Goal: Task Accomplishment & Management: Manage account settings

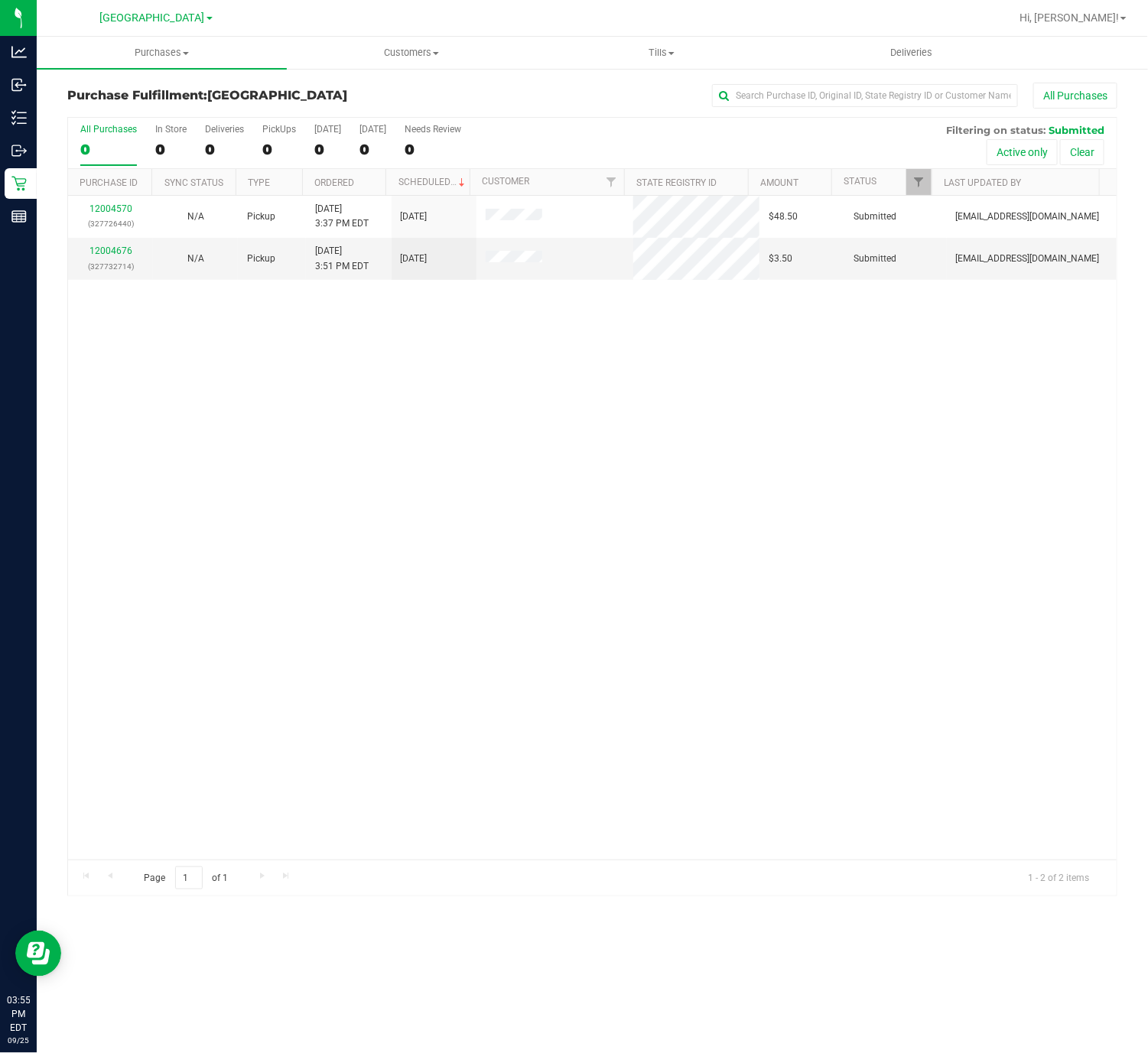
click at [945, 455] on div "12004570 (327726440) N/A Pickup [DATE] 3:37 PM EDT 9/25/2025 $48.50 Submitted […" at bounding box center [591, 527] width 1048 height 664
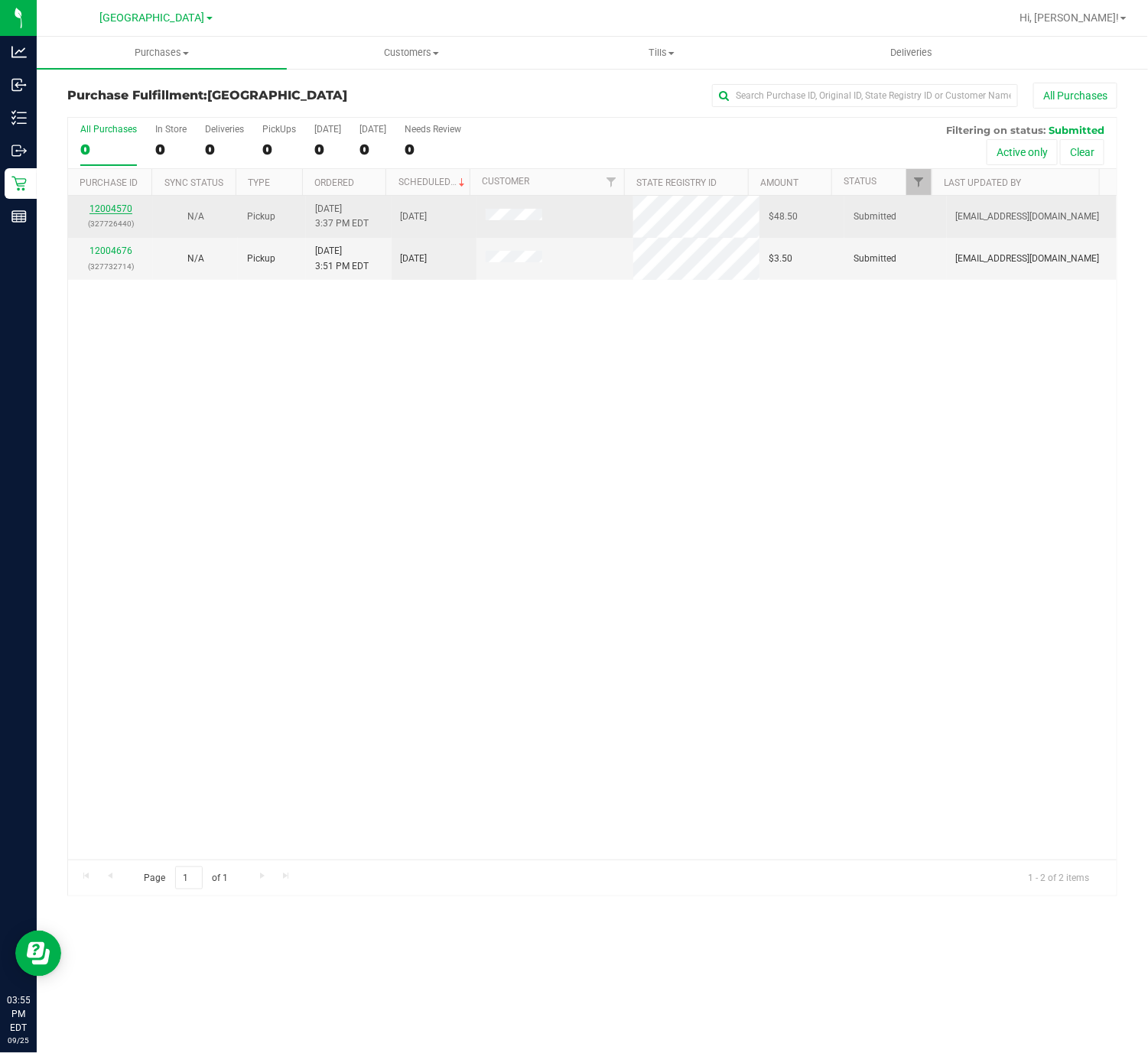
click at [112, 209] on link "12004570" at bounding box center [111, 208] width 43 height 11
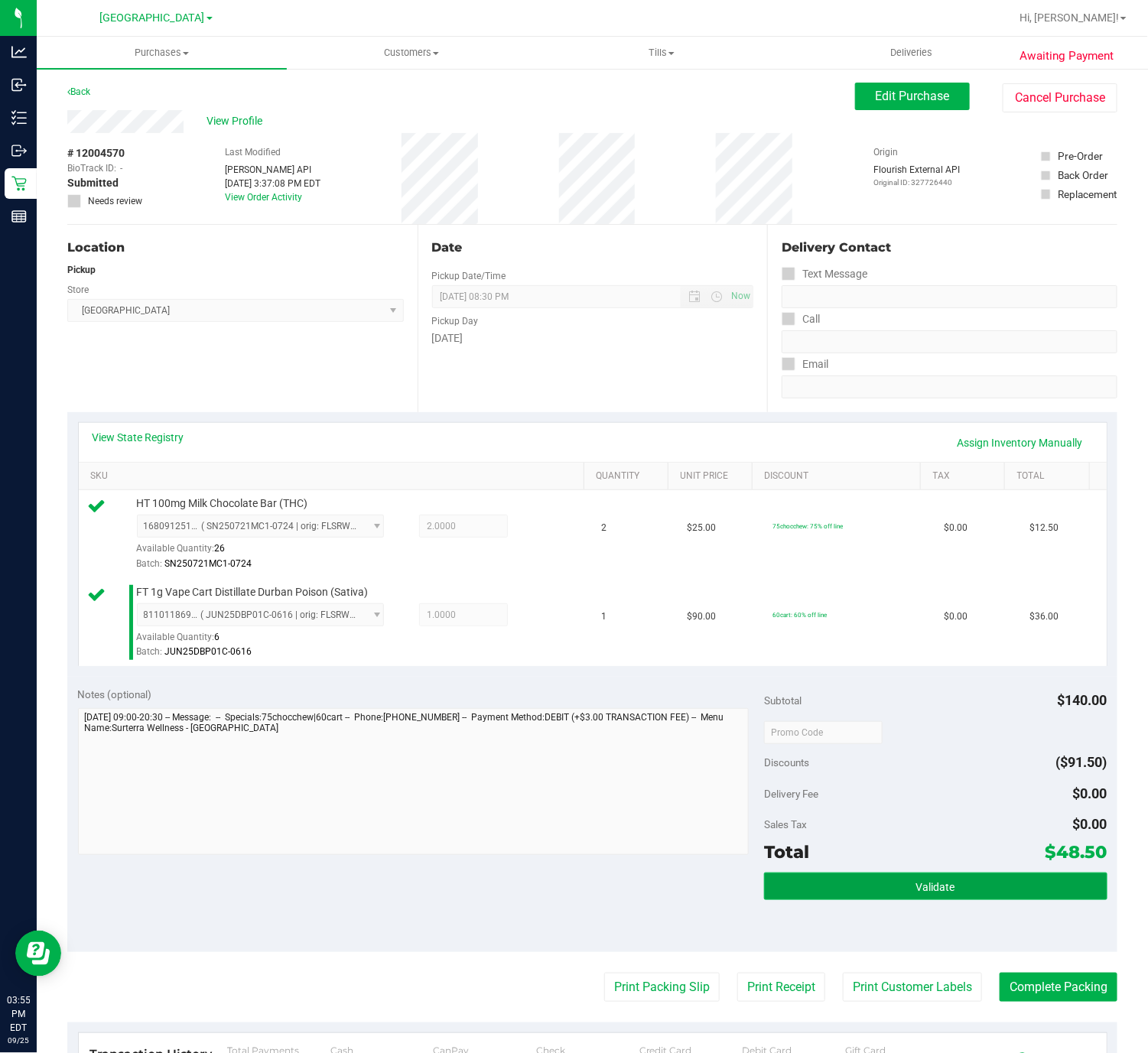
click at [951, 893] on button "Validate" at bounding box center [936, 886] width 344 height 28
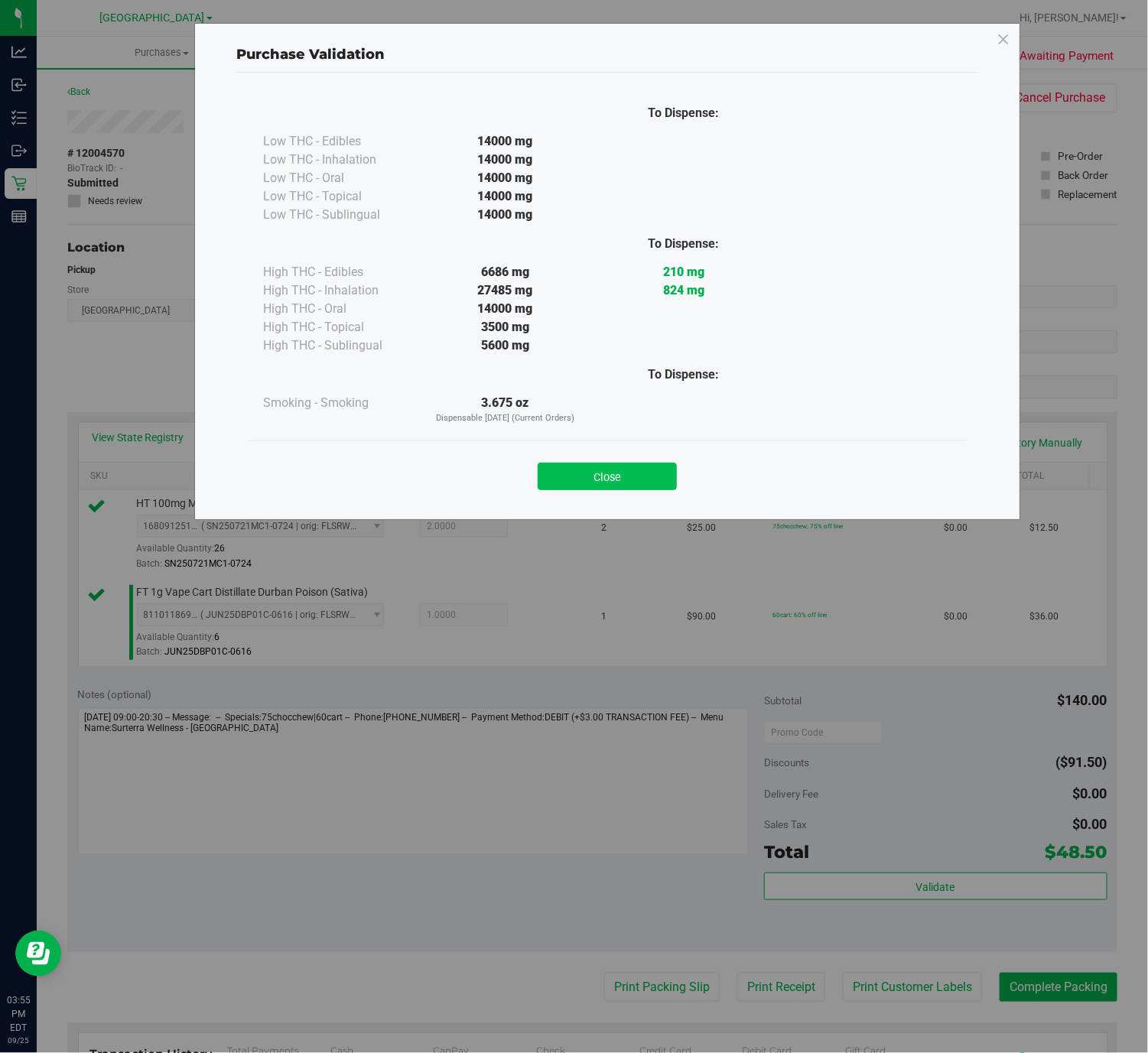
click at [613, 482] on button "Close" at bounding box center [607, 476] width 139 height 28
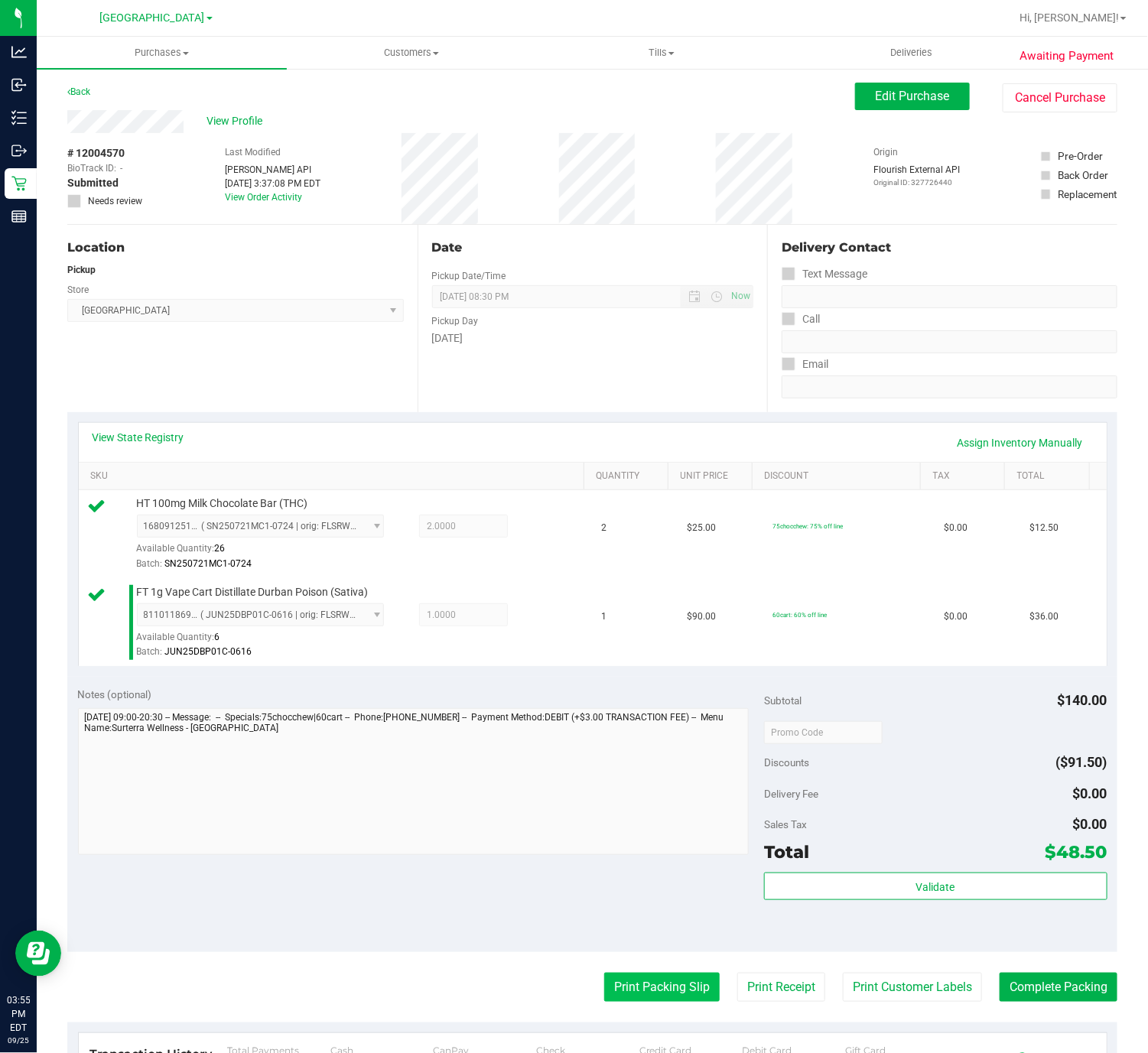
click at [640, 996] on button "Print Packing Slip" at bounding box center [662, 987] width 116 height 29
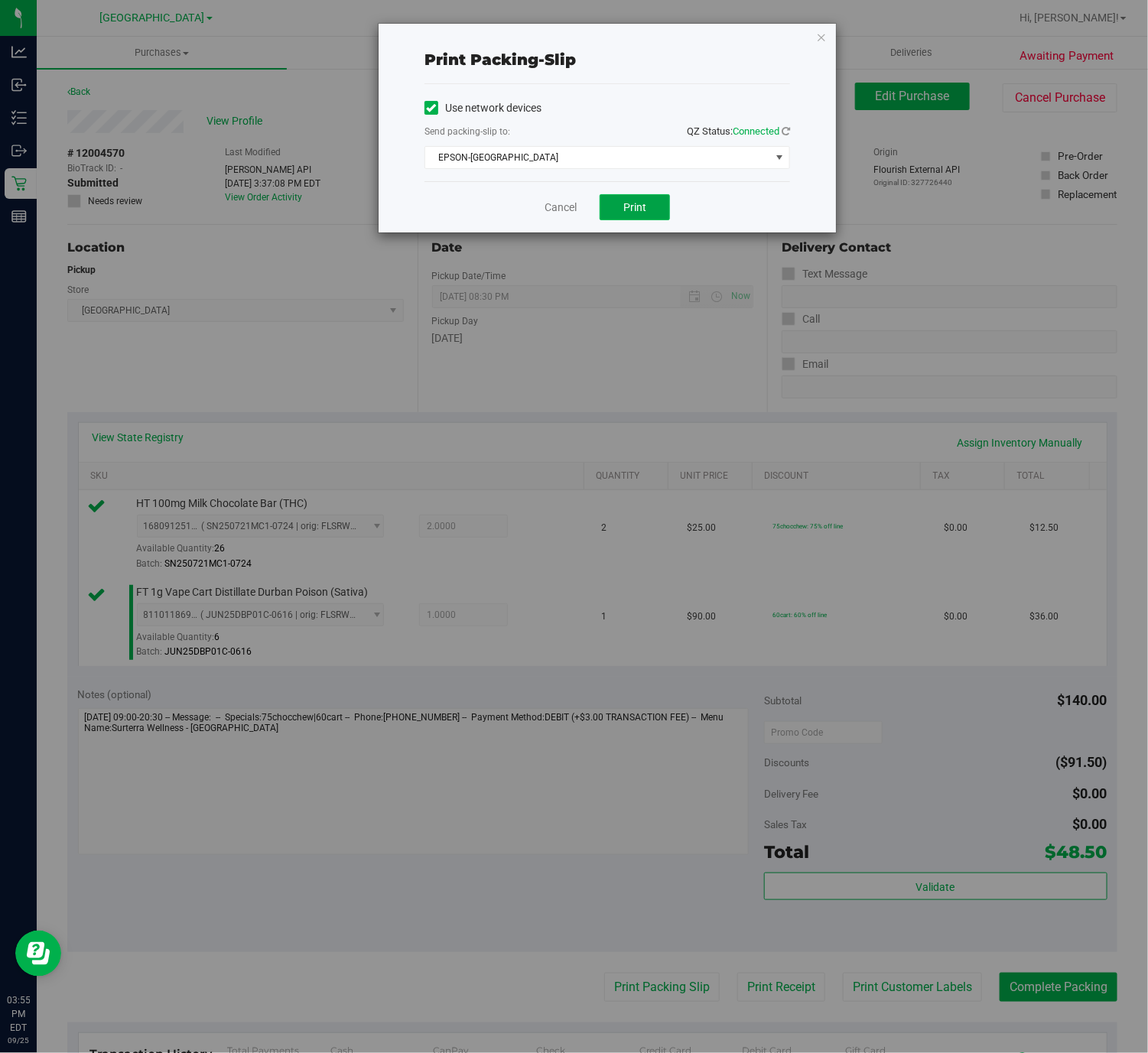
click at [624, 199] on button "Print" at bounding box center [634, 207] width 71 height 26
click at [561, 209] on link "Cancel" at bounding box center [560, 207] width 32 height 16
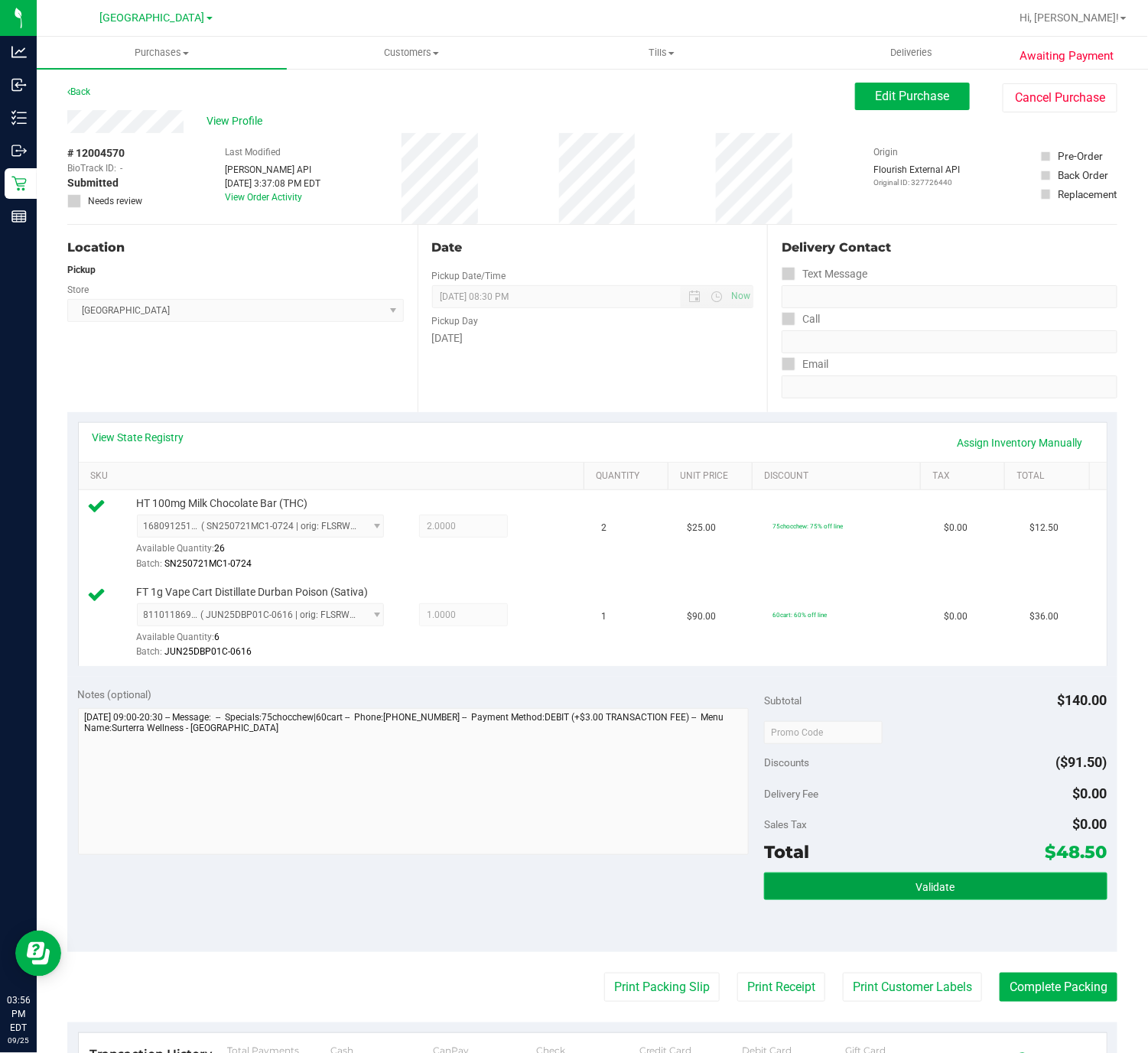
click at [858, 895] on button "Validate" at bounding box center [936, 886] width 344 height 28
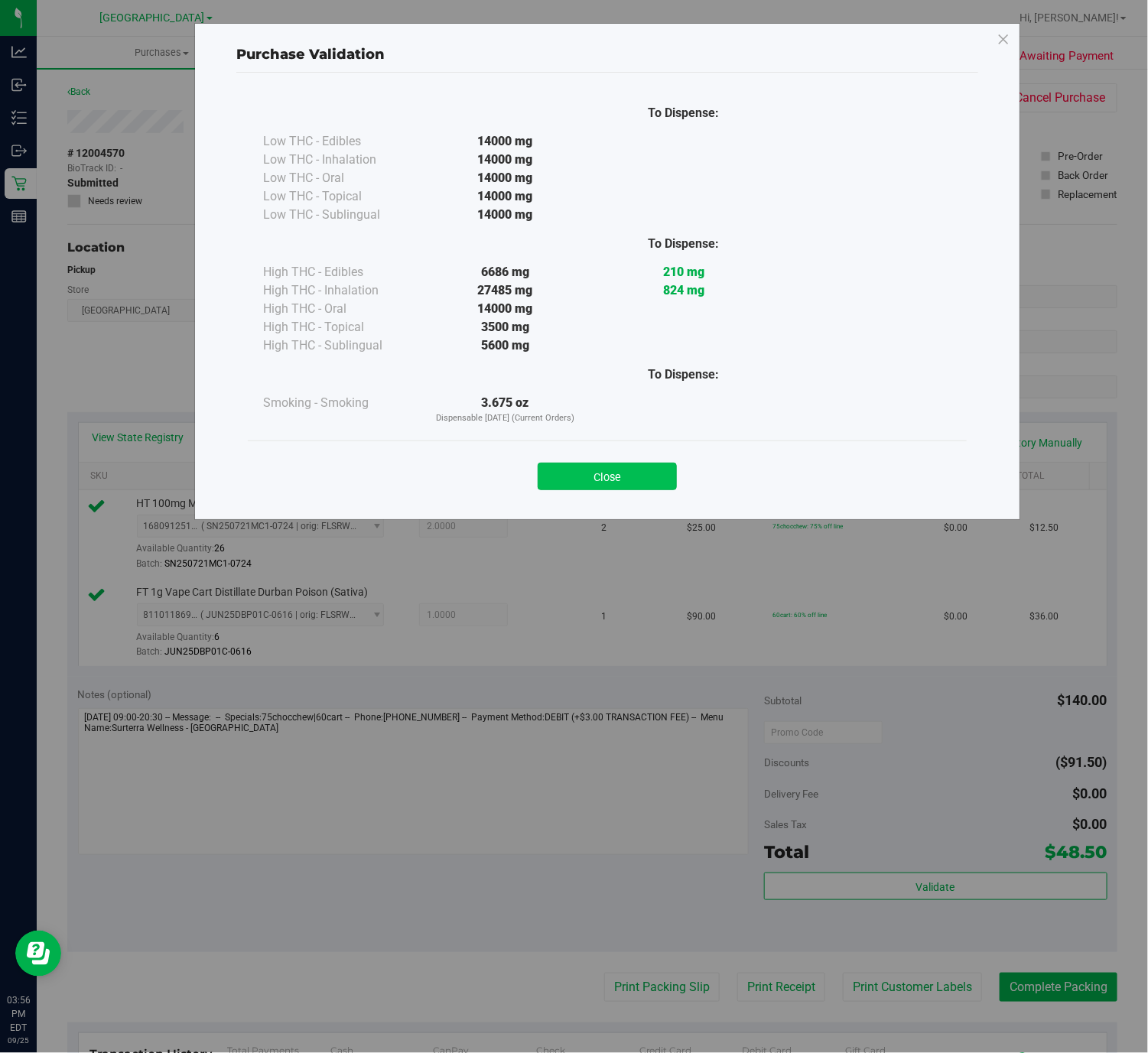
click at [638, 475] on button "Close" at bounding box center [607, 476] width 139 height 28
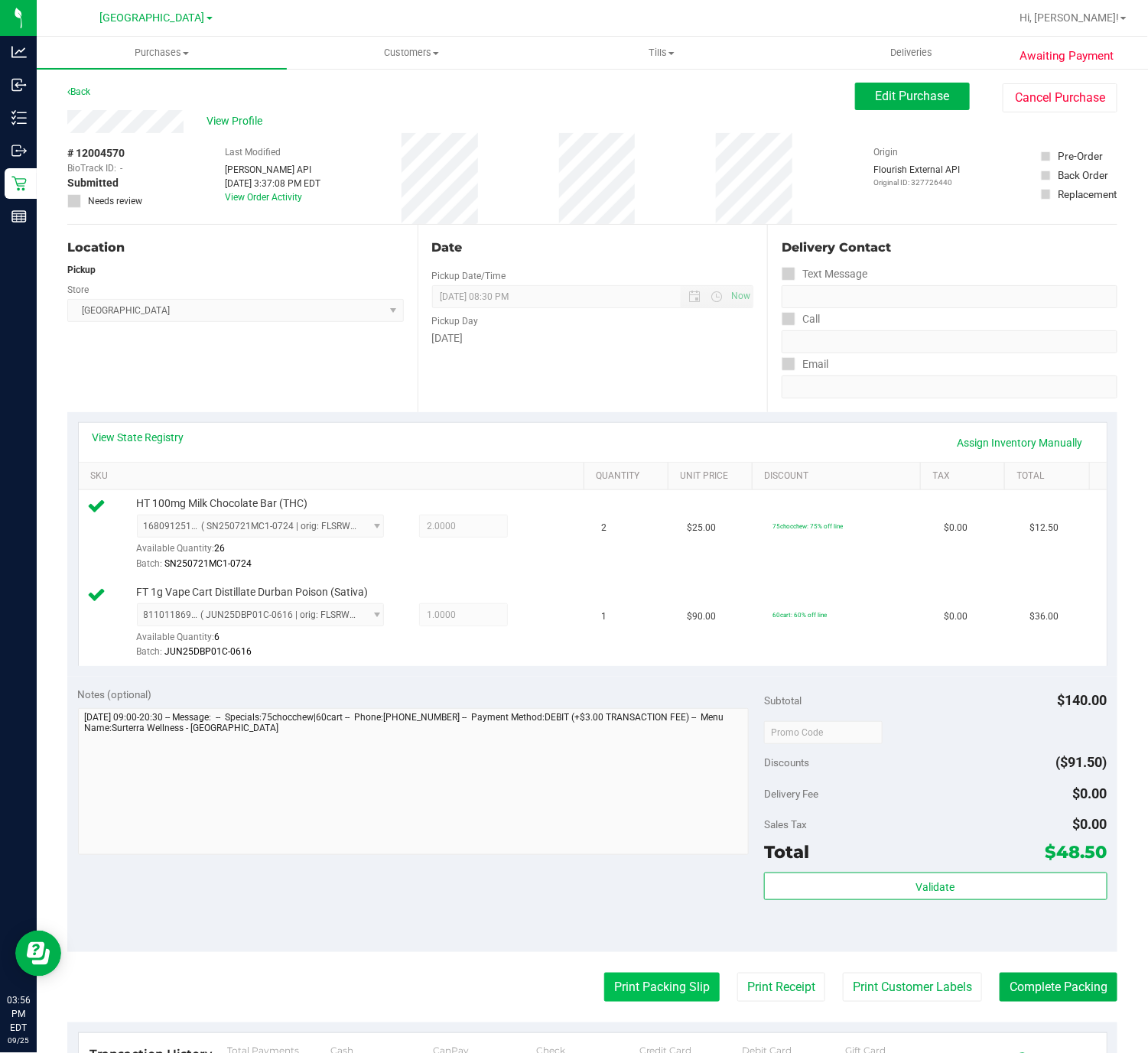
click at [604, 987] on button "Print Packing Slip" at bounding box center [662, 987] width 116 height 29
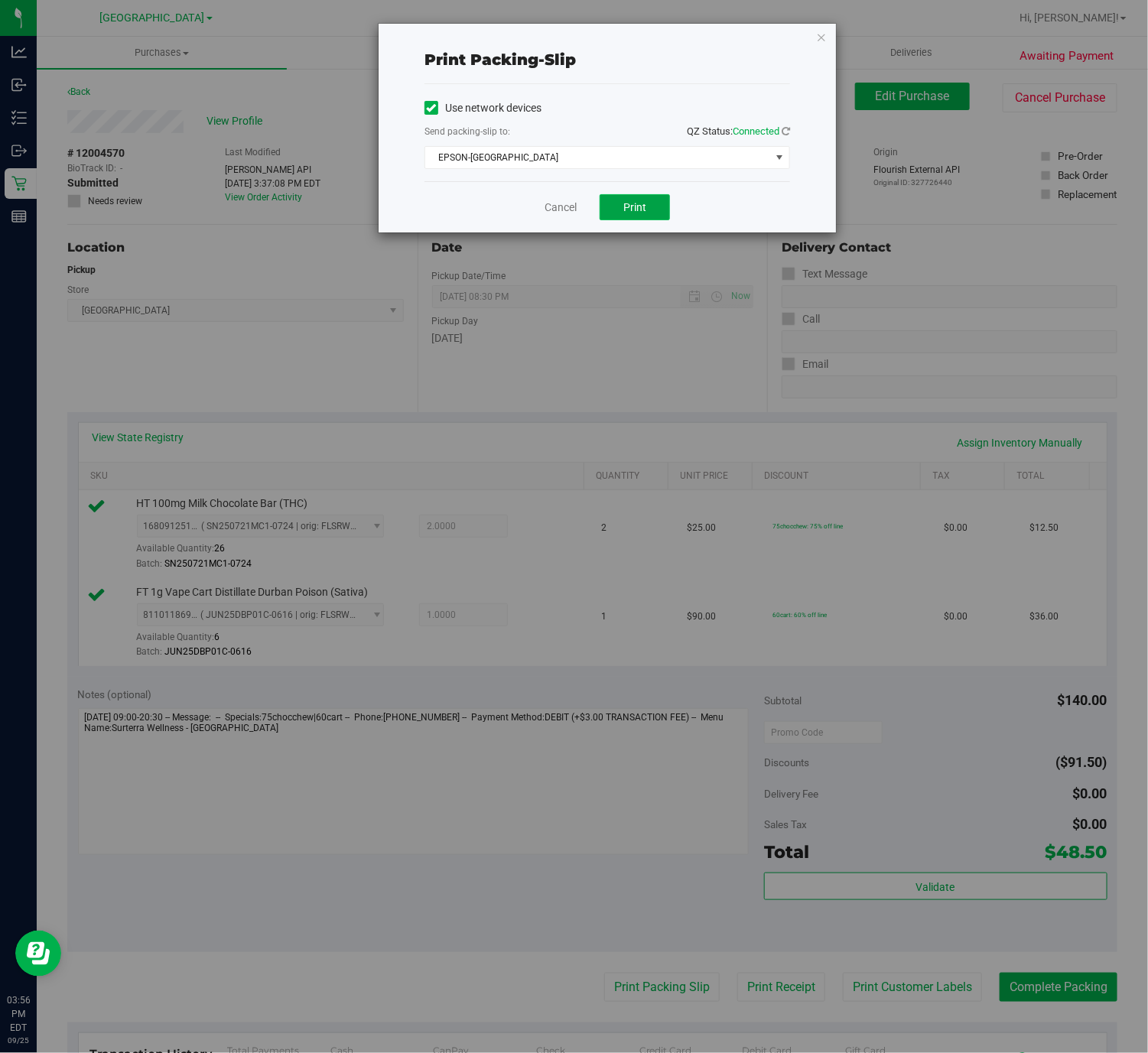
click at [654, 220] on button "Print" at bounding box center [634, 207] width 71 height 26
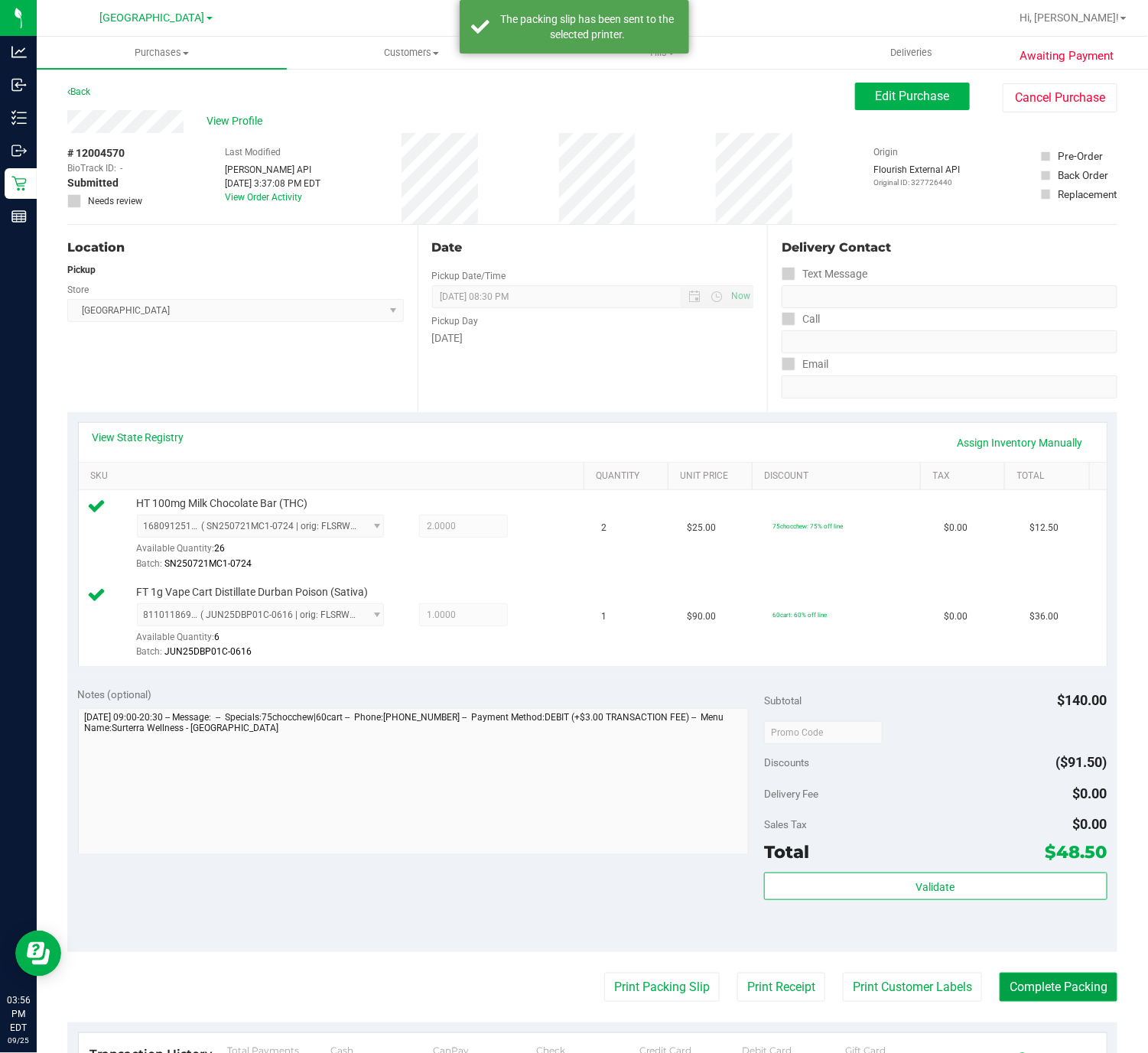
click at [1071, 997] on button "Complete Packing" at bounding box center [1059, 987] width 118 height 29
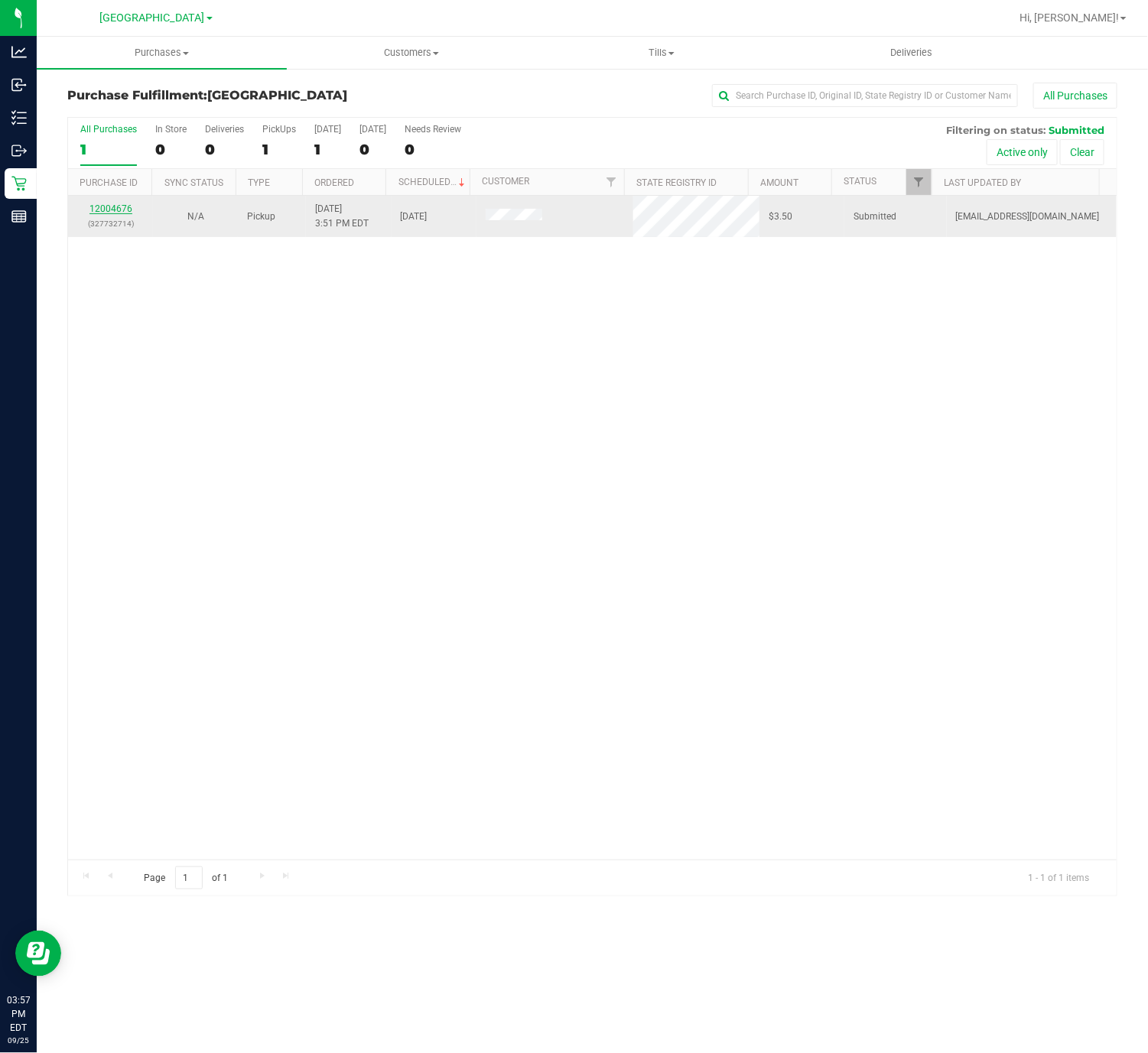
click at [116, 211] on link "12004676" at bounding box center [111, 208] width 43 height 11
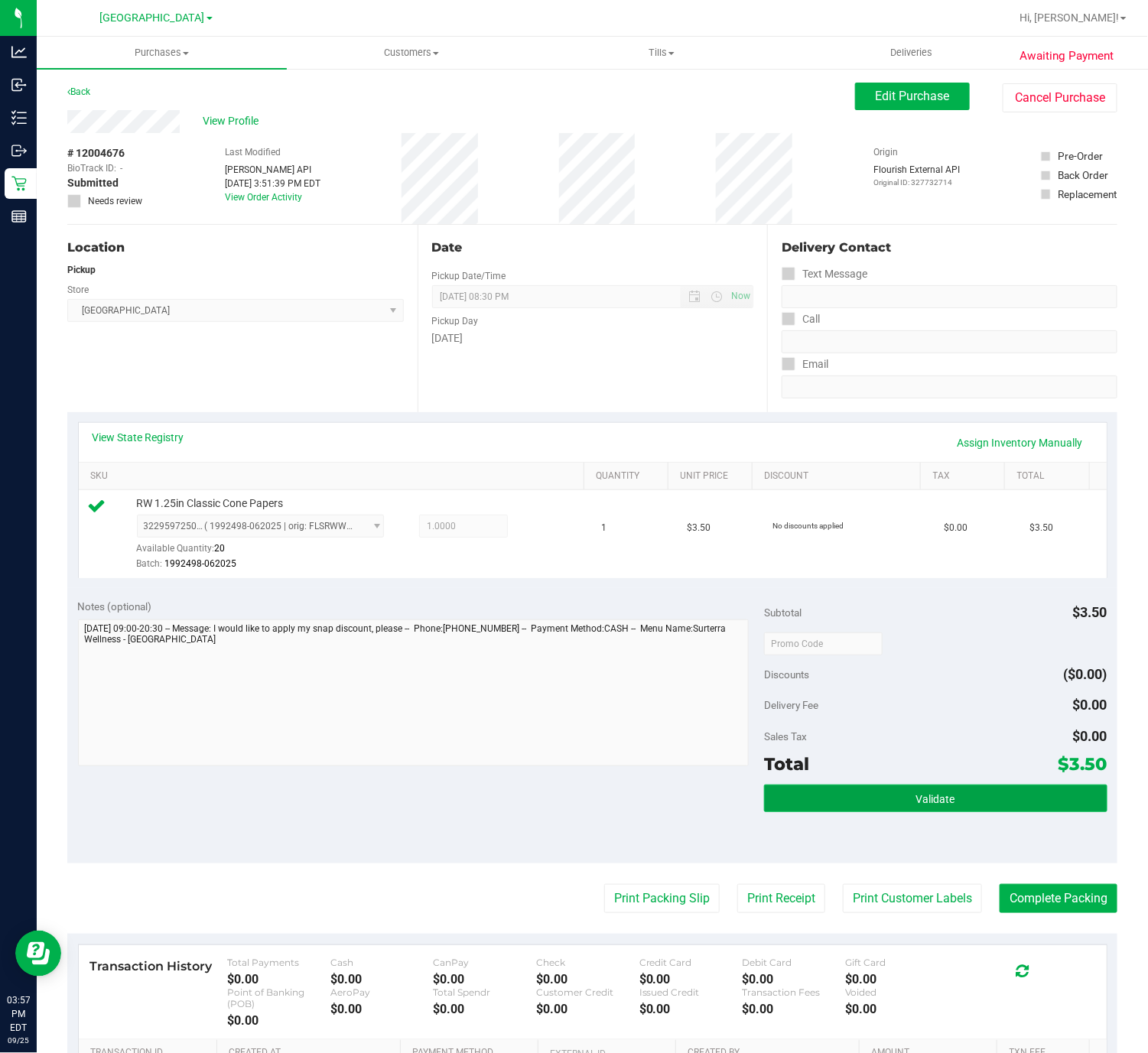
click at [819, 812] on button "Validate" at bounding box center [936, 799] width 344 height 28
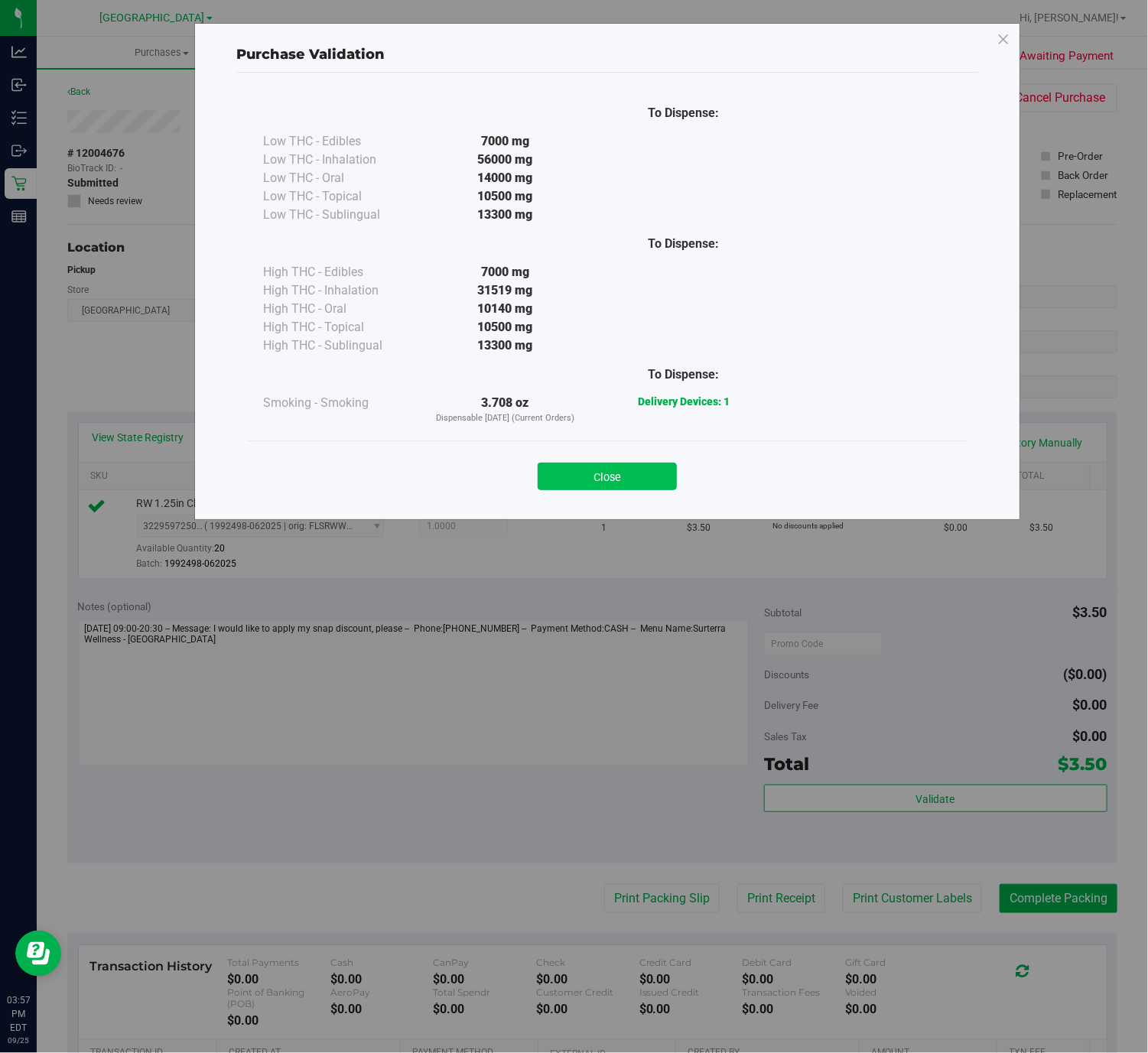
click at [661, 472] on button "Close" at bounding box center [607, 476] width 139 height 28
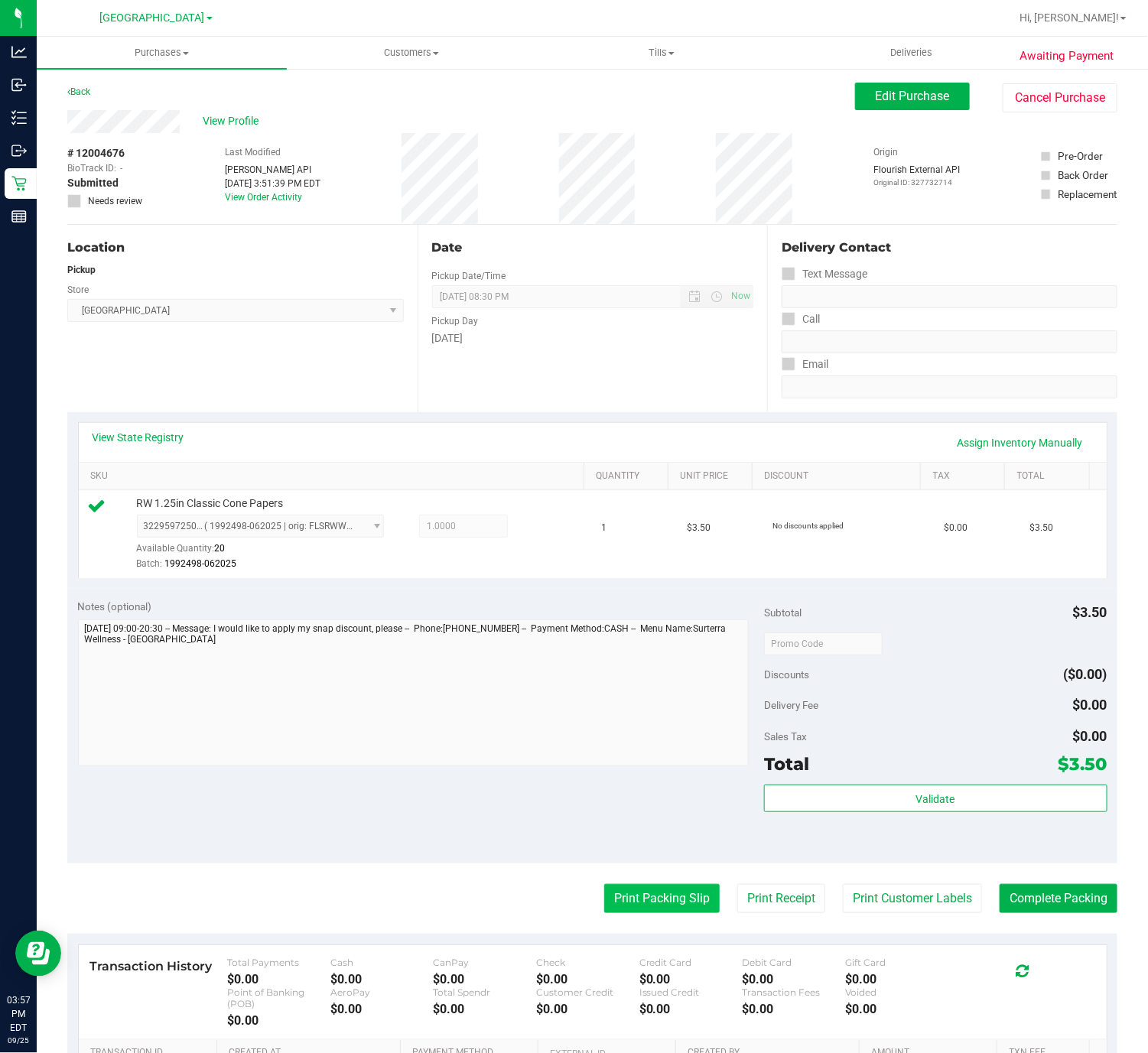
click at [642, 914] on button "Print Packing Slip" at bounding box center [662, 899] width 116 height 29
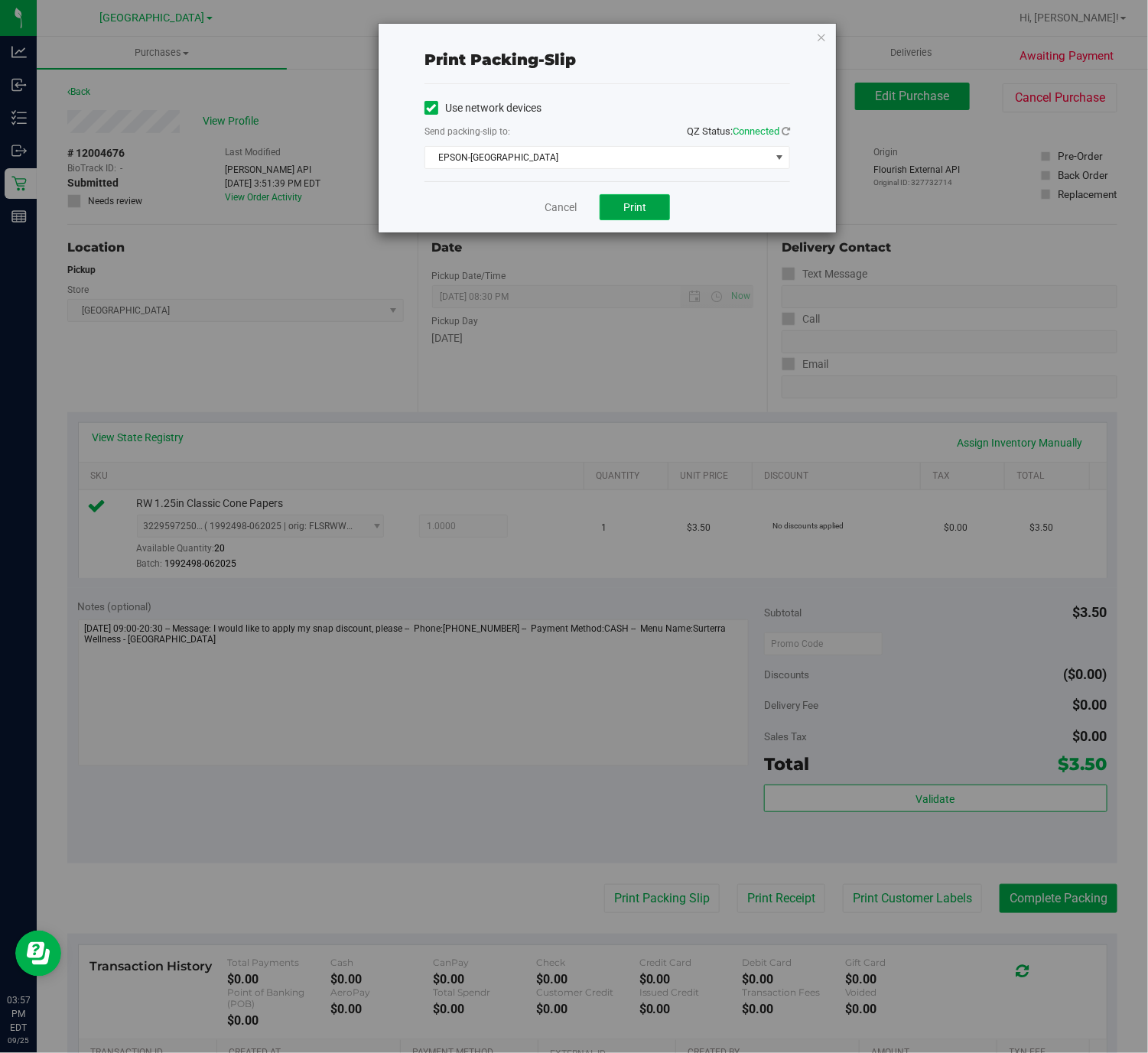
click at [650, 200] on button "Print" at bounding box center [634, 207] width 71 height 26
click at [547, 207] on link "Cancel" at bounding box center [560, 207] width 32 height 16
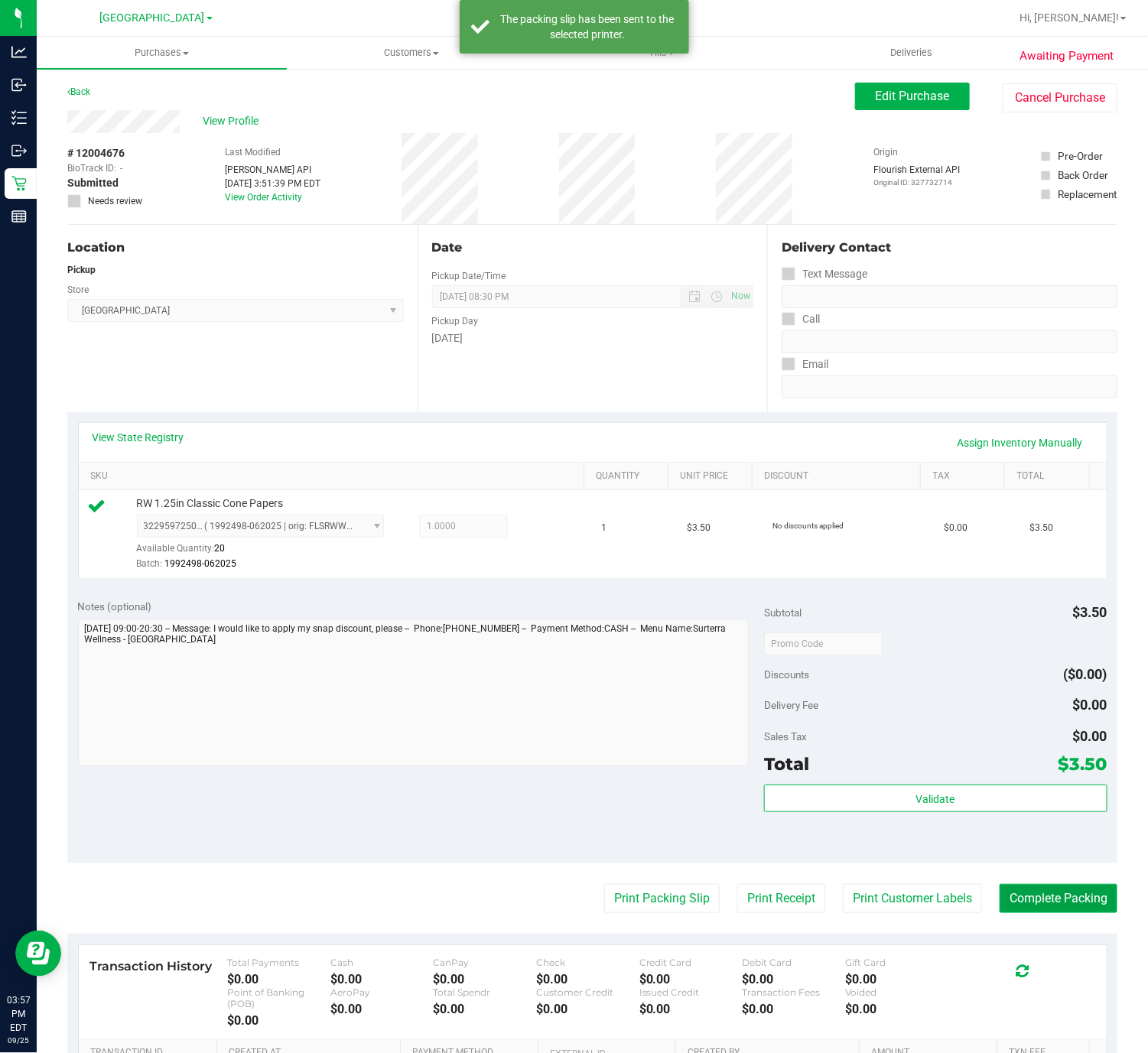
click at [1078, 896] on button "Complete Packing" at bounding box center [1059, 899] width 118 height 29
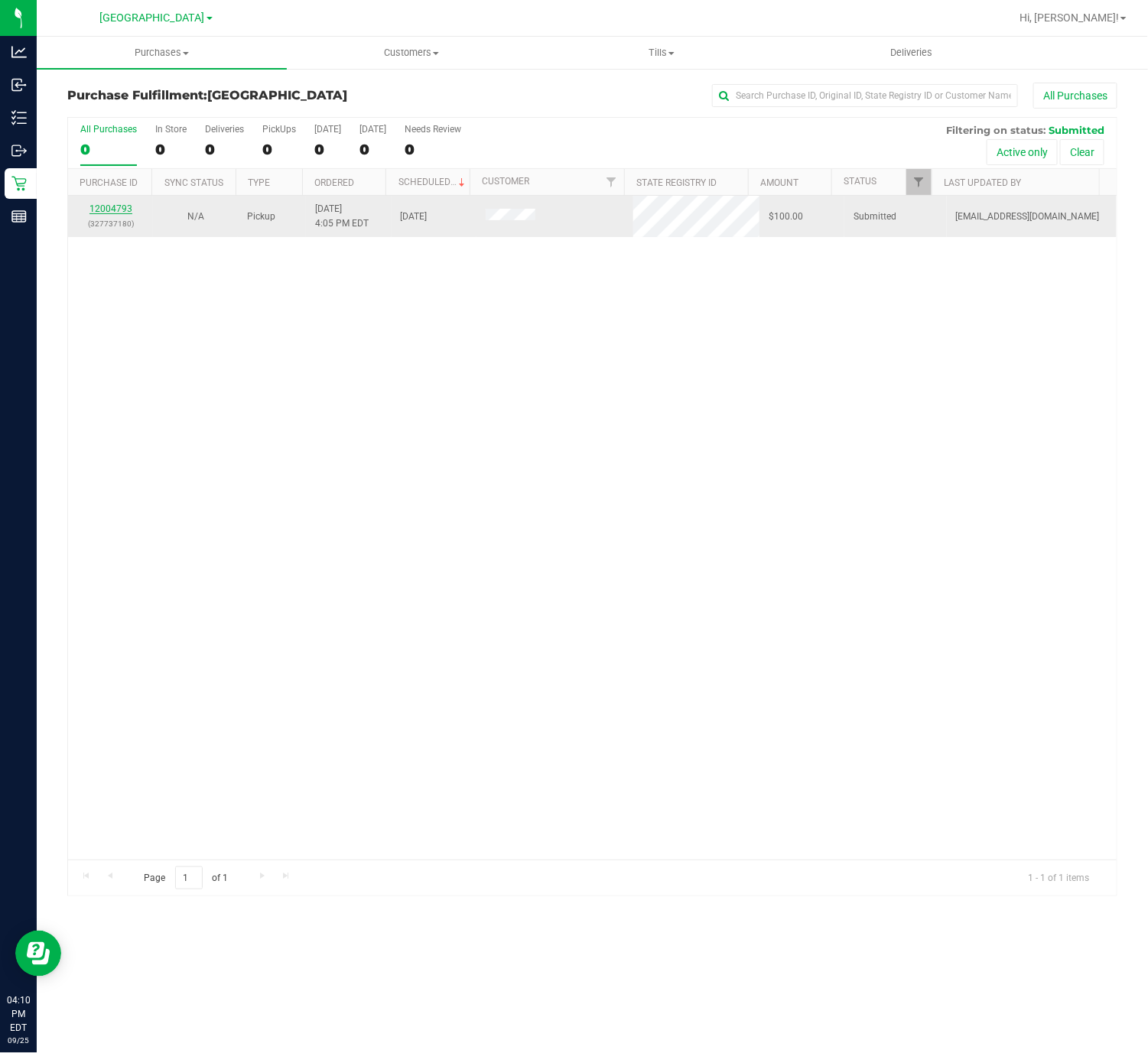
click at [119, 209] on link "12004793" at bounding box center [111, 208] width 43 height 11
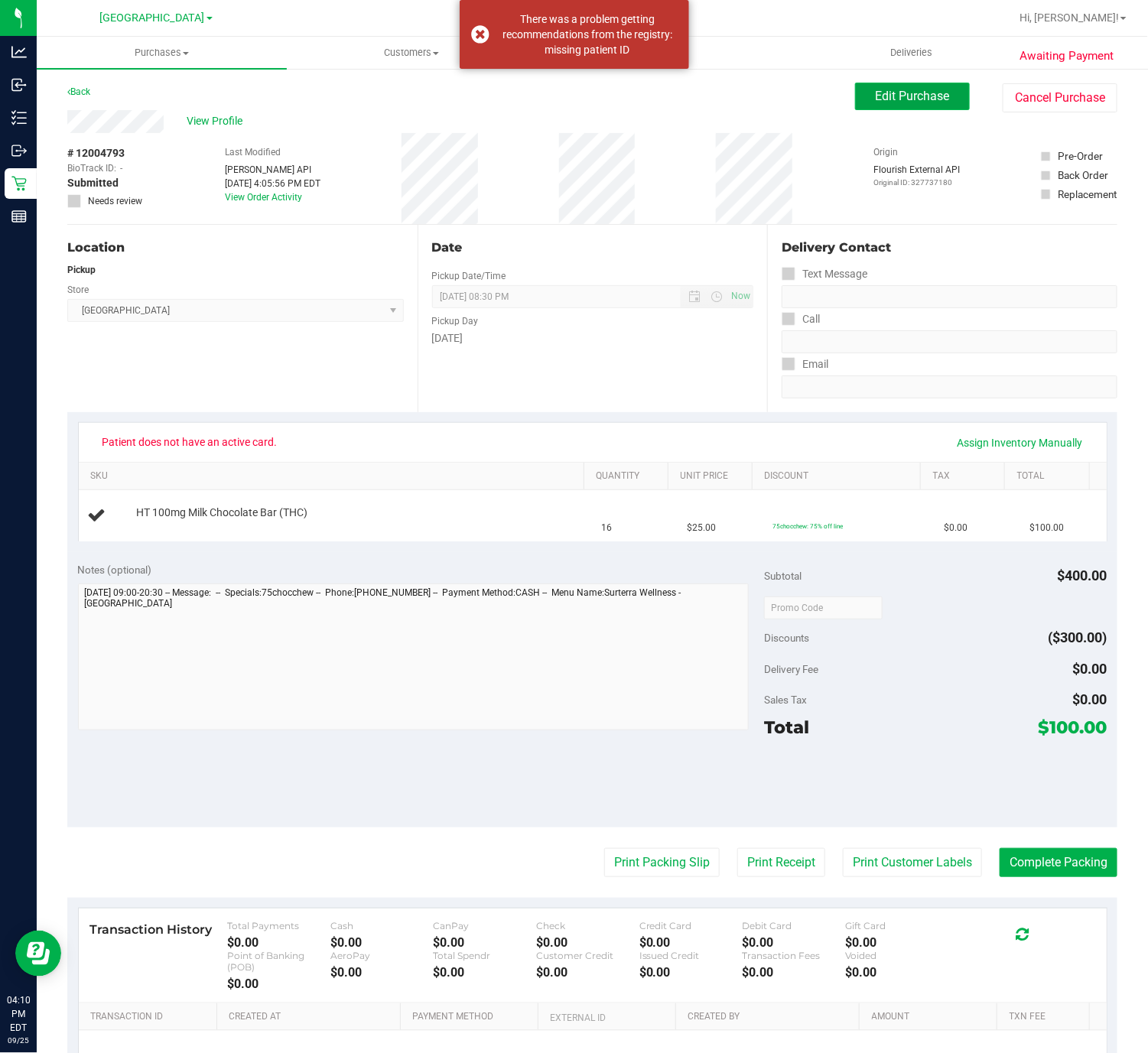
click at [886, 91] on span "Edit Purchase" at bounding box center [913, 95] width 75 height 15
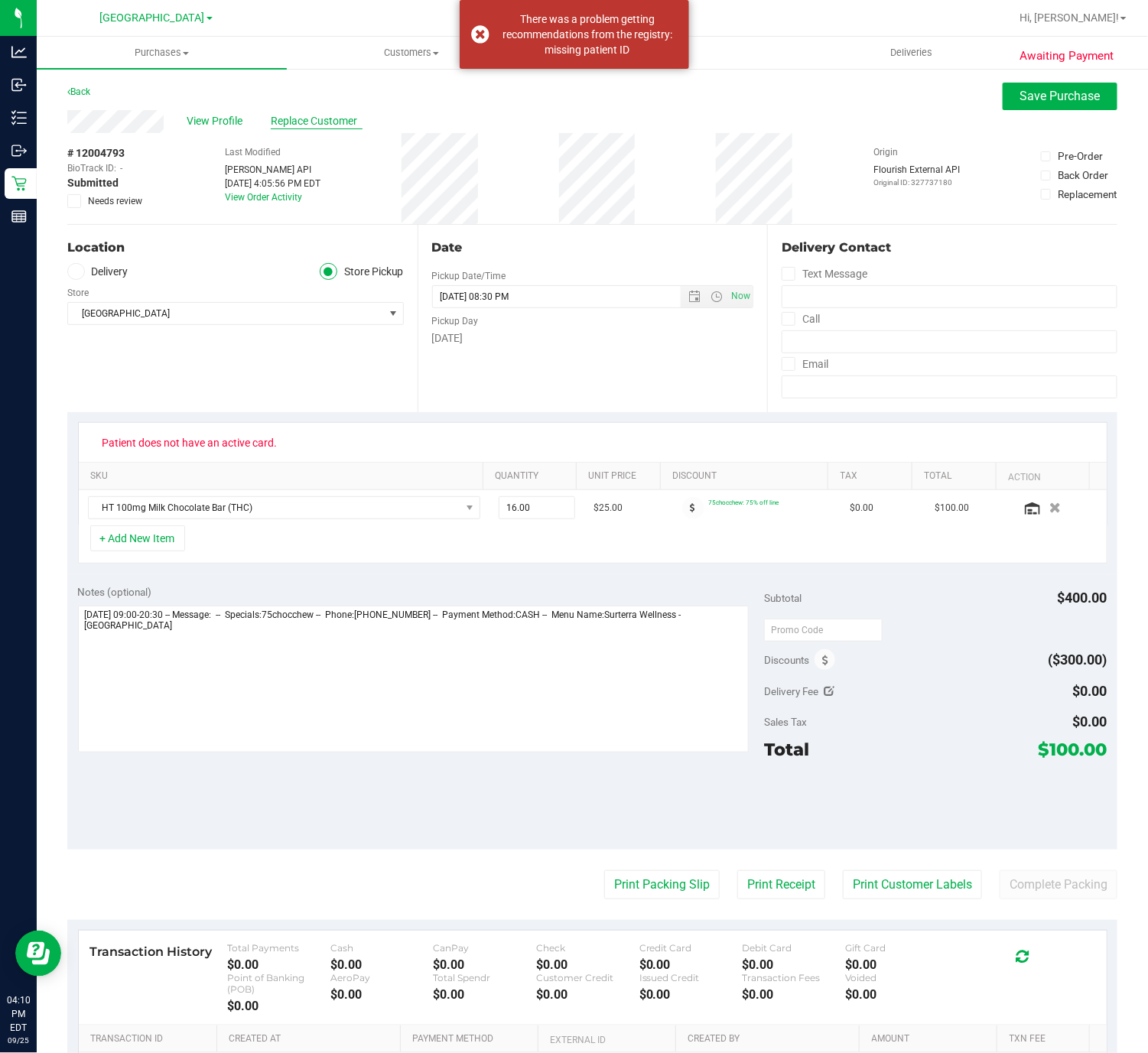
click at [315, 126] on span "Replace Customer" at bounding box center [316, 121] width 91 height 16
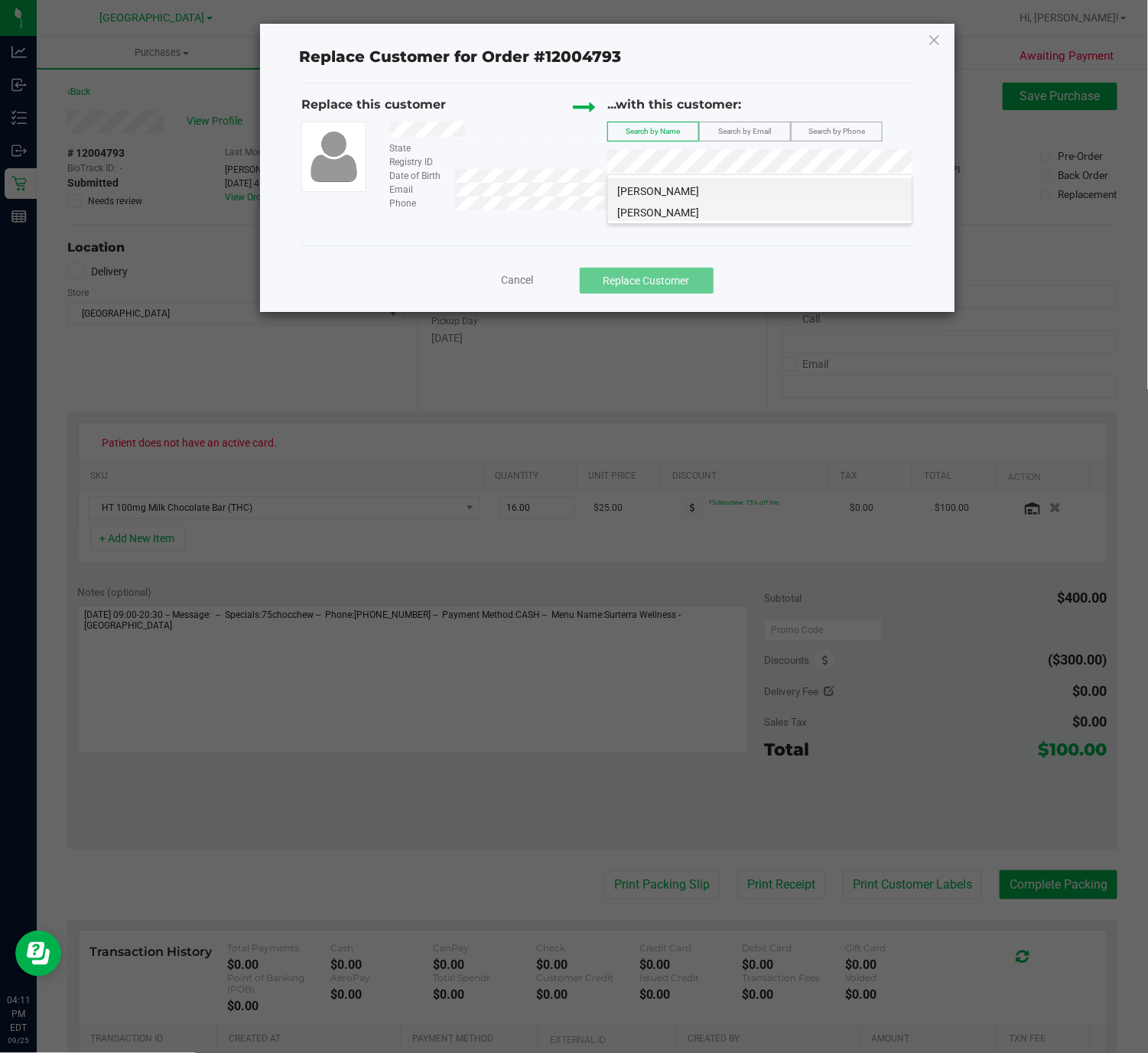
click at [671, 216] on span "TRACEY ROSS" at bounding box center [657, 212] width 82 height 12
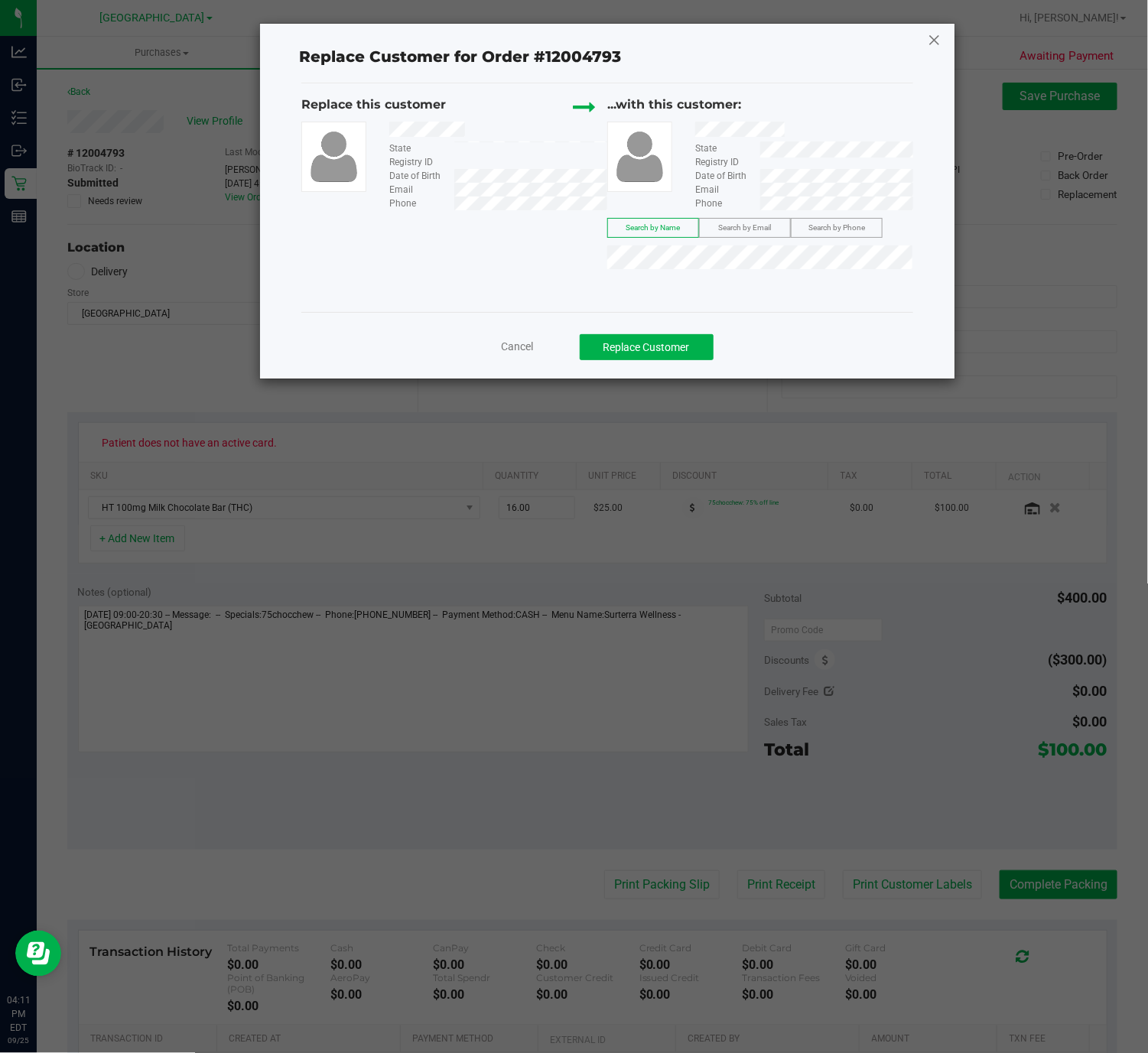
click at [927, 39] on icon at bounding box center [934, 39] width 14 height 25
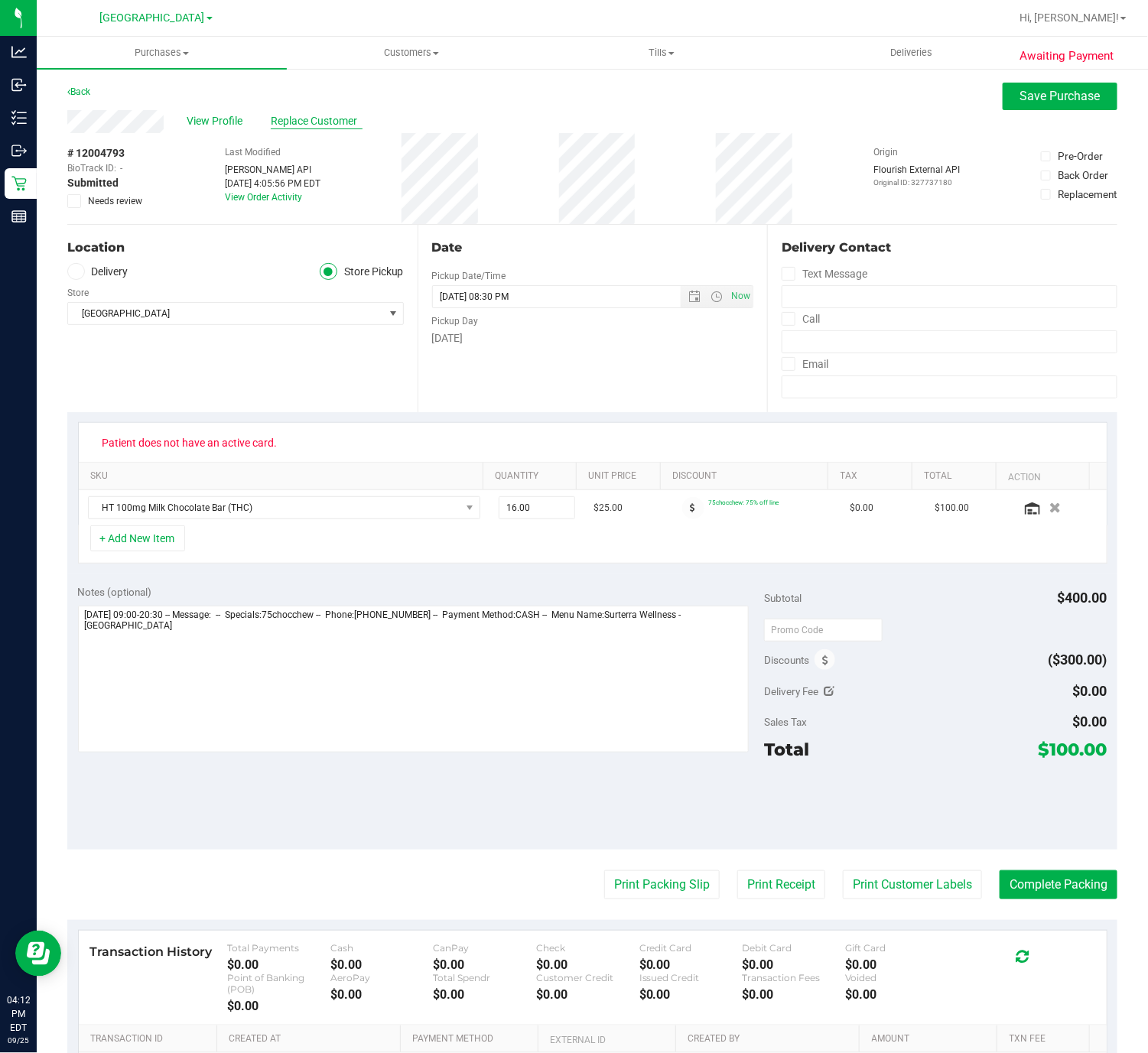
click at [333, 113] on span "Replace Customer" at bounding box center [316, 121] width 91 height 16
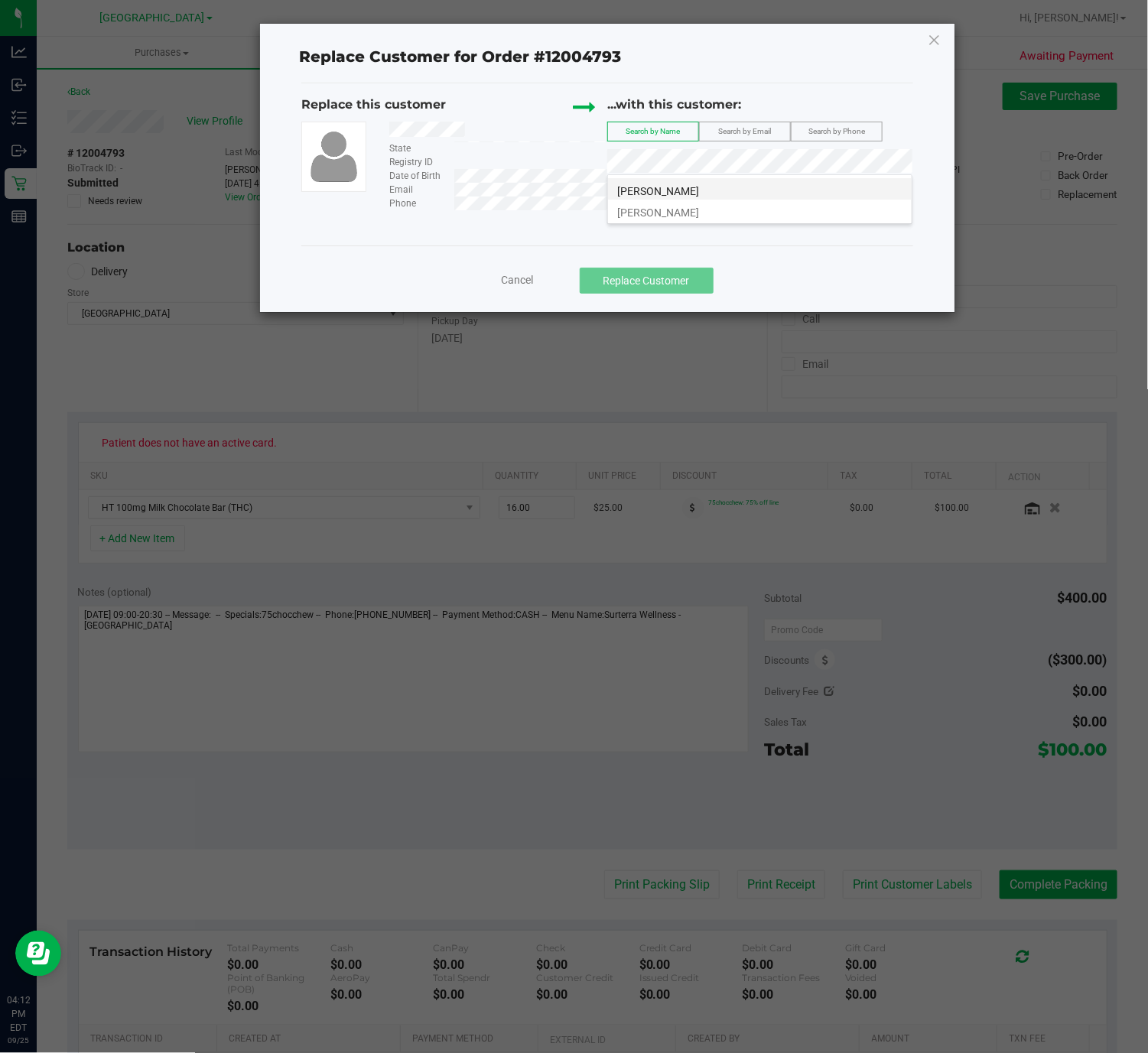
click at [705, 194] on li "TRACEY ROSSI" at bounding box center [759, 189] width 303 height 22
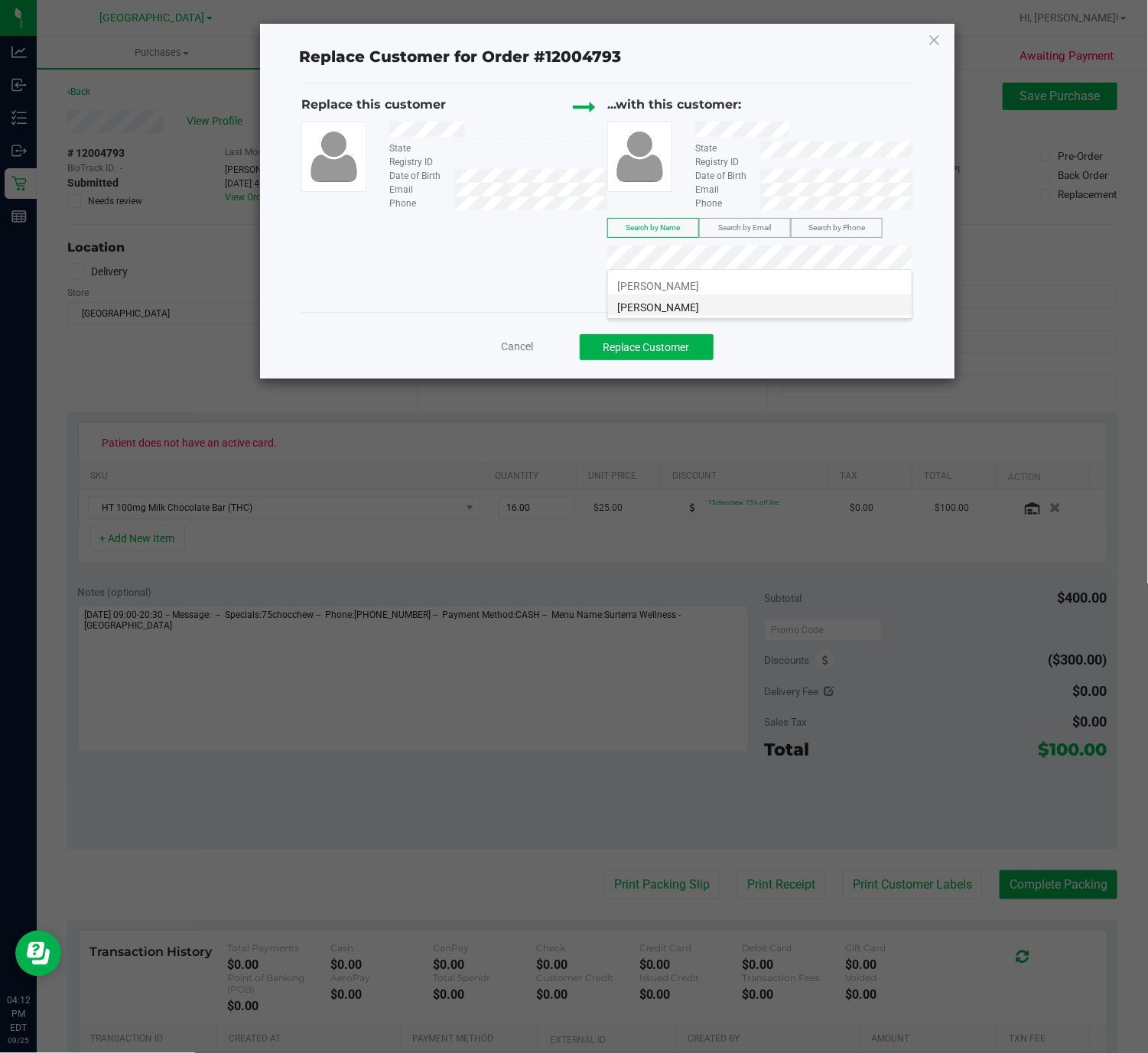
click at [663, 305] on span "TRACEY ROSS" at bounding box center [657, 307] width 82 height 12
click at [678, 352] on button "Replace Customer" at bounding box center [646, 347] width 134 height 26
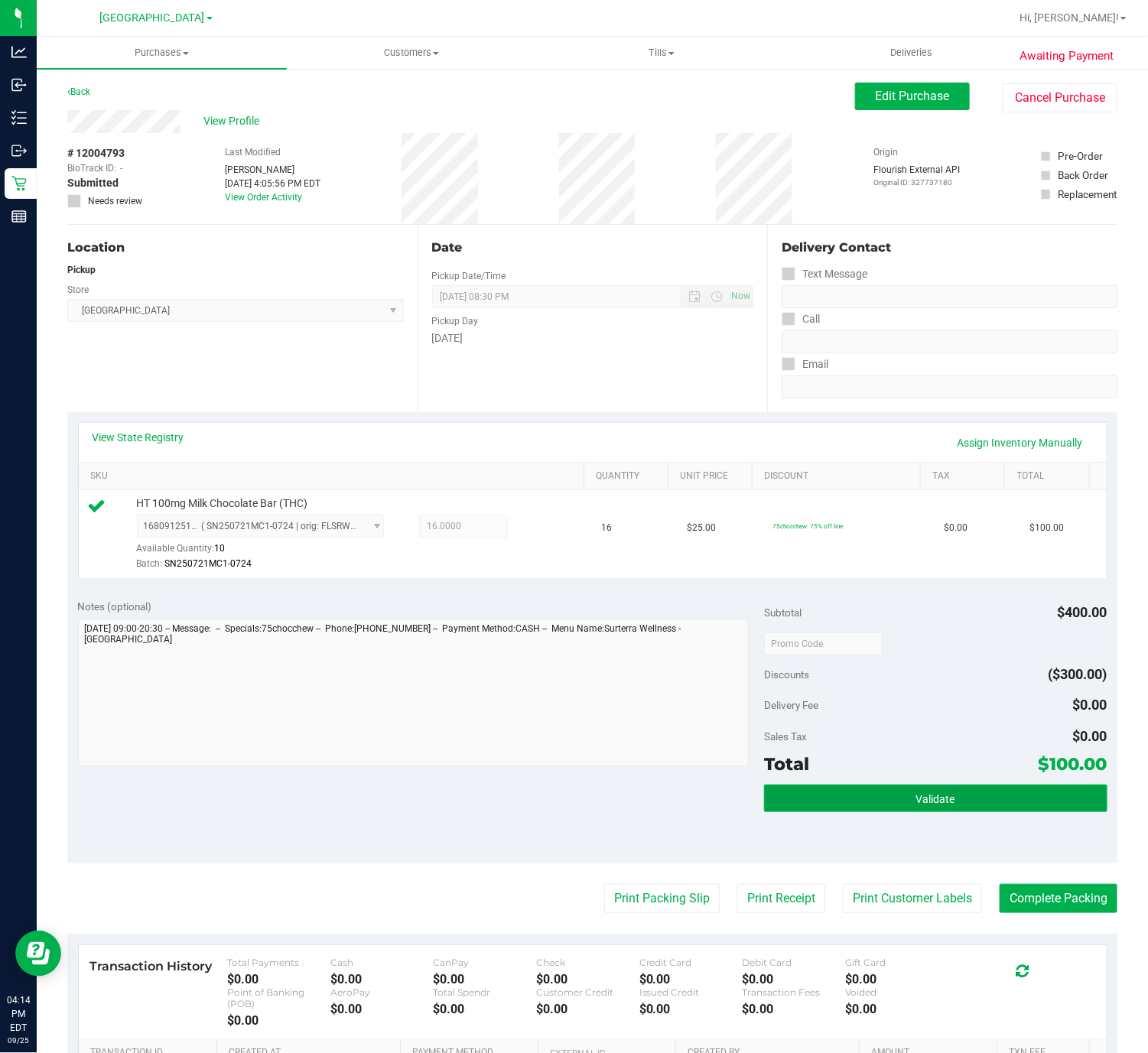
click at [966, 795] on button "Validate" at bounding box center [936, 799] width 344 height 28
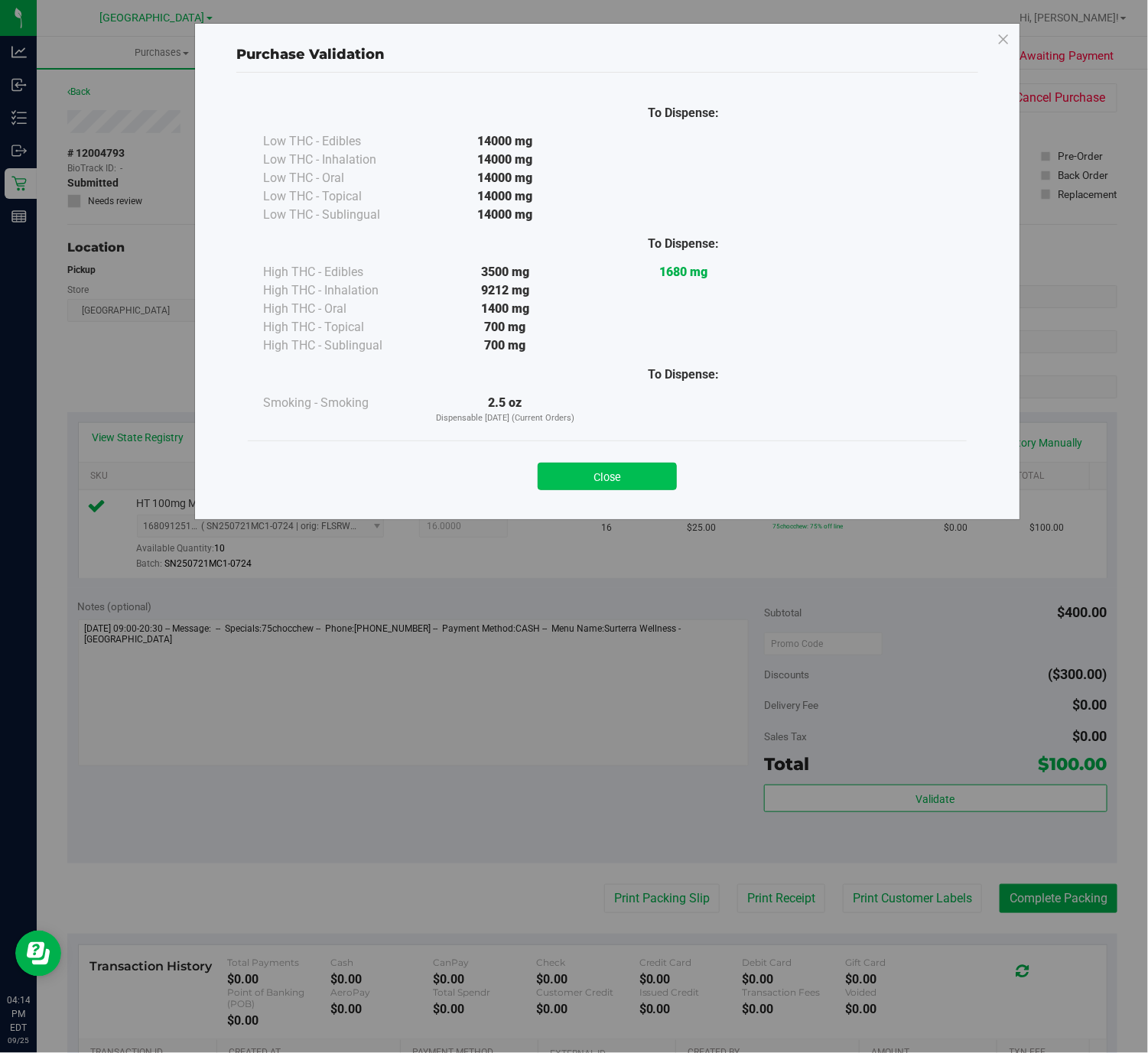
click at [637, 482] on button "Close" at bounding box center [607, 476] width 139 height 28
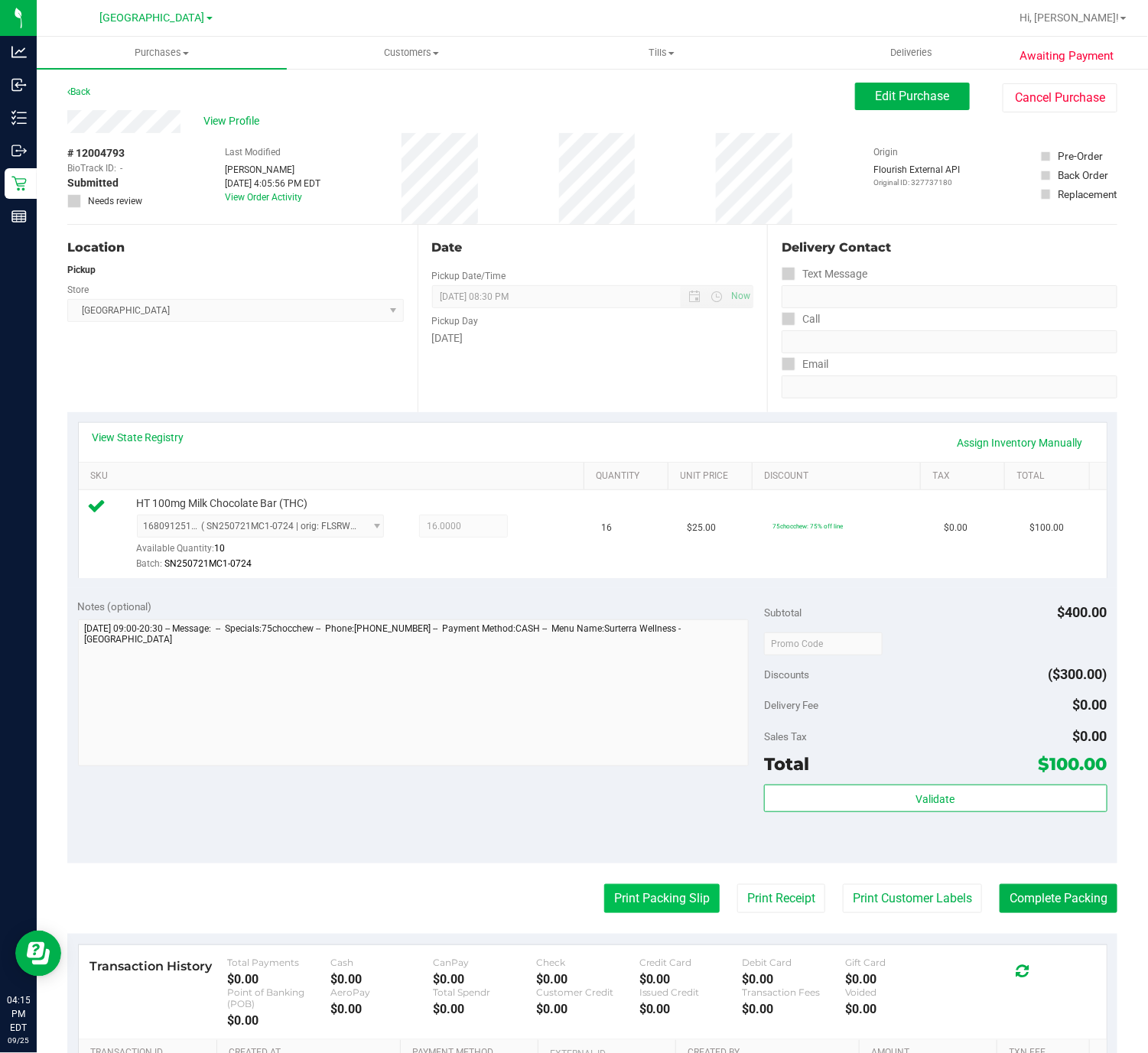
click at [659, 900] on button "Print Packing Slip" at bounding box center [662, 899] width 116 height 29
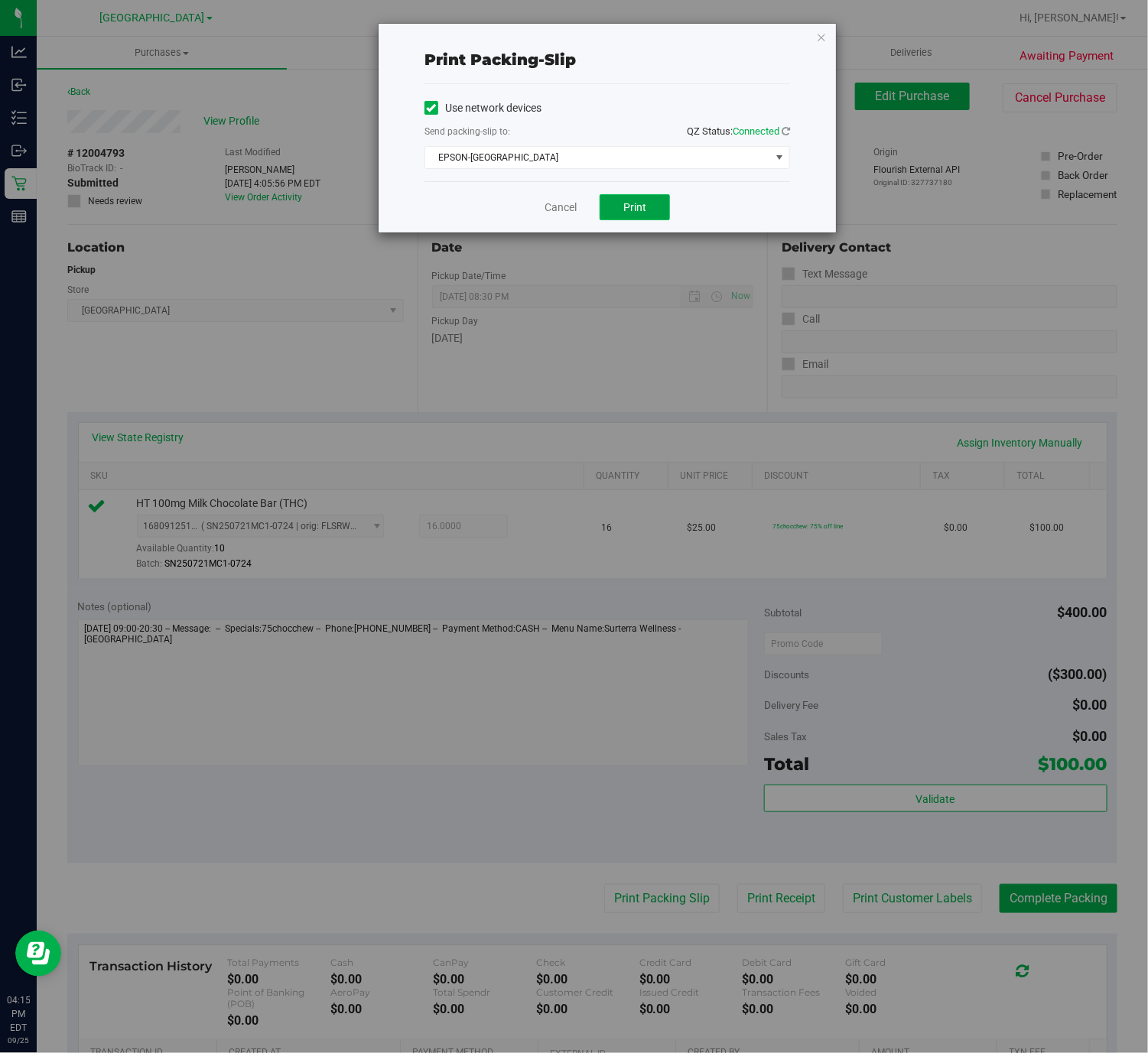
click at [636, 220] on button "Print" at bounding box center [634, 207] width 71 height 26
click at [556, 216] on link "Cancel" at bounding box center [560, 207] width 32 height 16
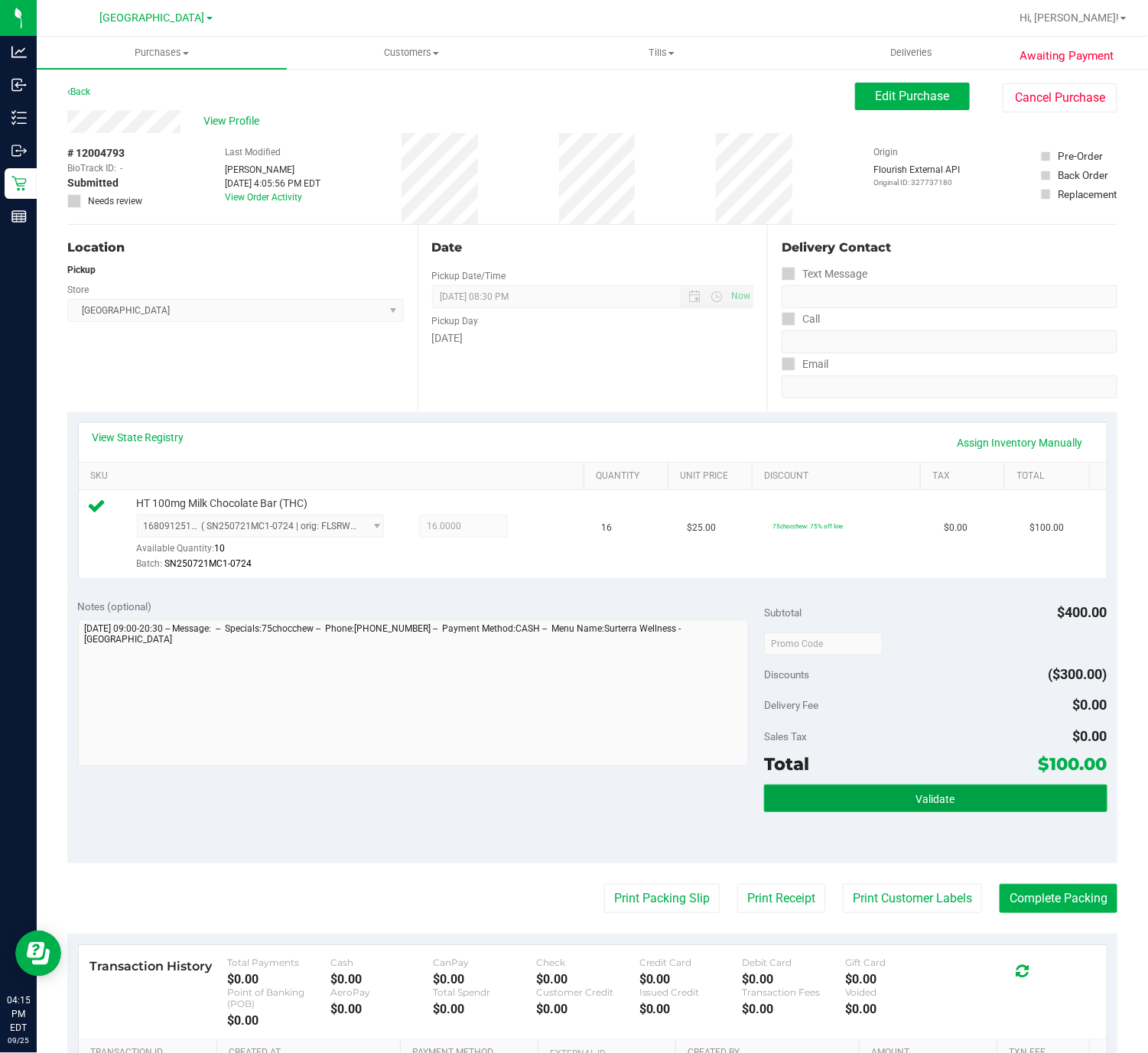
click at [888, 805] on button "Validate" at bounding box center [936, 799] width 344 height 28
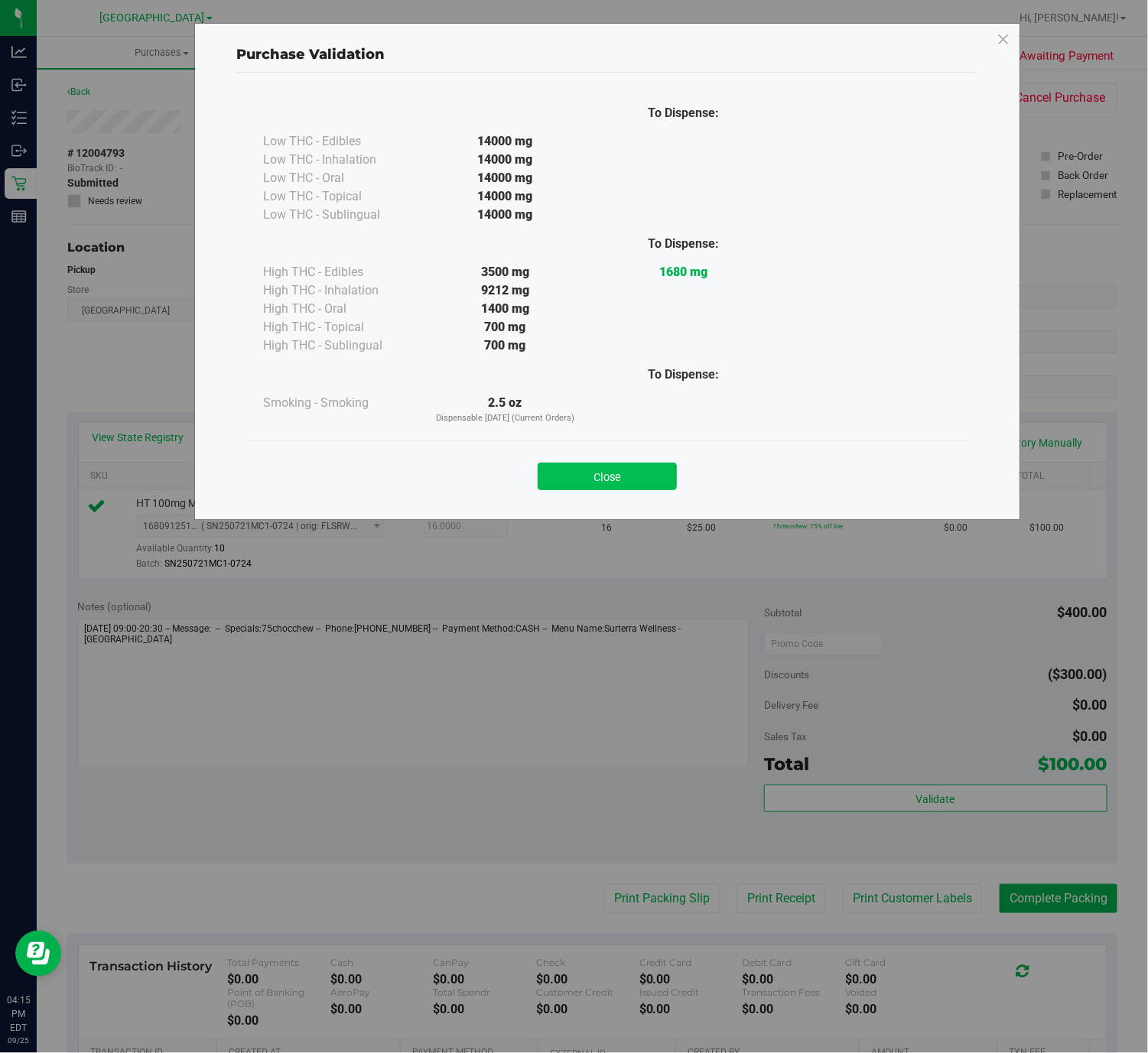
click at [647, 471] on button "Close" at bounding box center [607, 476] width 139 height 28
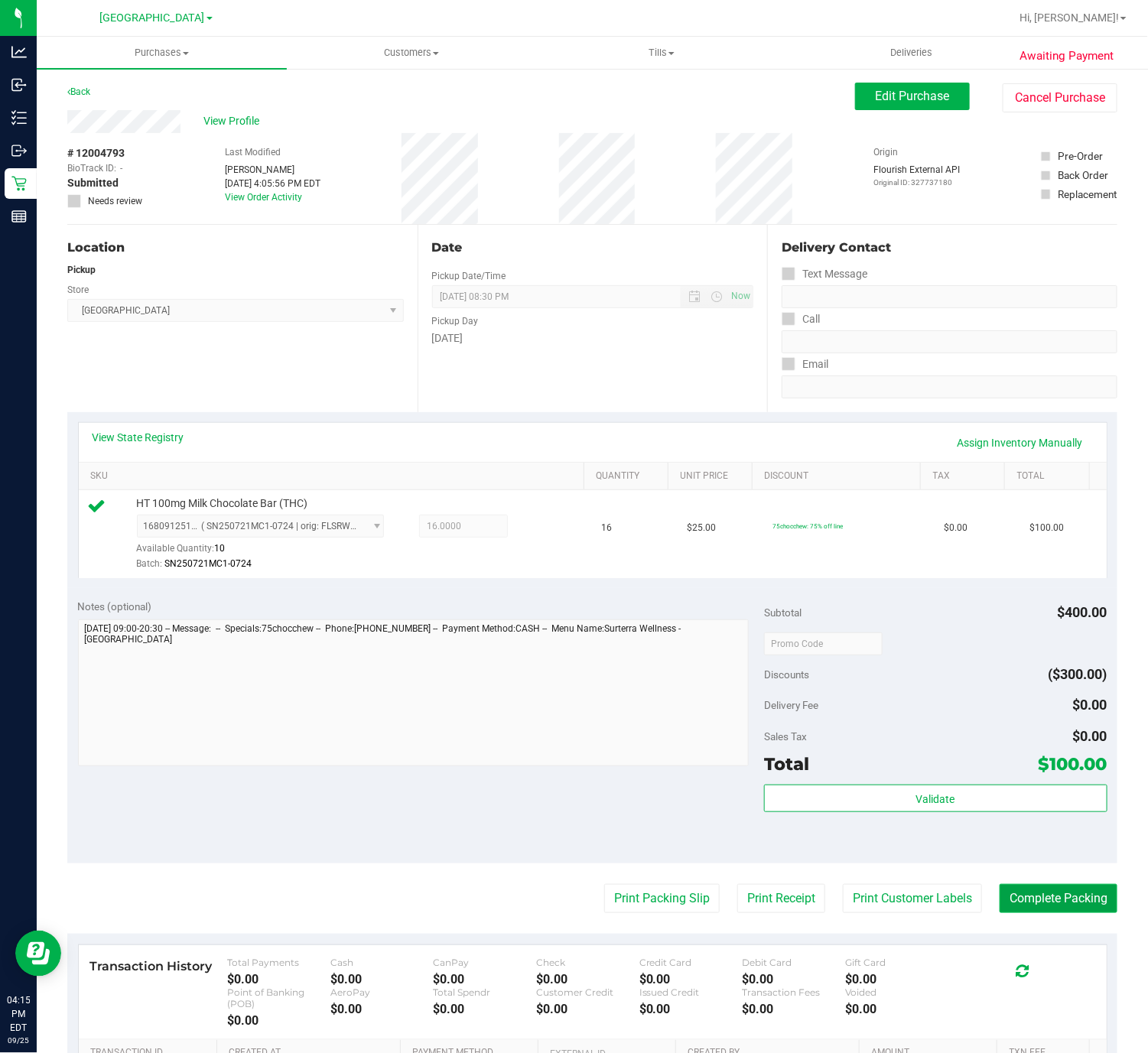
click at [1059, 902] on button "Complete Packing" at bounding box center [1059, 899] width 118 height 29
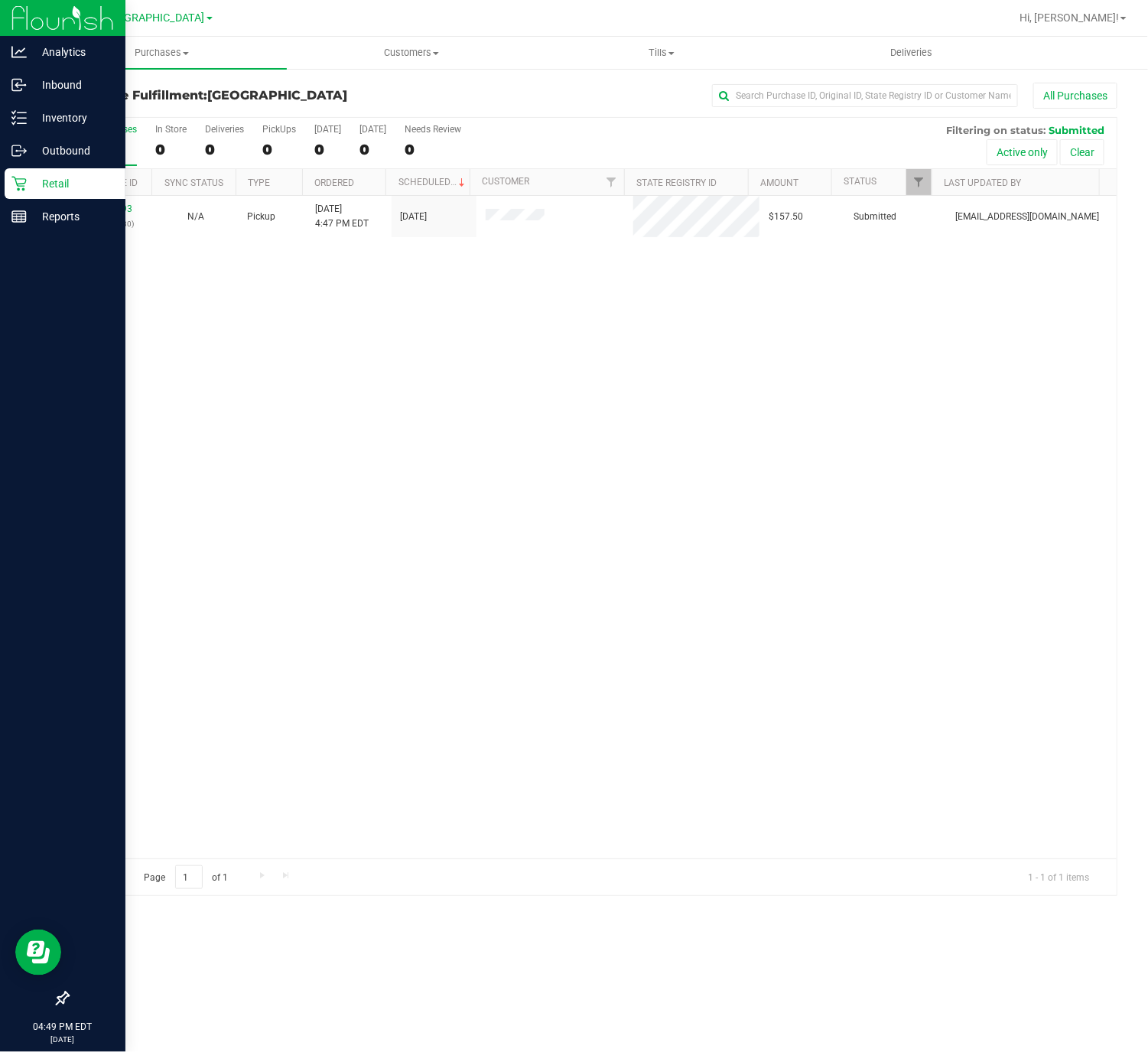
click at [16, 172] on div "Retail" at bounding box center [65, 183] width 121 height 30
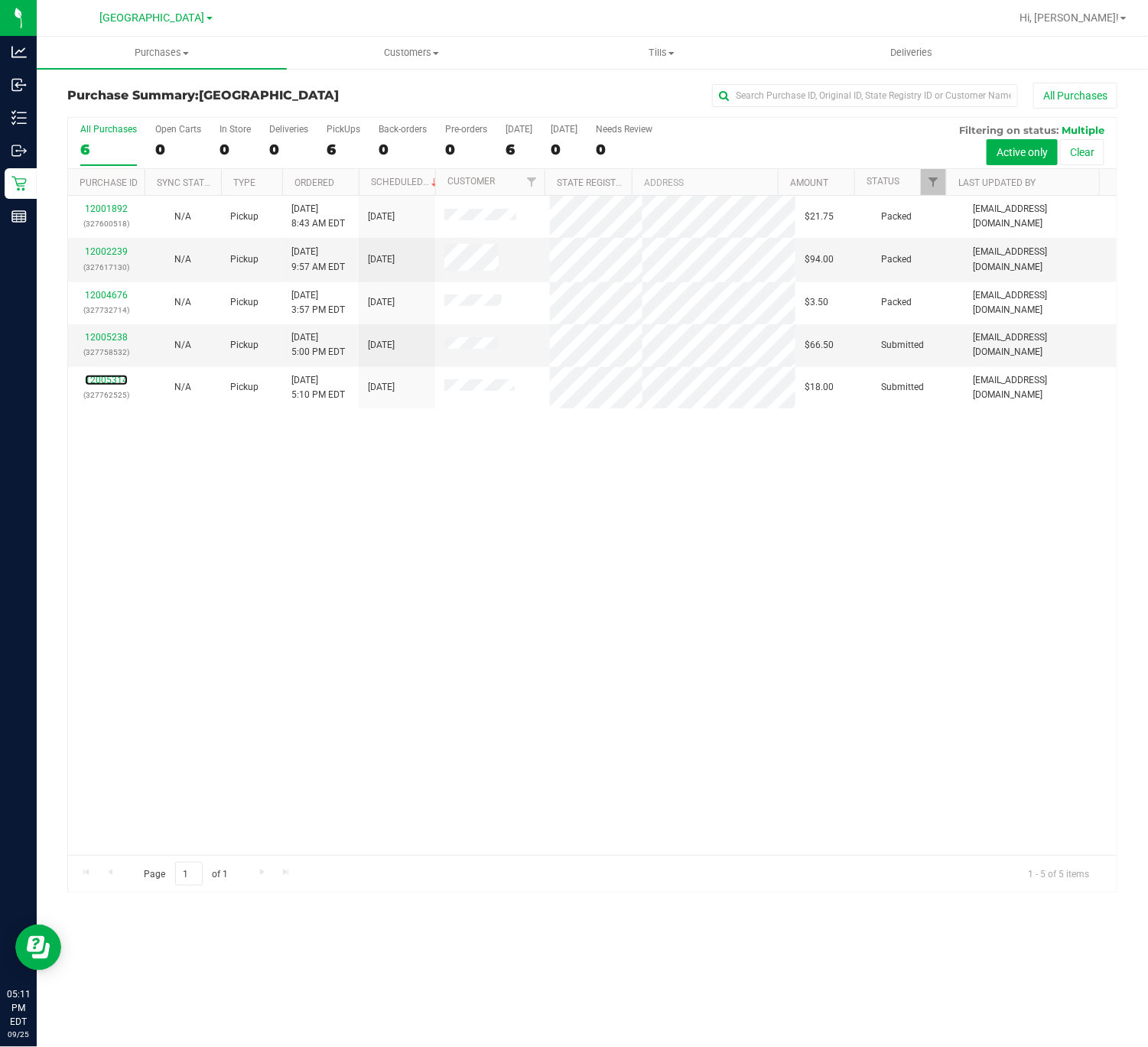
click at [105, 382] on link "12005314" at bounding box center [106, 380] width 43 height 11
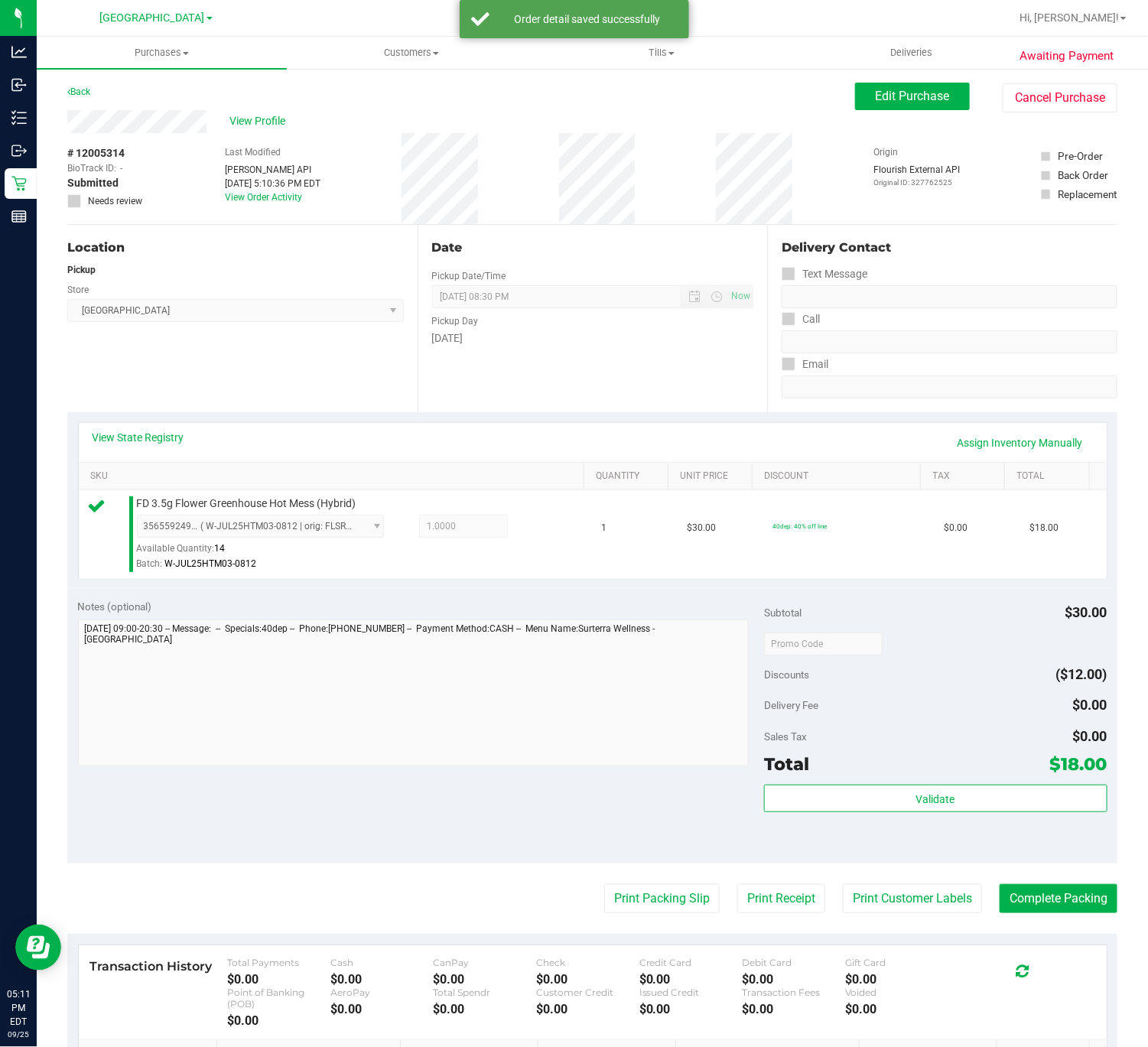
click at [989, 774] on div "Total $18.00" at bounding box center [936, 764] width 344 height 28
click at [992, 797] on button "Validate" at bounding box center [936, 799] width 344 height 28
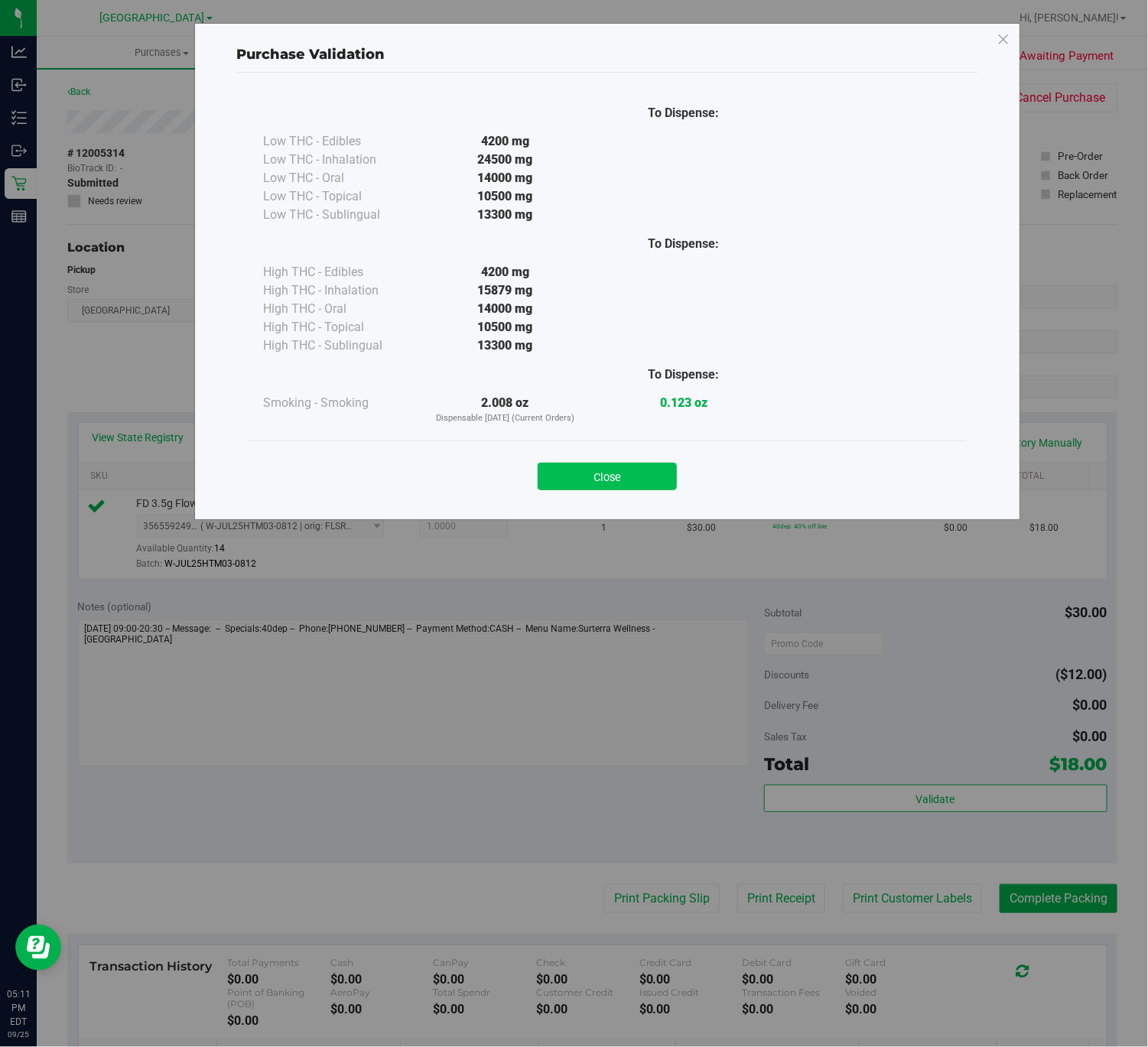
click at [645, 486] on button "Close" at bounding box center [607, 476] width 139 height 28
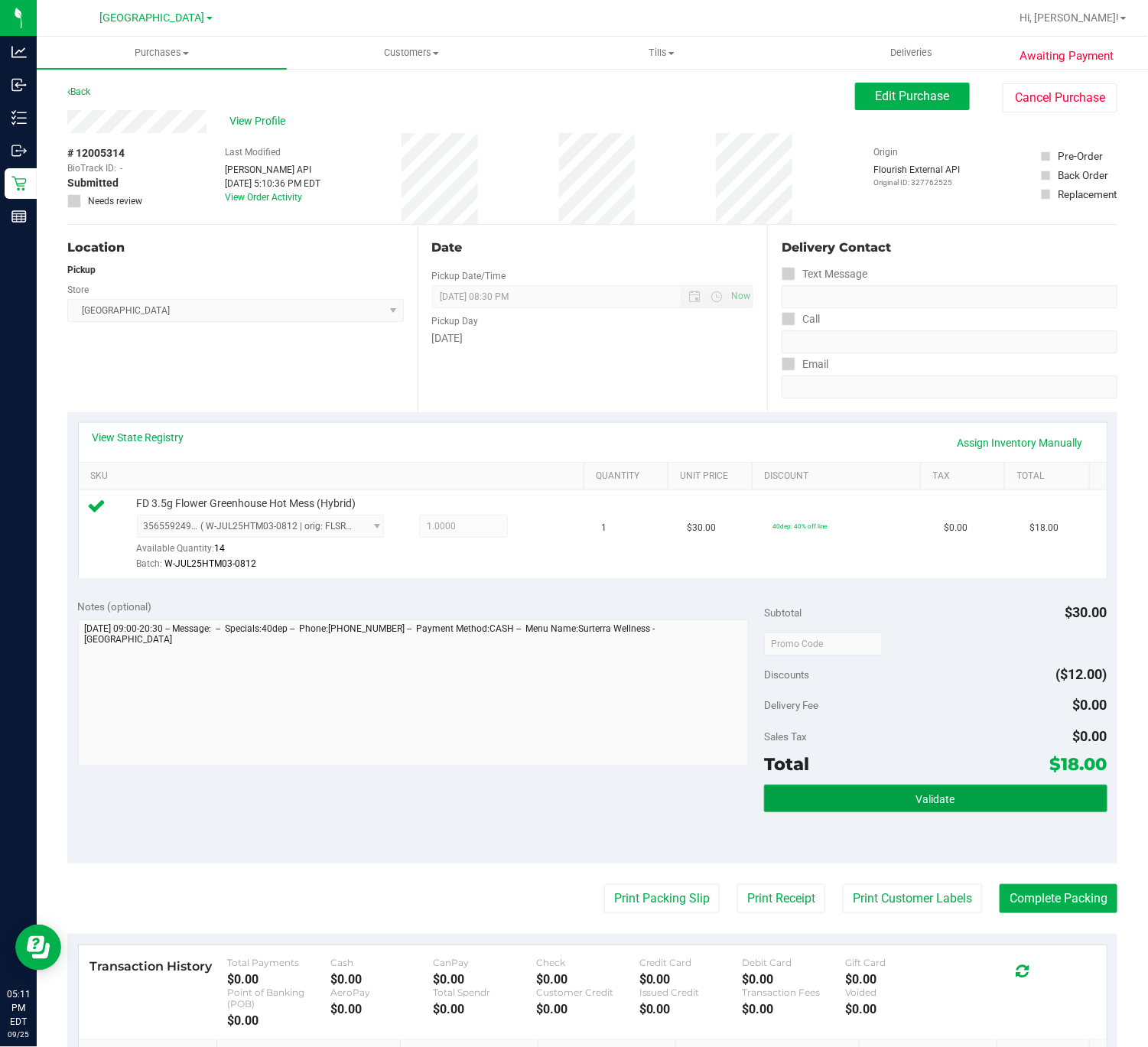
click at [983, 801] on button "Validate" at bounding box center [936, 799] width 344 height 28
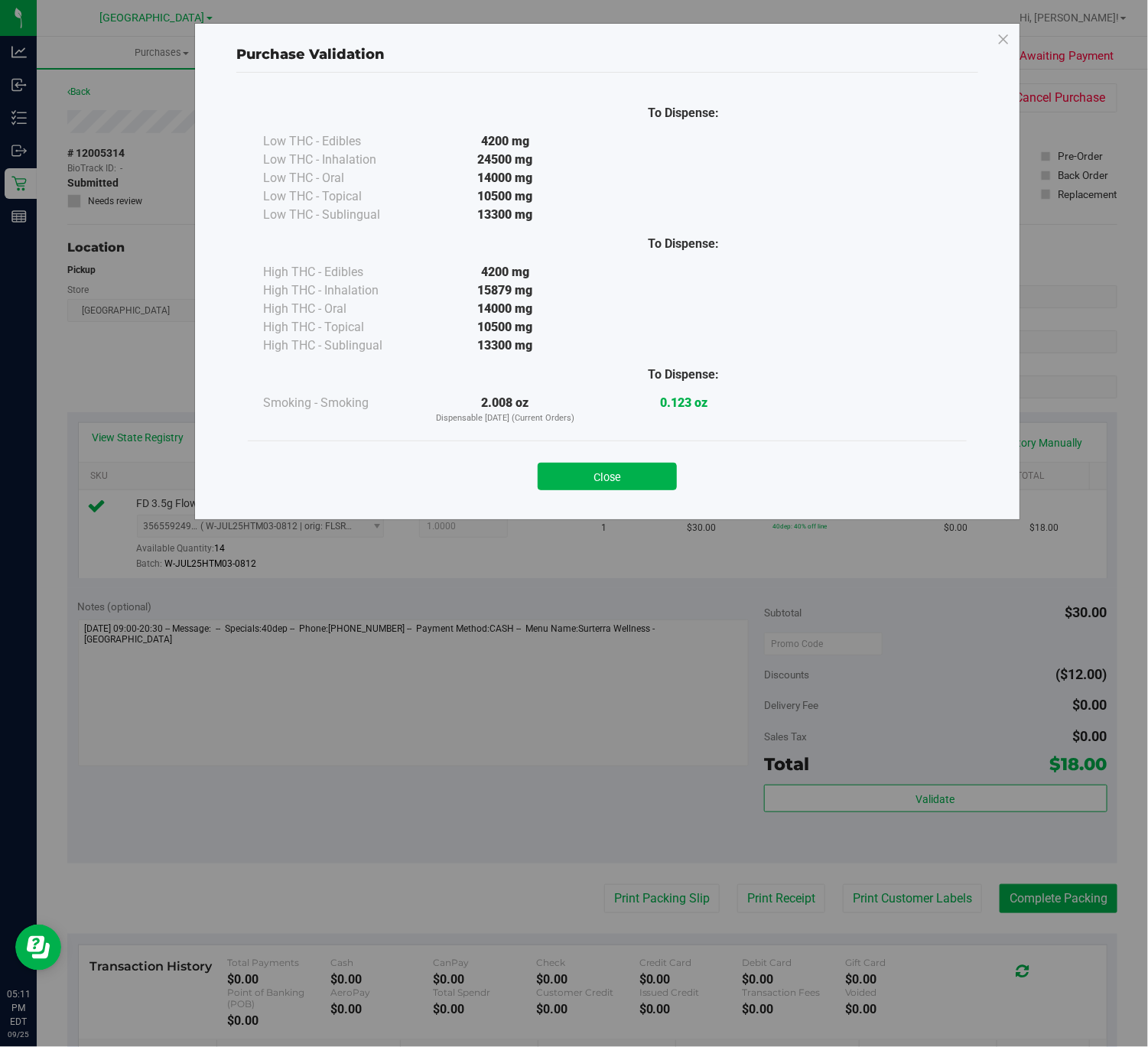
click at [643, 462] on div "Close" at bounding box center [607, 471] width 696 height 38
click at [642, 482] on button "Close" at bounding box center [607, 476] width 139 height 28
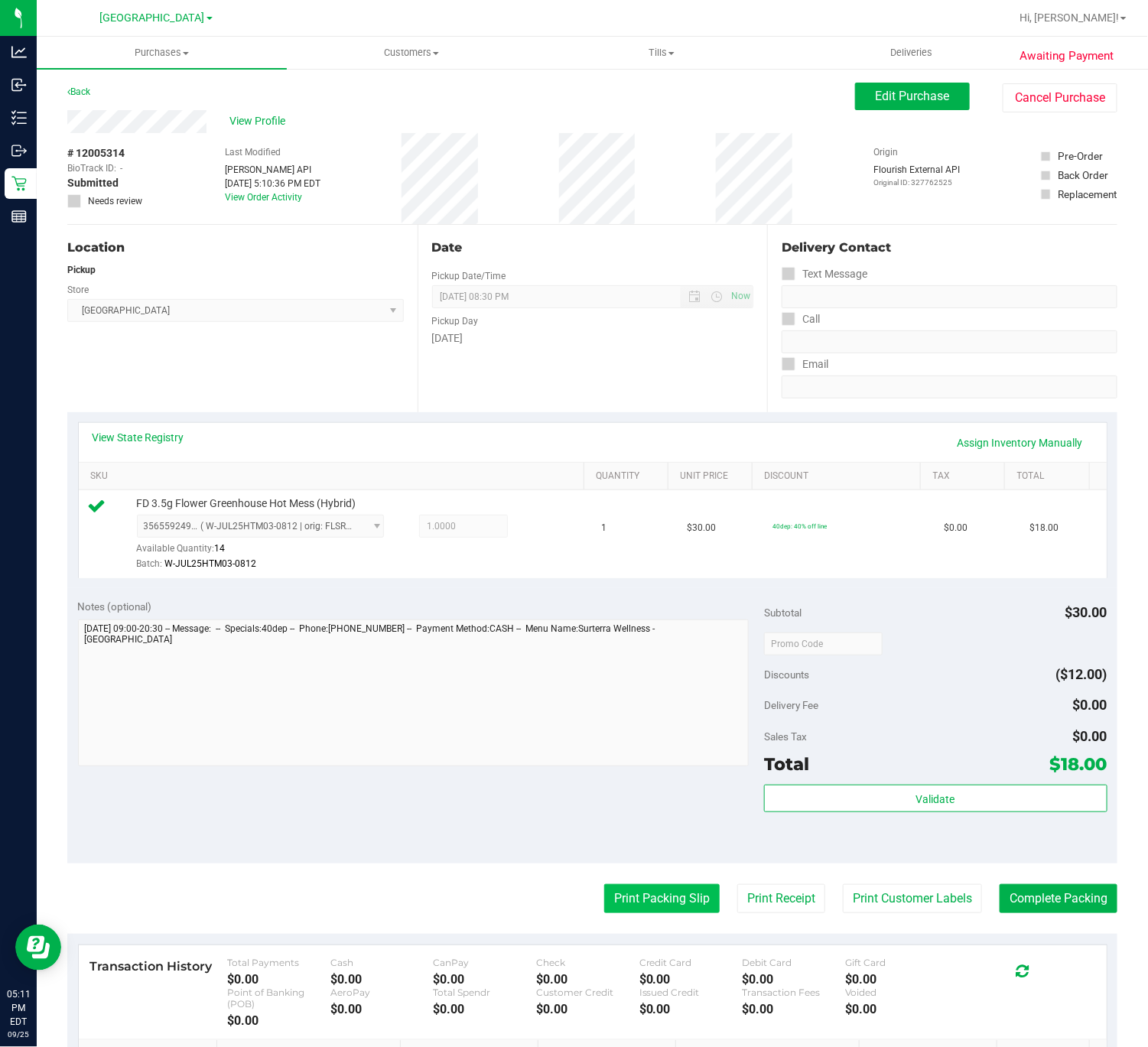
drag, startPoint x: 629, startPoint y: 923, endPoint x: 629, endPoint y: 913, distance: 10.0
click at [629, 915] on purchase-details "Back Edit Purchase Cancel Purchase View Profile # 12005314 BioTrack ID: - Submi…" at bounding box center [592, 656] width 1050 height 1148
click at [629, 909] on button "Print Packing Slip" at bounding box center [662, 899] width 116 height 29
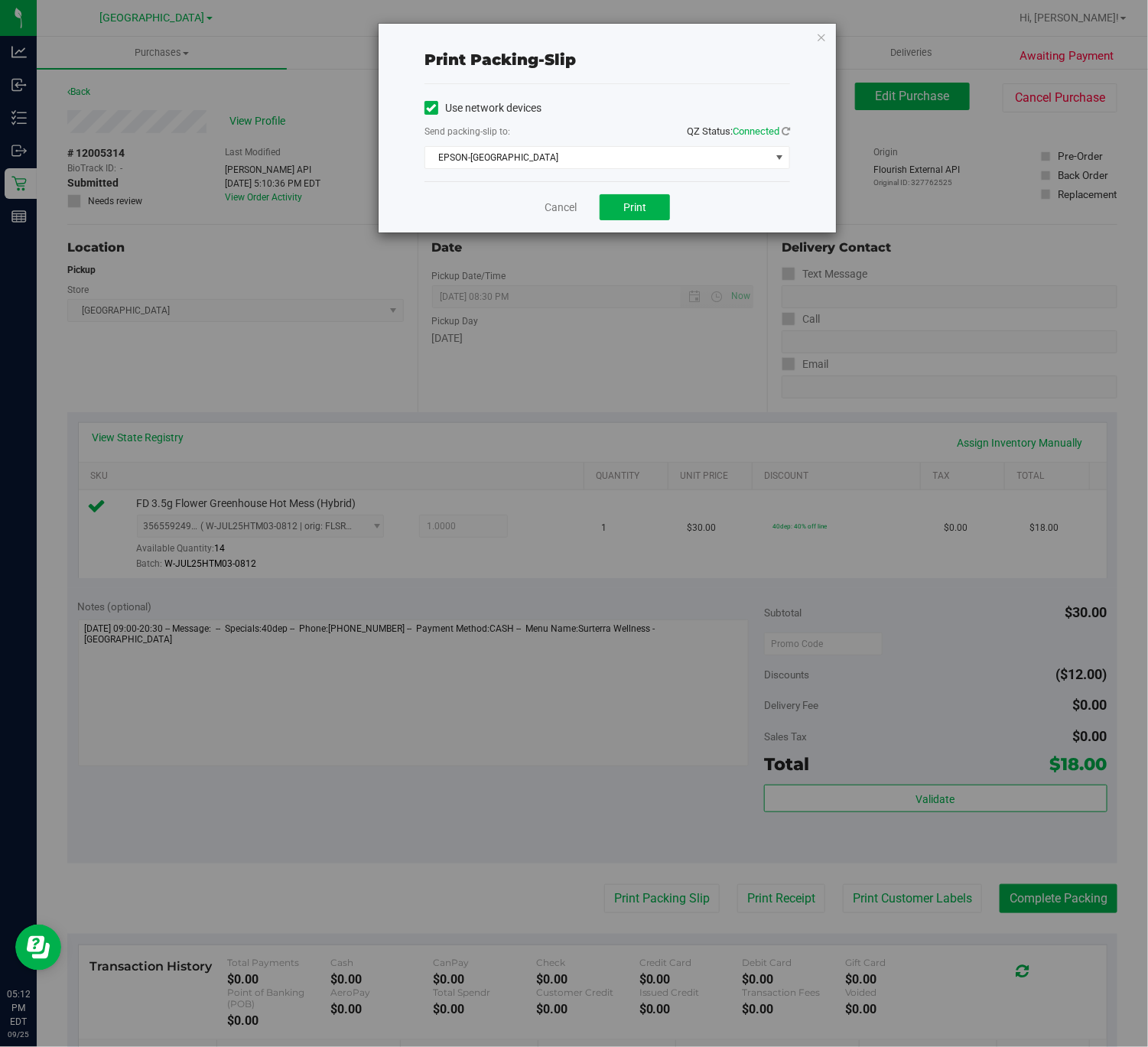
click at [574, 195] on div "Cancel Print" at bounding box center [607, 207] width 365 height 51
click at [565, 205] on link "Cancel" at bounding box center [560, 207] width 32 height 16
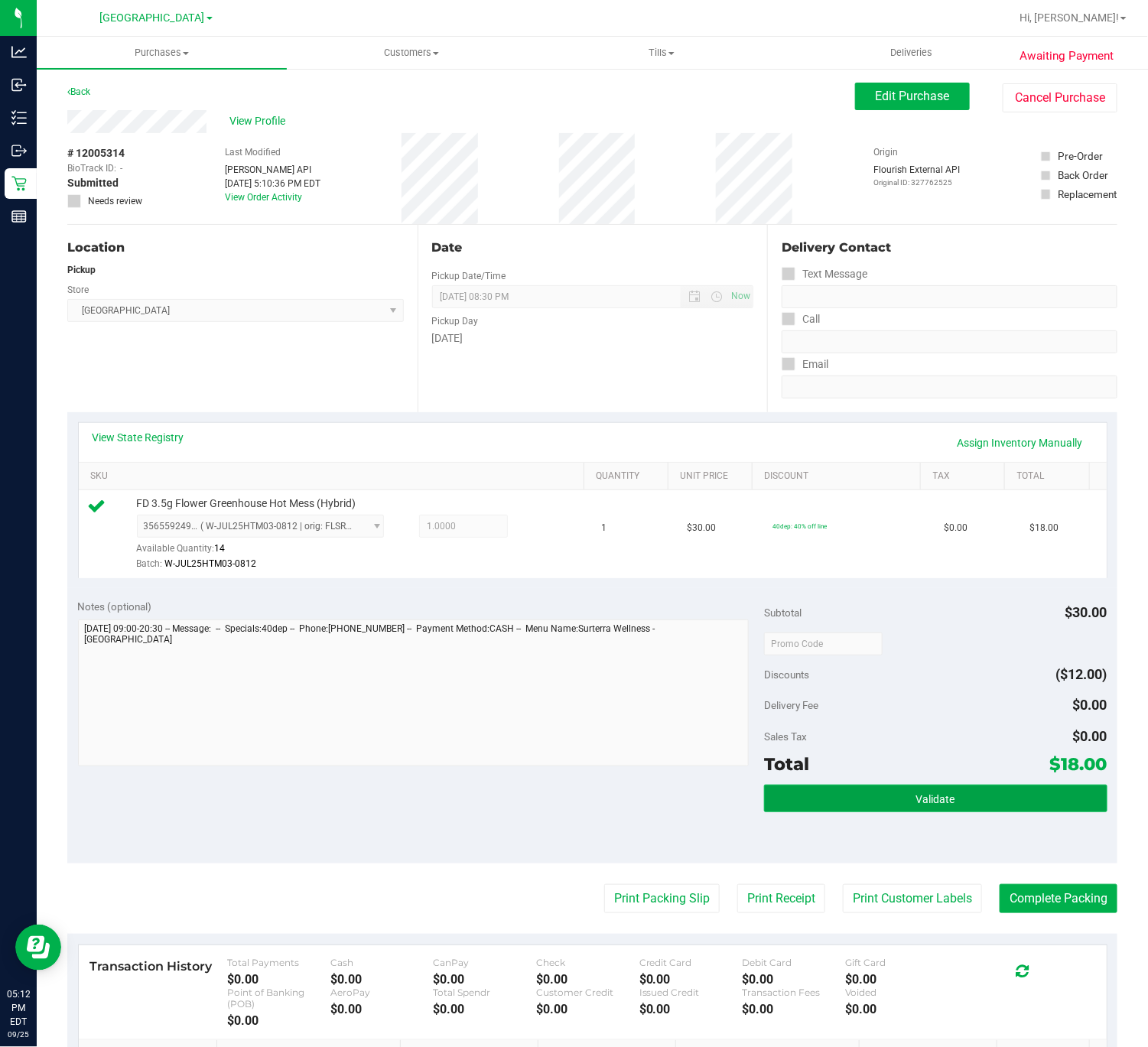
click at [858, 790] on button "Validate" at bounding box center [936, 799] width 344 height 28
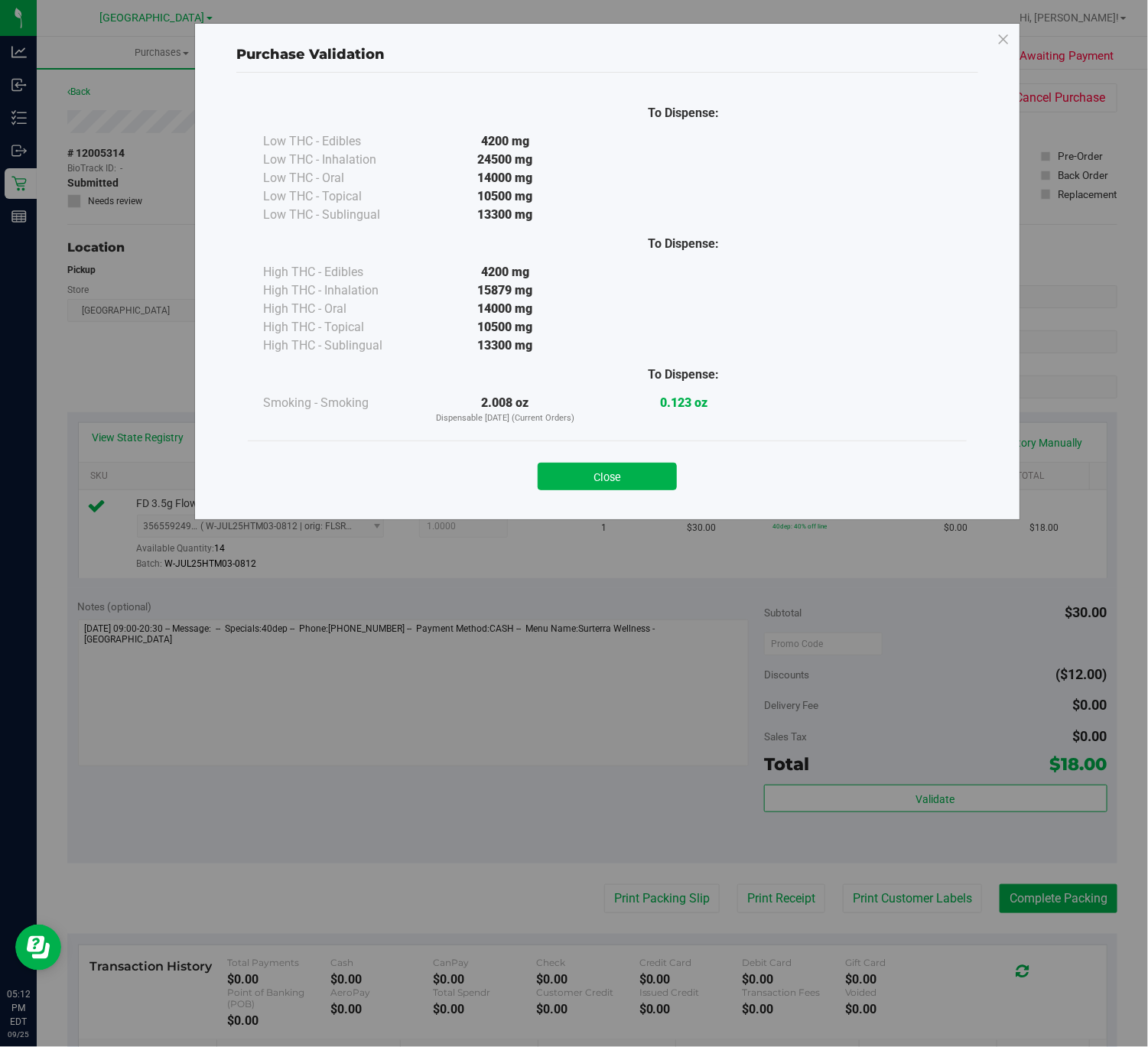
click at [627, 503] on div "Close" at bounding box center [607, 470] width 719 height 62
click at [629, 490] on button "Close" at bounding box center [607, 476] width 139 height 28
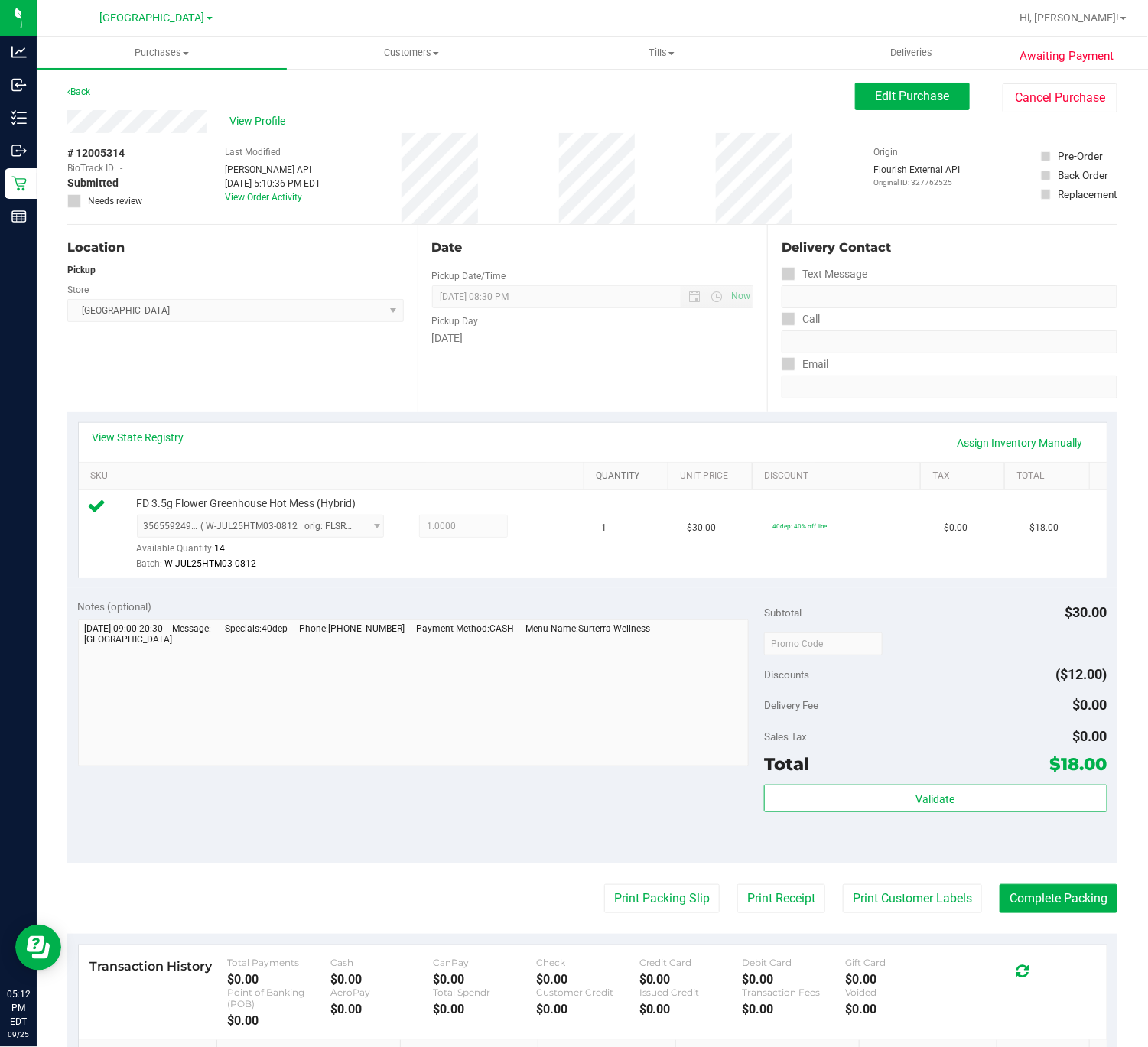
click at [630, 473] on link "Quantity" at bounding box center [629, 476] width 66 height 12
click at [1059, 893] on button "Complete Packing" at bounding box center [1059, 899] width 118 height 29
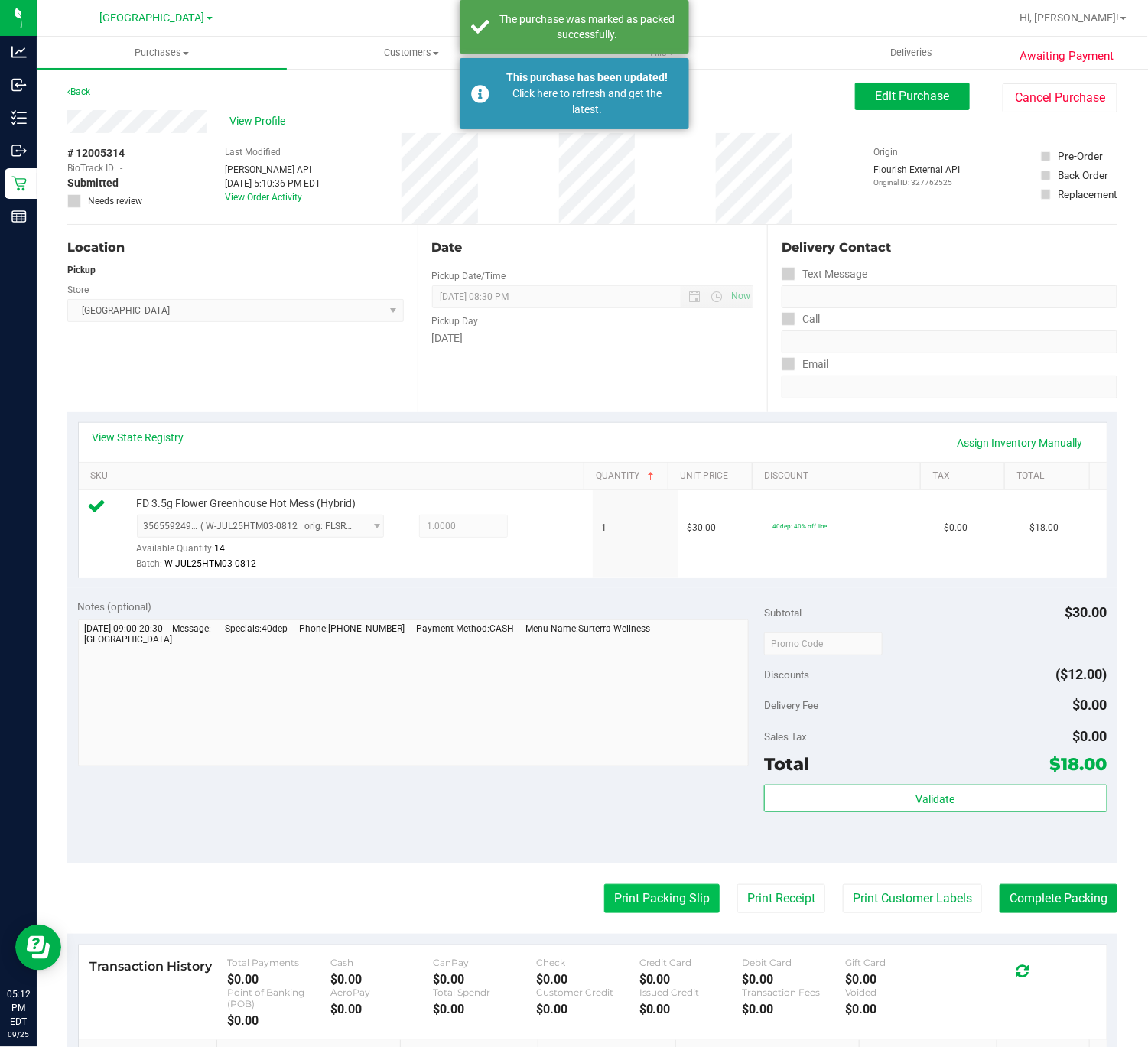
click at [633, 889] on button "Print Packing Slip" at bounding box center [662, 899] width 116 height 29
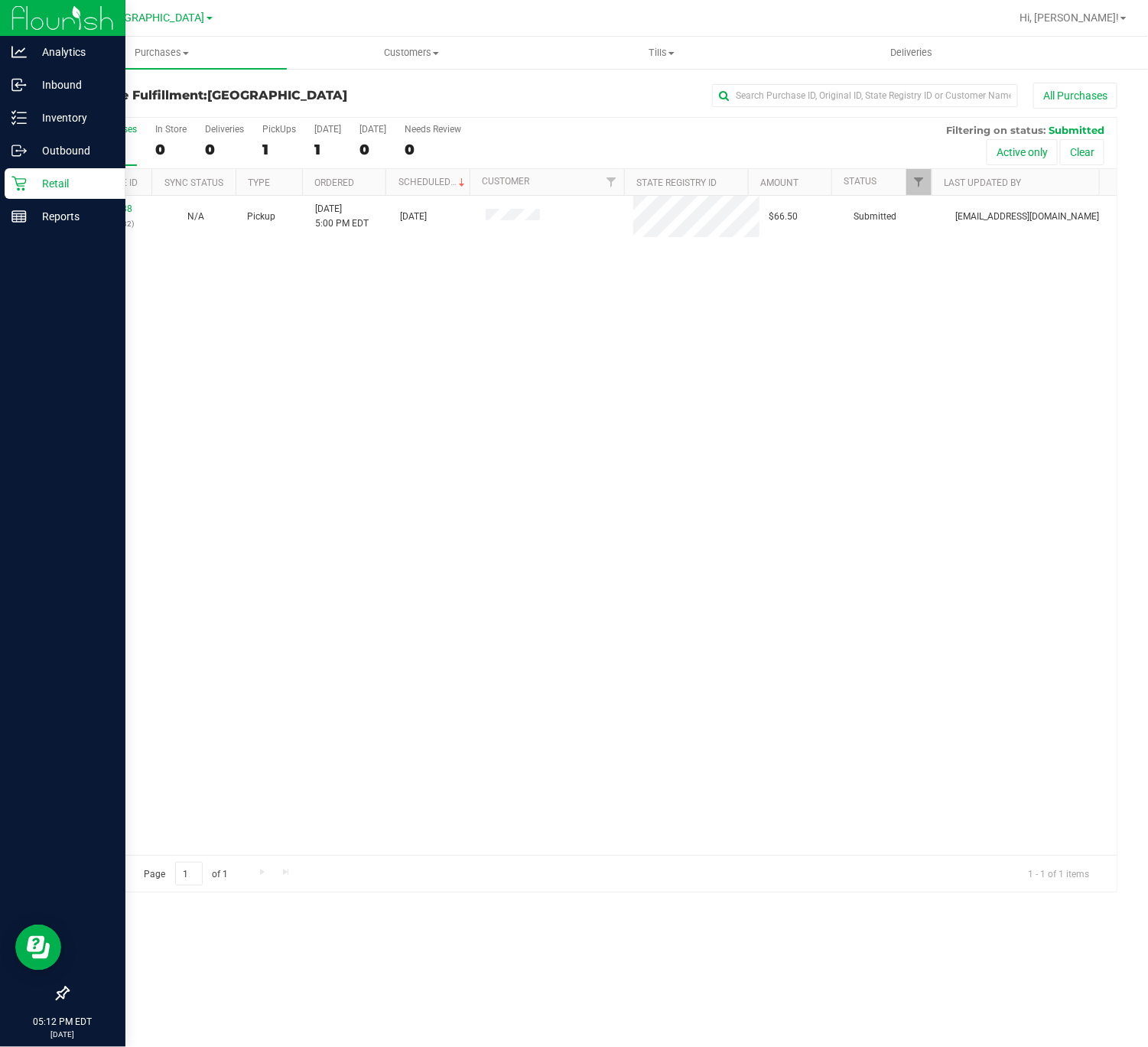
click at [19, 179] on icon at bounding box center [19, 184] width 15 height 15
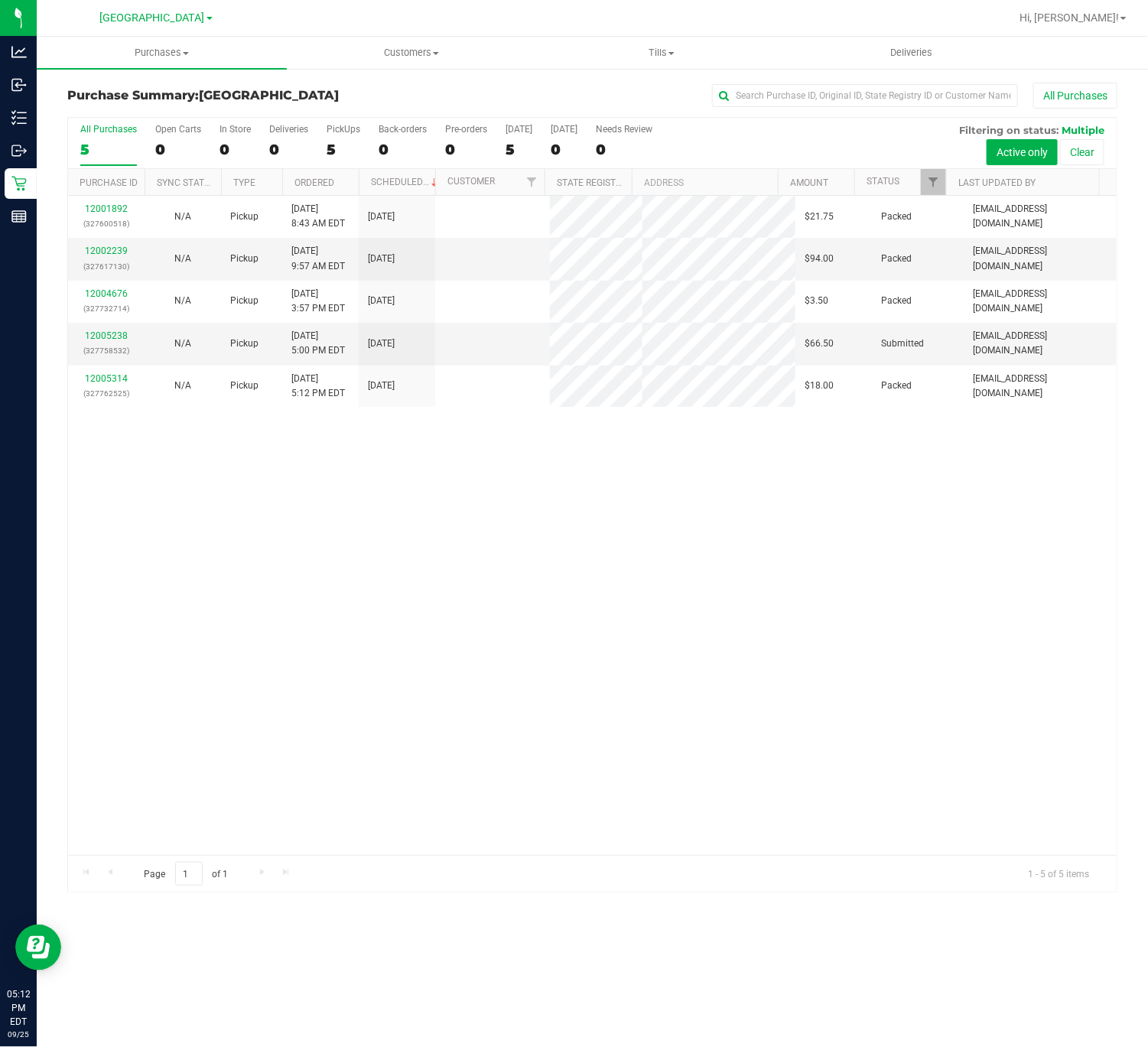
click at [97, 384] on link "12005314" at bounding box center [106, 378] width 43 height 11
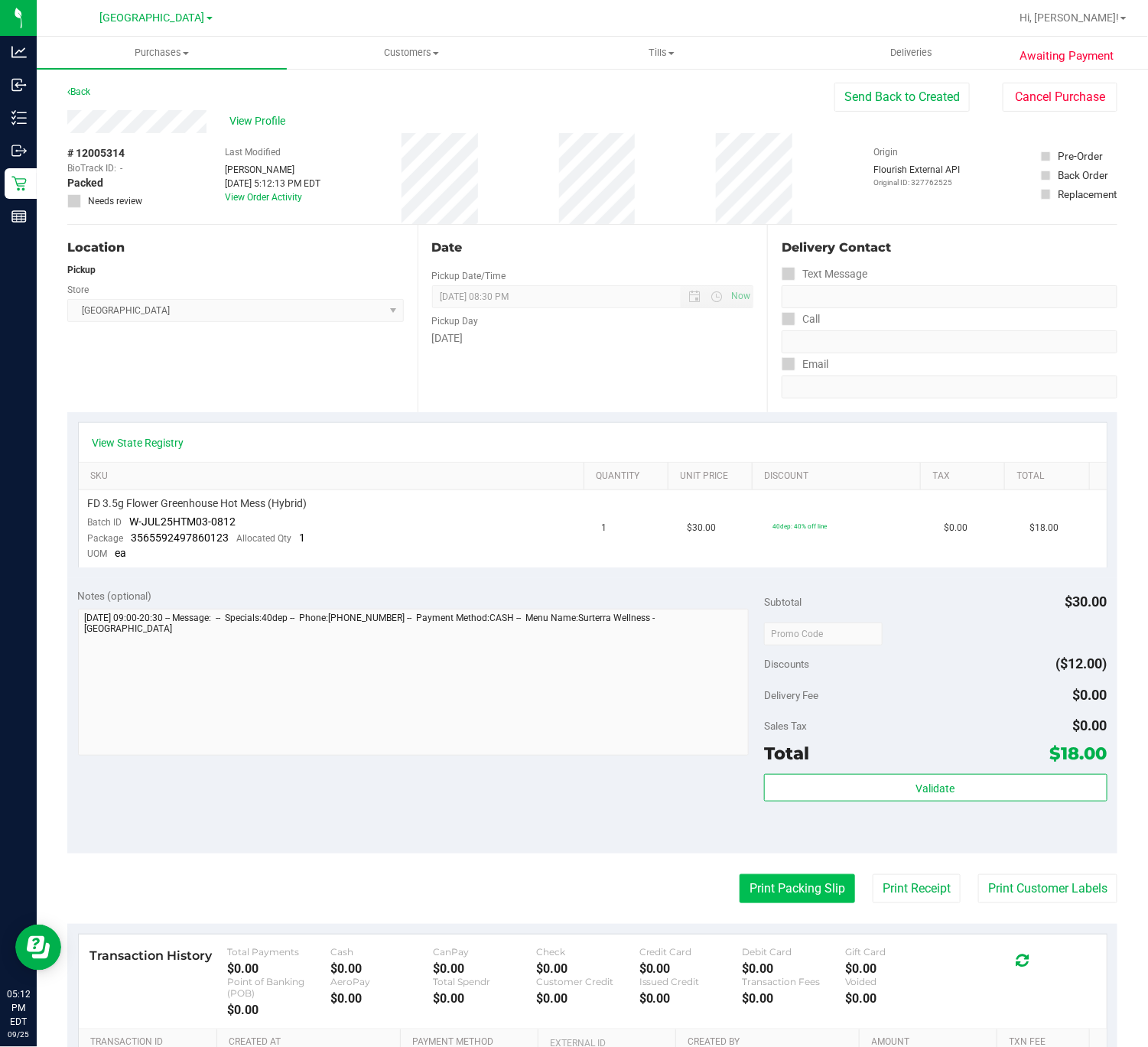
click at [800, 888] on button "Print Packing Slip" at bounding box center [797, 889] width 116 height 29
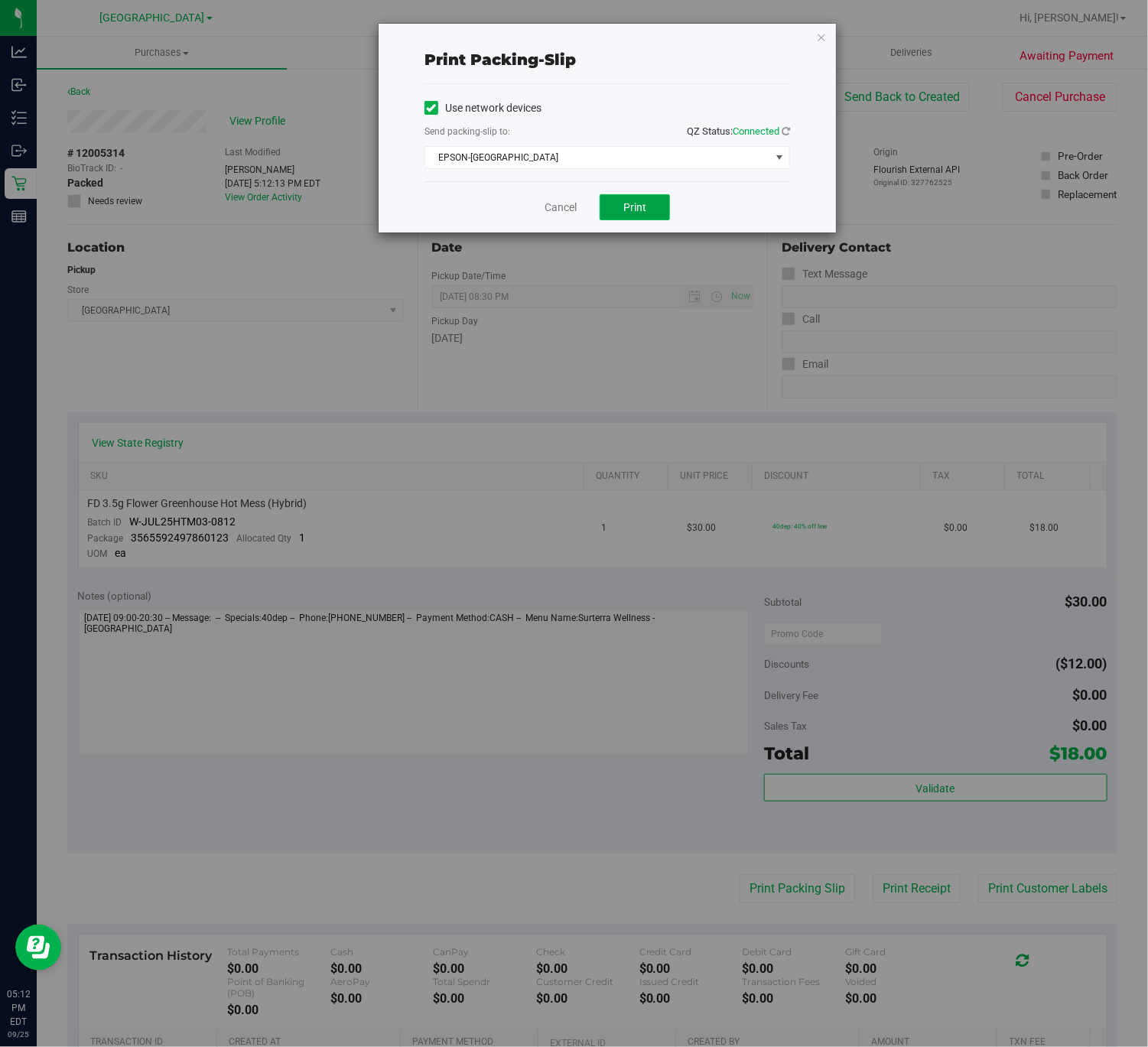
click at [650, 207] on button "Print" at bounding box center [634, 207] width 71 height 26
click at [578, 211] on div "Cancel Print" at bounding box center [607, 207] width 365 height 51
click at [572, 209] on link "Cancel" at bounding box center [560, 207] width 32 height 16
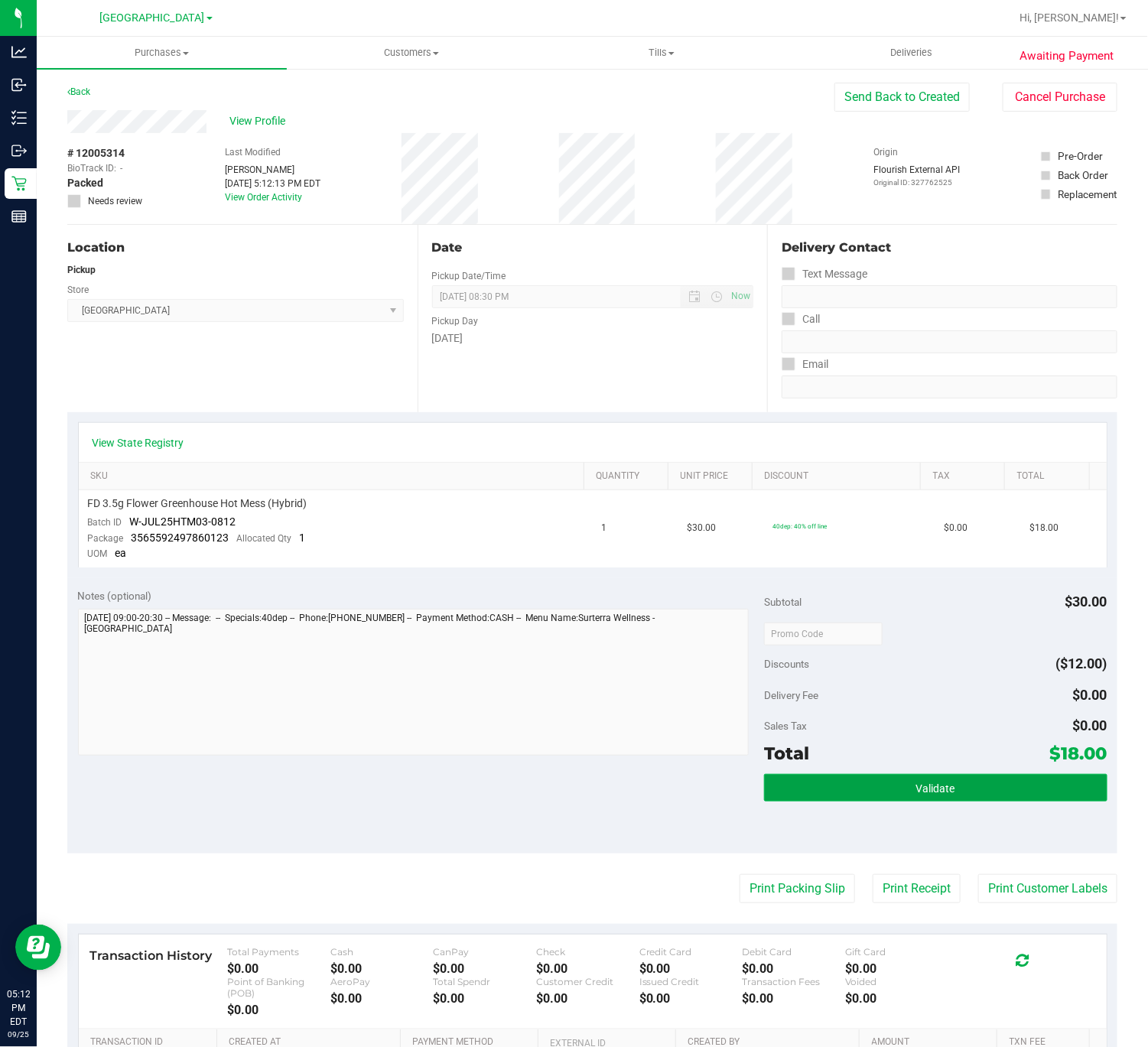
click at [893, 797] on button "Validate" at bounding box center [936, 788] width 344 height 28
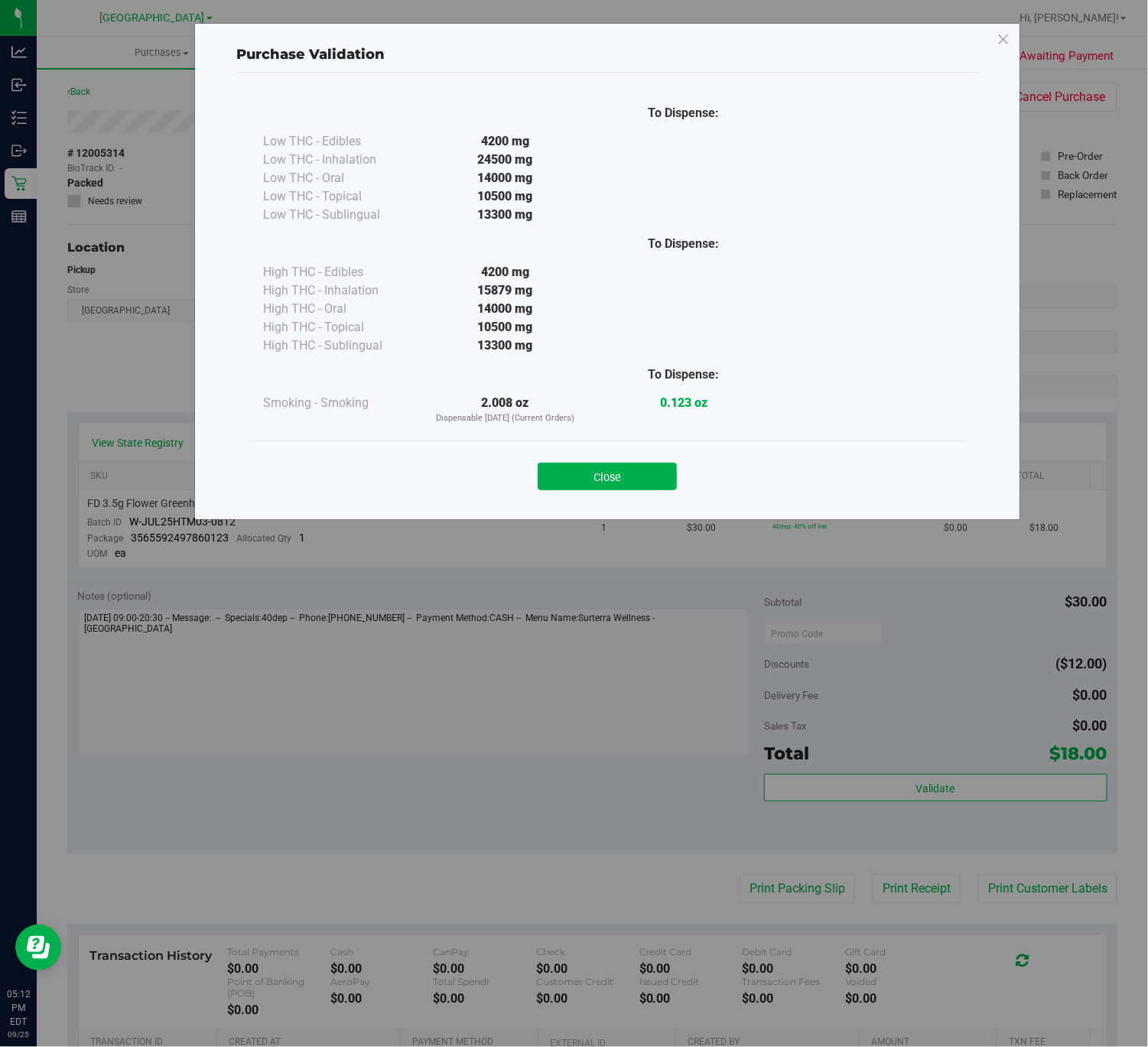
drag, startPoint x: 673, startPoint y: 482, endPoint x: 836, endPoint y: 685, distance: 260.3
click at [672, 482] on button "Close" at bounding box center [607, 476] width 139 height 28
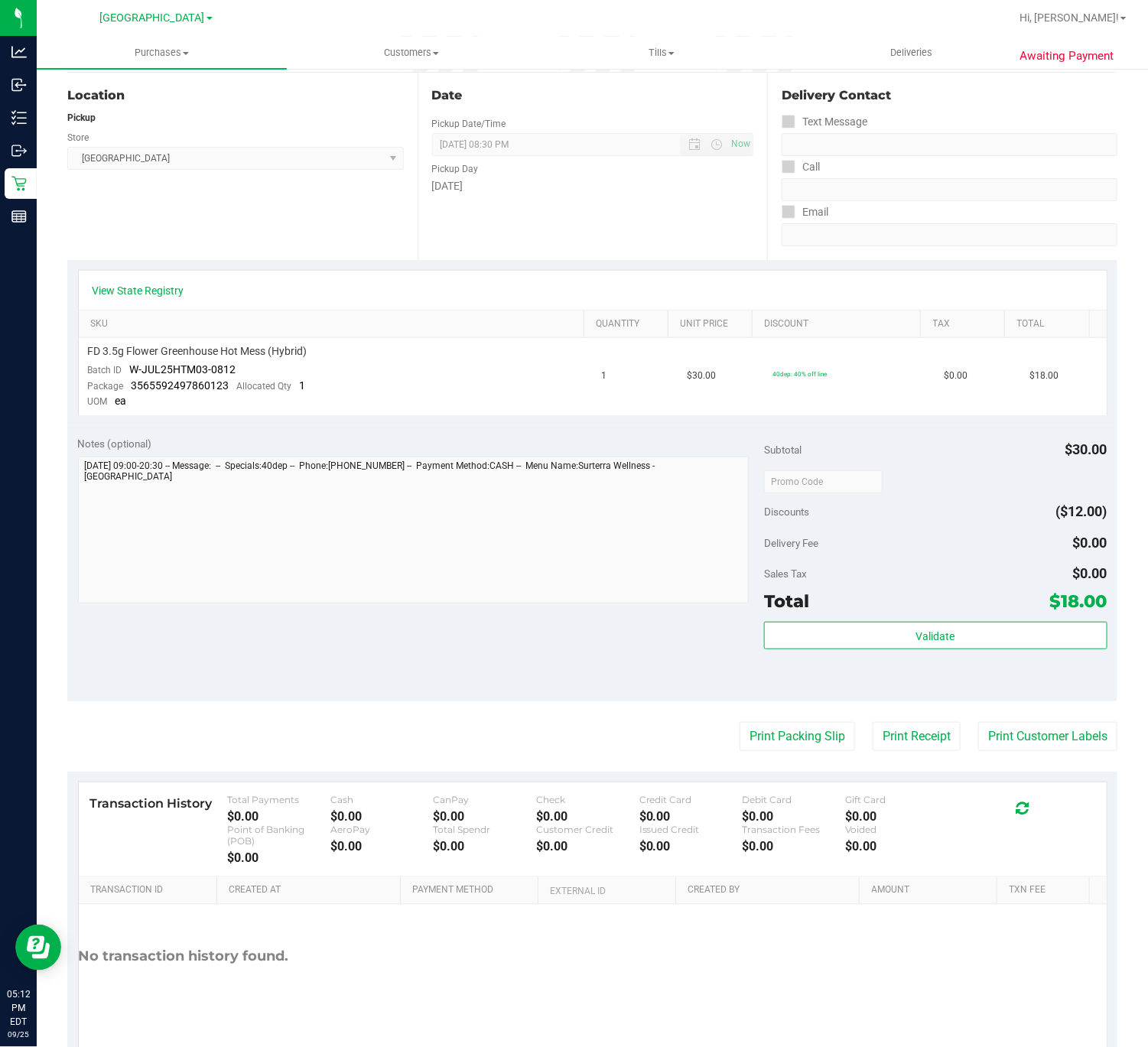
scroll to position [206, 0]
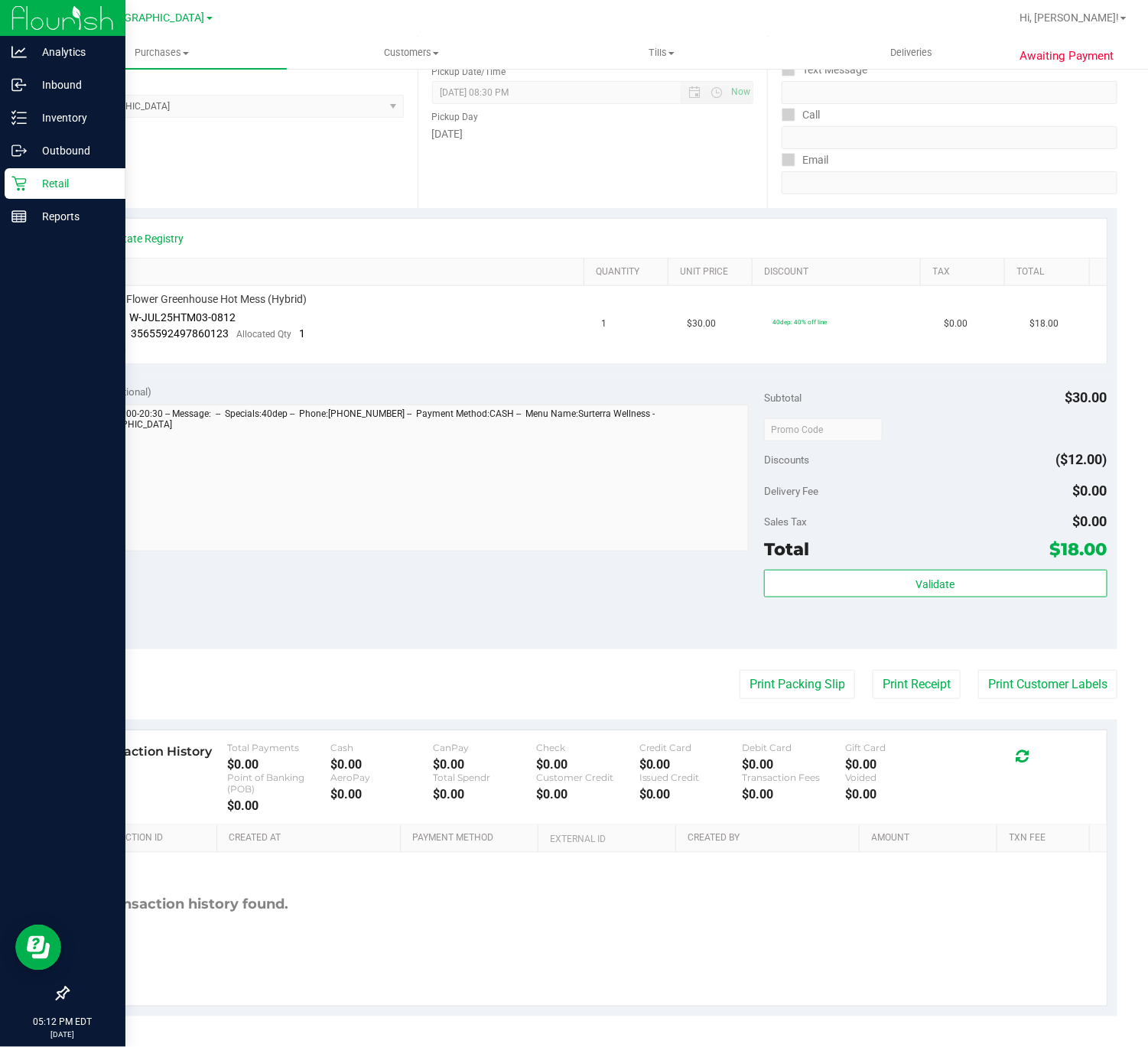
click at [58, 178] on p "Retail" at bounding box center [72, 184] width 91 height 19
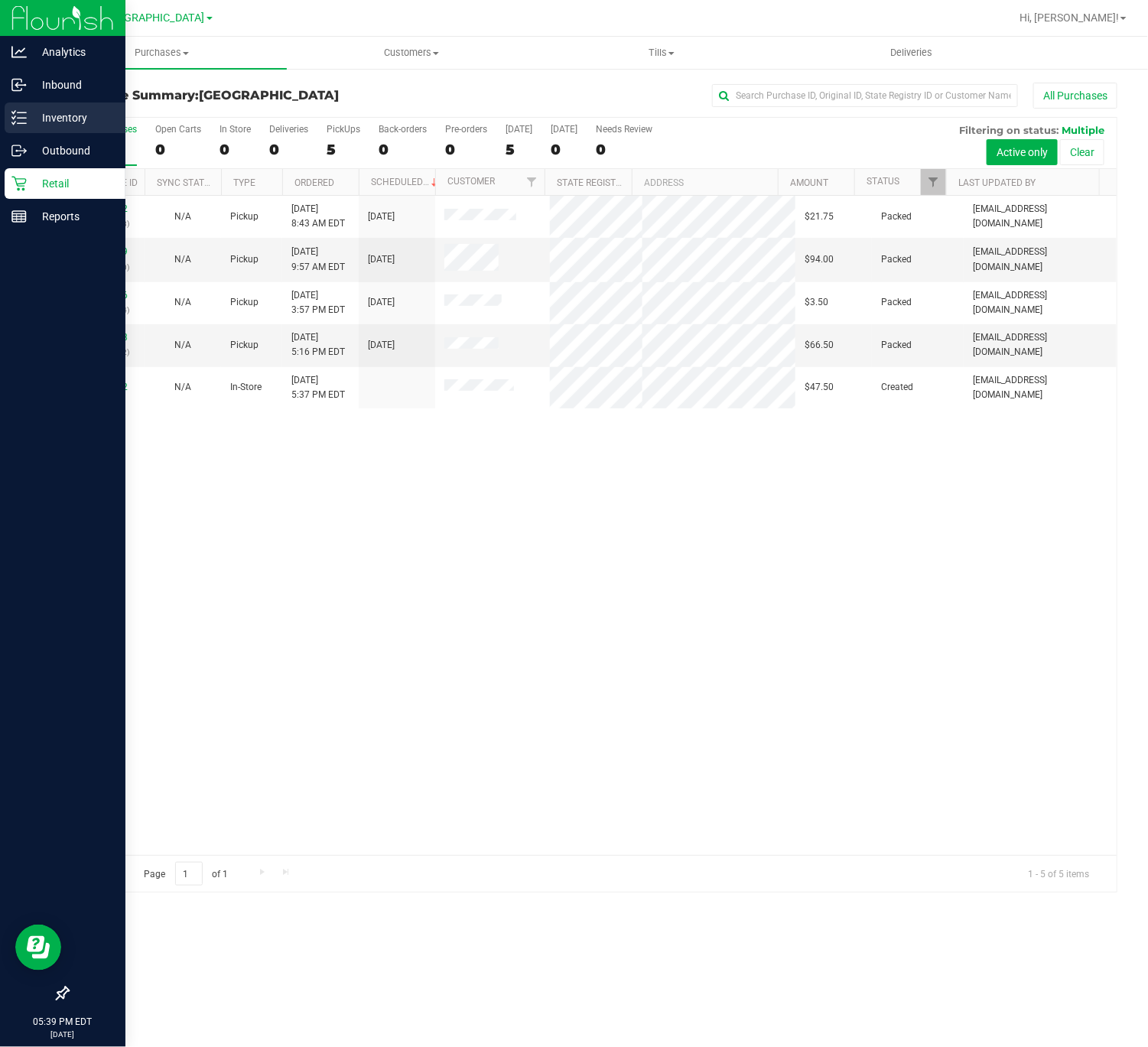
click at [49, 111] on p "Inventory" at bounding box center [72, 118] width 91 height 19
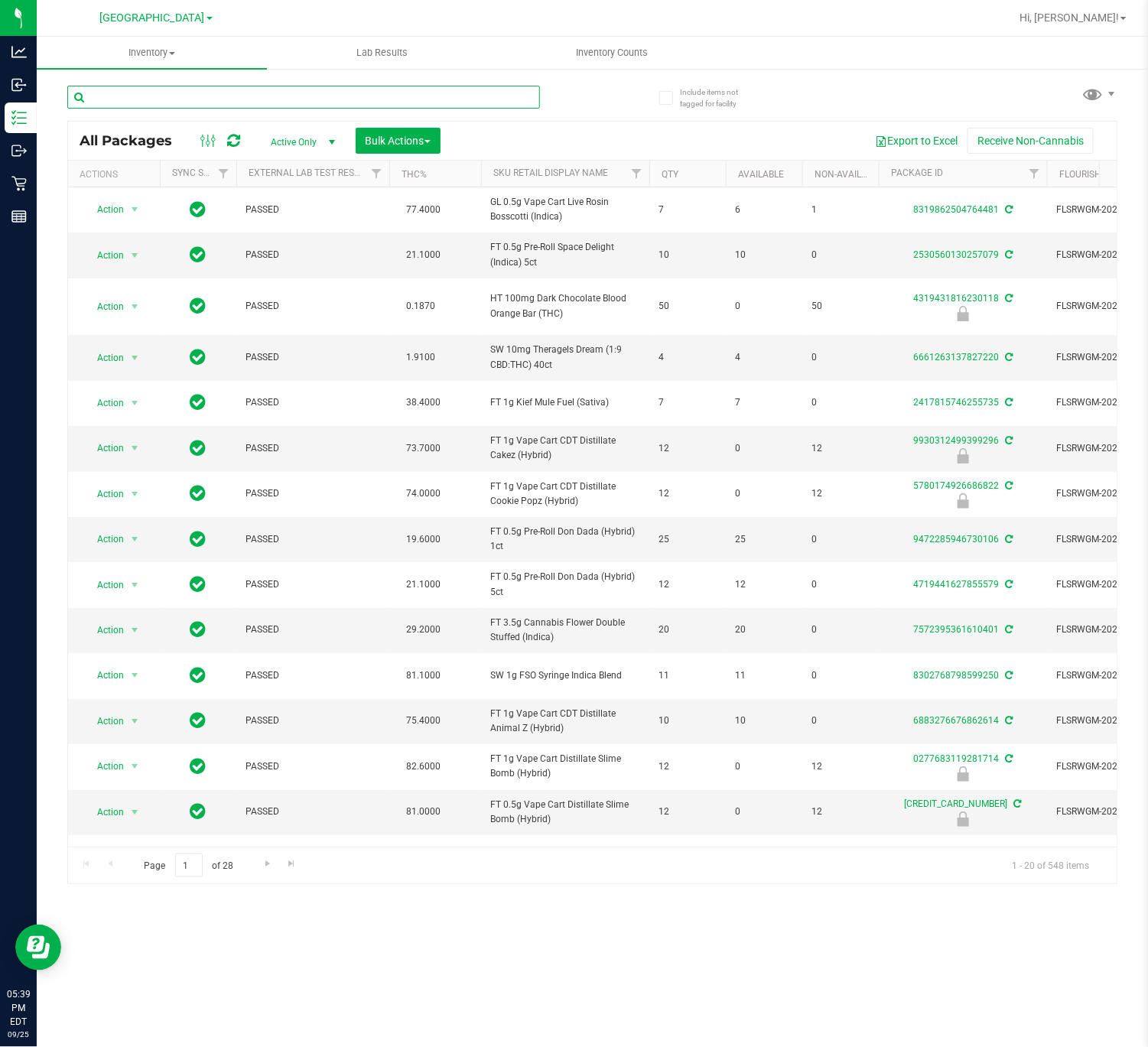
click at [227, 101] on input "text" at bounding box center [303, 96] width 472 height 23
drag, startPoint x: 142, startPoint y: 103, endPoint x: -2, endPoint y: 127, distance: 146.0
click at [0, 127] on html "Analytics Inbound Inventory Outbound Retail Reports 05:39 PM EDT 09/25/2025 09/…" at bounding box center [574, 524] width 1148 height 1047
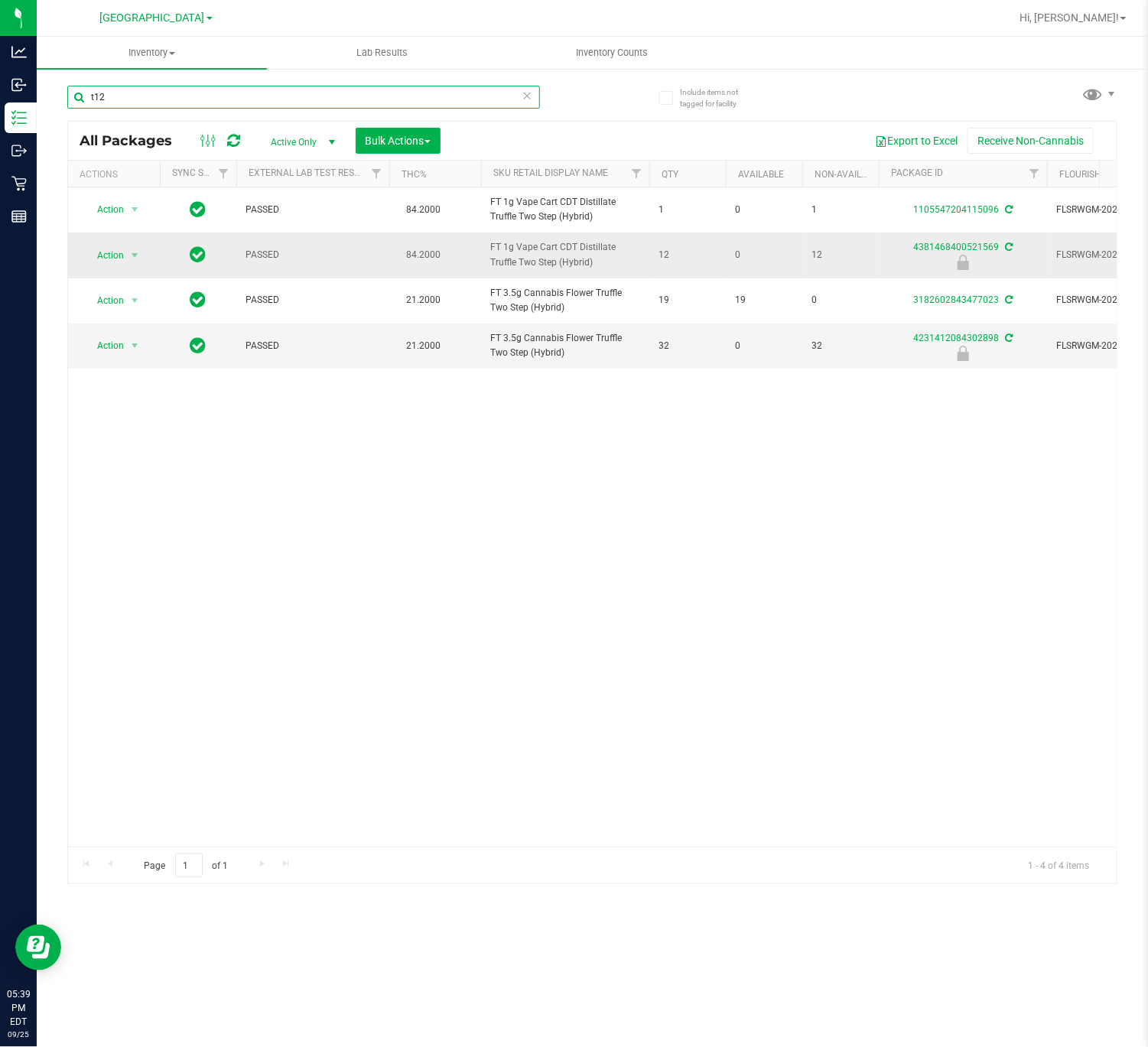
type input "t12"
click at [131, 266] on span "select" at bounding box center [135, 255] width 19 height 22
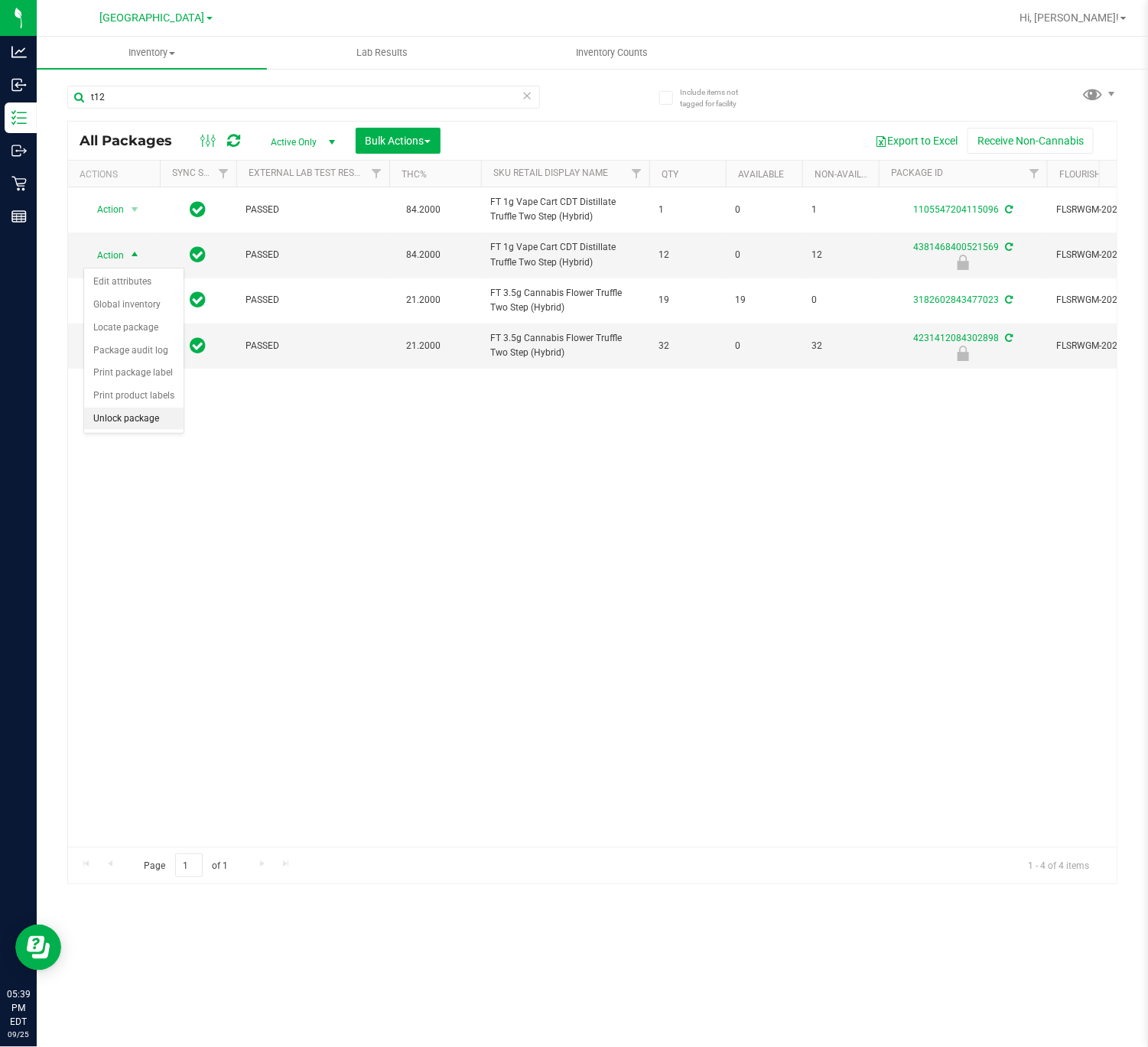
click at [131, 430] on li "Unlock package" at bounding box center [134, 418] width 99 height 23
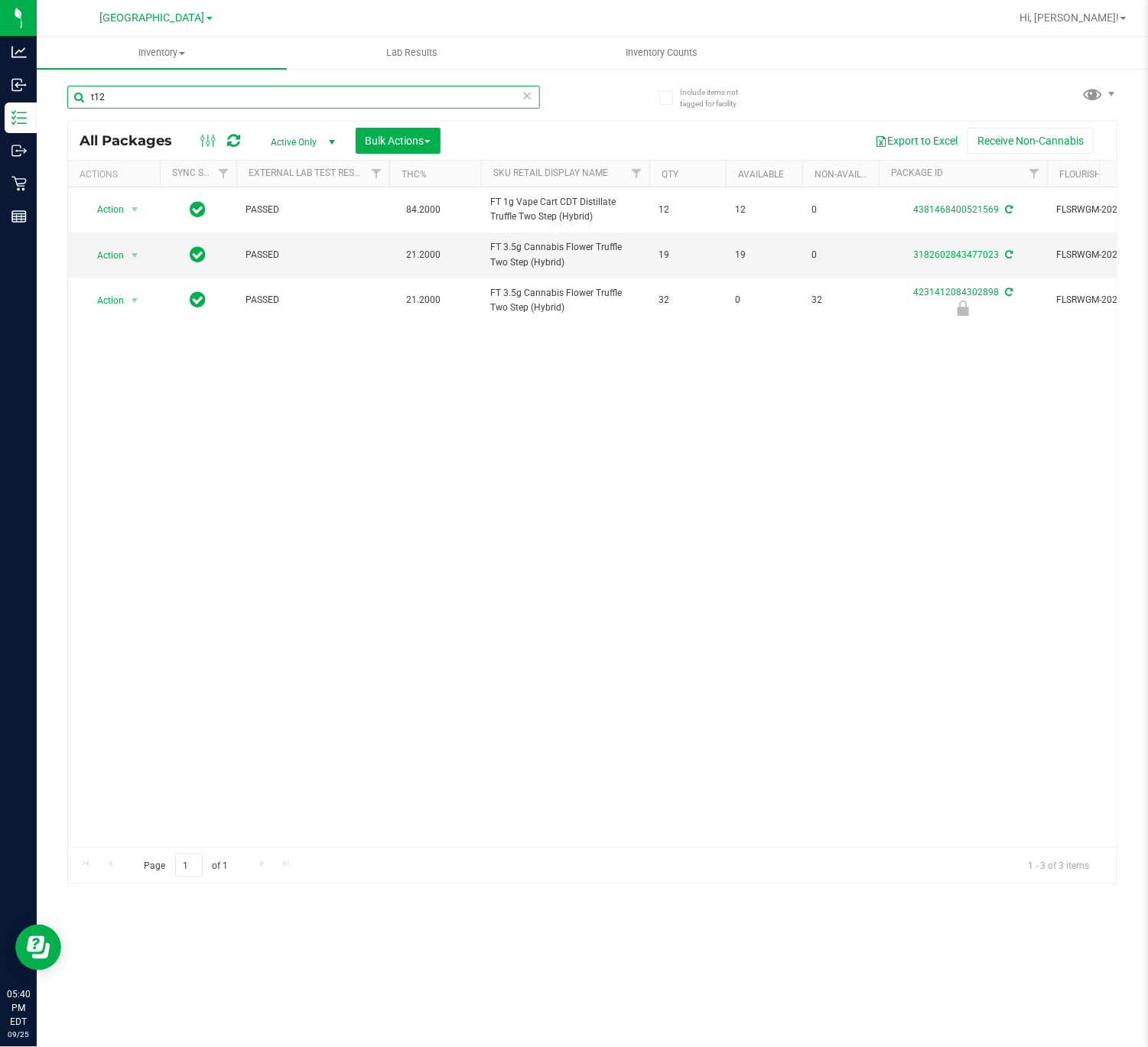
click at [264, 108] on input "t12" at bounding box center [303, 96] width 472 height 23
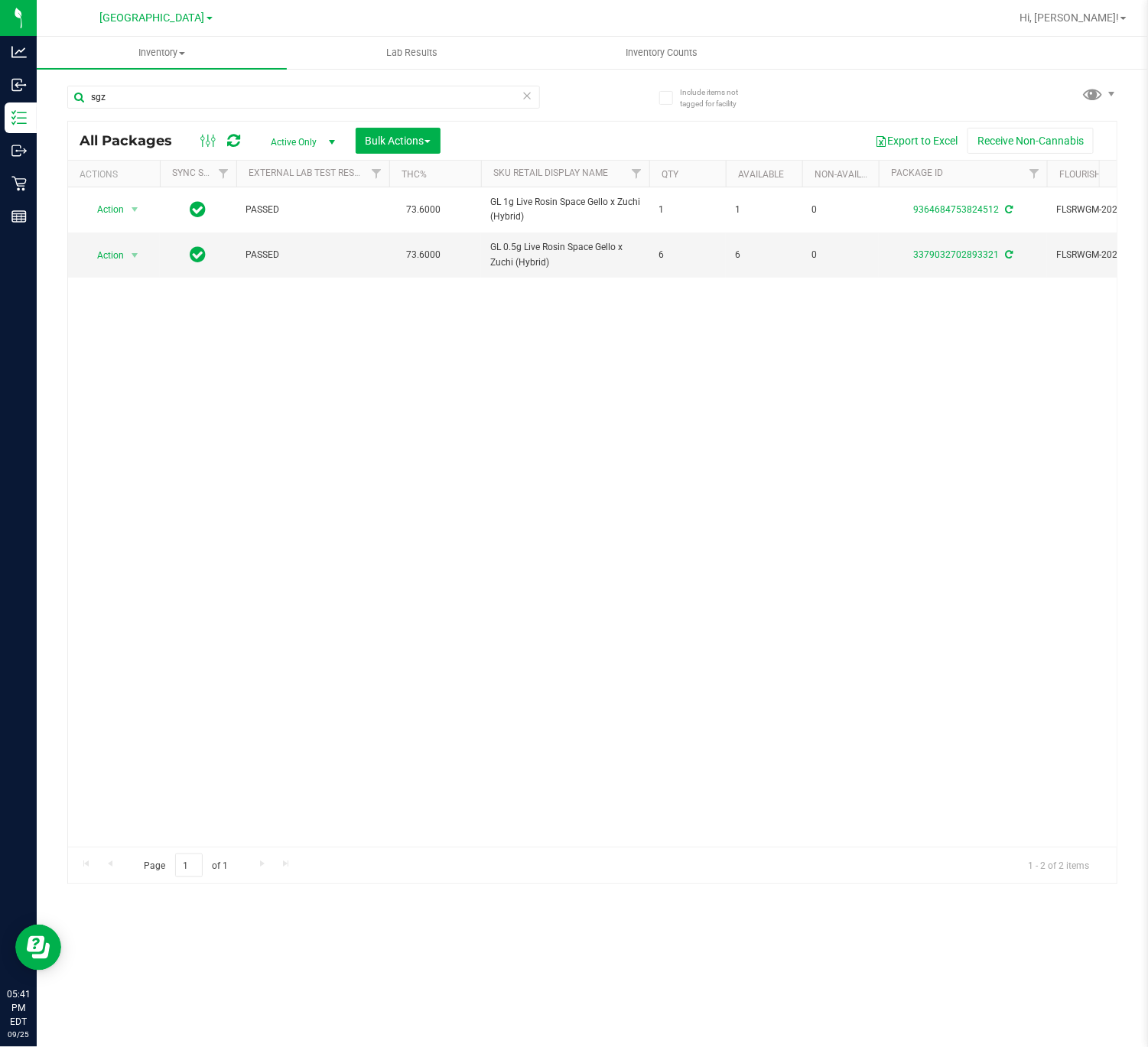
click at [542, 299] on div "Action Action Adjust qty Create package Edit attributes Global inventory Locate…" at bounding box center [591, 517] width 1048 height 659
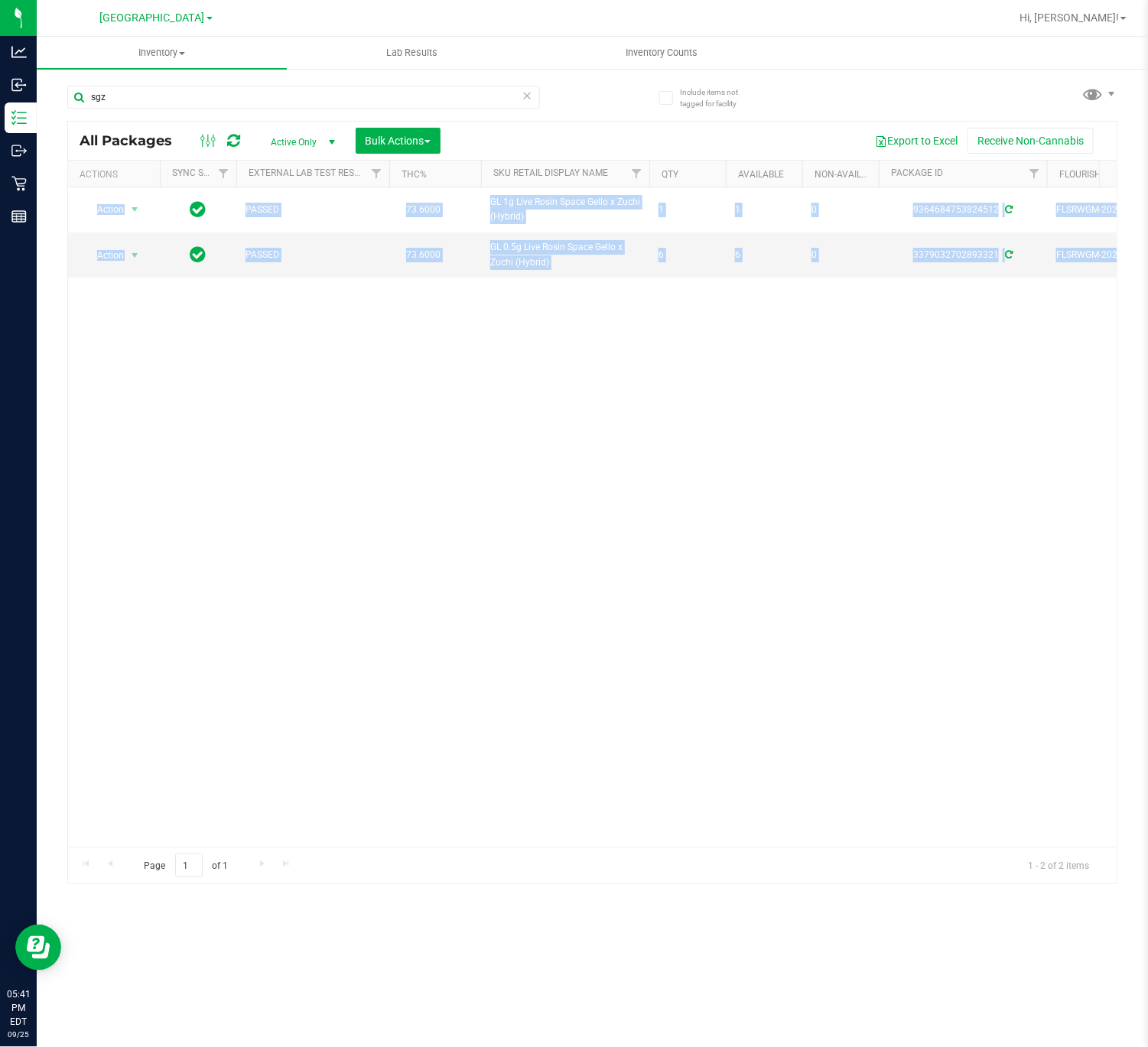
click at [542, 299] on div "Action Action Adjust qty Create package Edit attributes Global inventory Locate…" at bounding box center [591, 517] width 1048 height 659
click at [544, 287] on div "Action Action Adjust qty Create package Edit attributes Global inventory Locate…" at bounding box center [591, 517] width 1048 height 659
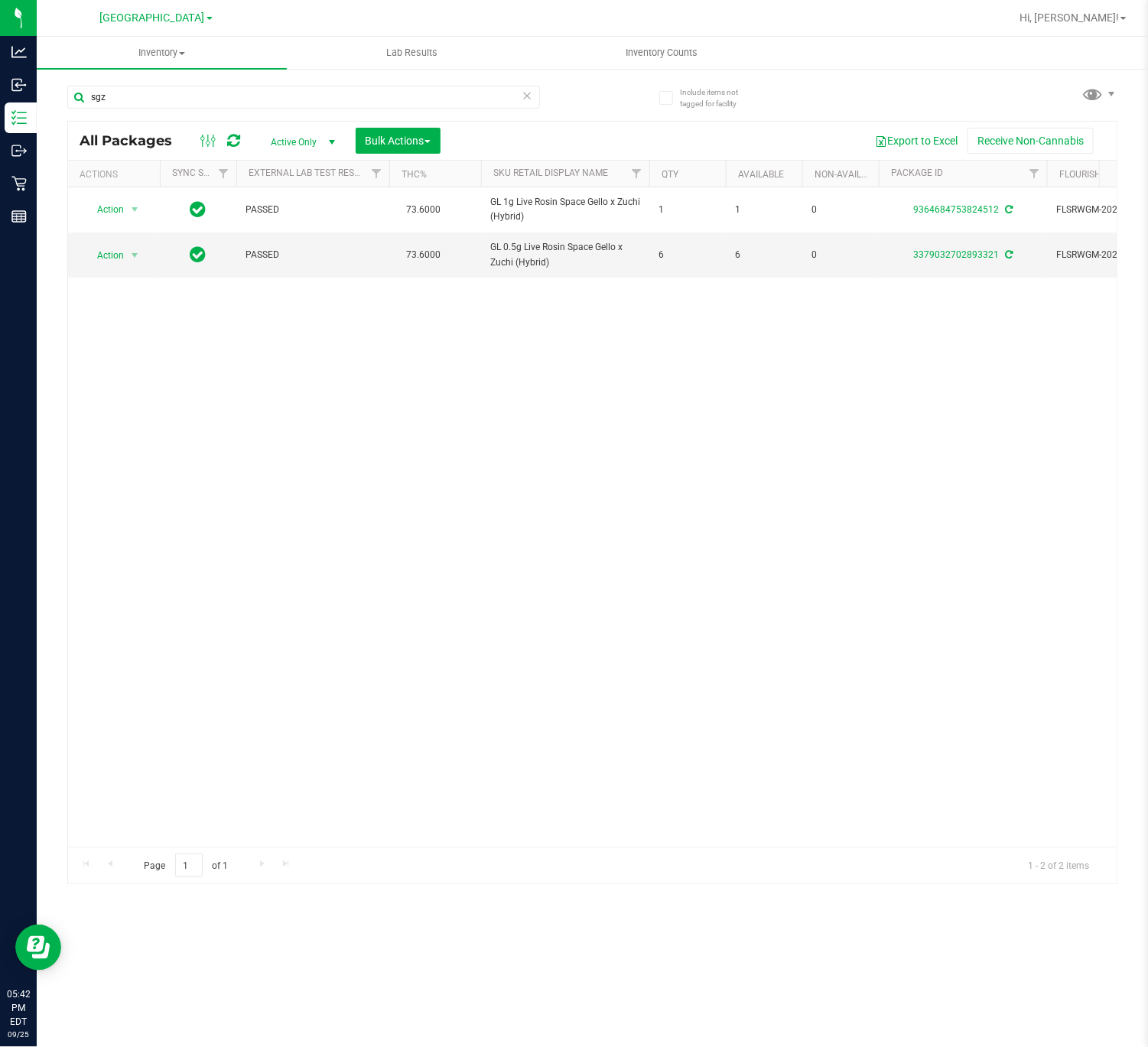
drag, startPoint x: 303, startPoint y: 82, endPoint x: 127, endPoint y: 110, distance: 178.2
click at [127, 110] on div "sgz" at bounding box center [330, 96] width 525 height 49
click at [116, 101] on input "sgz" at bounding box center [303, 96] width 472 height 23
click at [116, 99] on input "sgz" at bounding box center [303, 96] width 472 height 23
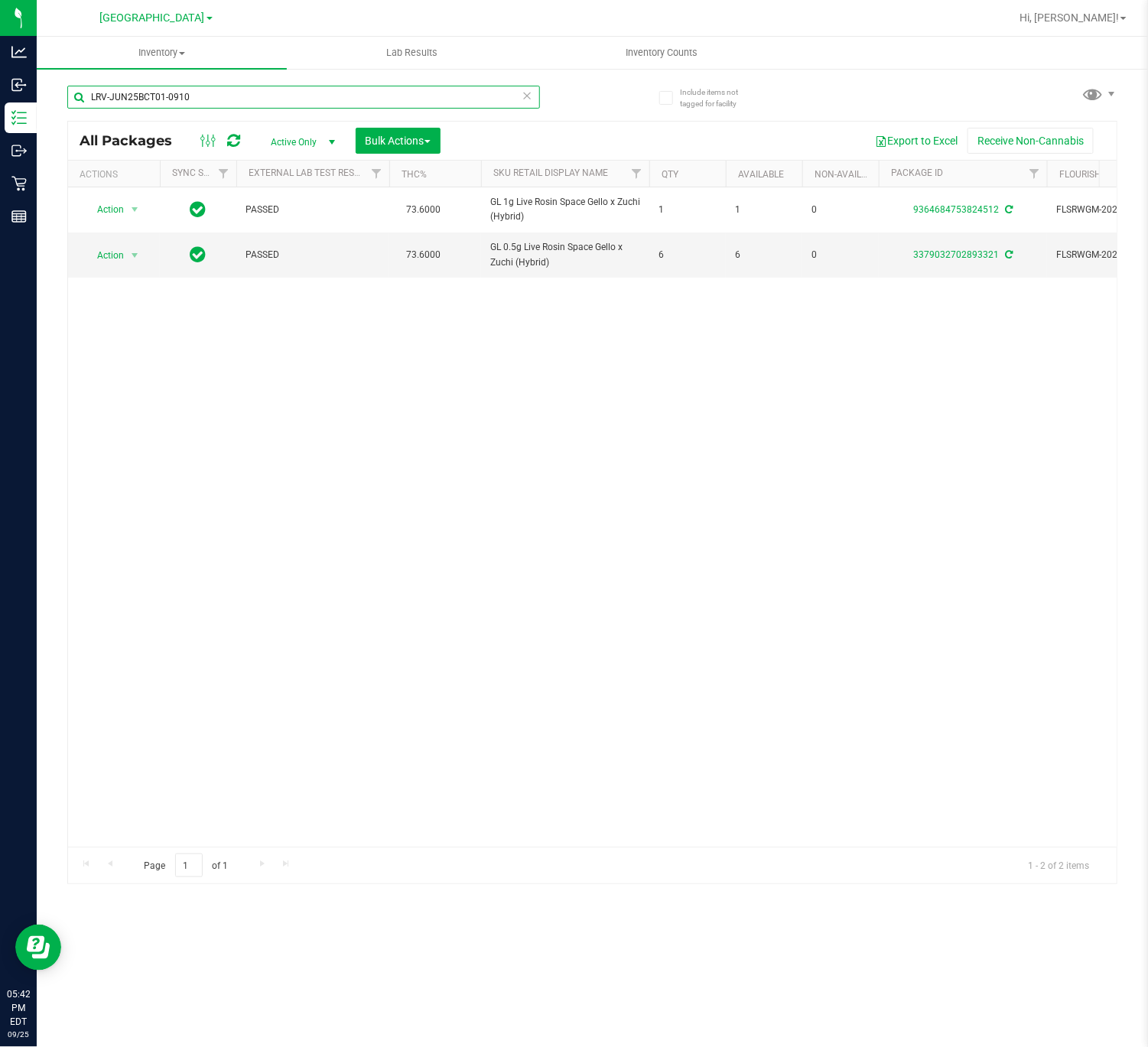
type input "LRV-JUN25BCT01-0910"
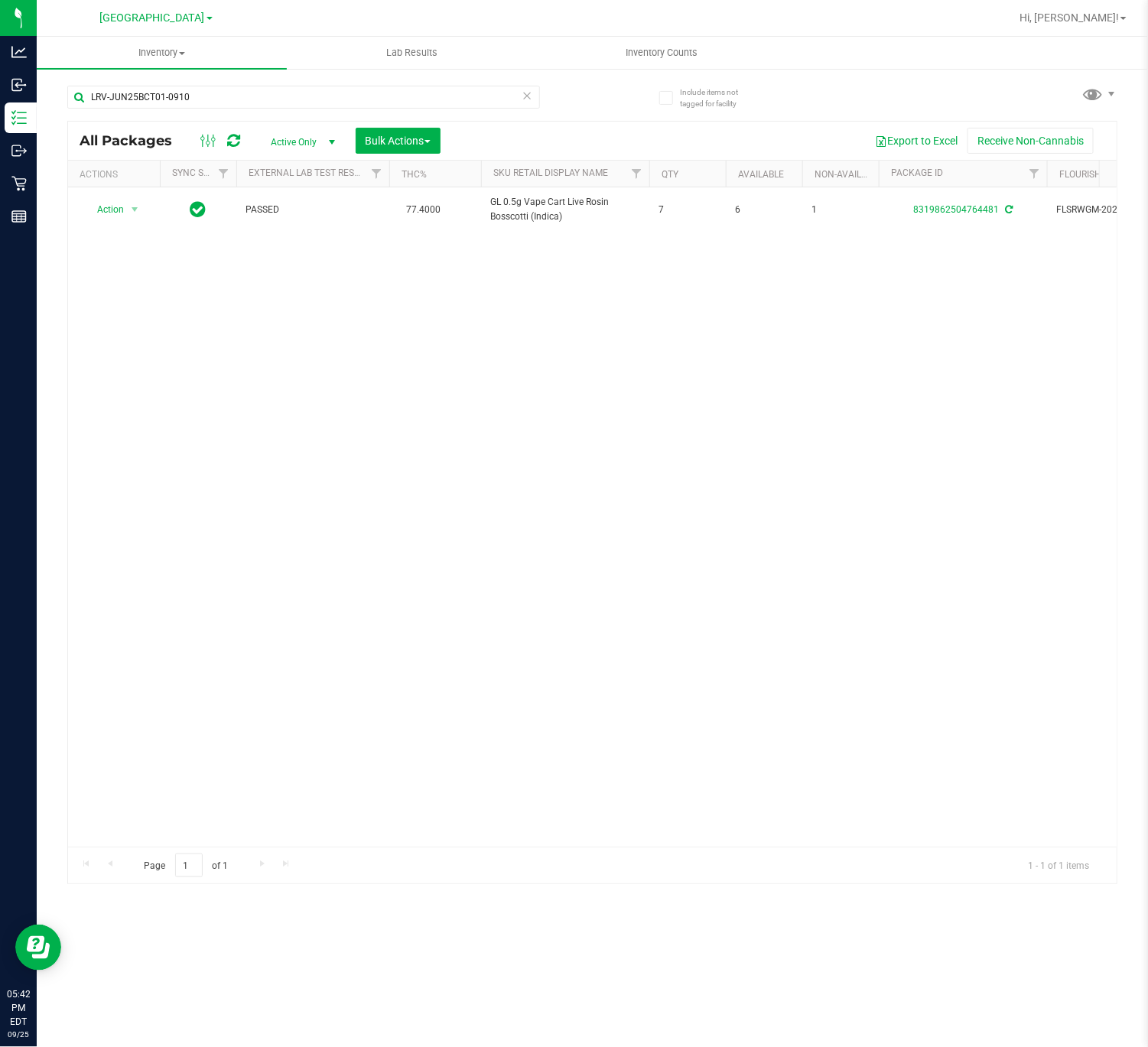
click at [631, 405] on div "Action Action Adjust qty Create package Edit attributes Global inventory Locate…" at bounding box center [591, 517] width 1048 height 659
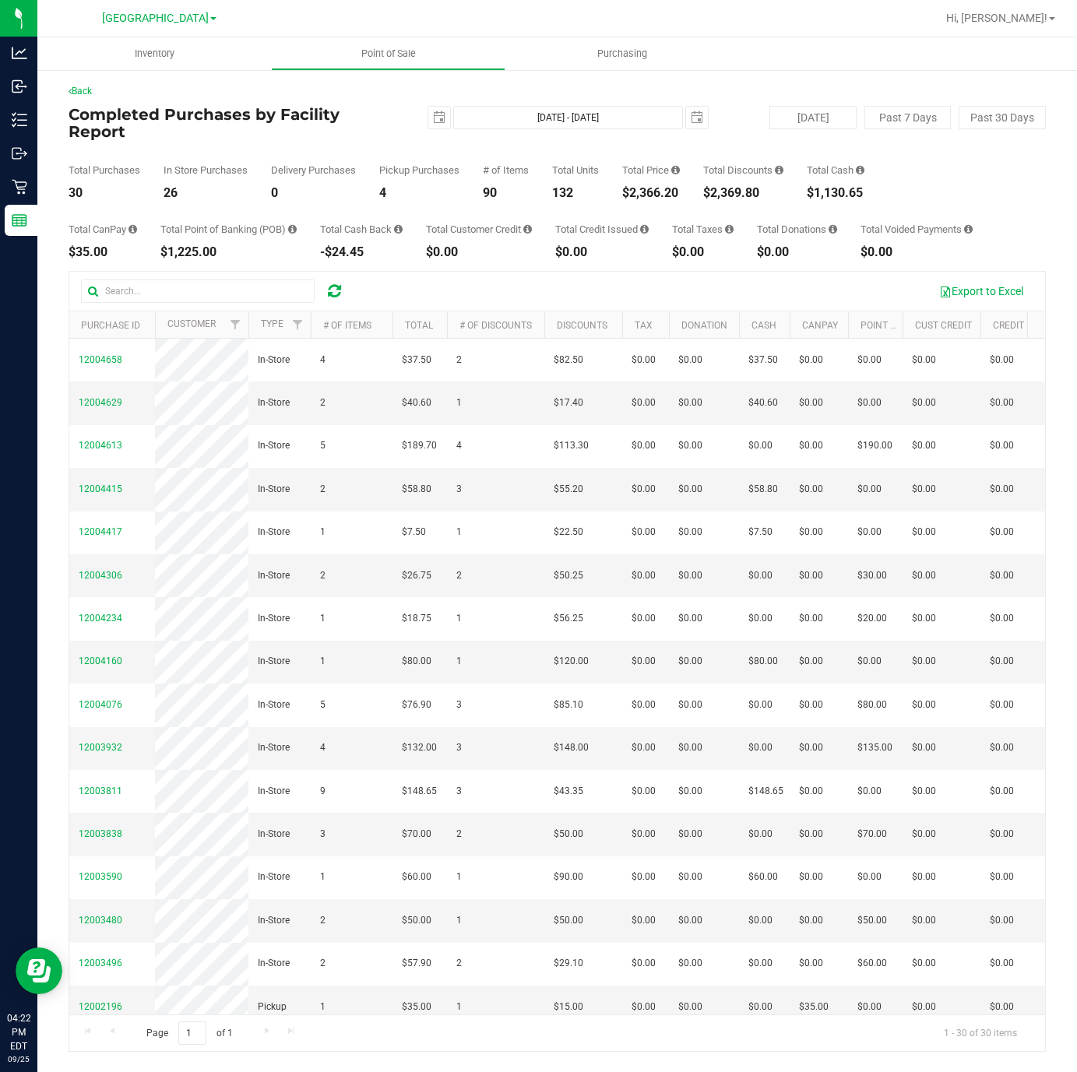
click at [613, 189] on div "Total Purchases 30 In Store Purchases 26 Delivery Purchases 0 Pickup Purchases …" at bounding box center [557, 169] width 977 height 59
click at [640, 192] on div "$2,366.20" at bounding box center [651, 193] width 58 height 12
copy div "$2,366.20"
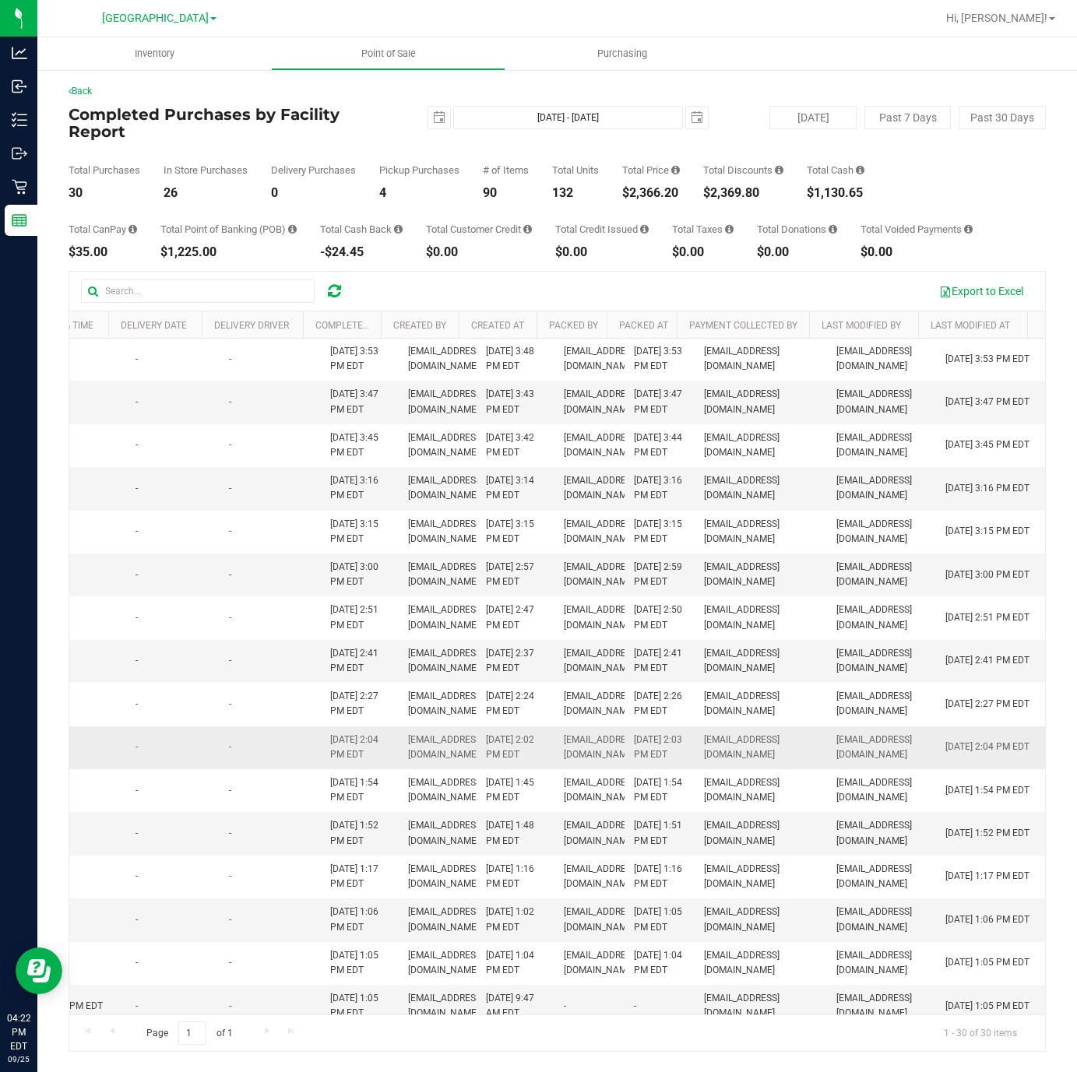
scroll to position [0, 1269]
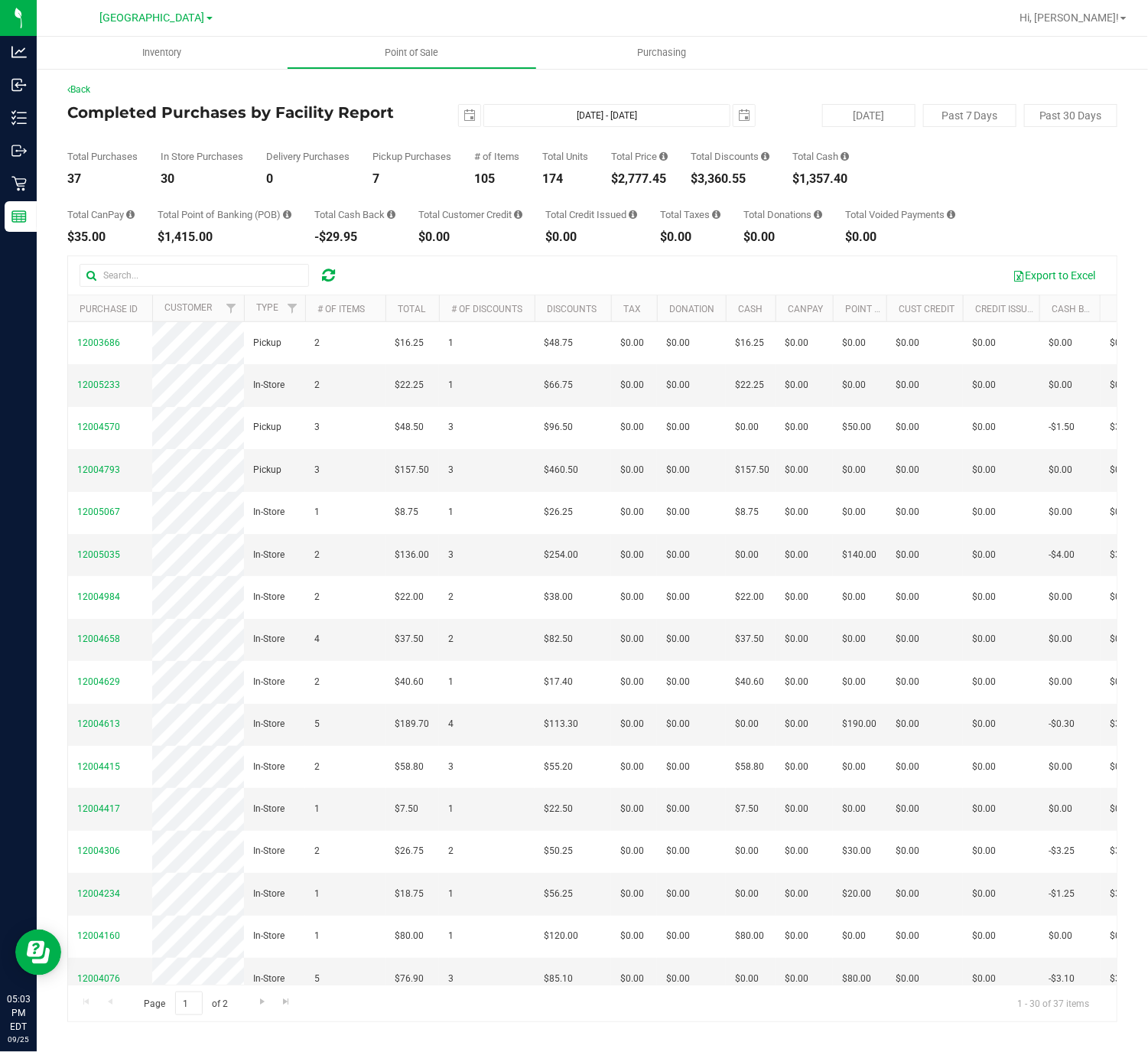
click at [654, 173] on div "$2,777.45" at bounding box center [639, 179] width 57 height 12
click at [654, 175] on div "$2,777.45" at bounding box center [639, 179] width 57 height 12
copy div "2,777.45"
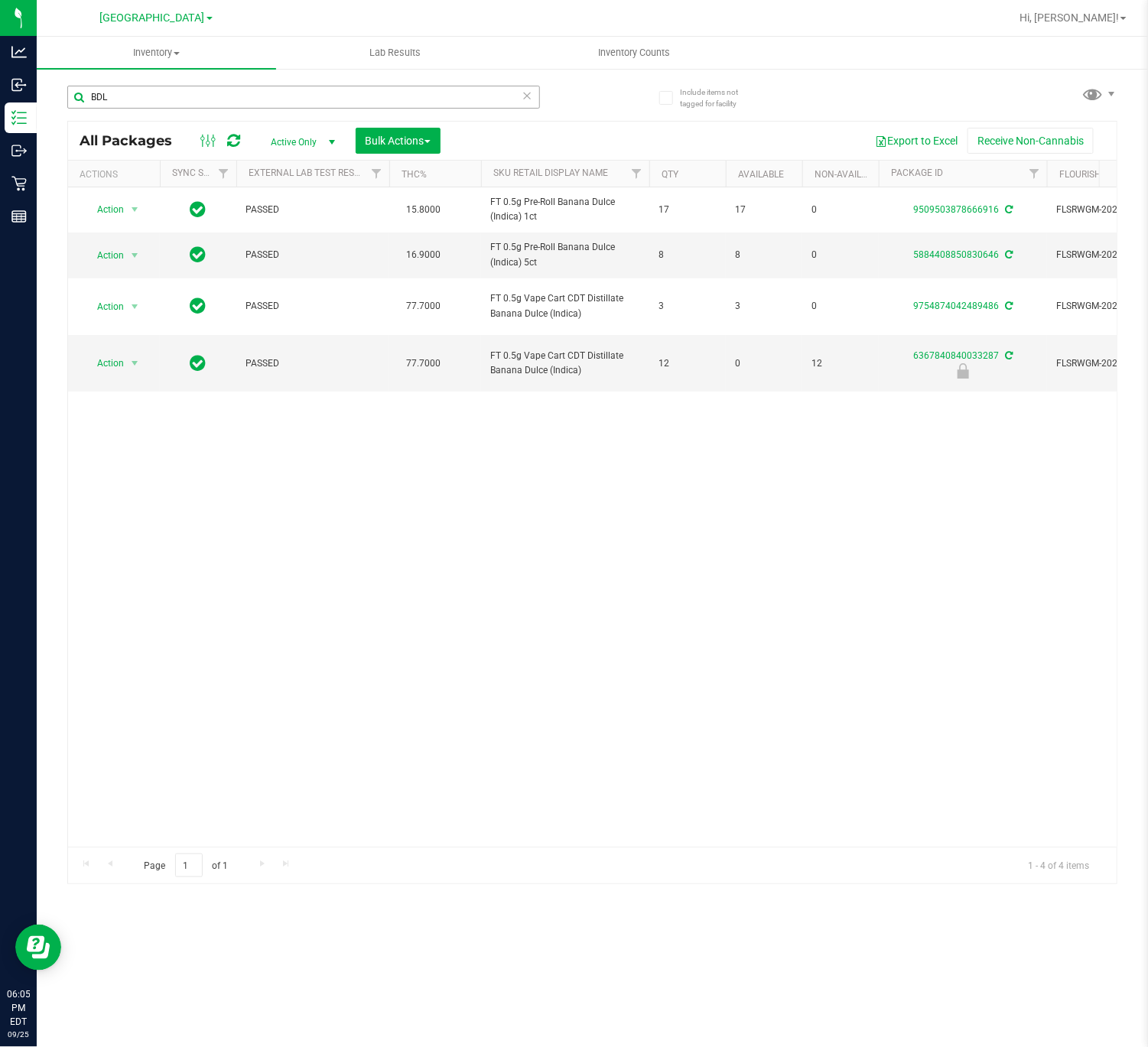
drag, startPoint x: 397, startPoint y: 91, endPoint x: 137, endPoint y: 92, distance: 260.0
click at [137, 92] on input "BDL" at bounding box center [303, 96] width 472 height 23
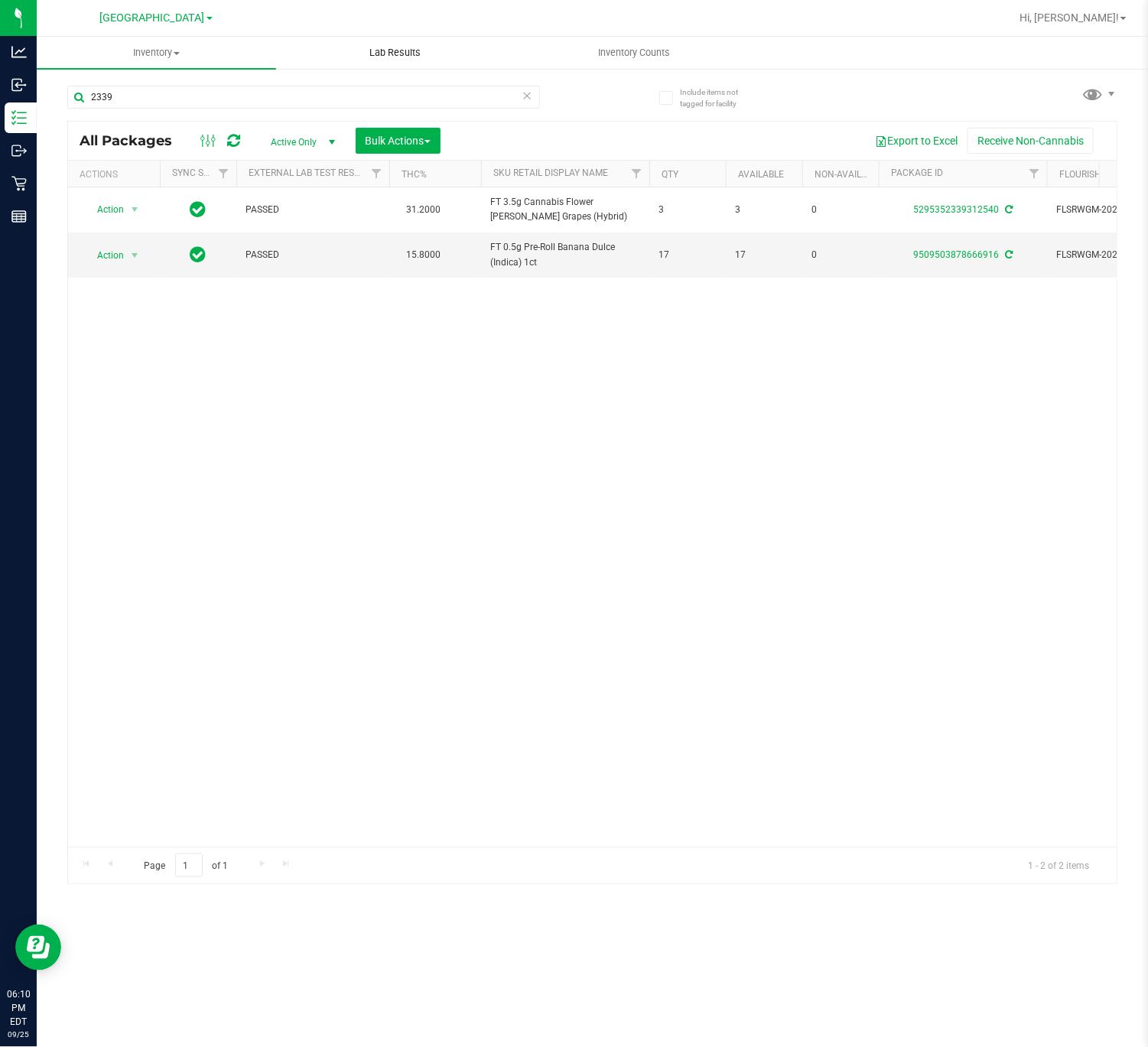
type input "2339"
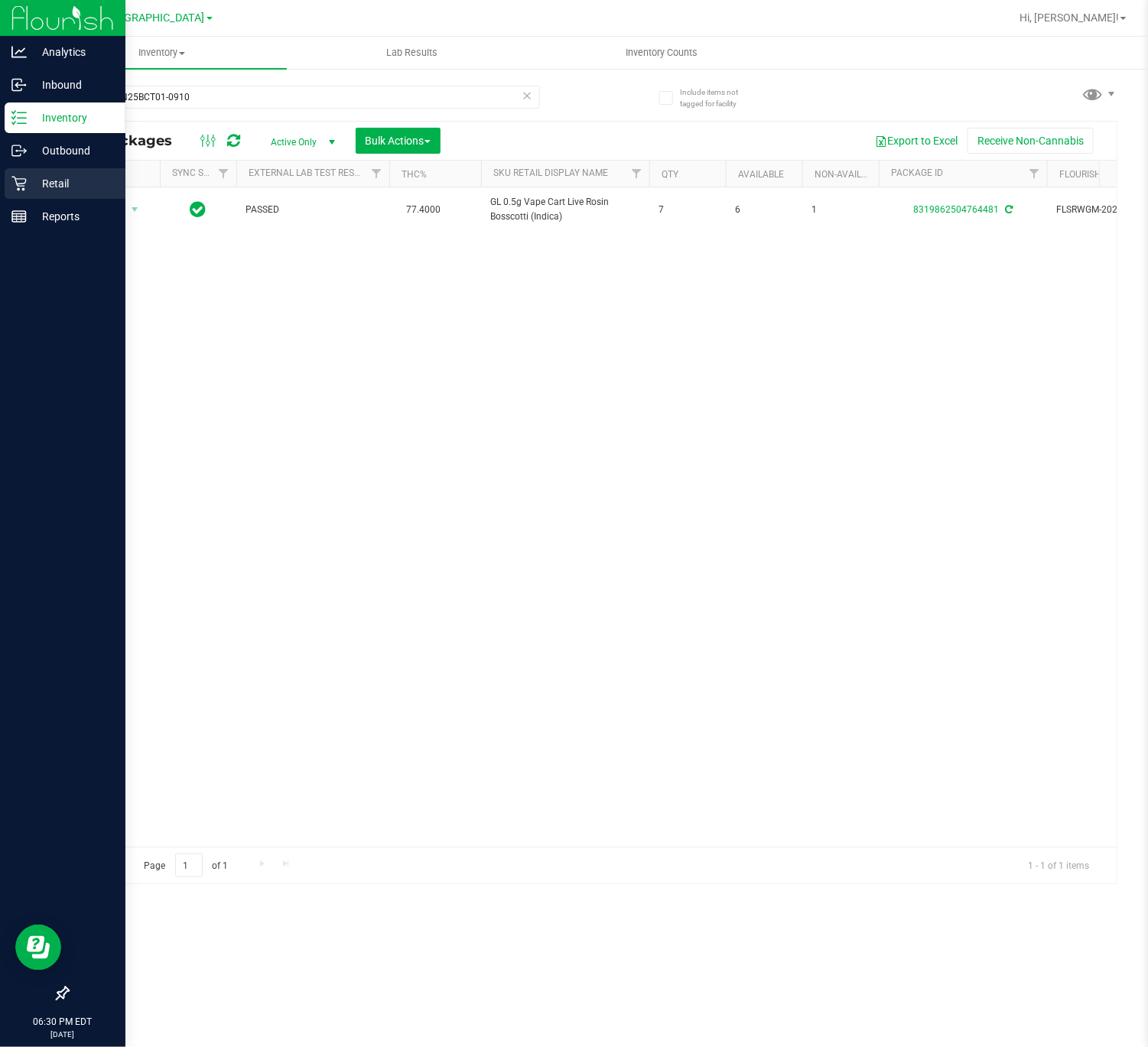
click at [19, 192] on div "Retail" at bounding box center [65, 183] width 121 height 30
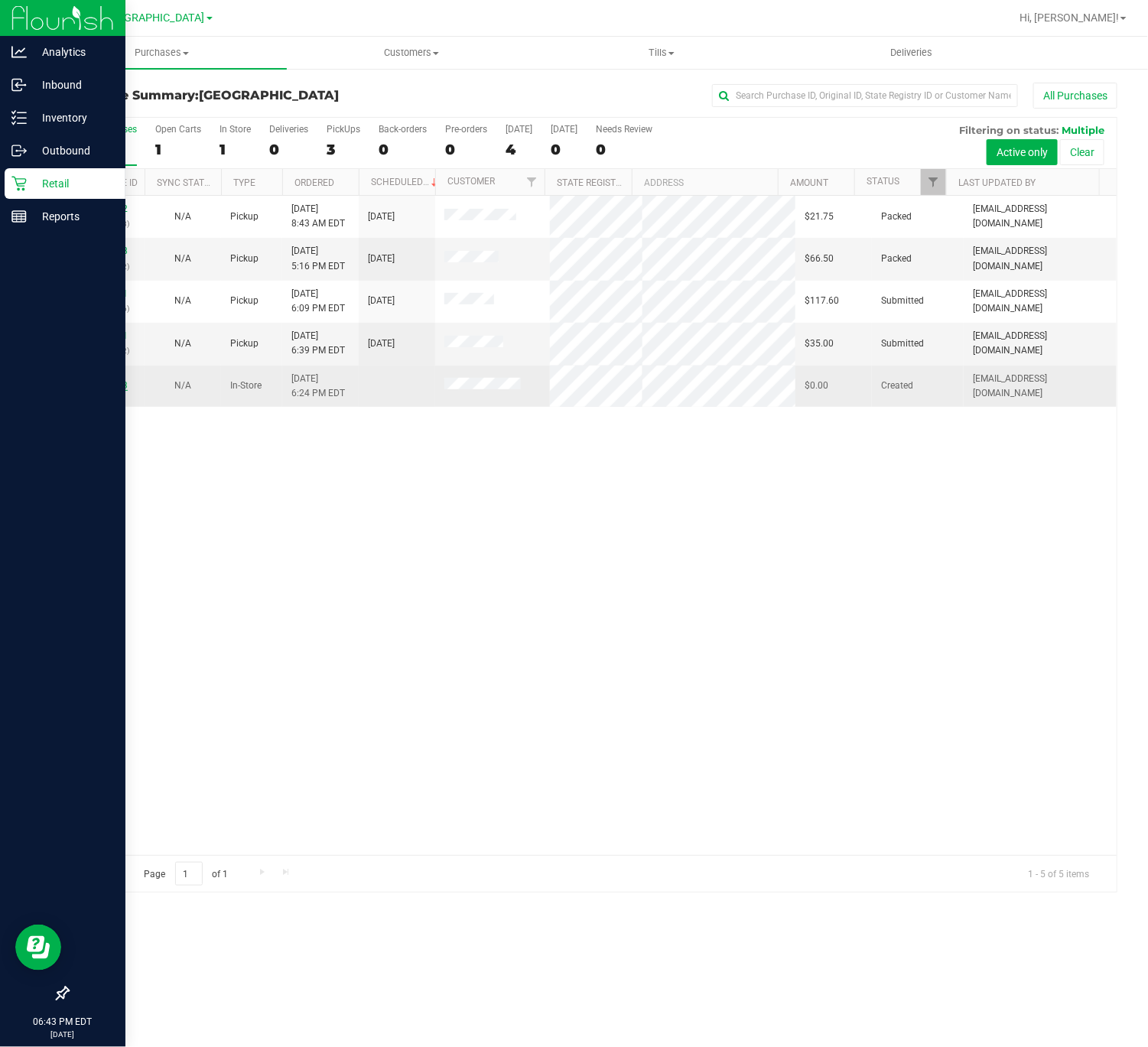
click at [108, 384] on link "12005843" at bounding box center [106, 385] width 43 height 11
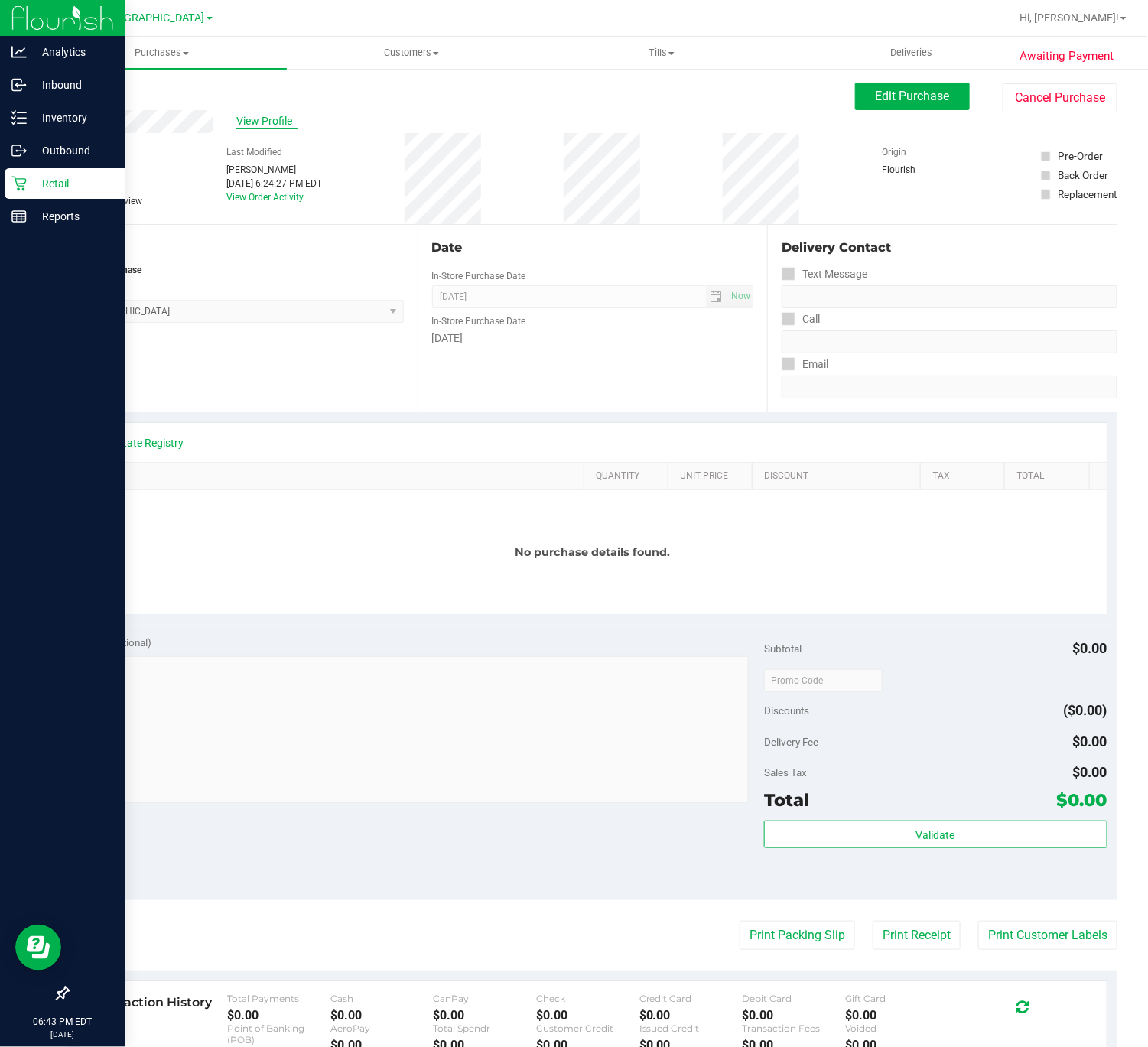
click at [266, 120] on span "View Profile" at bounding box center [267, 121] width 61 height 16
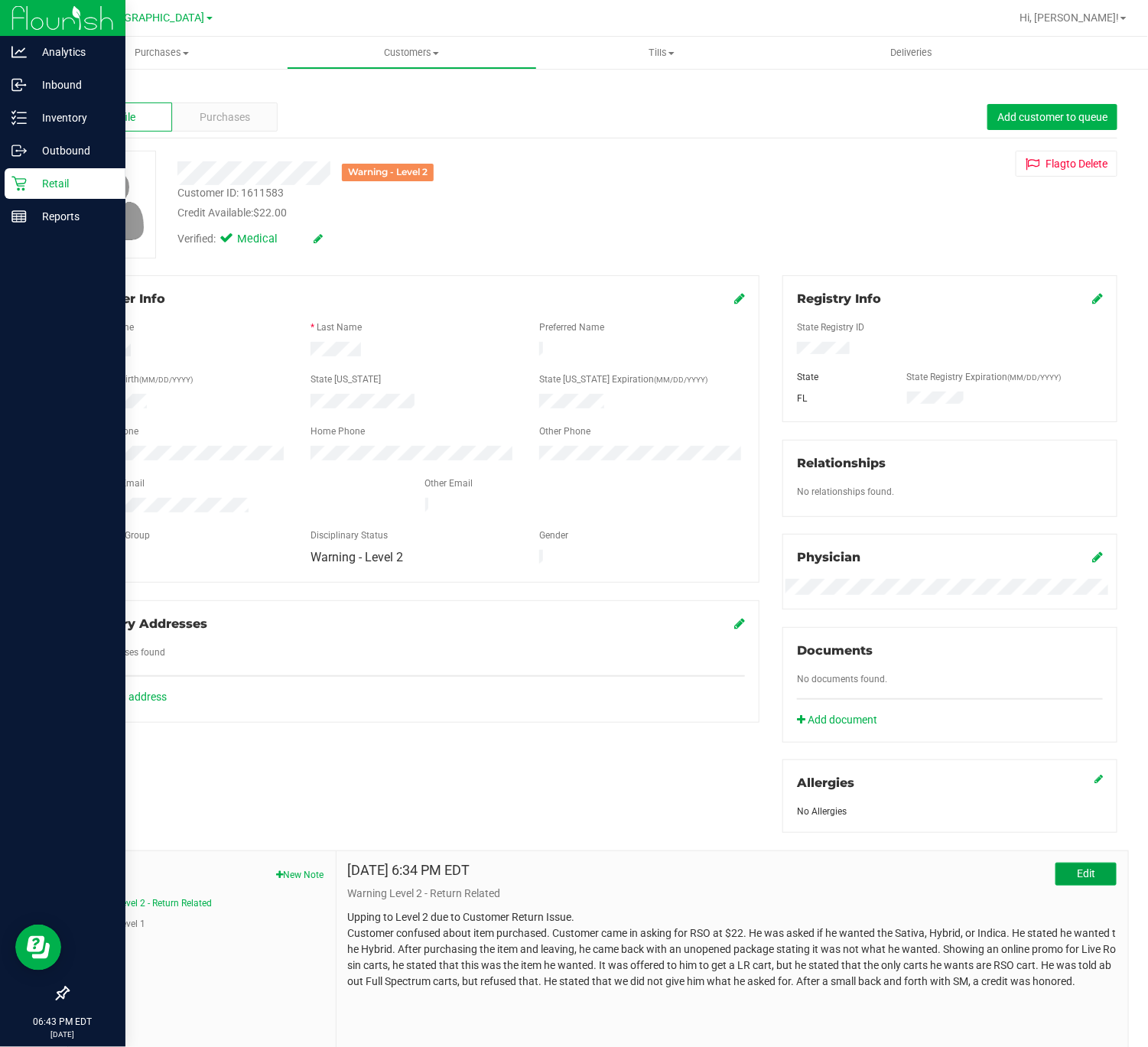
drag, startPoint x: 1059, startPoint y: 884, endPoint x: 395, endPoint y: 886, distance: 664.0
click at [225, 984] on div "Notes New Note Warning Level 2 - Return Related Warning Level 1 Sep 25, 2025 6:…" at bounding box center [598, 954] width 1062 height 206
click at [1078, 868] on button "Edit" at bounding box center [1085, 873] width 61 height 23
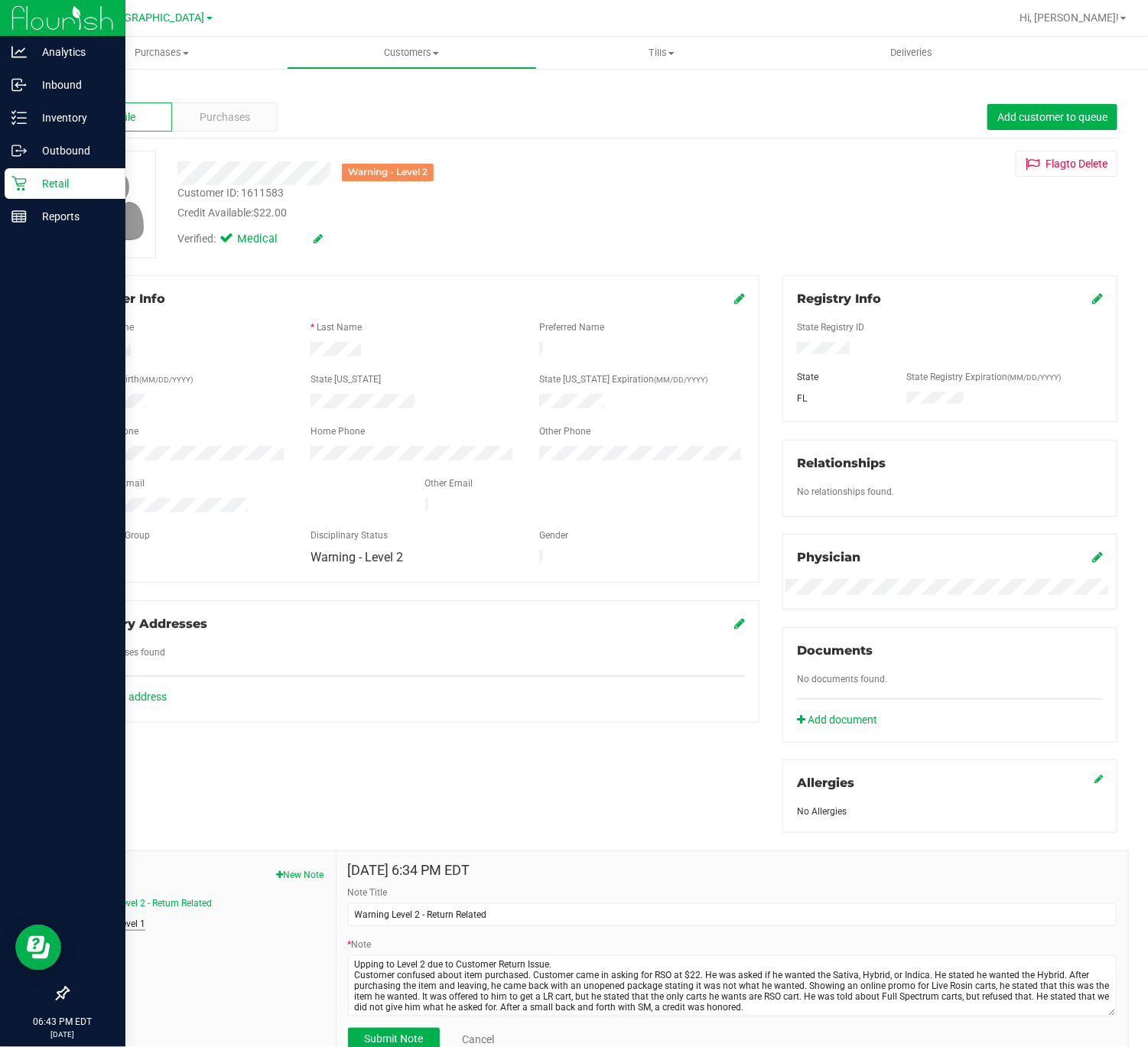
click at [136, 927] on button "Warning Level 1" at bounding box center [112, 924] width 66 height 14
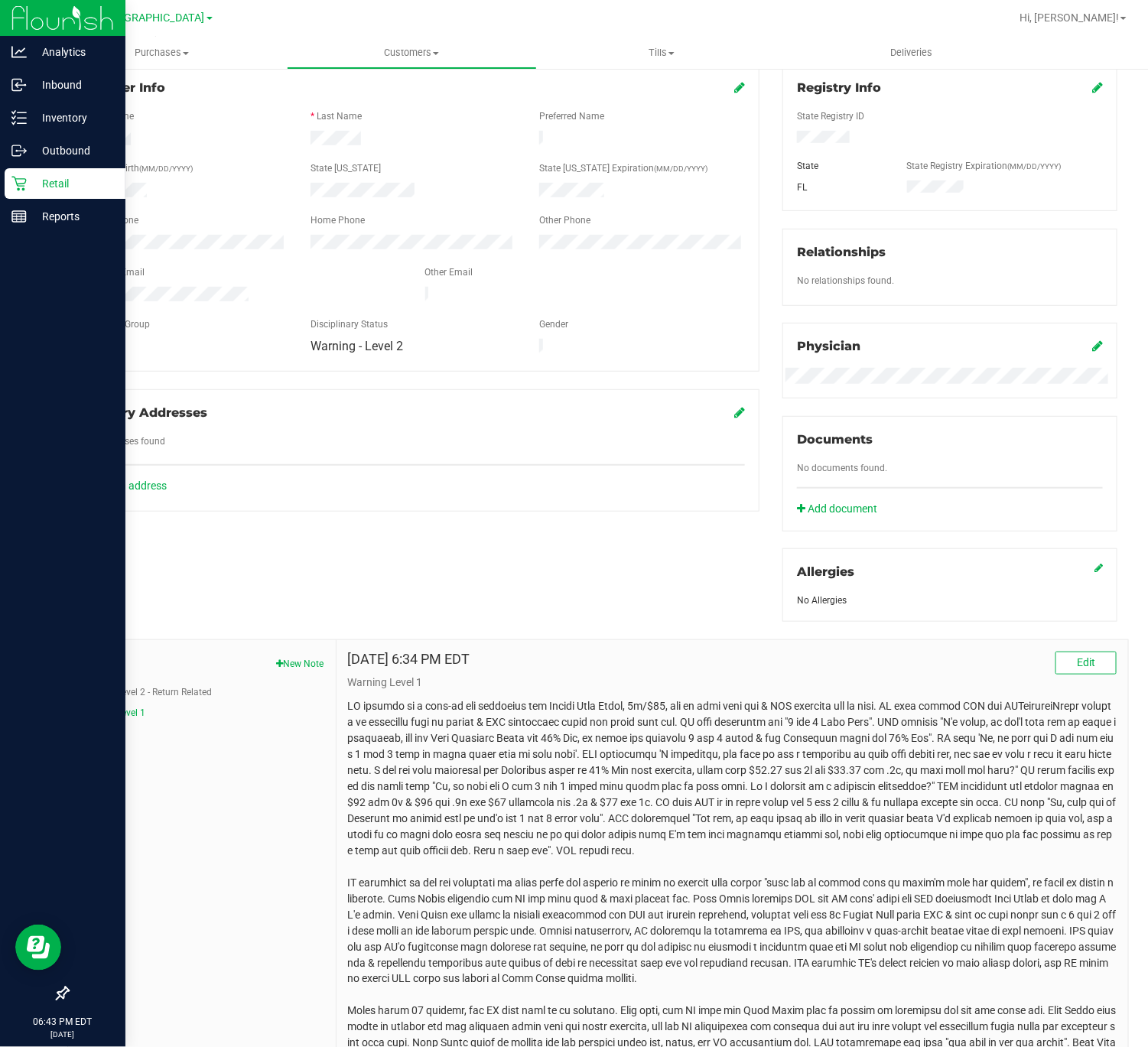
scroll to position [329, 0]
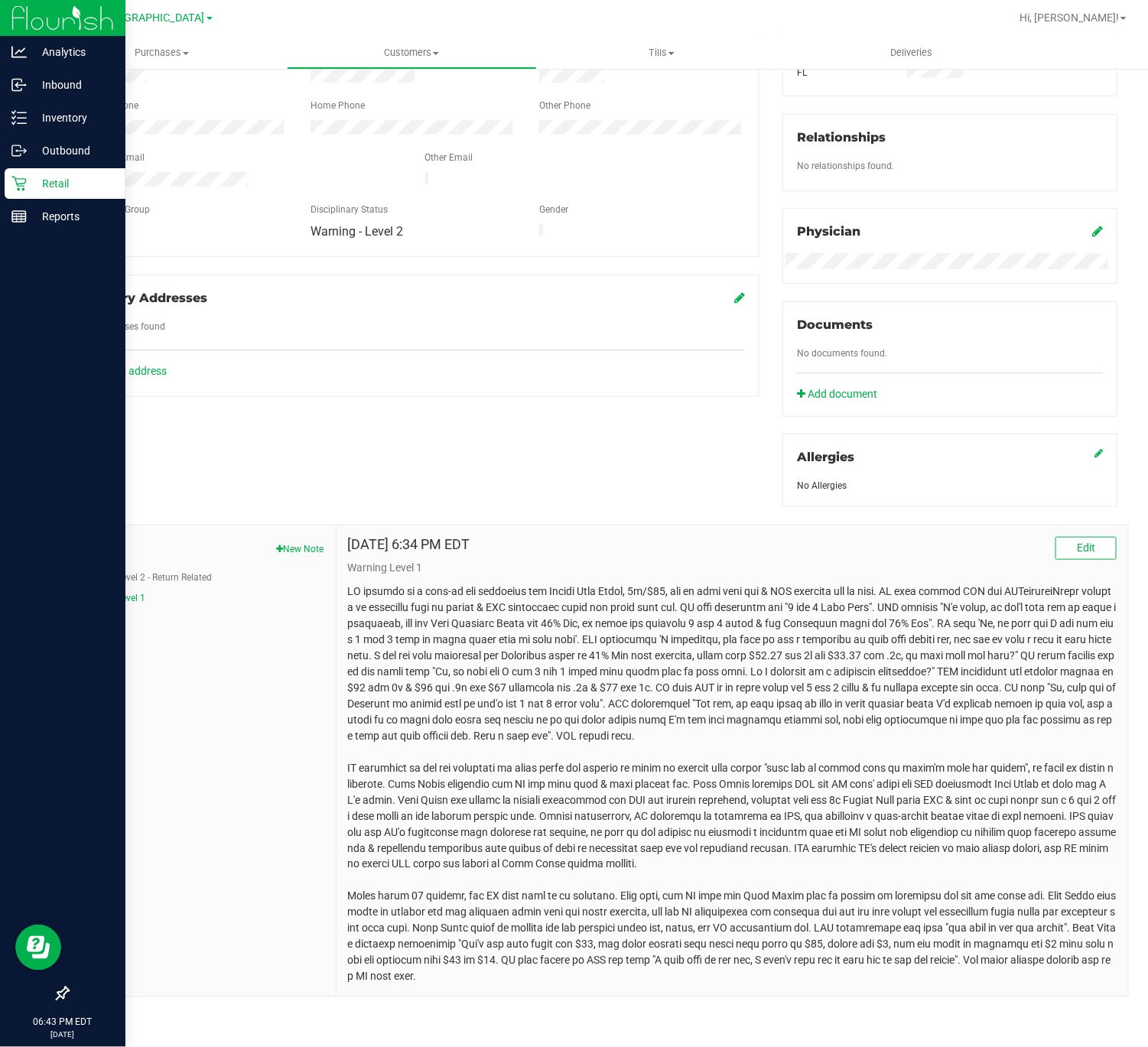
click at [482, 917] on p at bounding box center [732, 784] width 769 height 402
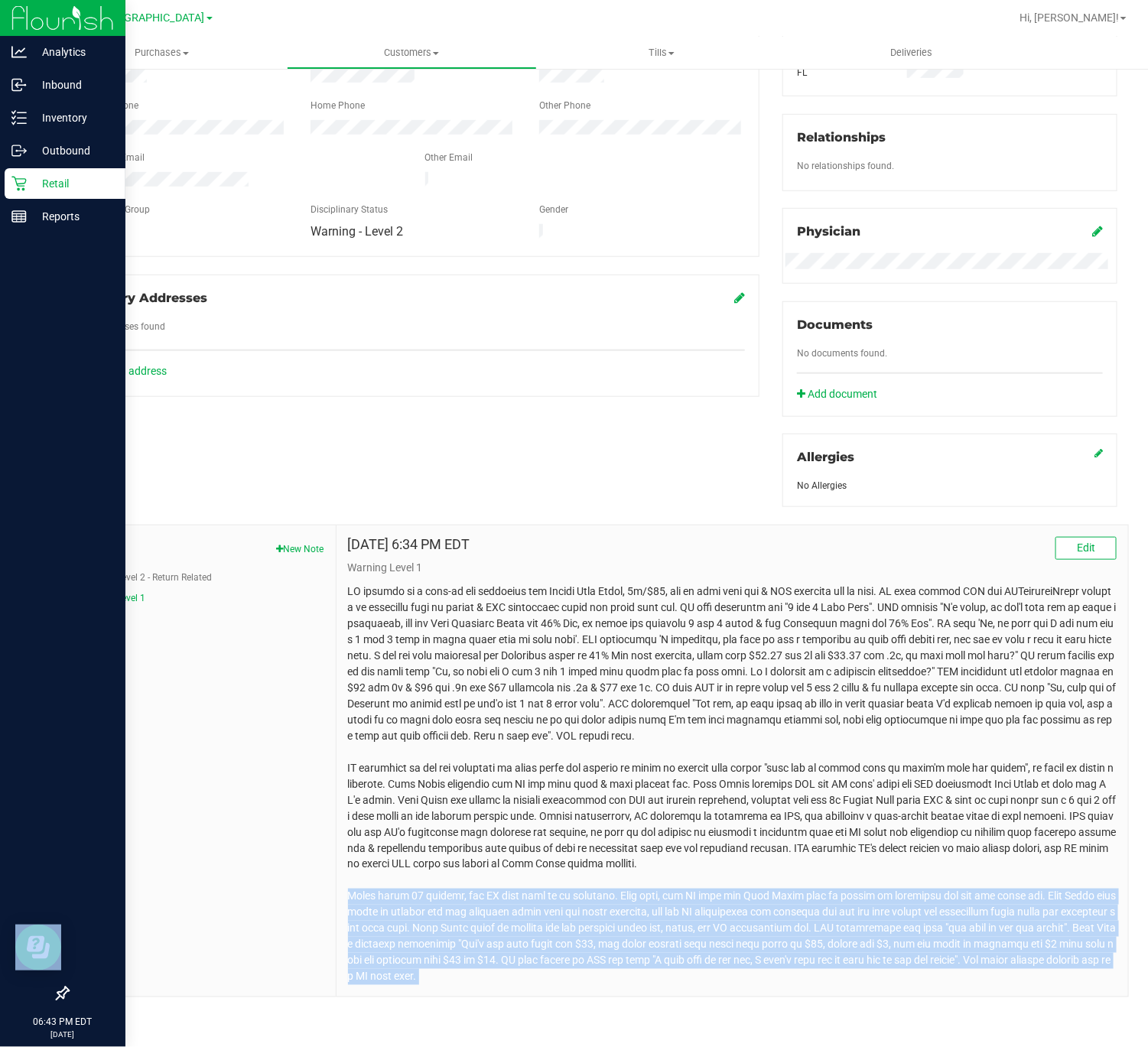
click at [482, 917] on p at bounding box center [732, 784] width 769 height 402
click at [787, 932] on p at bounding box center [732, 784] width 769 height 402
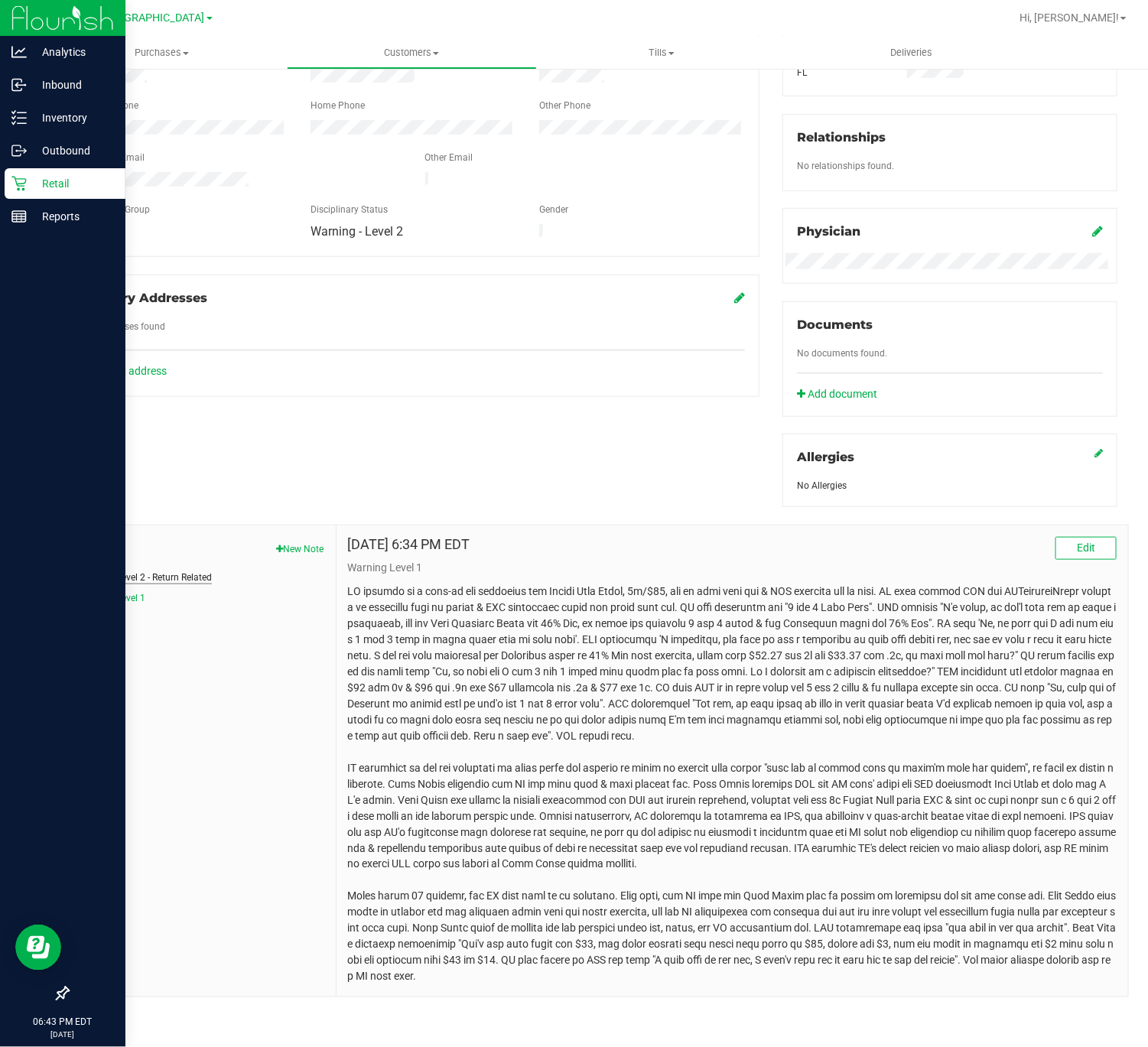
click at [126, 579] on button "Warning Level 2 - Return Related" at bounding box center [145, 578] width 133 height 14
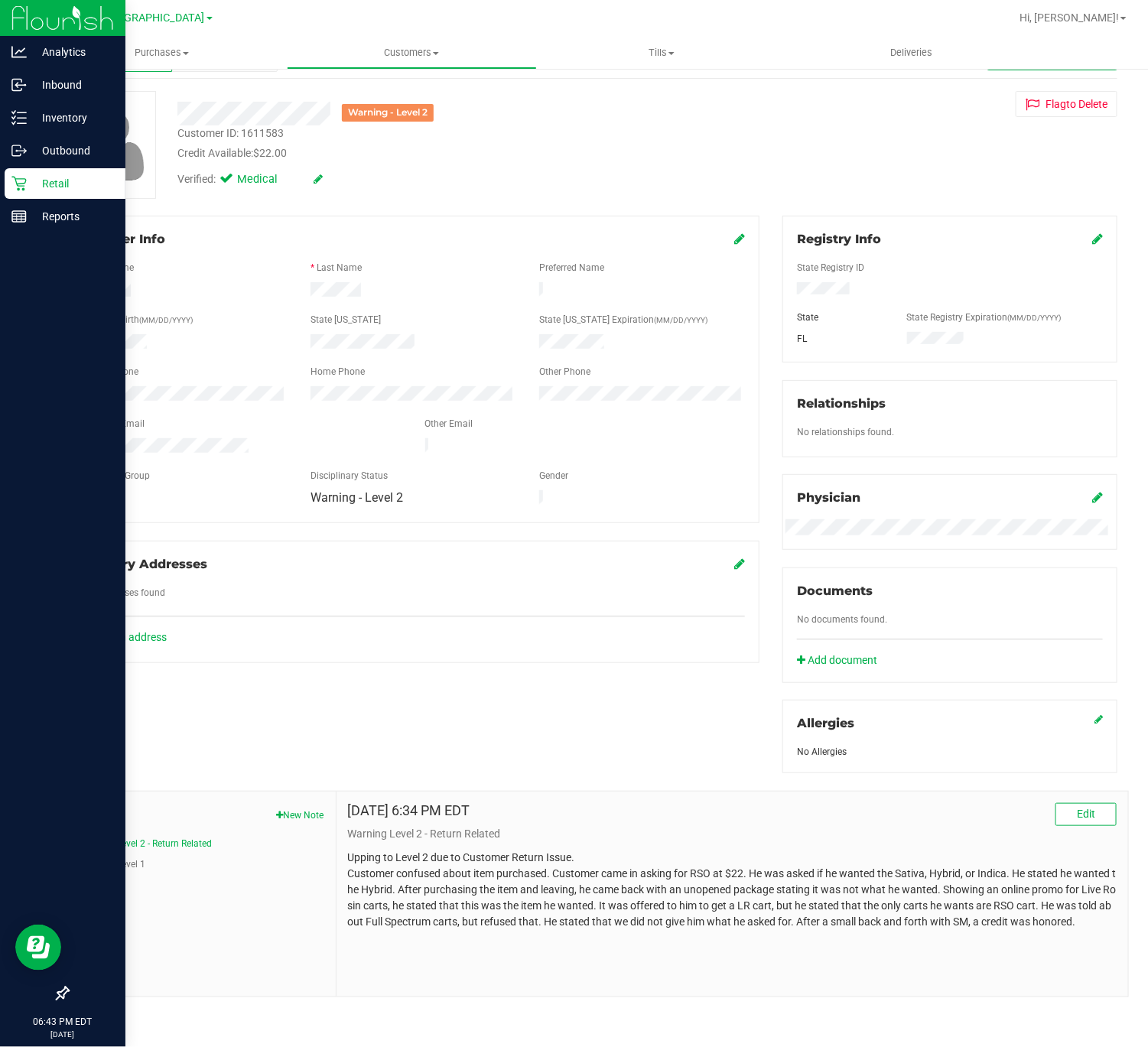
scroll to position [0, 0]
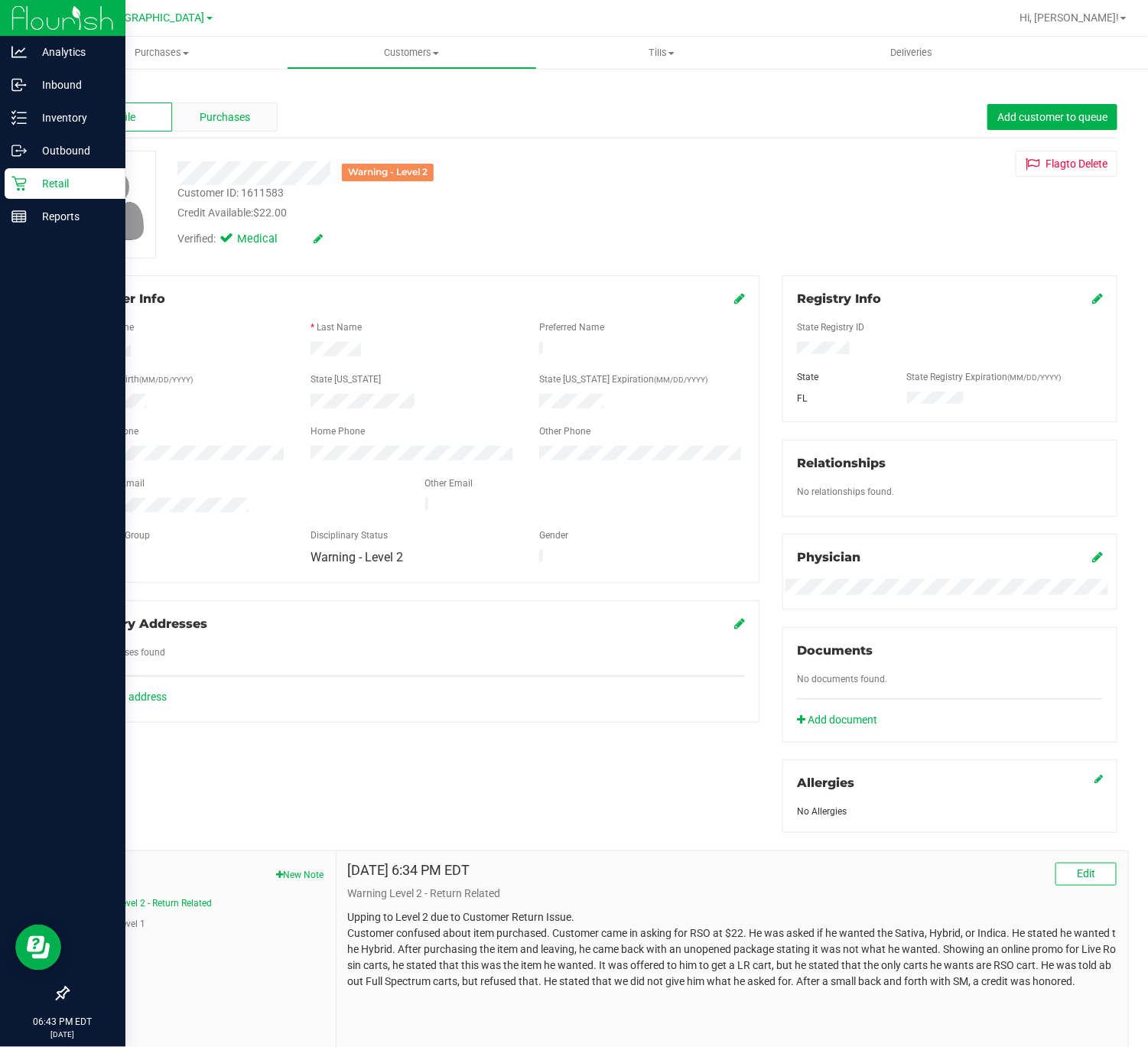
click at [199, 119] on span "Purchases" at bounding box center [224, 117] width 50 height 16
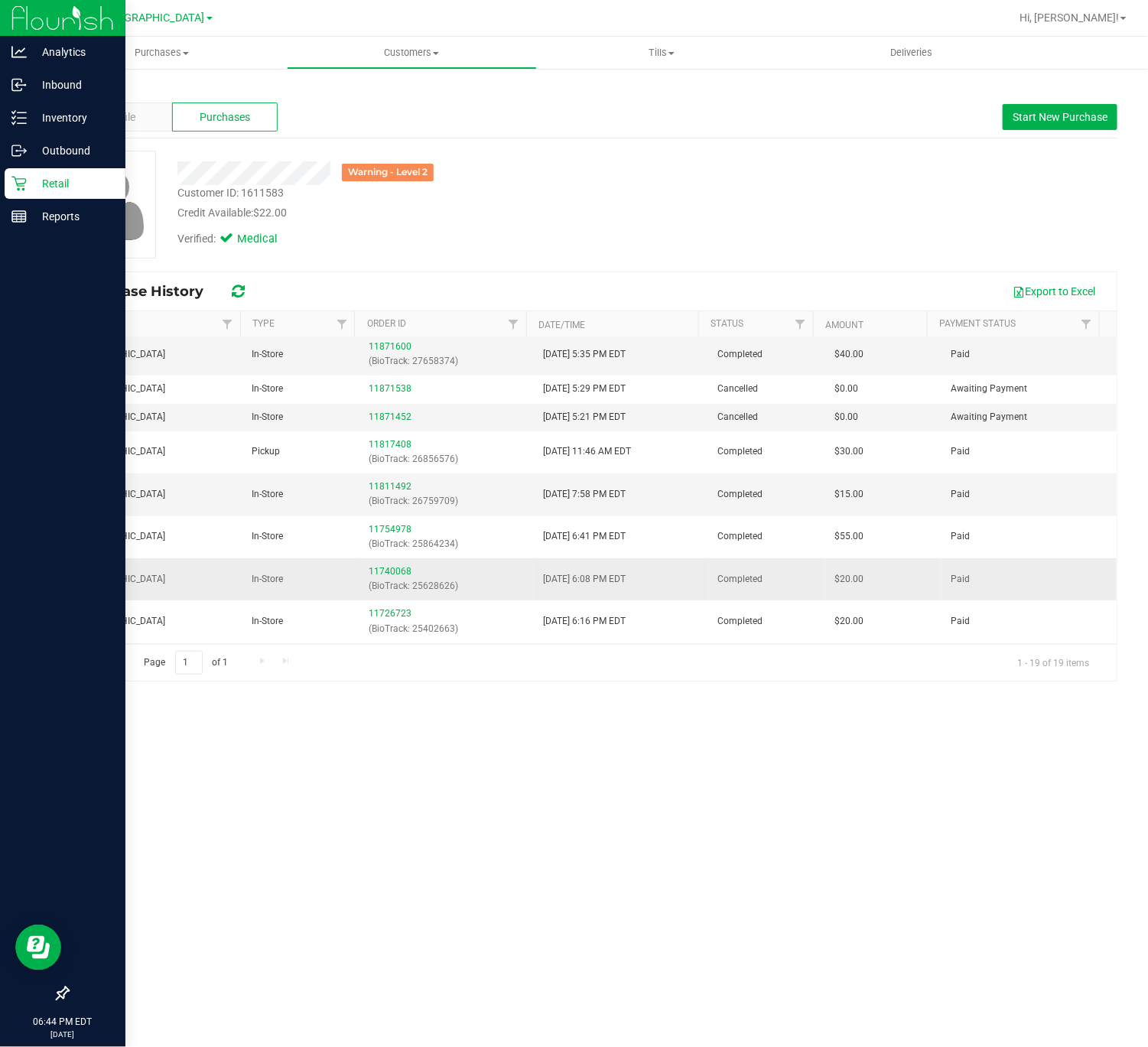
scroll to position [344, 0]
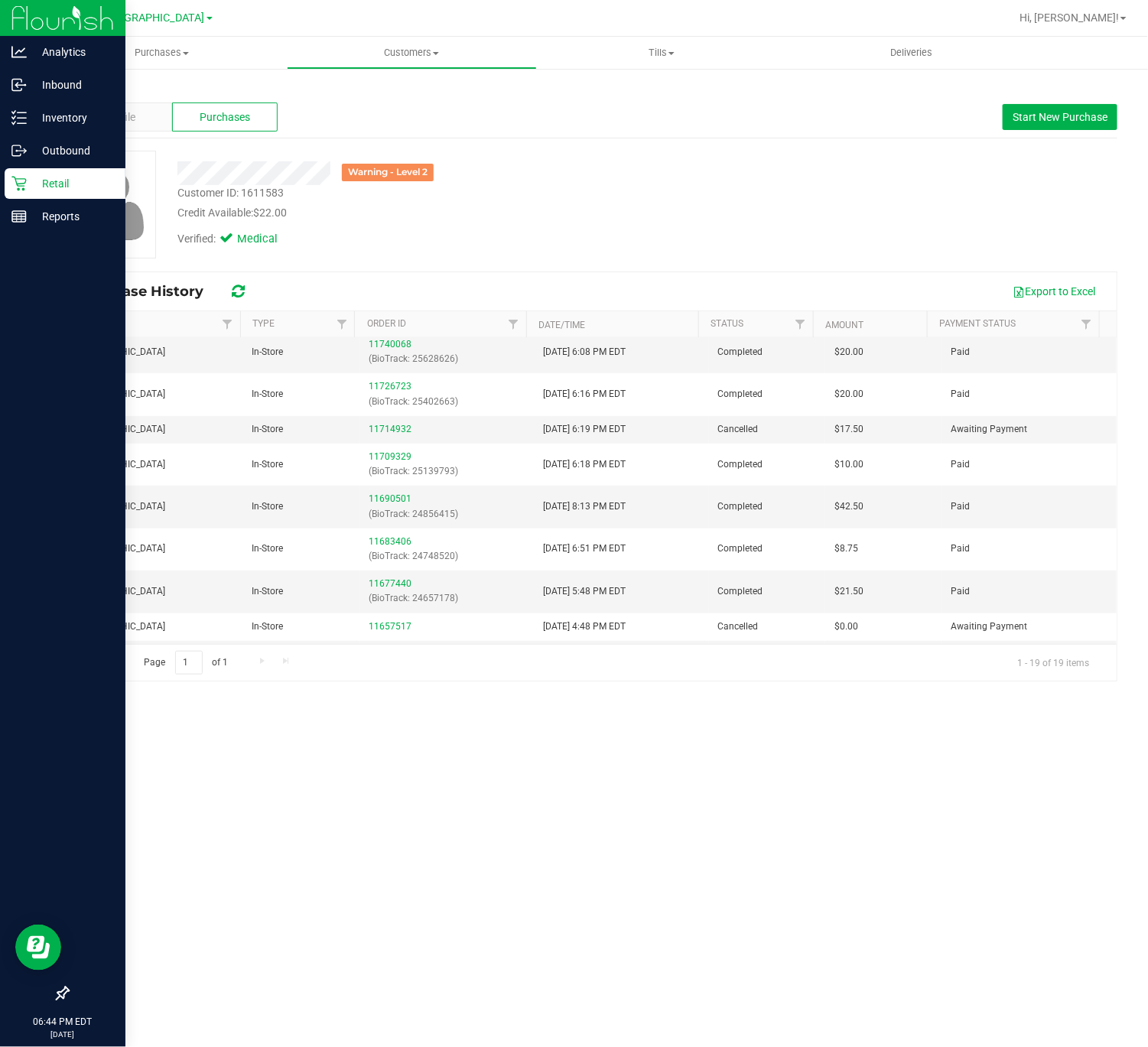
click at [32, 189] on p "Retail" at bounding box center [72, 184] width 91 height 19
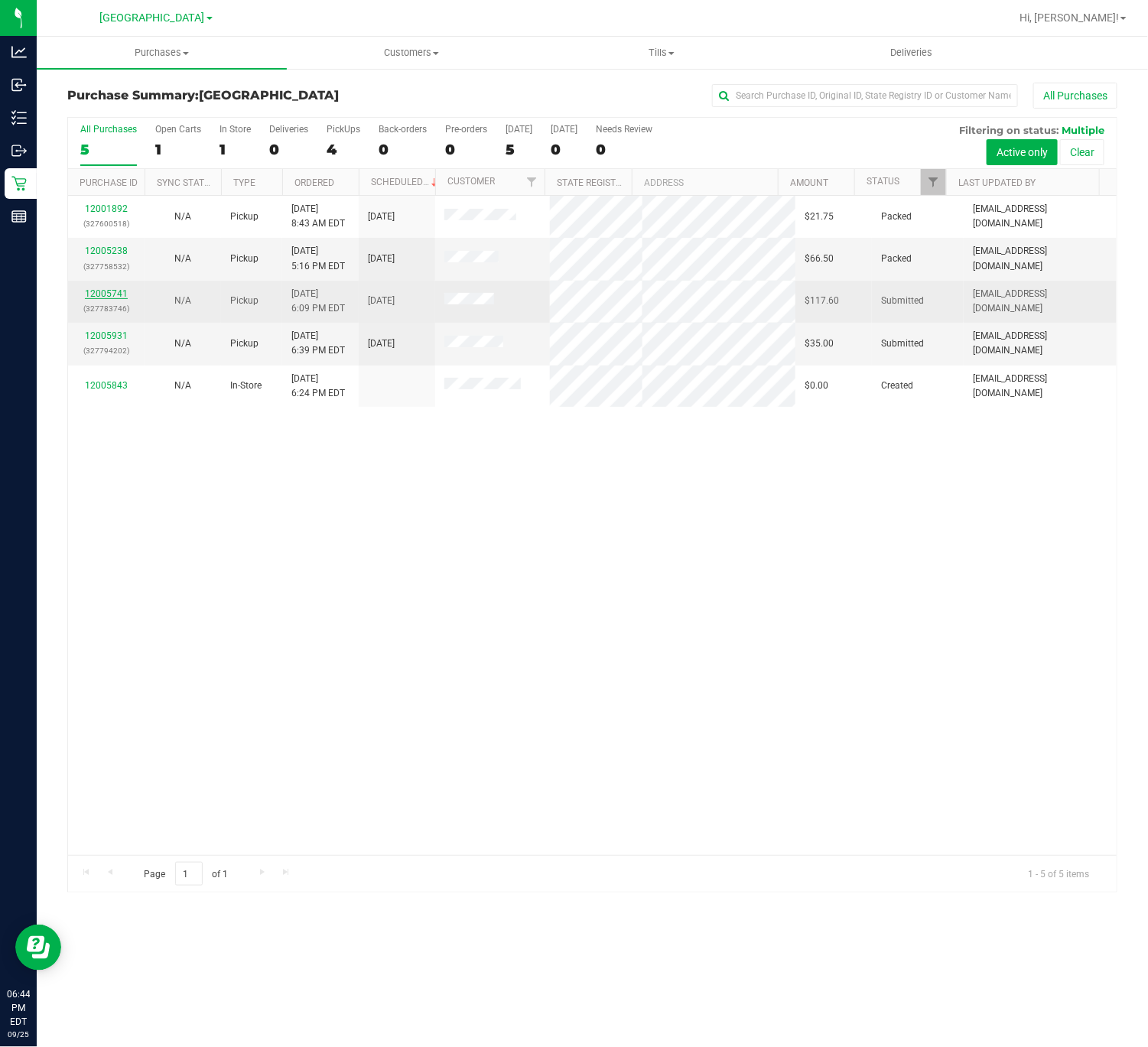
click at [108, 292] on link "12005741" at bounding box center [106, 294] width 43 height 11
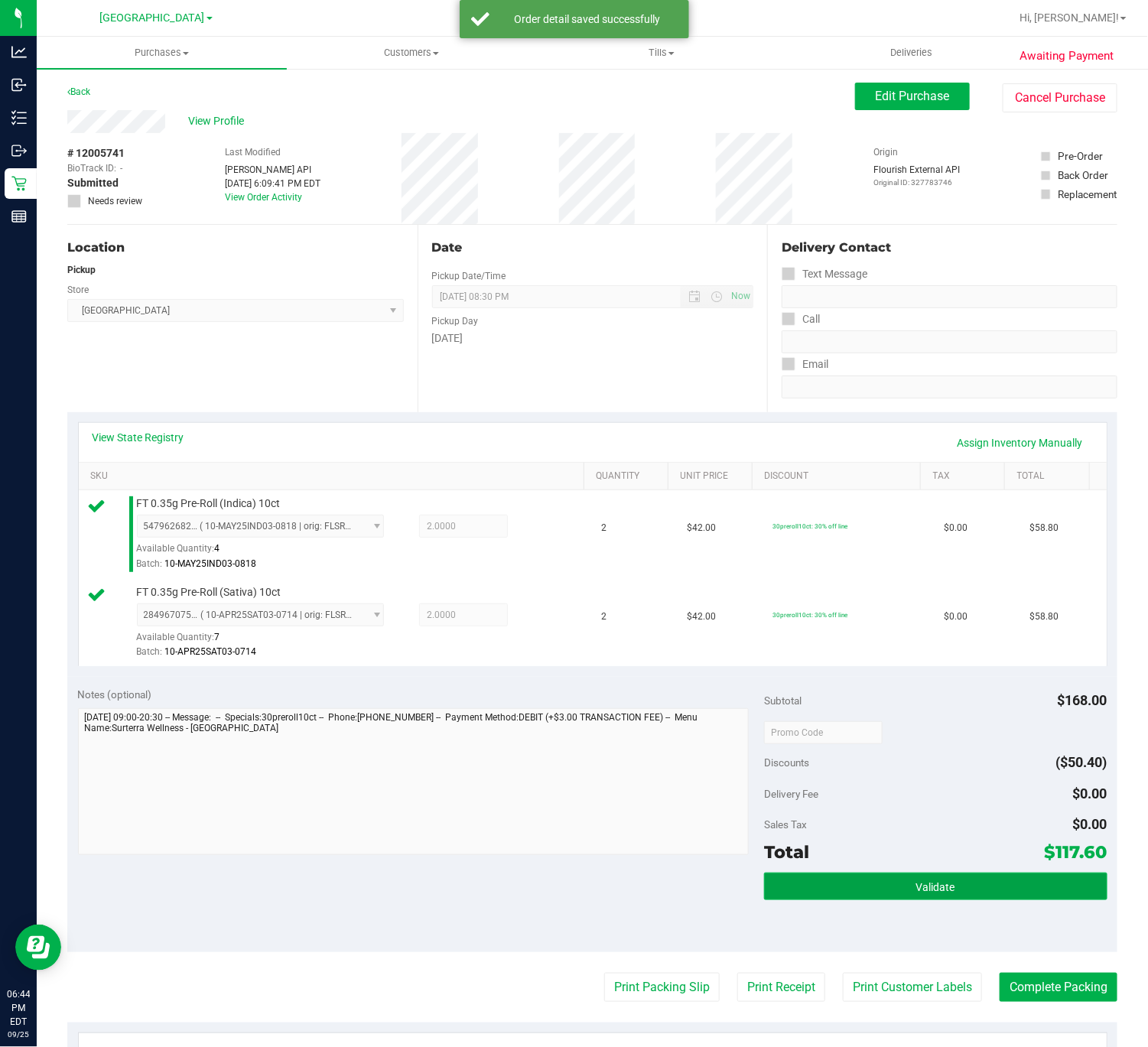
click at [916, 893] on span "Validate" at bounding box center [936, 887] width 39 height 12
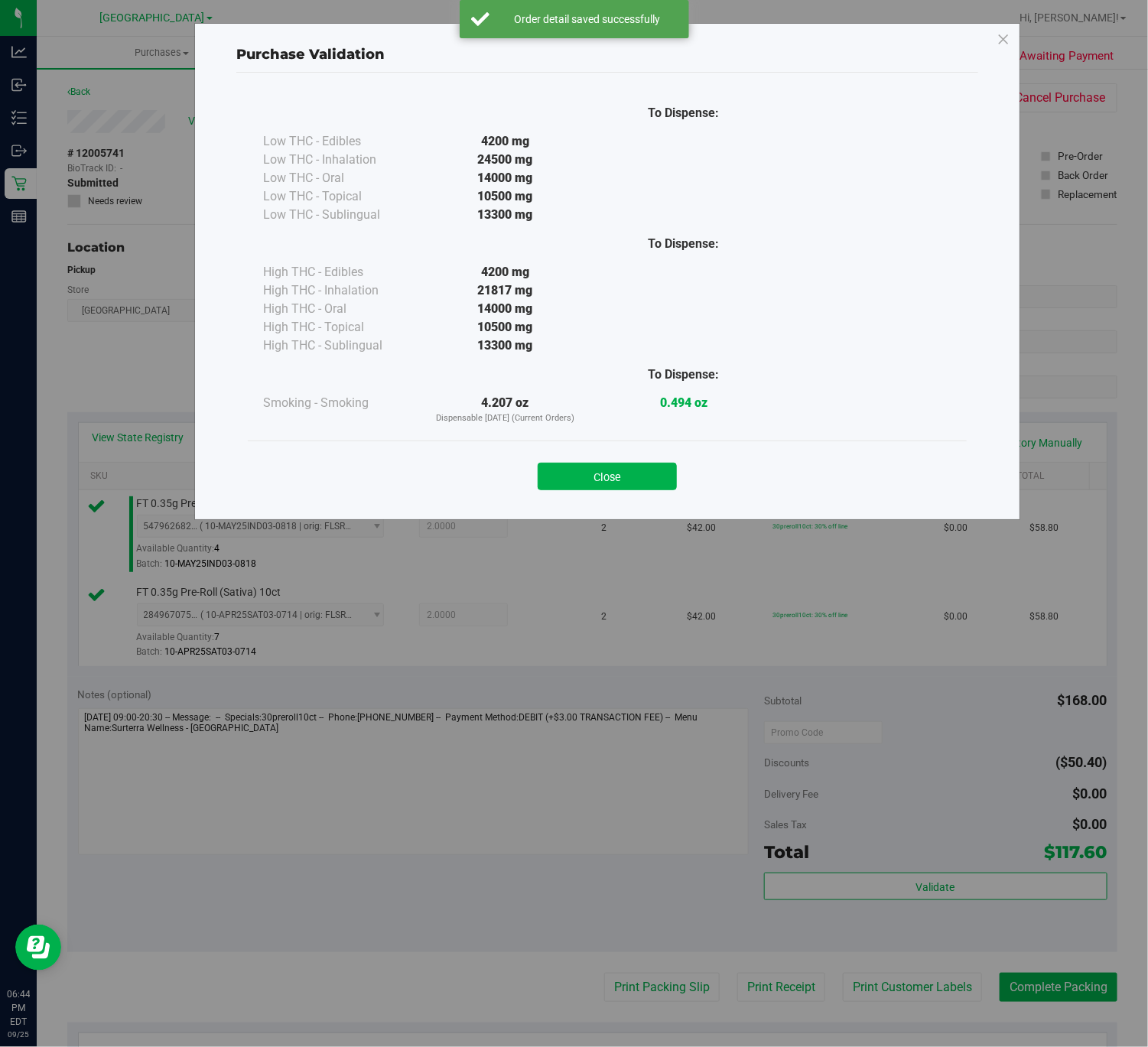
click at [604, 466] on button "Close" at bounding box center [607, 476] width 139 height 28
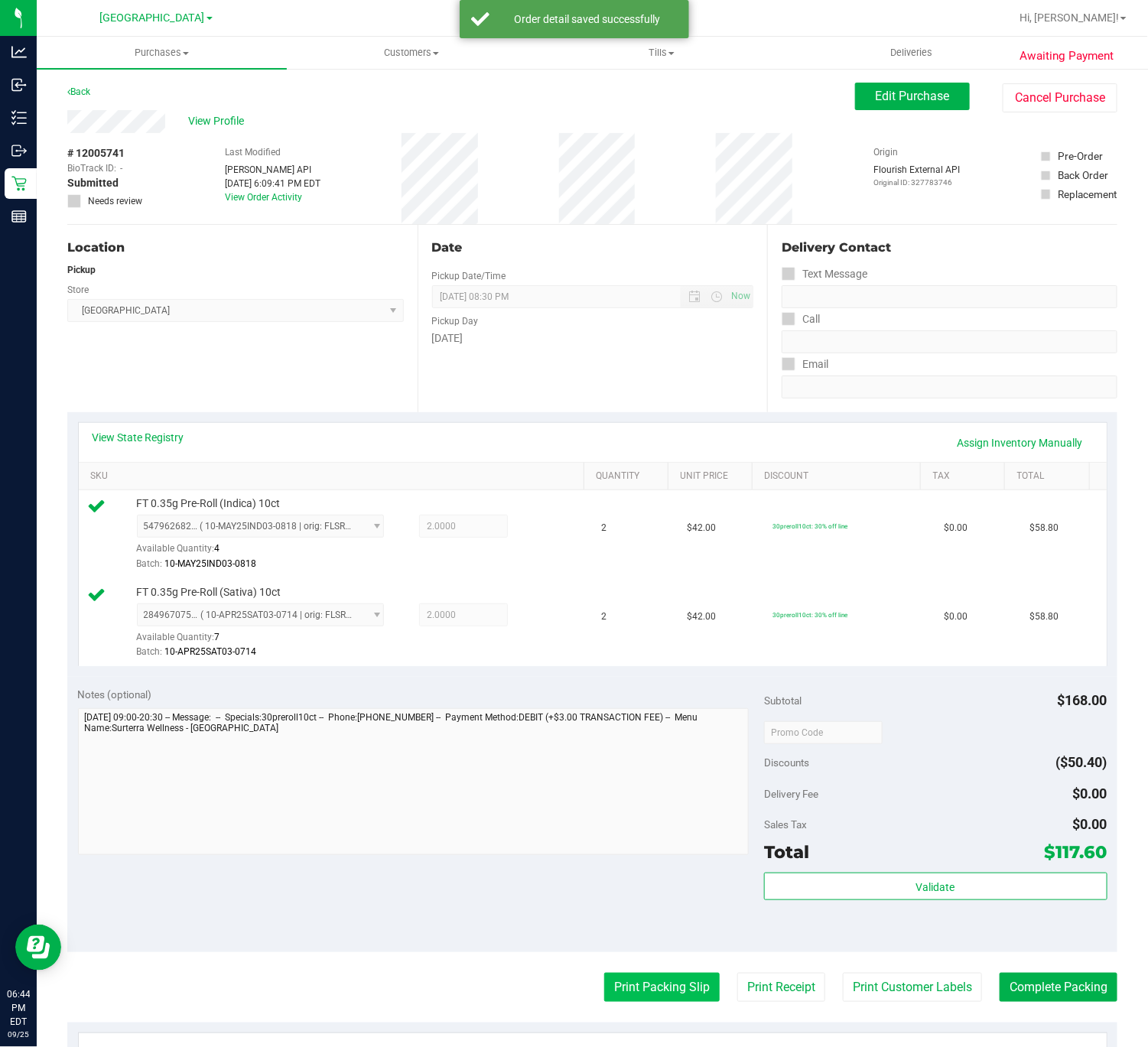
click at [604, 998] on button "Print Packing Slip" at bounding box center [662, 987] width 116 height 29
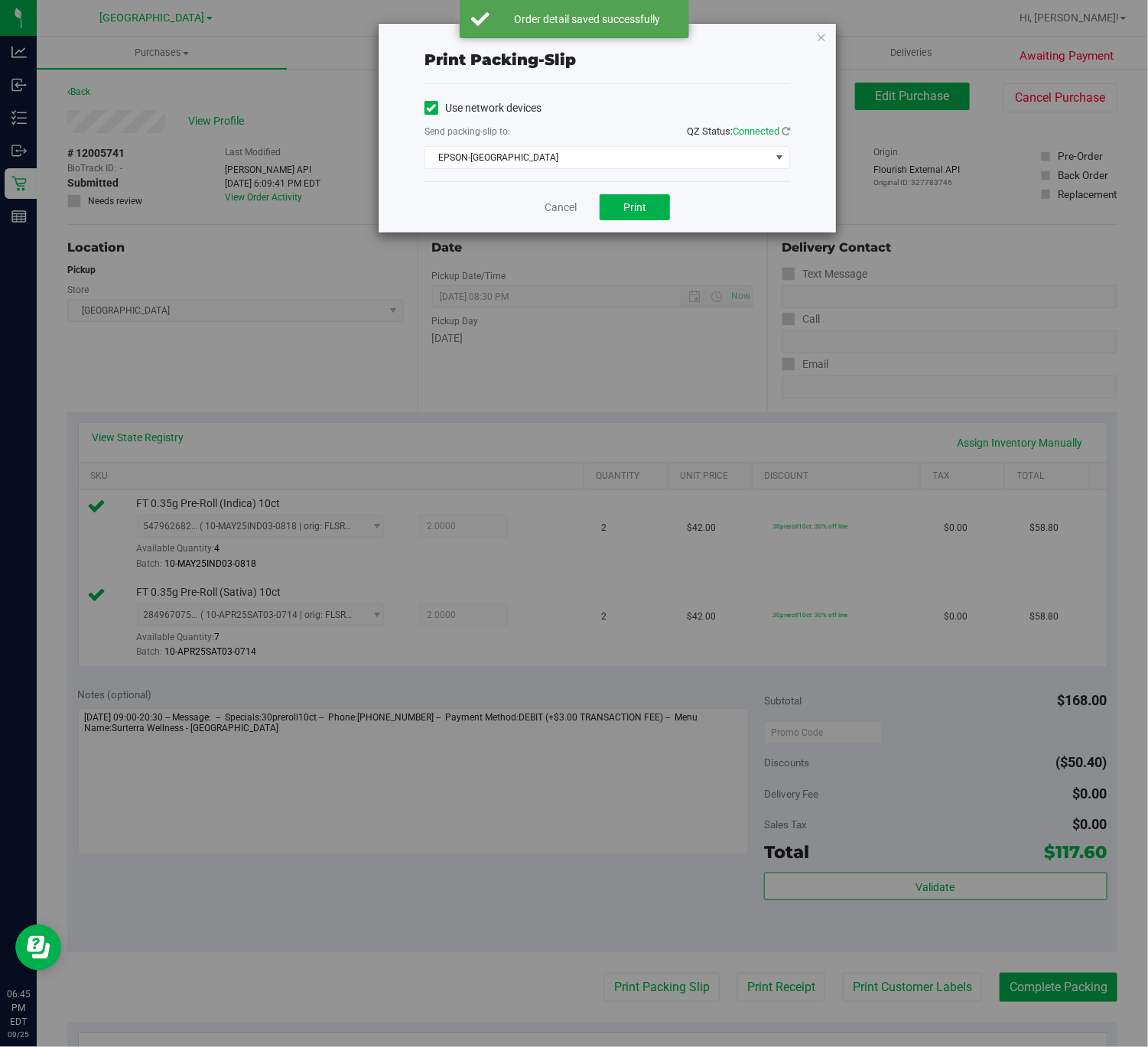
click at [644, 237] on div "Print packing-slip Use network devices Send packing-slip to: QZ Status: Connect…" at bounding box center [579, 524] width 1159 height 1047
click at [640, 226] on div "Cancel Print" at bounding box center [607, 207] width 365 height 51
click at [640, 216] on button "Print" at bounding box center [634, 207] width 71 height 26
click at [570, 200] on link "Cancel" at bounding box center [560, 207] width 32 height 16
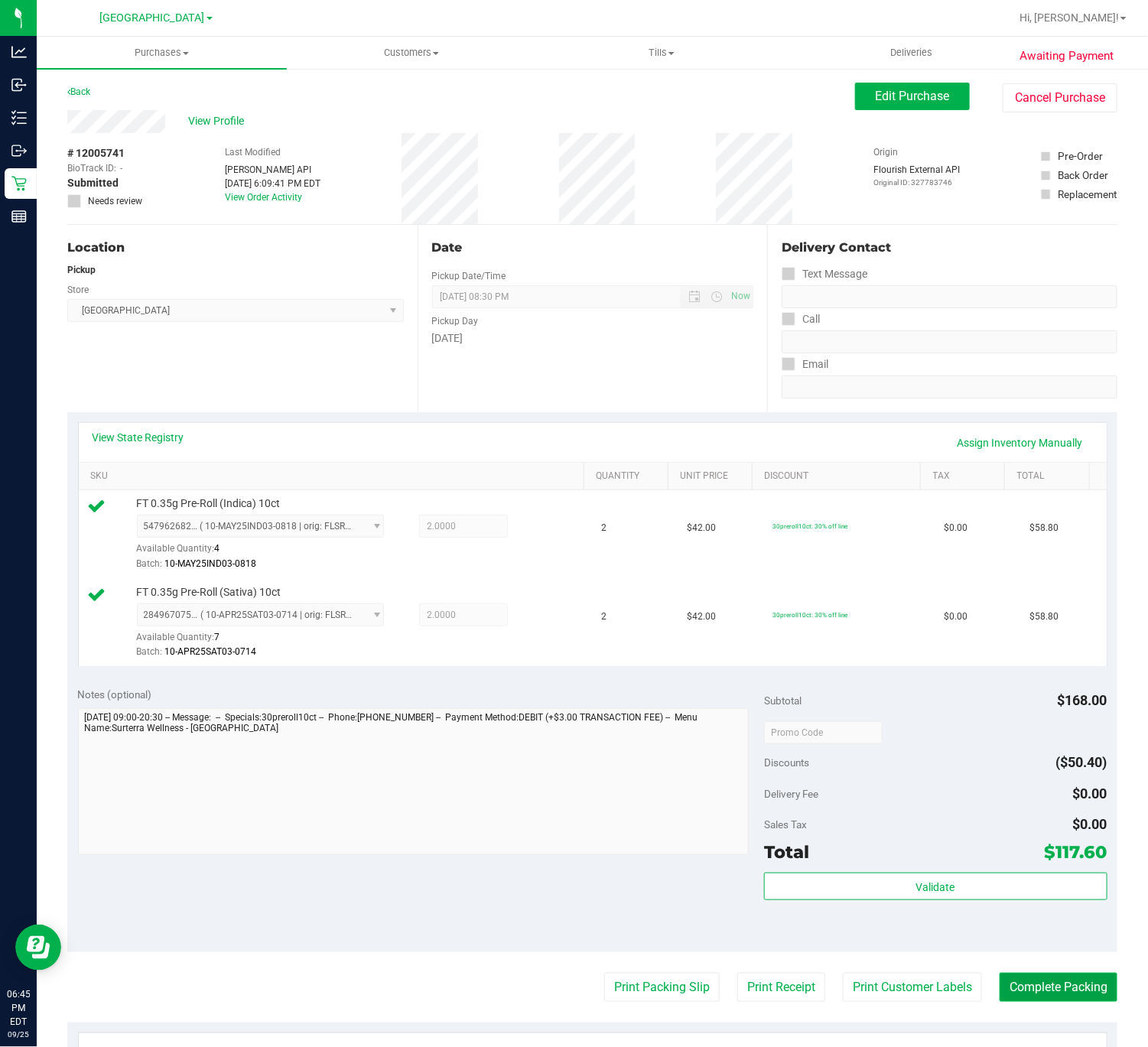
click at [1021, 978] on button "Complete Packing" at bounding box center [1059, 987] width 118 height 29
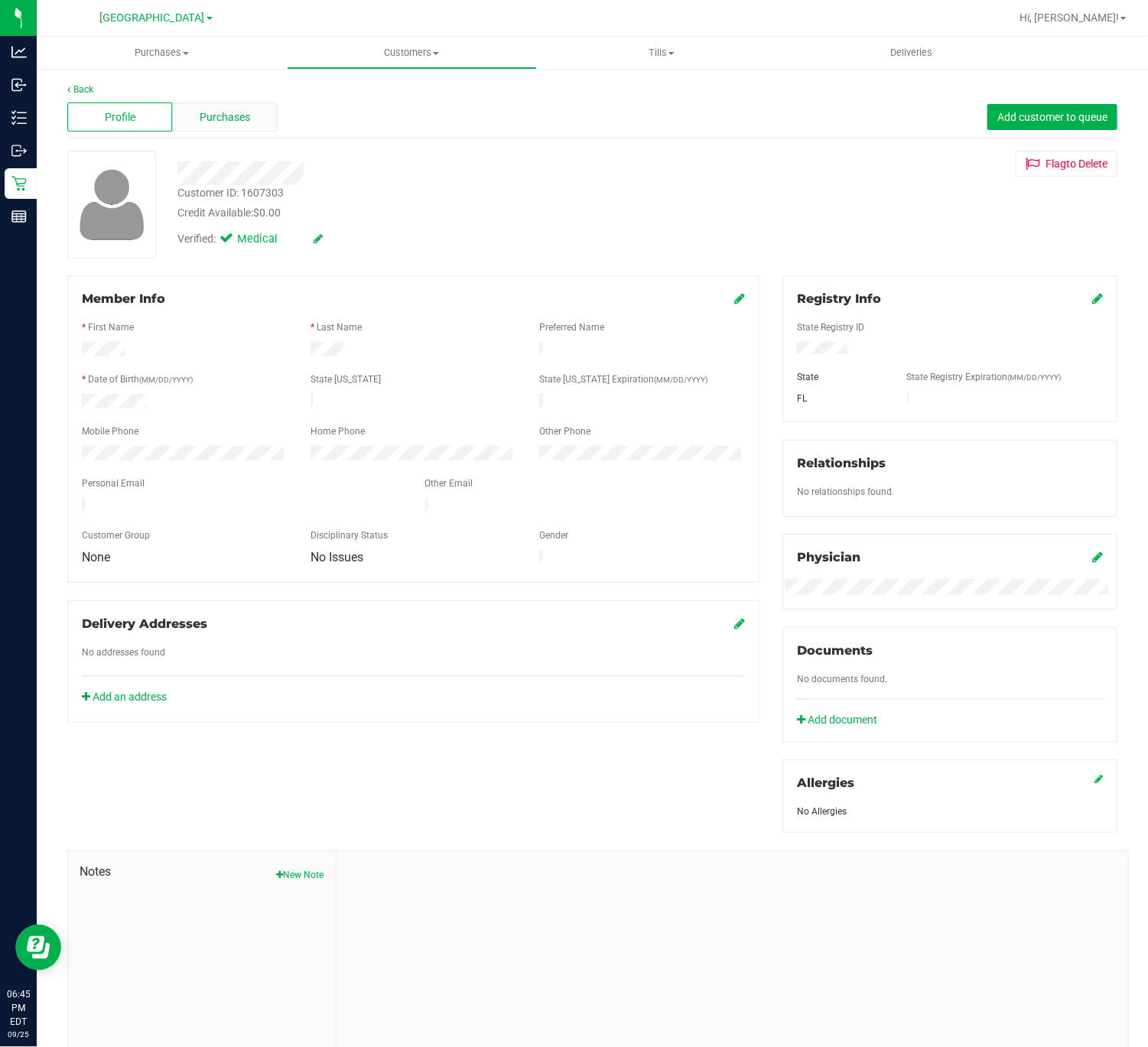
click at [237, 102] on div "Purchases" at bounding box center [224, 117] width 105 height 29
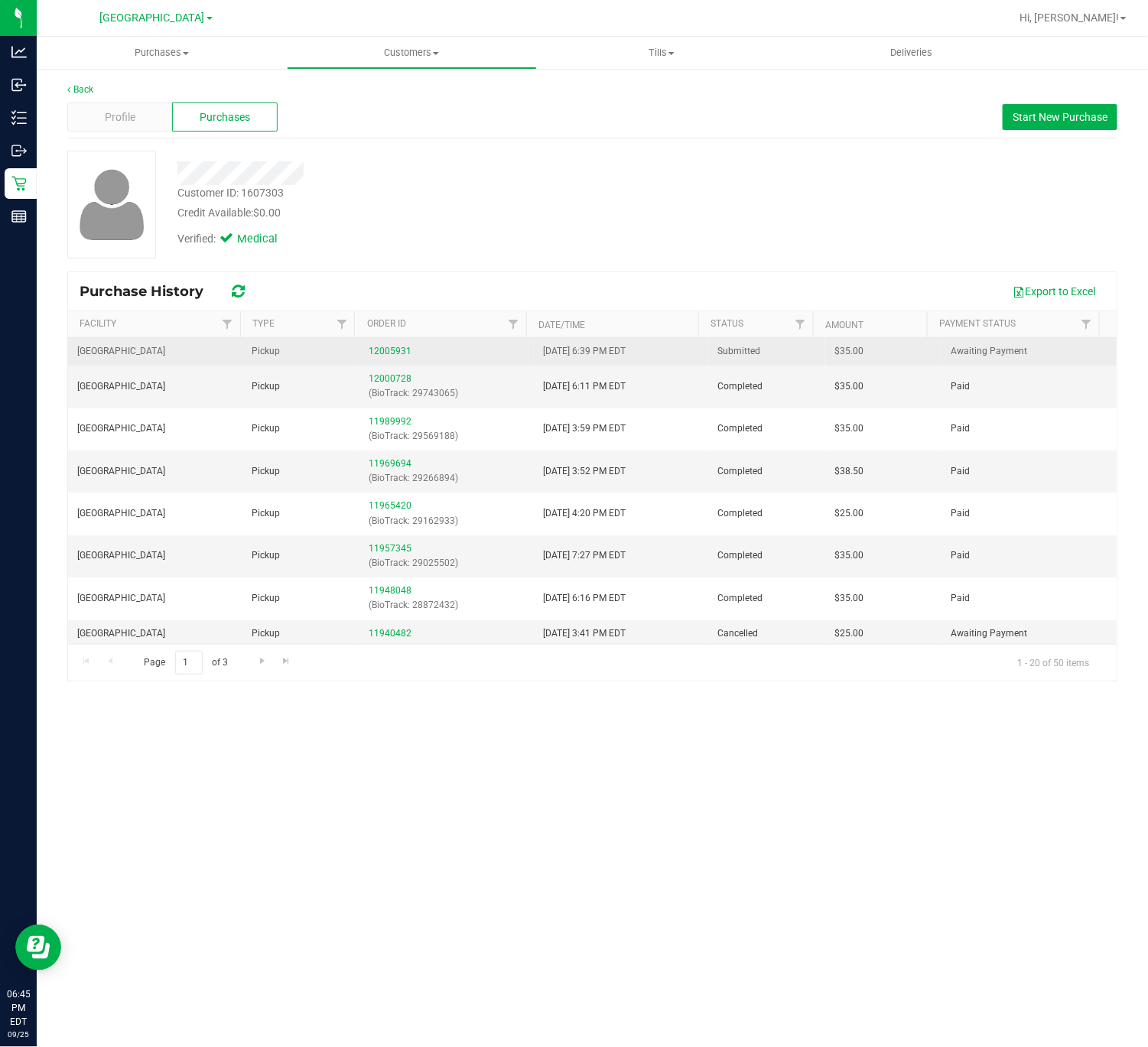
click at [389, 358] on div "12005931" at bounding box center [446, 351] width 156 height 15
click at [389, 357] on link "12005931" at bounding box center [390, 351] width 43 height 11
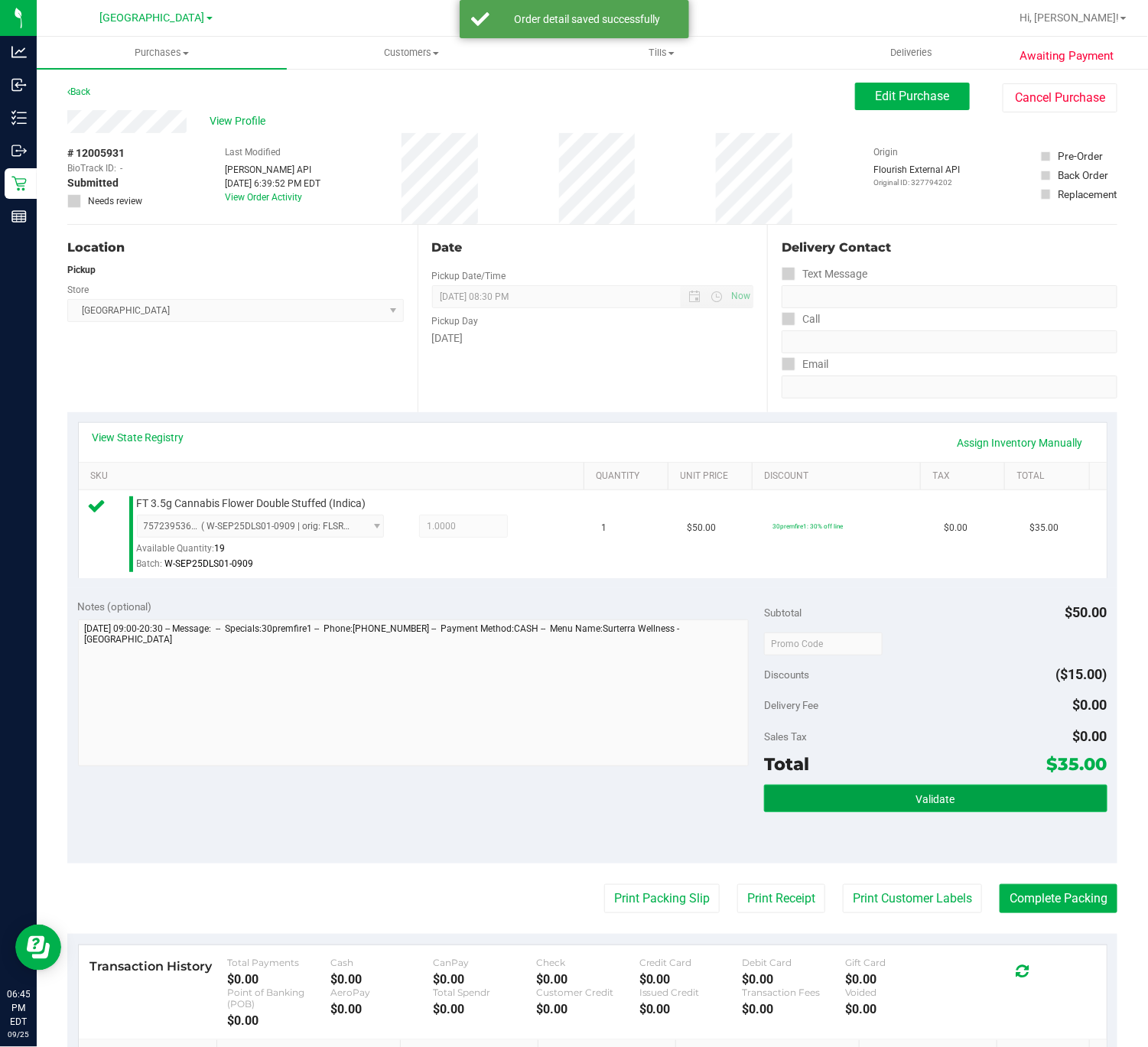
click at [790, 805] on button "Validate" at bounding box center [936, 799] width 344 height 28
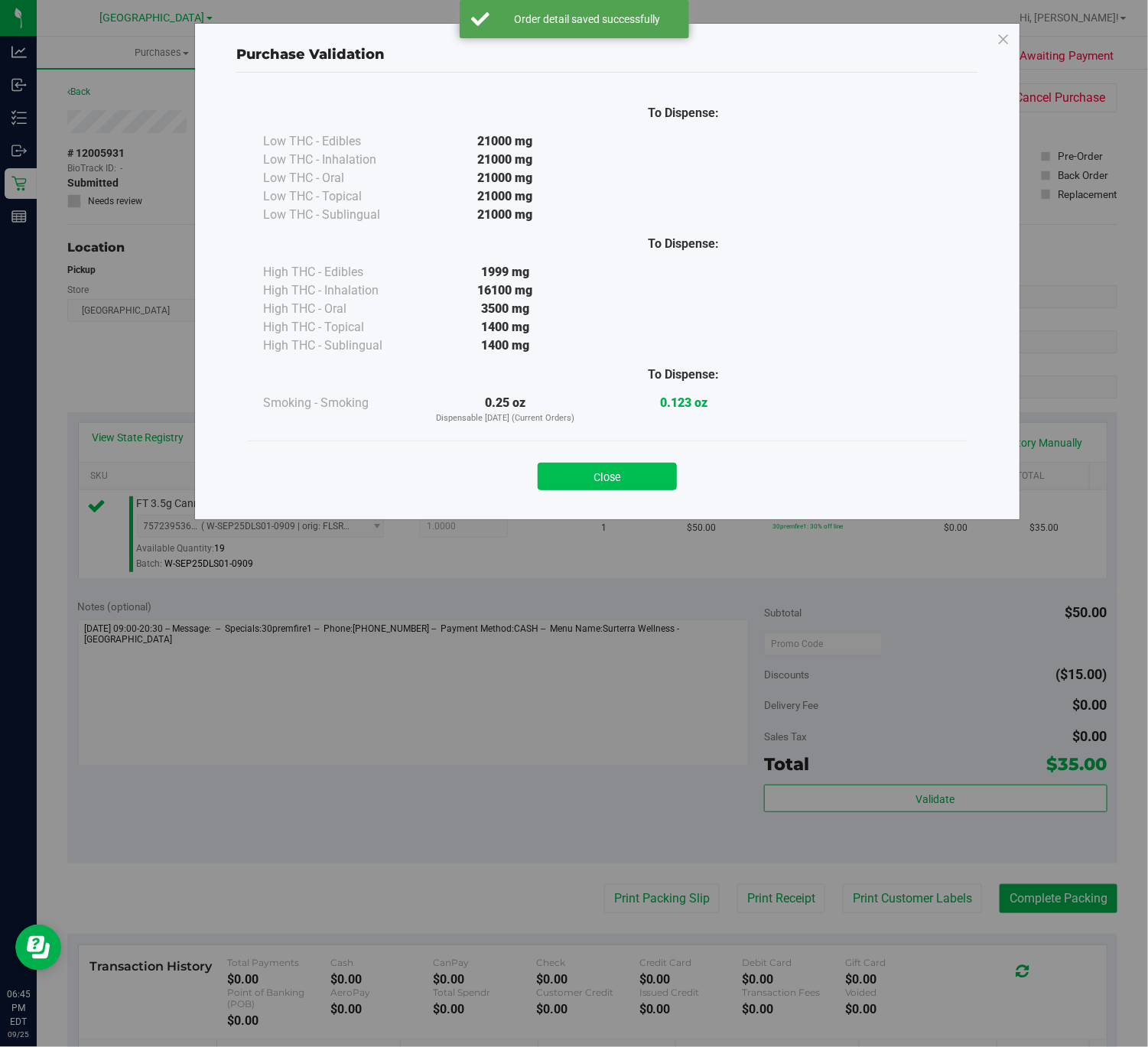
click at [644, 478] on button "Close" at bounding box center [607, 476] width 139 height 28
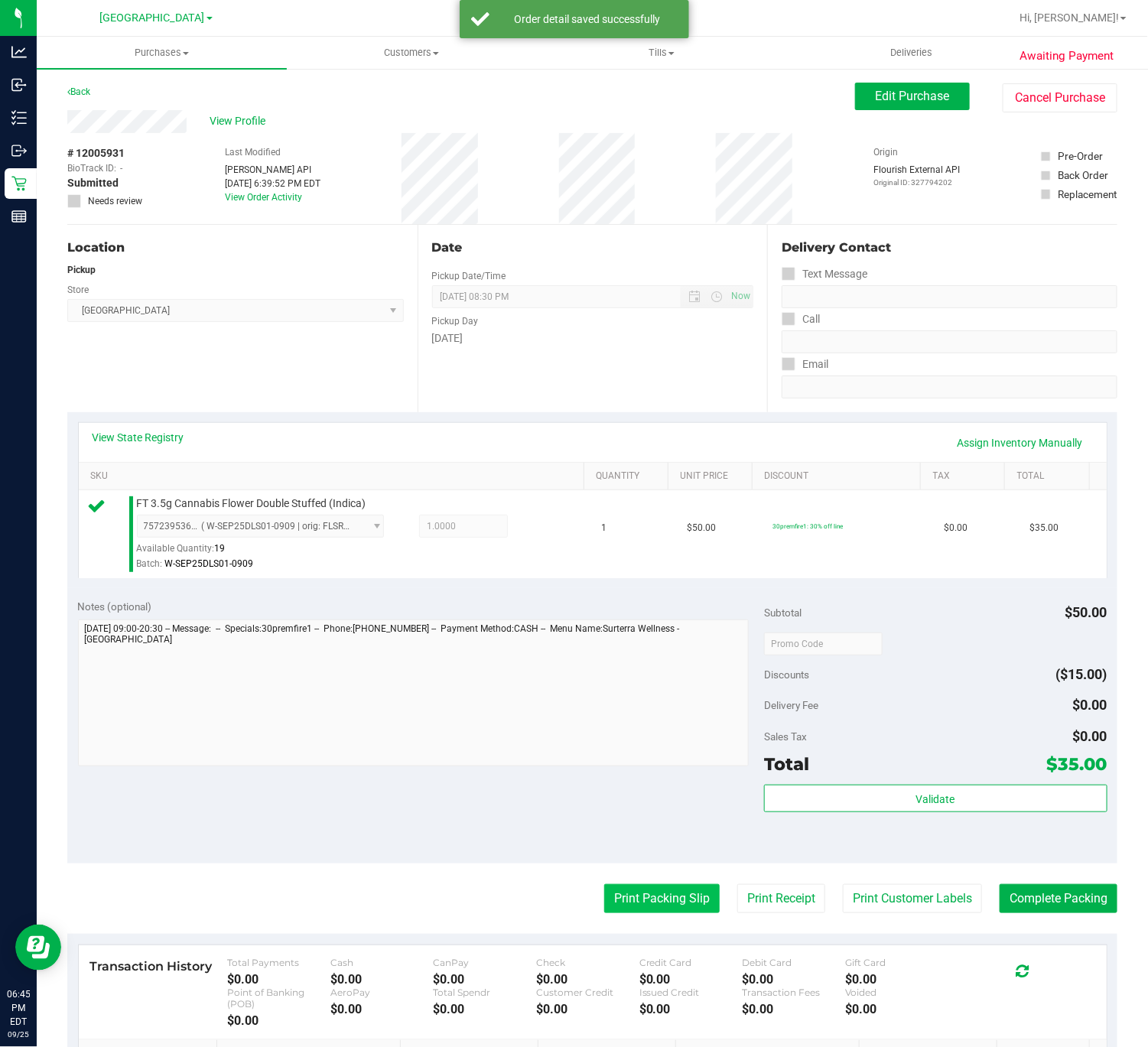
click at [623, 909] on button "Print Packing Slip" at bounding box center [662, 899] width 116 height 29
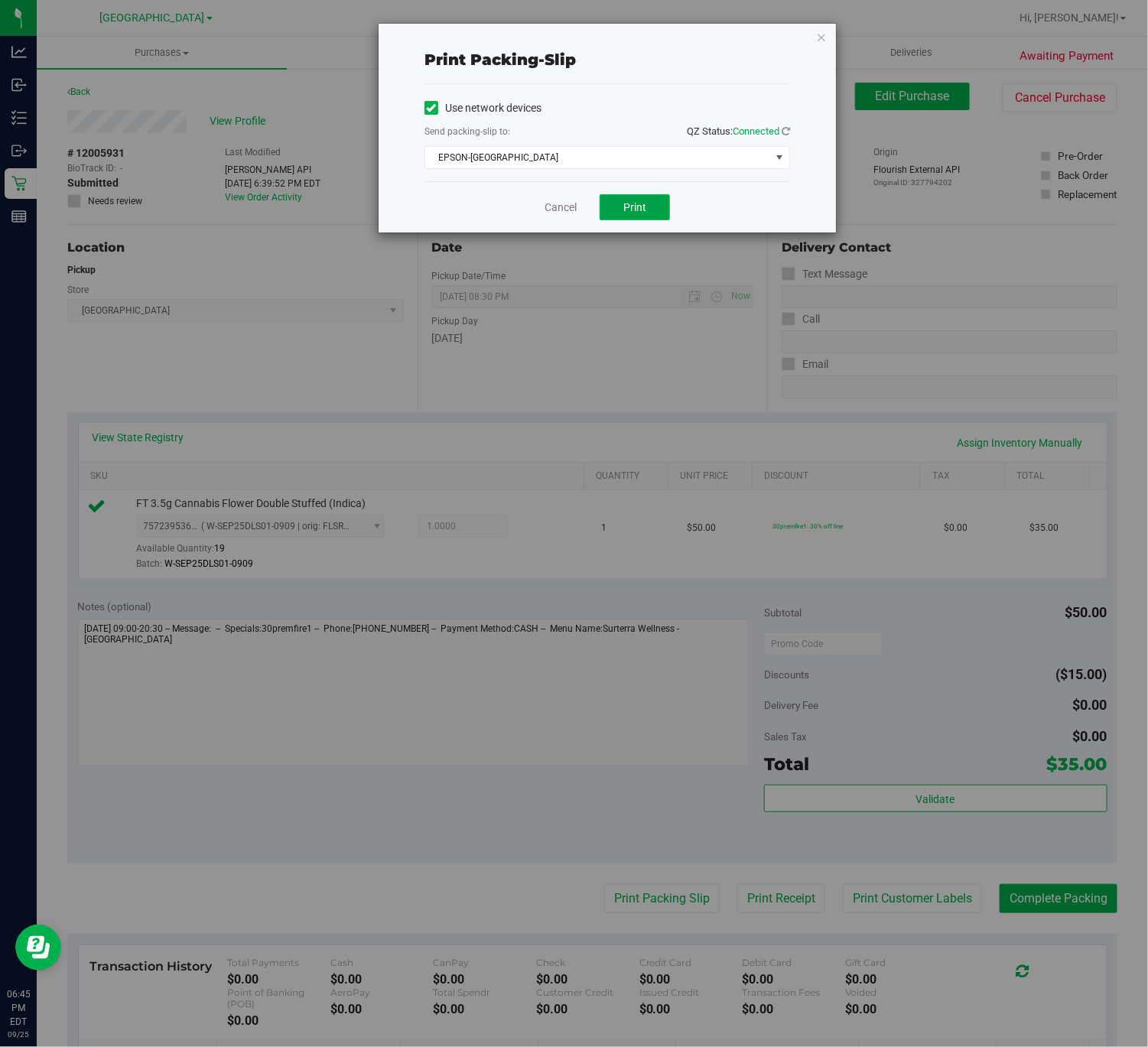
click at [606, 213] on button "Print" at bounding box center [634, 207] width 71 height 26
click at [547, 209] on link "Cancel" at bounding box center [560, 207] width 32 height 16
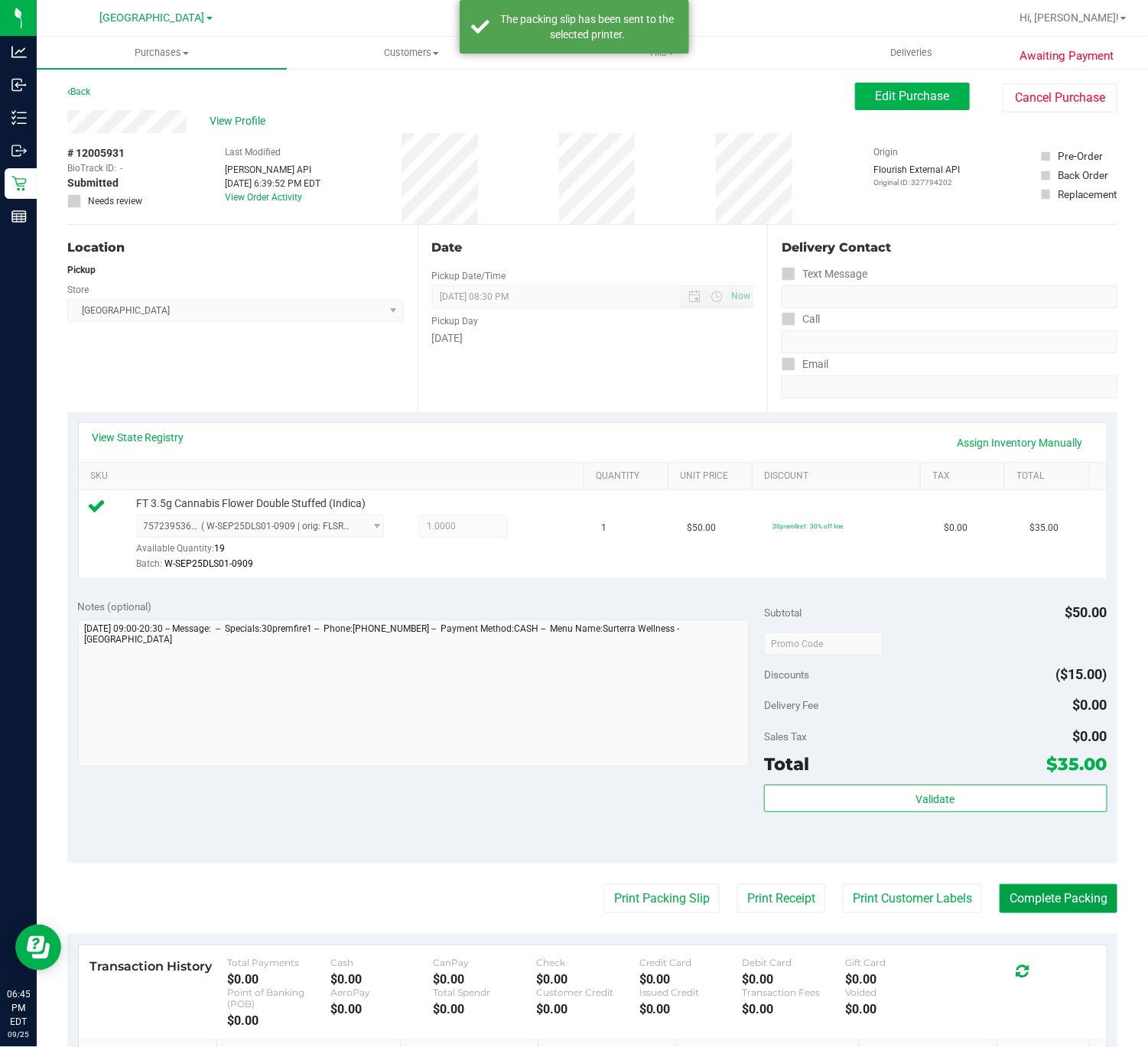
drag, startPoint x: 1078, startPoint y: 886, endPoint x: 1069, endPoint y: 831, distance: 55.7
click at [1073, 836] on purchase-details "Back Edit Purchase Cancel Purchase View Profile # 12005931 BioTrack ID: - Submi…" at bounding box center [592, 656] width 1050 height 1148
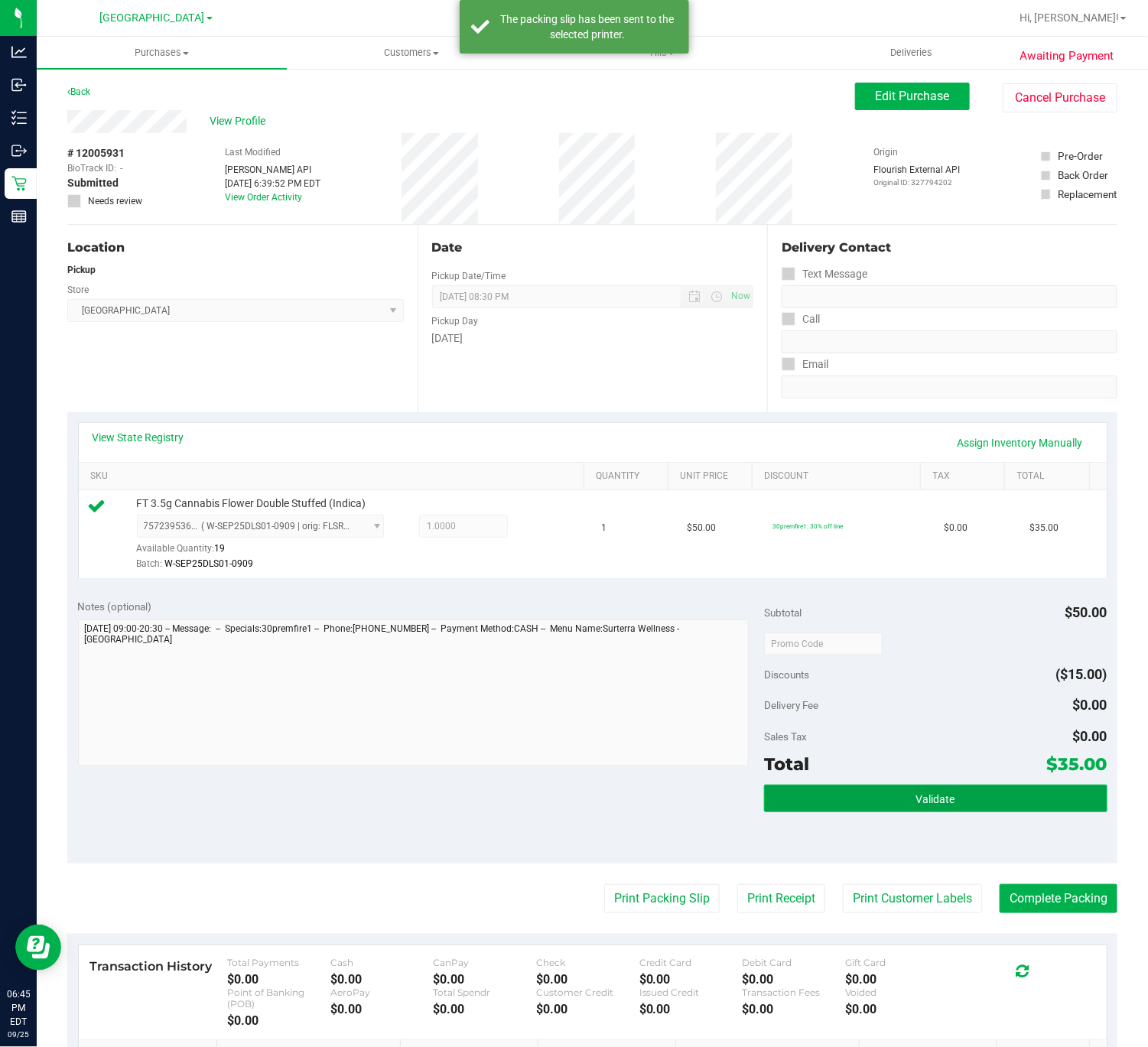
click at [1063, 806] on button "Validate" at bounding box center [936, 799] width 344 height 28
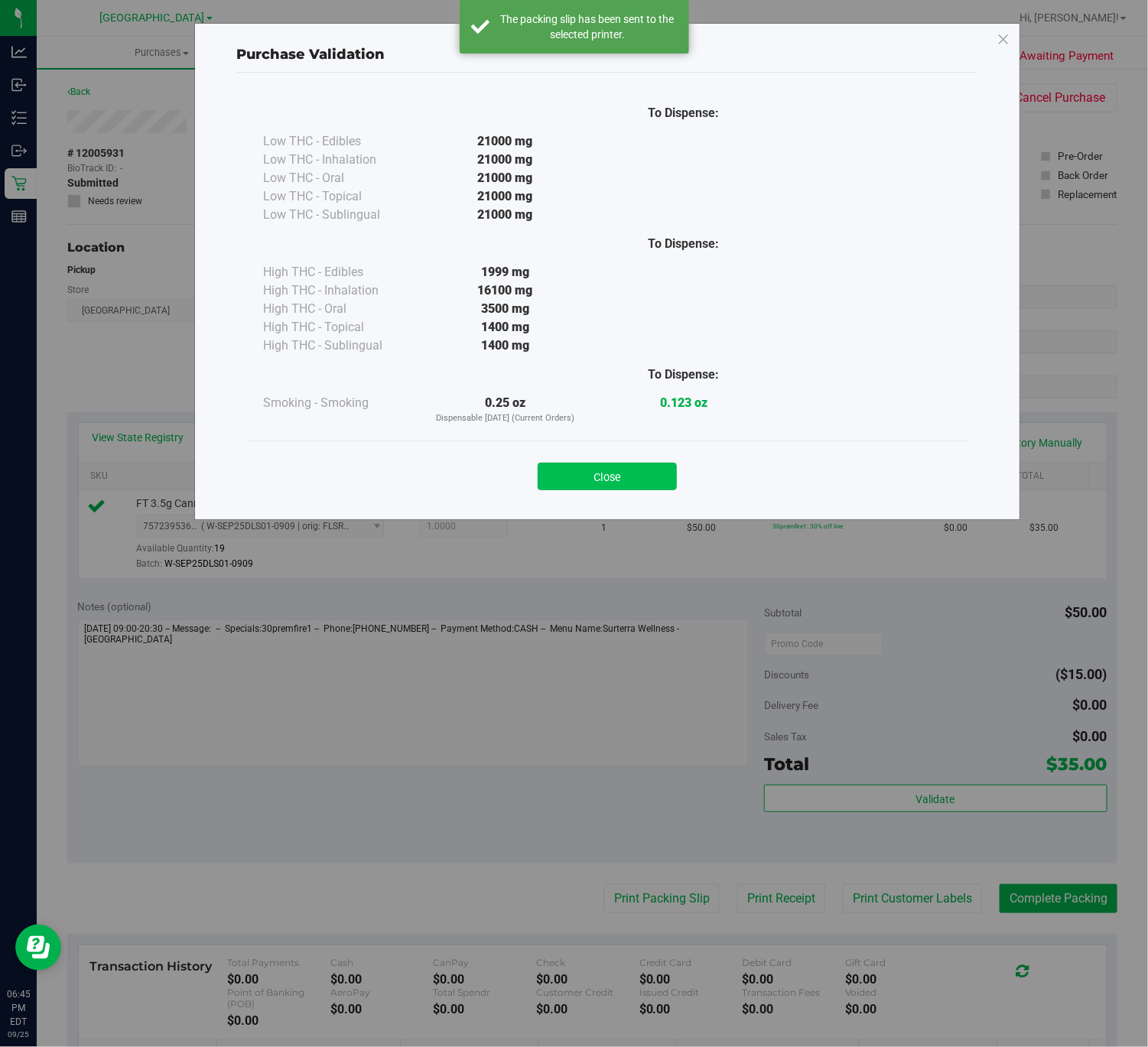
click at [647, 473] on button "Close" at bounding box center [607, 476] width 139 height 28
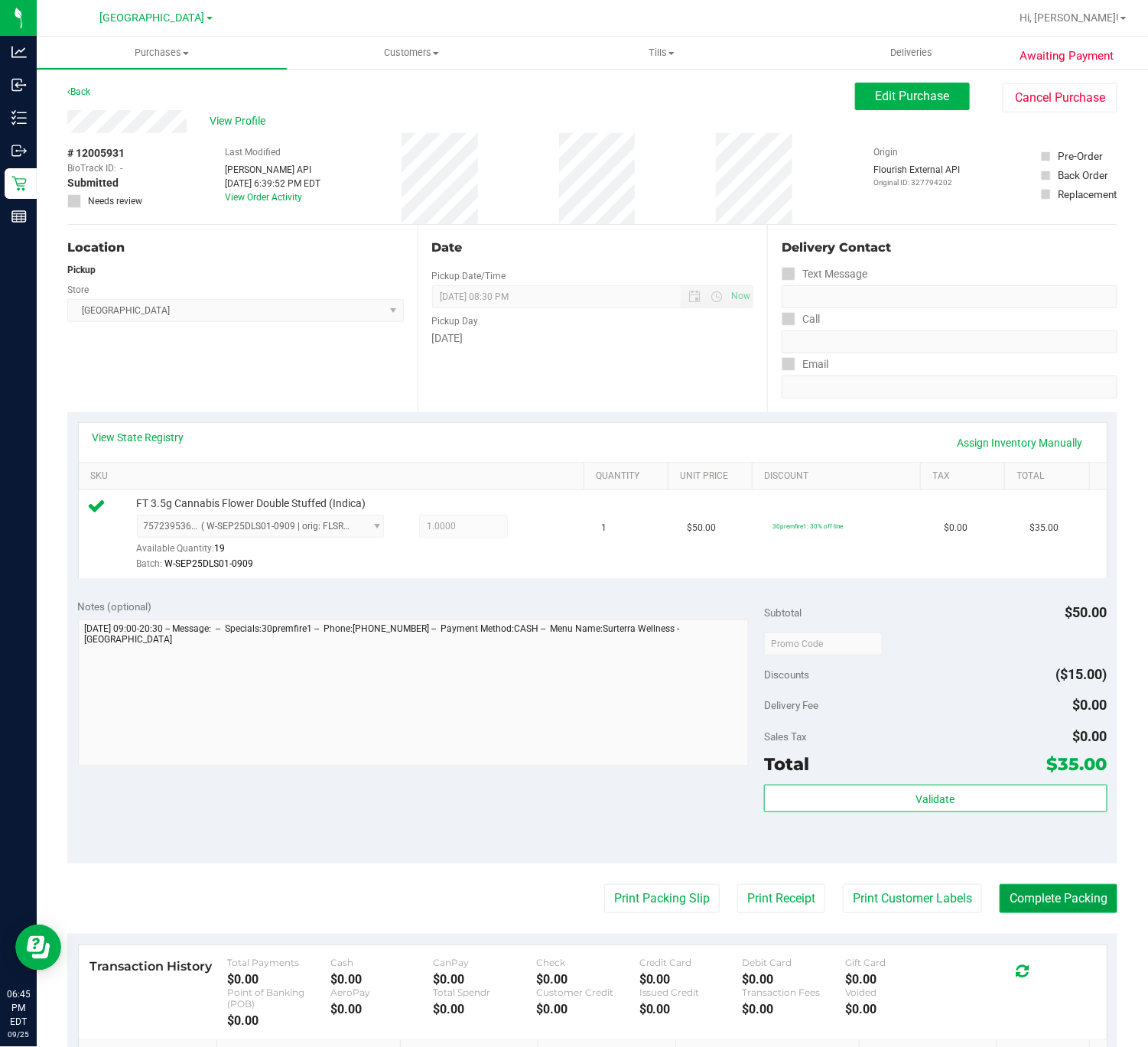
click at [1048, 913] on button "Complete Packing" at bounding box center [1059, 899] width 118 height 29
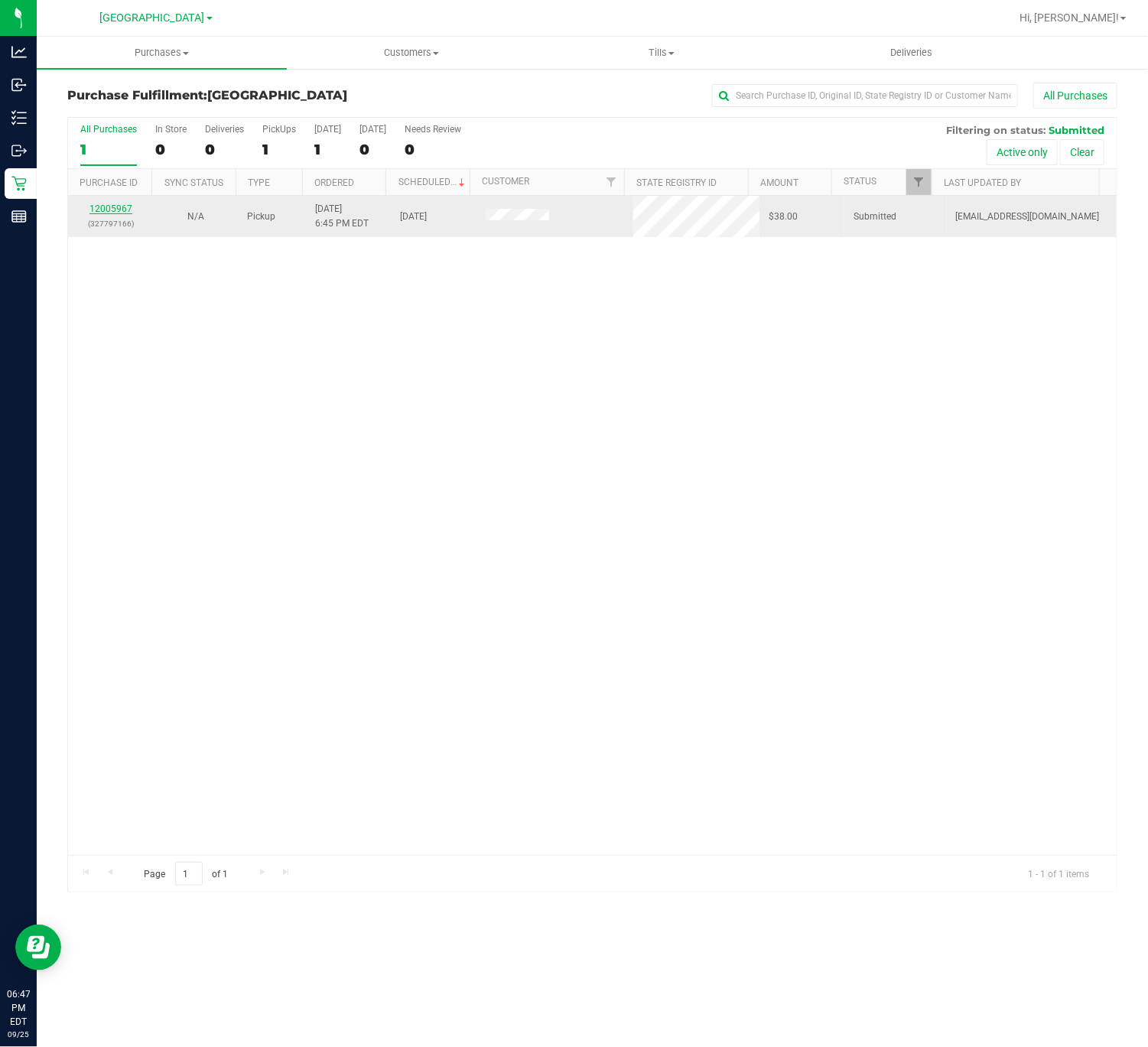
click at [99, 209] on link "12005967" at bounding box center [111, 208] width 43 height 11
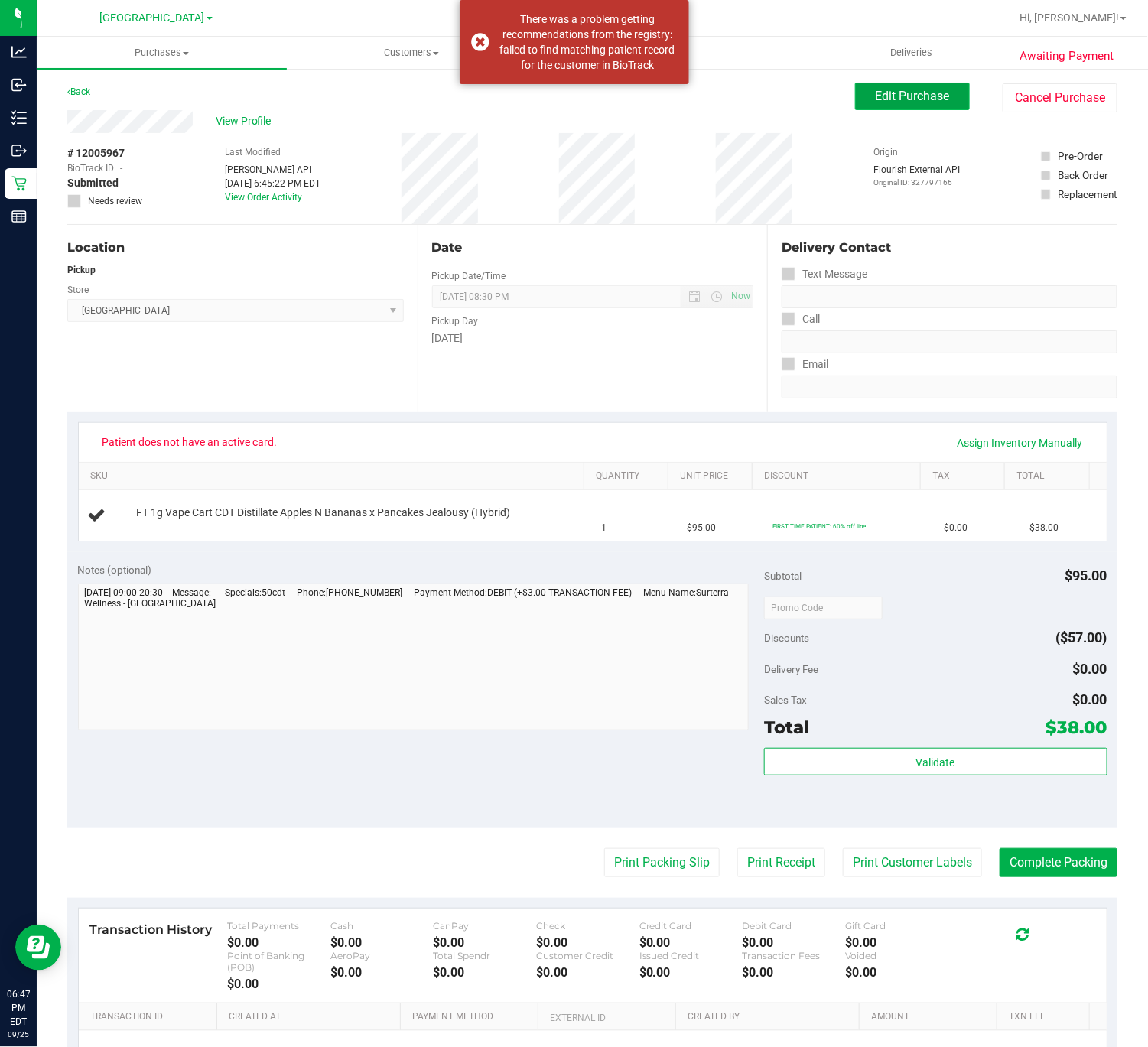
click at [915, 104] on button "Edit Purchase" at bounding box center [911, 96] width 115 height 28
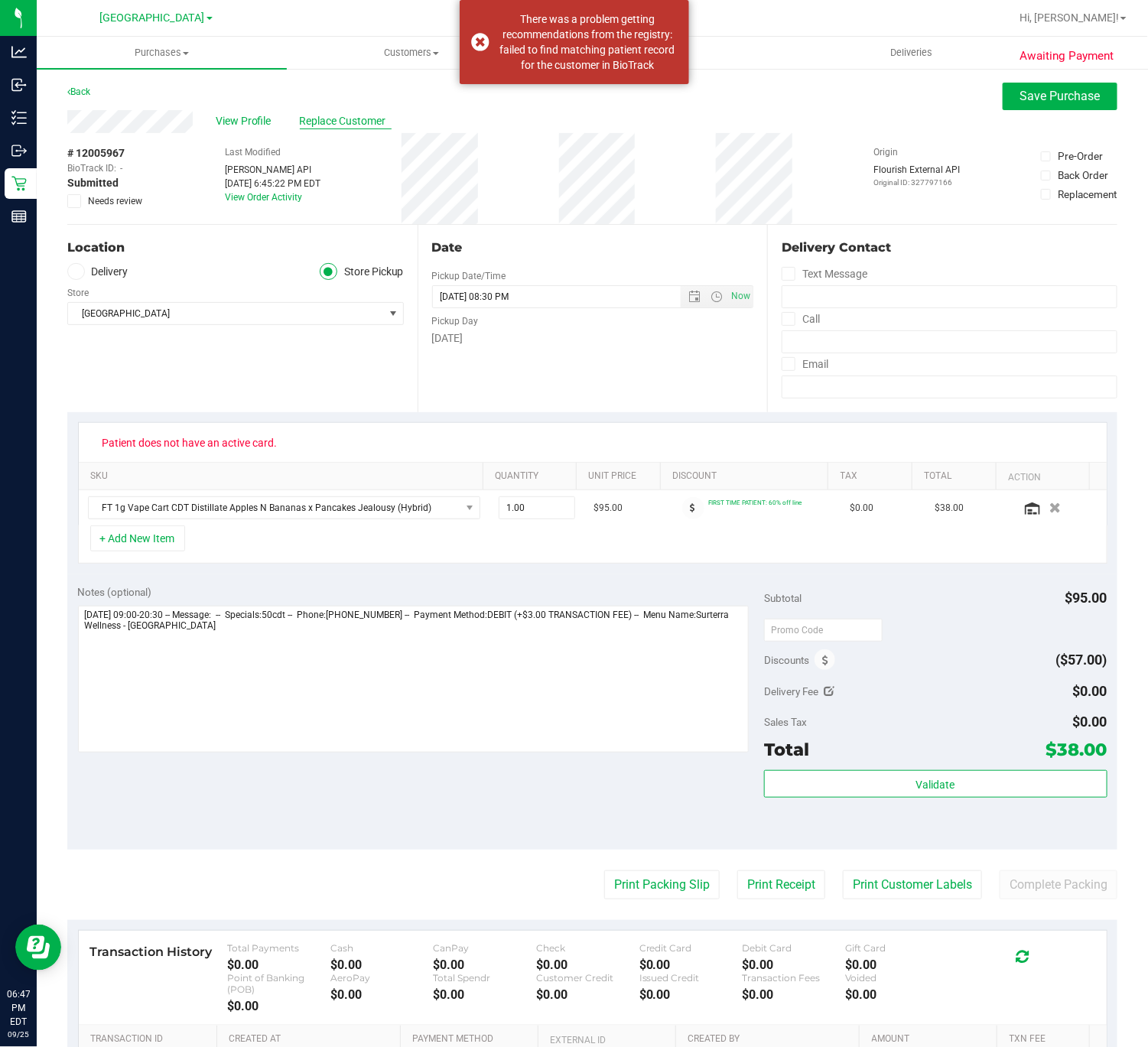
click at [305, 118] on span "Replace Customer" at bounding box center [345, 121] width 91 height 16
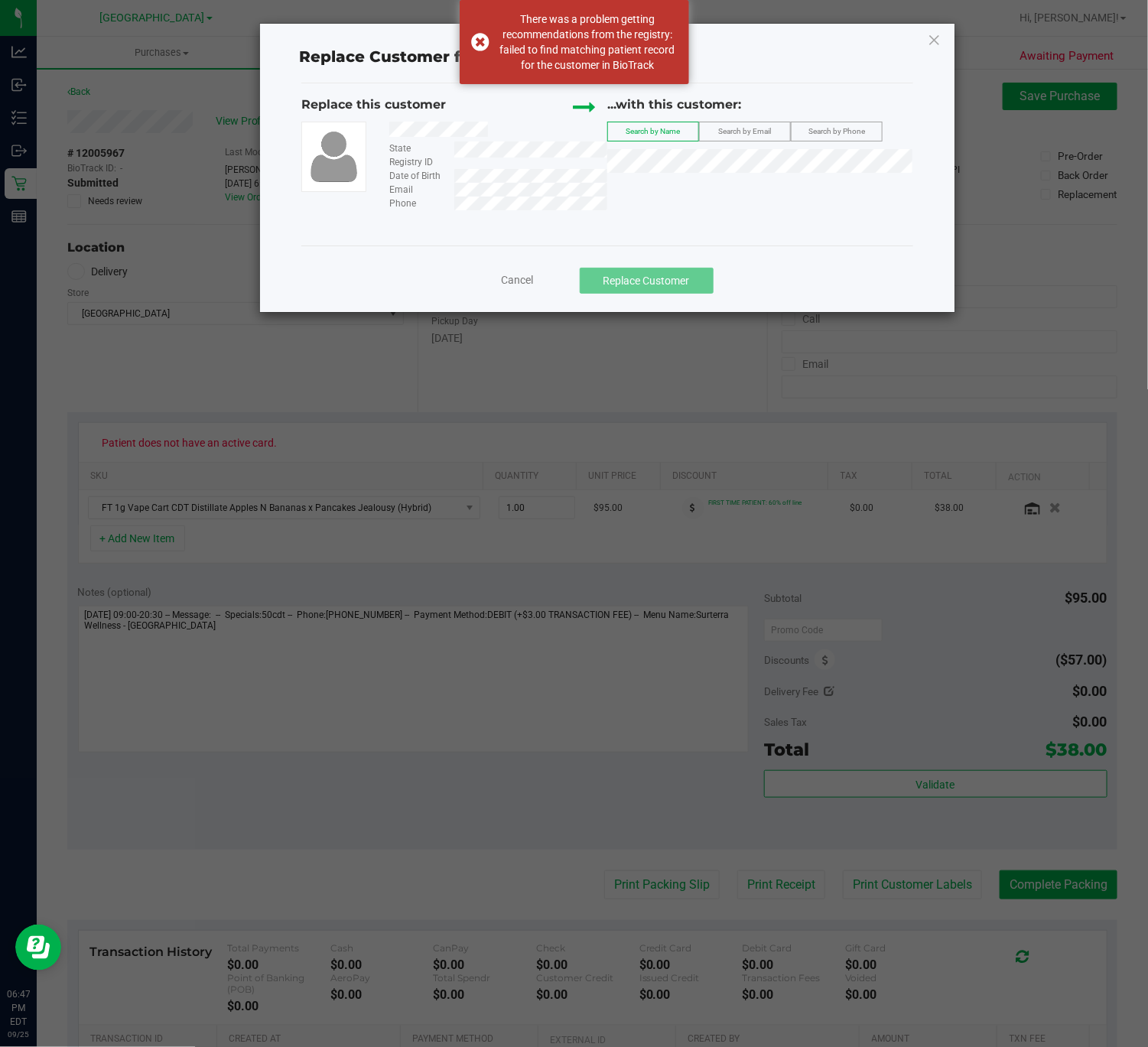
click at [748, 141] on div "Search by Email" at bounding box center [744, 132] width 91 height 20
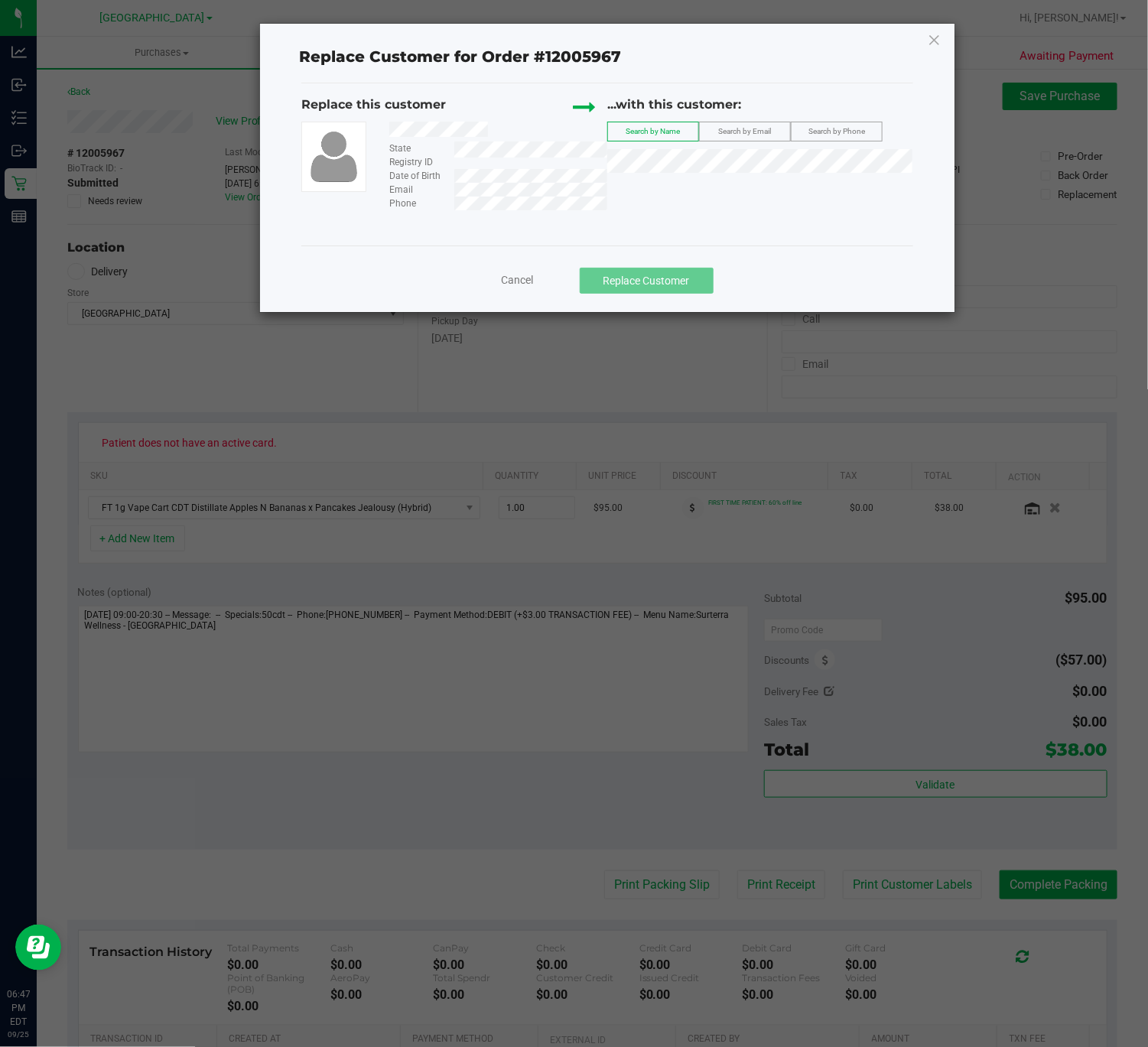
click at [752, 132] on span "Search by Email" at bounding box center [745, 131] width 53 height 9
click at [843, 192] on span "(ryanmcgowan313@gmail.com)" at bounding box center [792, 191] width 178 height 12
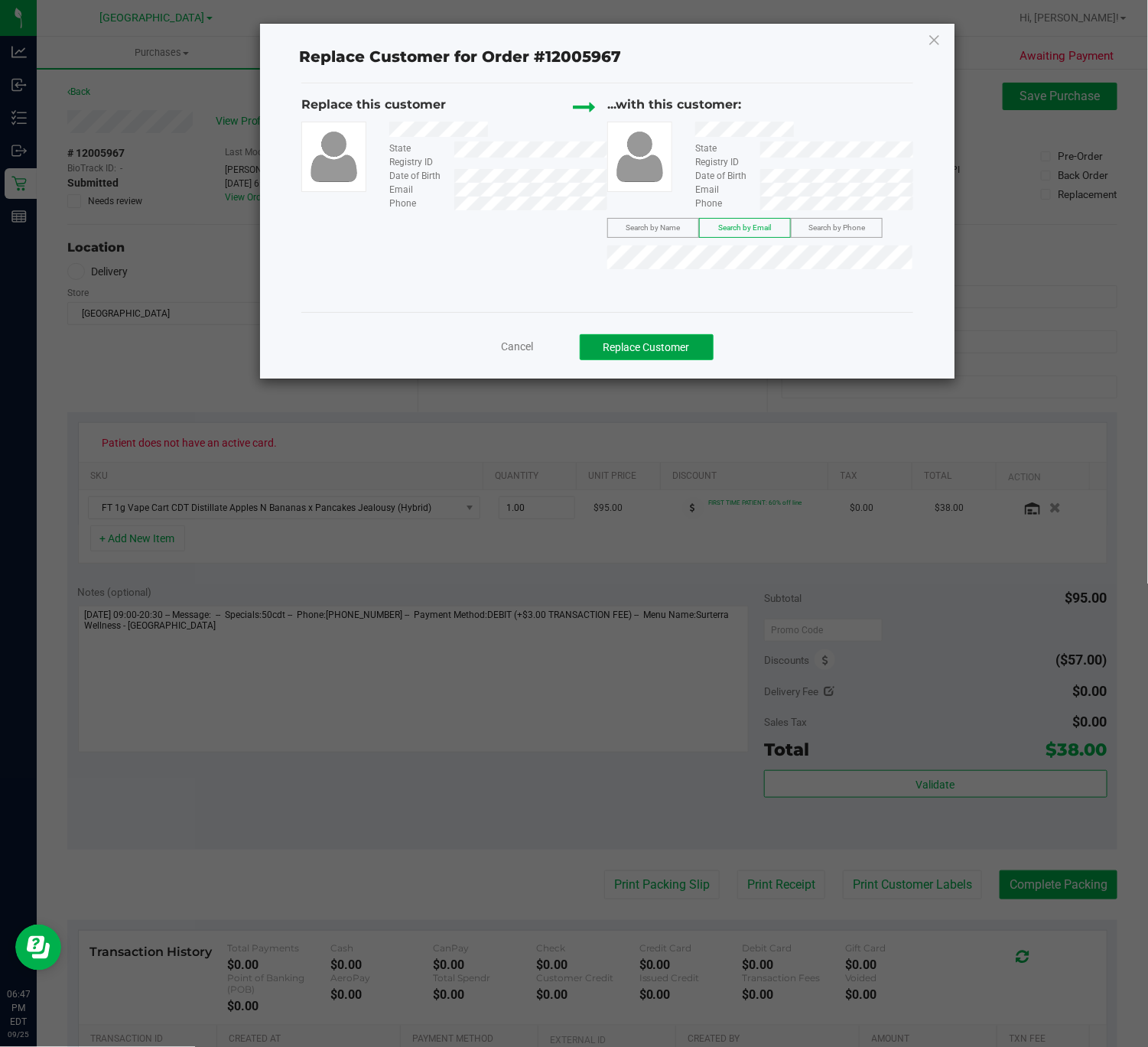
drag, startPoint x: 636, startPoint y: 361, endPoint x: 642, endPoint y: 354, distance: 9.2
click at [642, 354] on button "Replace Customer" at bounding box center [646, 347] width 134 height 26
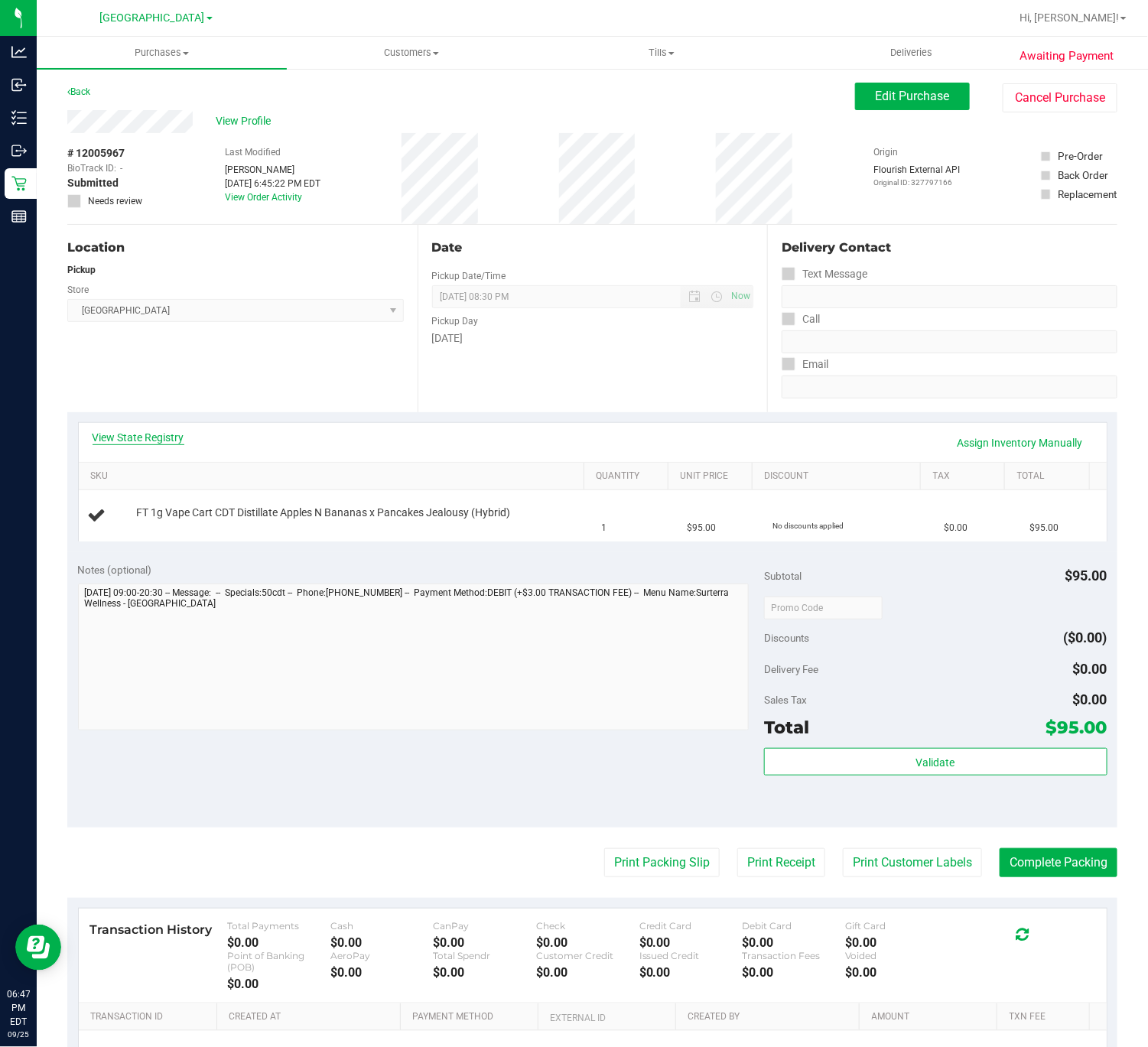
click at [154, 437] on link "View State Registry" at bounding box center [137, 438] width 91 height 16
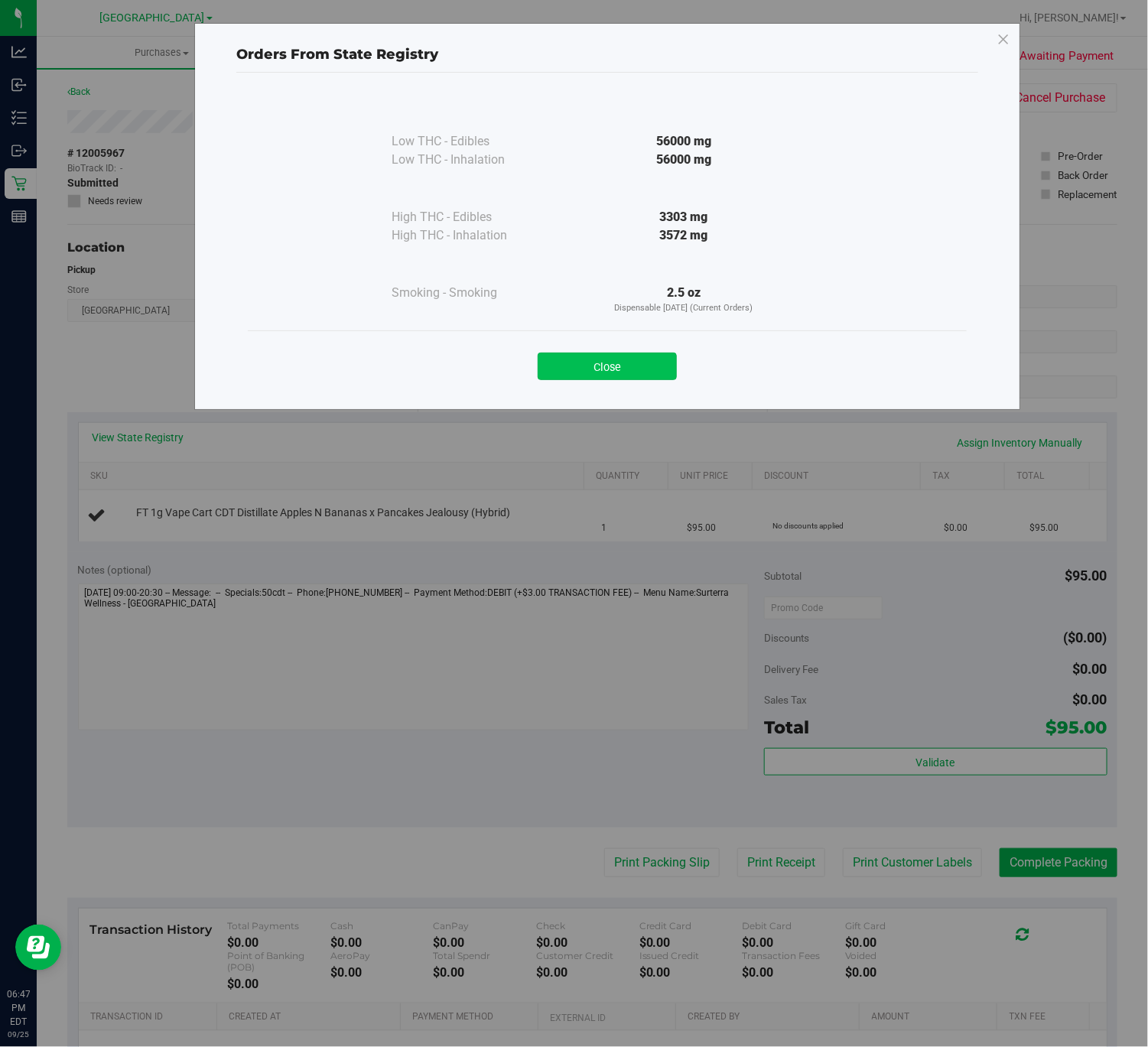
click at [613, 365] on button "Close" at bounding box center [607, 366] width 139 height 28
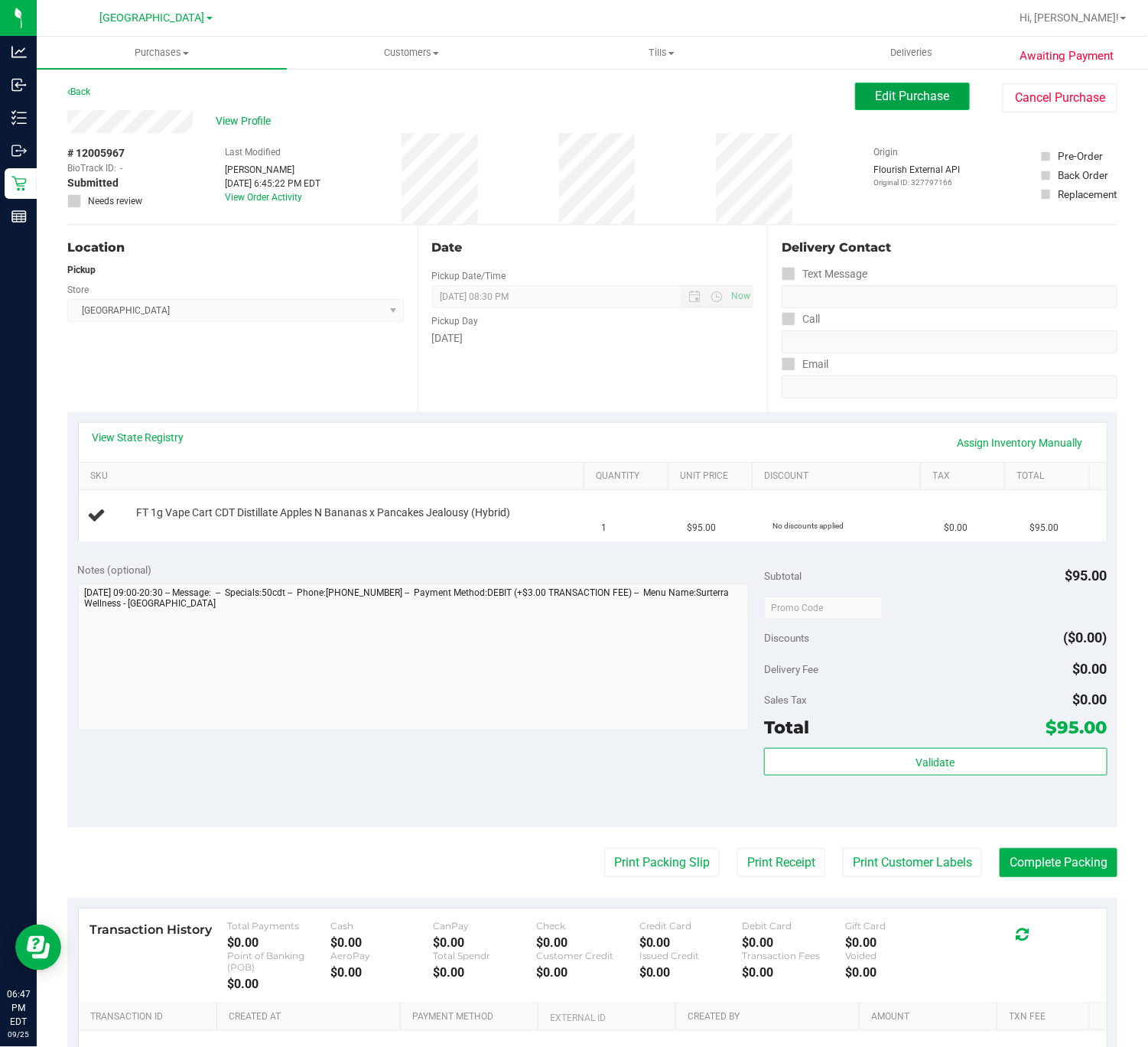
click at [900, 95] on span "Edit Purchase" at bounding box center [913, 95] width 75 height 15
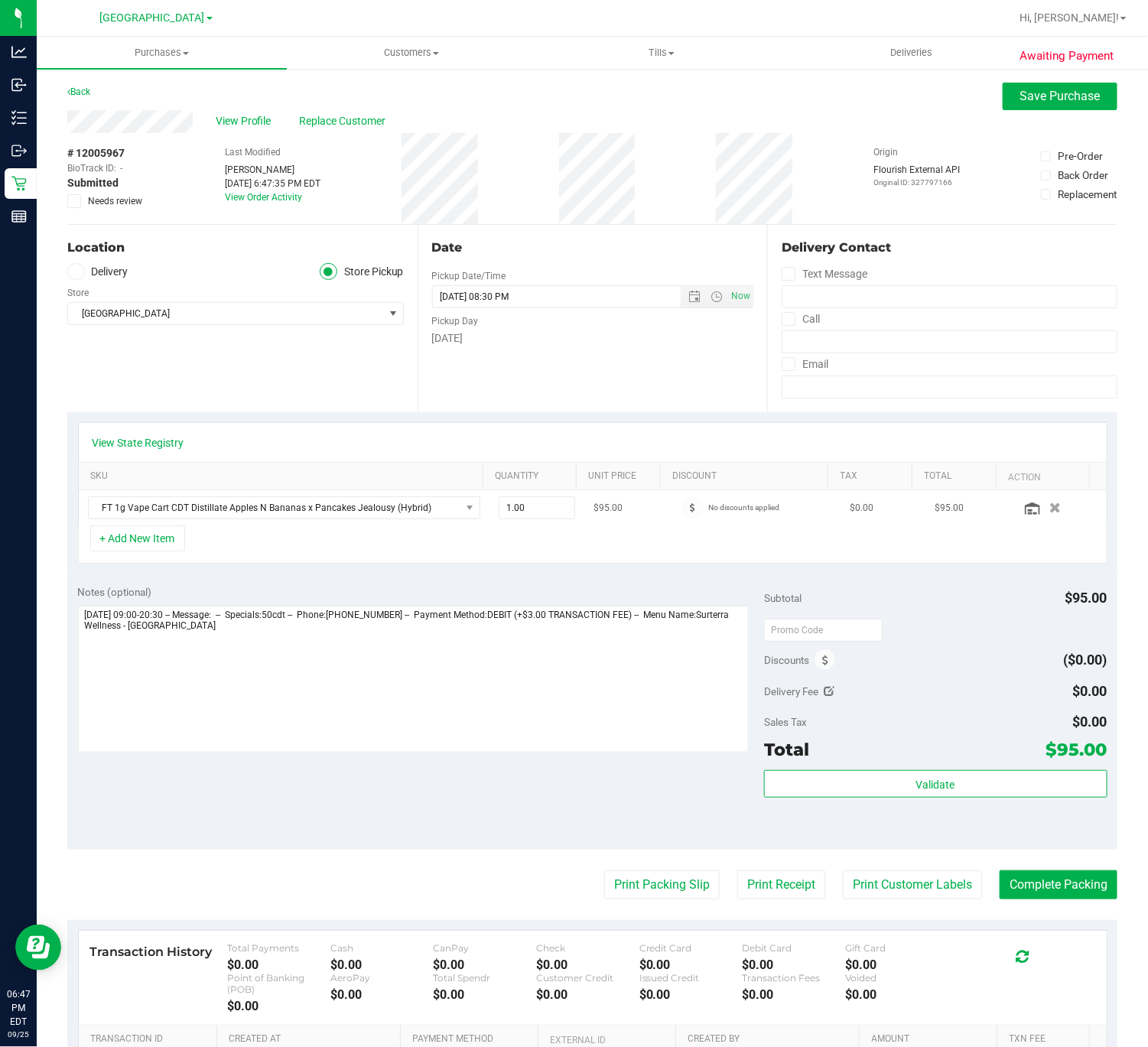
click at [675, 525] on td "No discounts applied" at bounding box center [755, 508] width 171 height 35
click at [683, 519] on span at bounding box center [693, 508] width 23 height 23
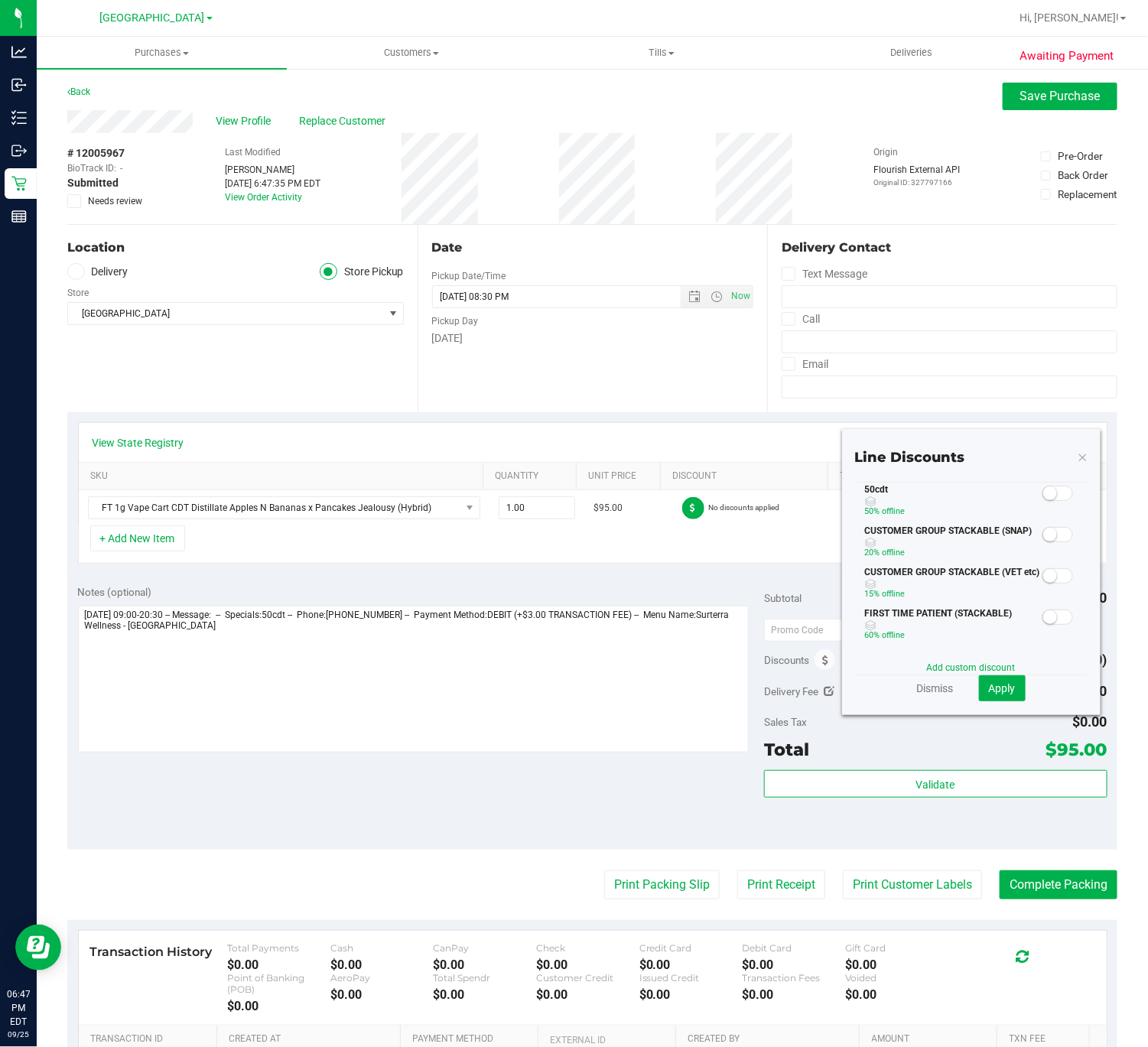
click at [1043, 500] on small at bounding box center [1050, 493] width 14 height 14
click at [980, 680] on button "Apply" at bounding box center [1002, 689] width 46 height 26
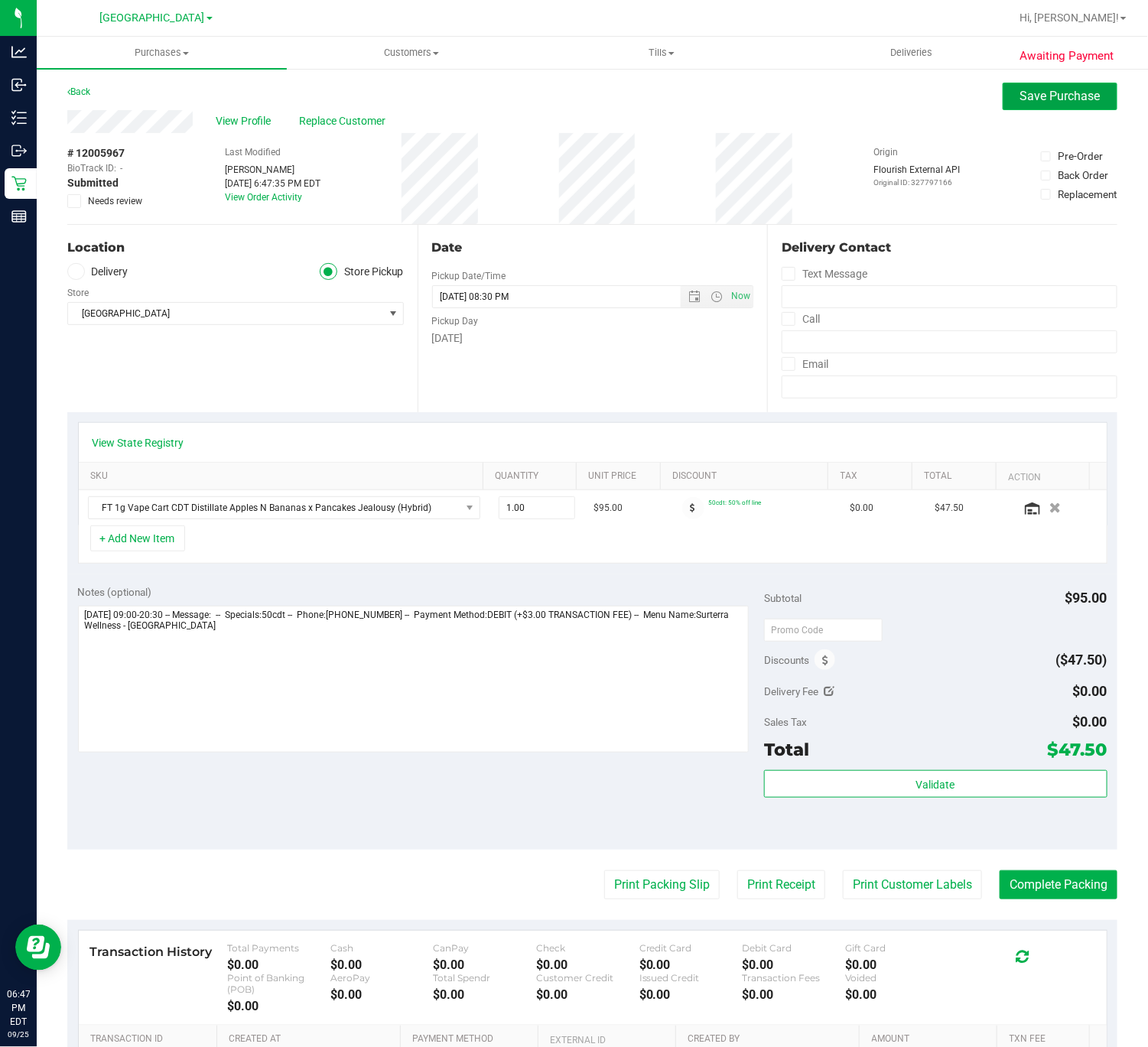
click at [1031, 98] on span "Save Purchase" at bounding box center [1061, 95] width 81 height 15
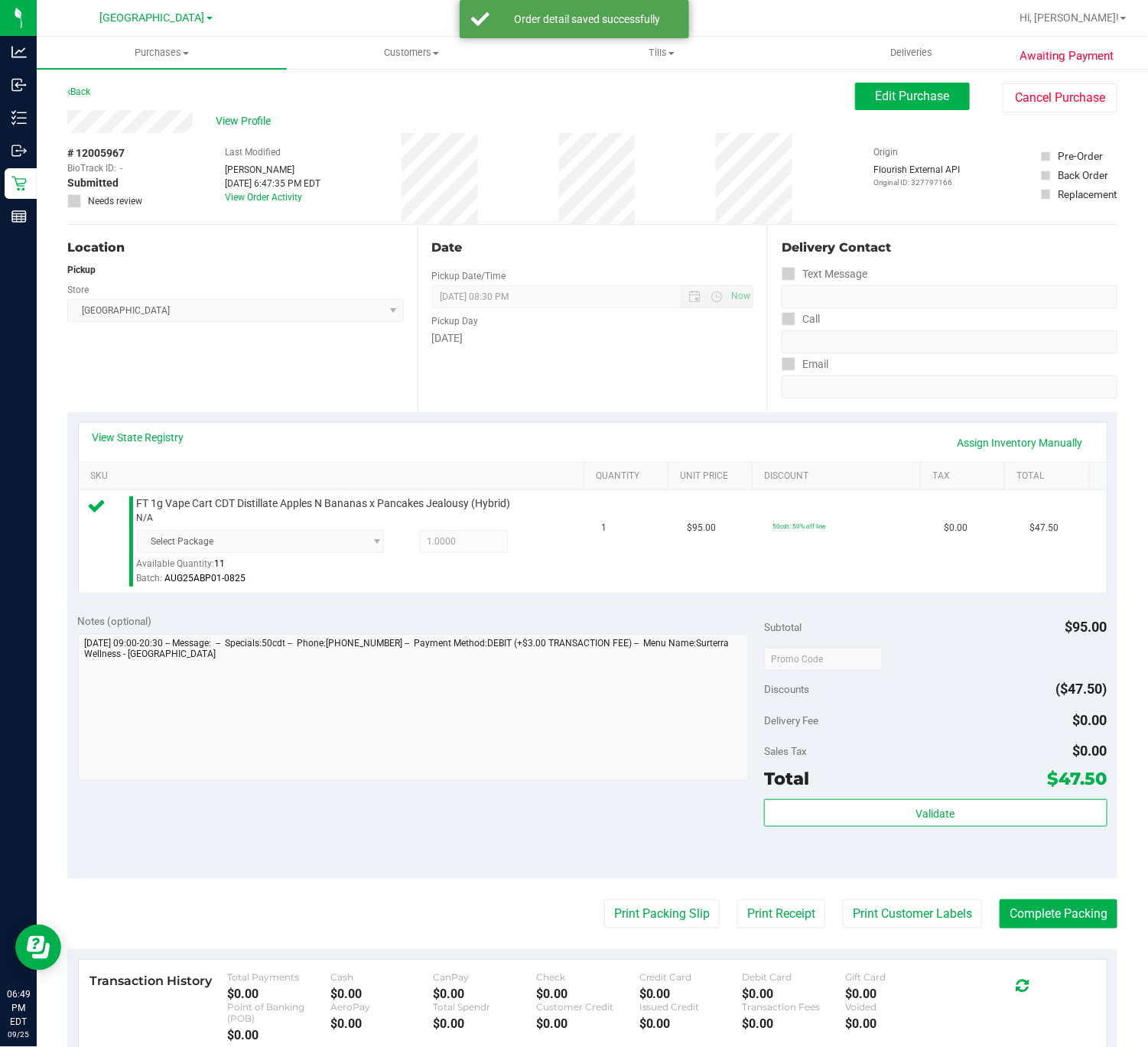
click at [872, 788] on div "Total $47.50" at bounding box center [936, 779] width 344 height 28
click at [872, 810] on button "Validate" at bounding box center [936, 813] width 344 height 28
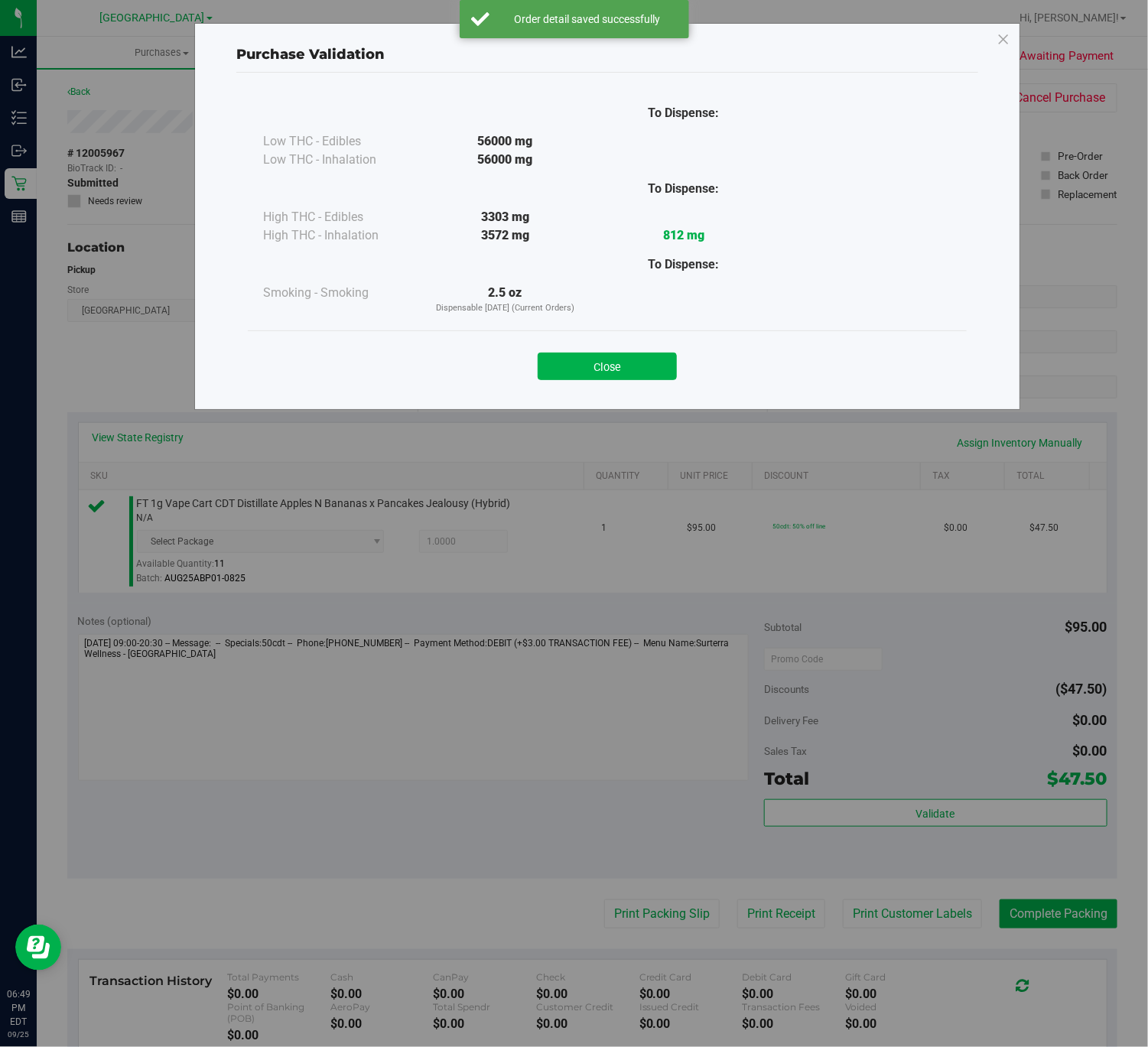
click at [608, 329] on div "To Dispense: Low THC - Edibles 56000 mg" at bounding box center [607, 211] width 719 height 237
click at [592, 386] on div "Close" at bounding box center [607, 360] width 719 height 62
click at [602, 372] on button "Close" at bounding box center [607, 366] width 139 height 28
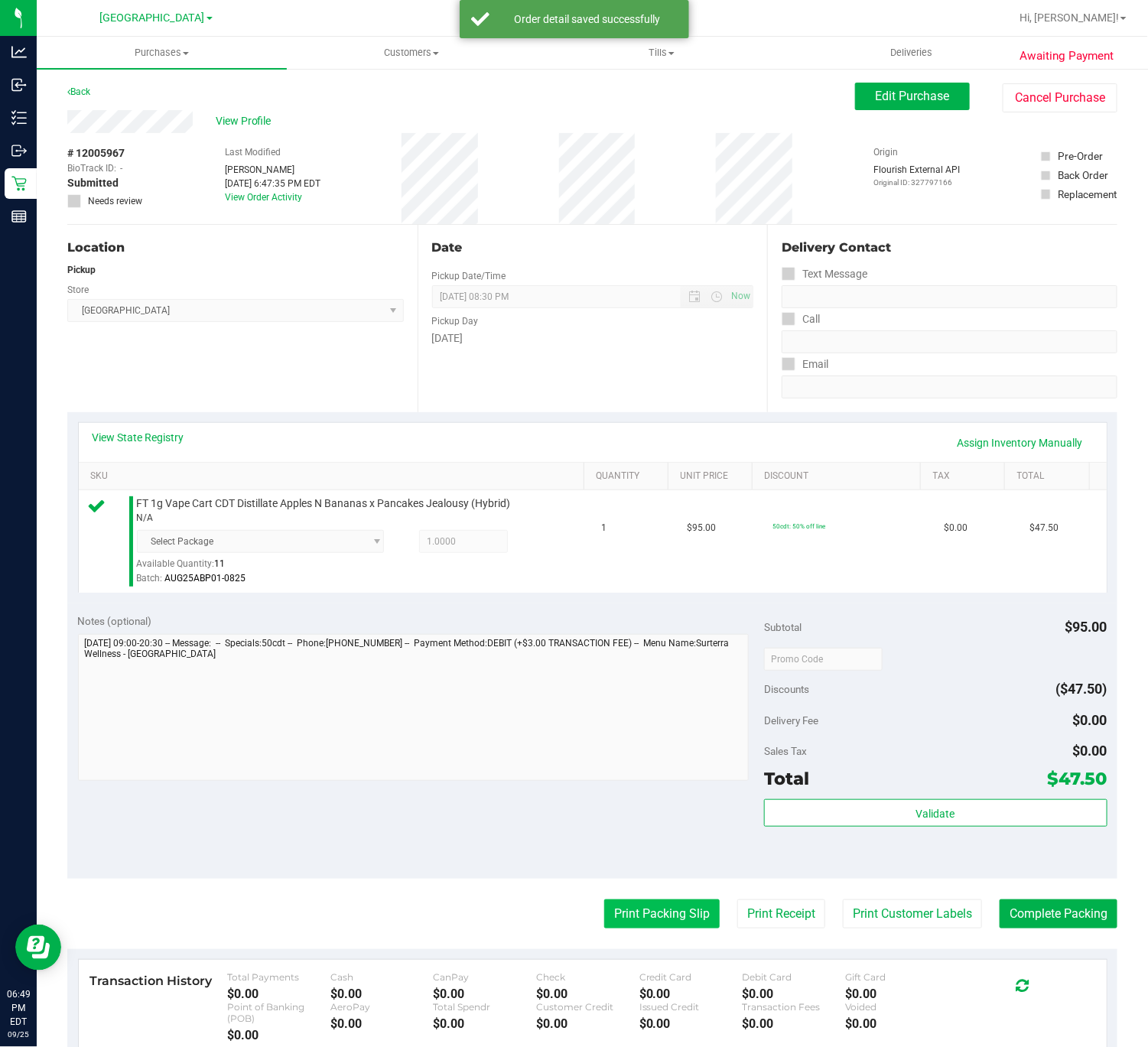
click at [620, 924] on button "Print Packing Slip" at bounding box center [662, 914] width 116 height 29
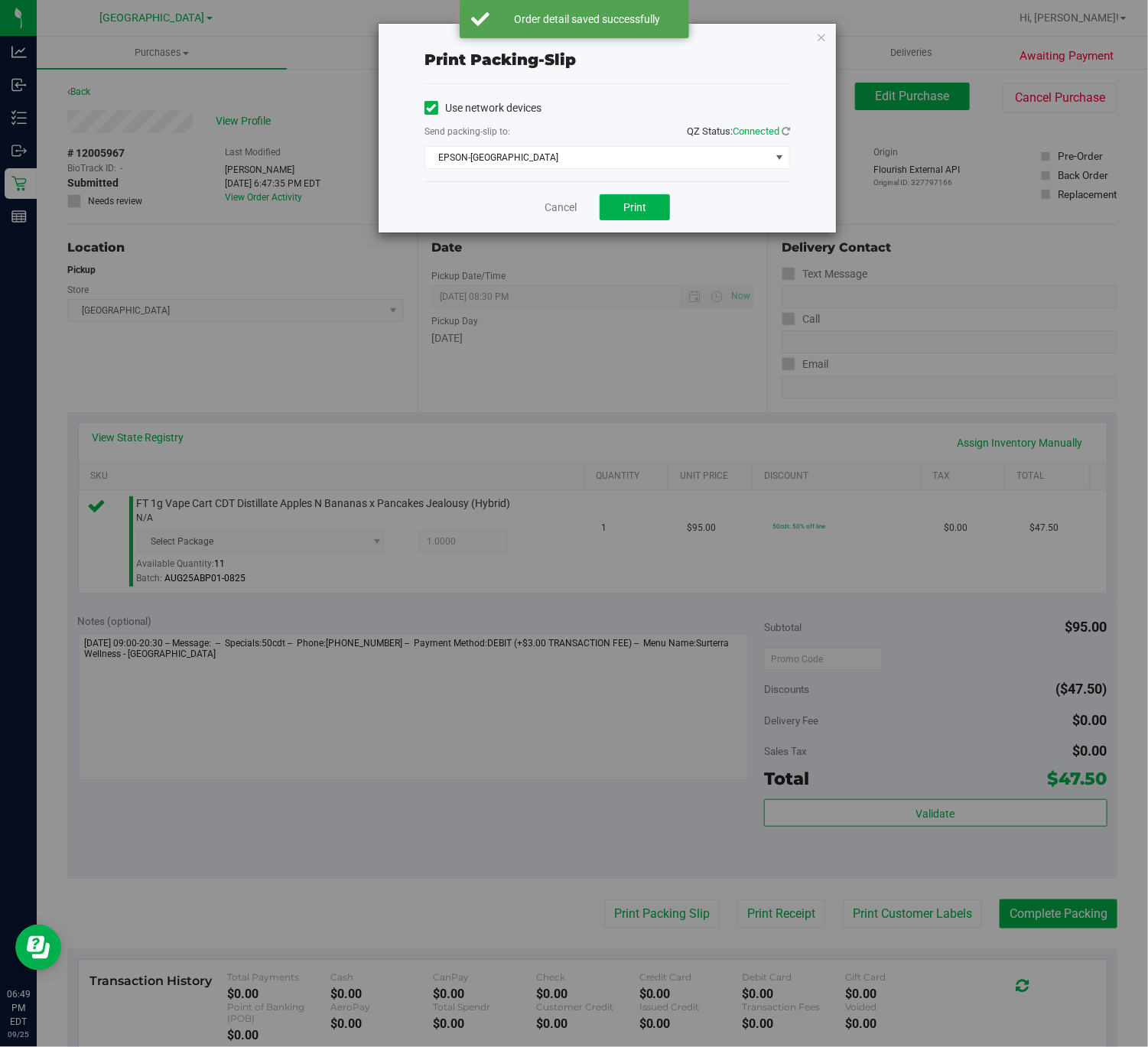
click at [625, 193] on div "Cancel Print" at bounding box center [607, 207] width 365 height 51
click at [627, 195] on div "Cancel Print" at bounding box center [607, 207] width 365 height 51
click at [613, 206] on button "Print" at bounding box center [634, 207] width 71 height 26
click at [556, 207] on link "Cancel" at bounding box center [560, 207] width 32 height 16
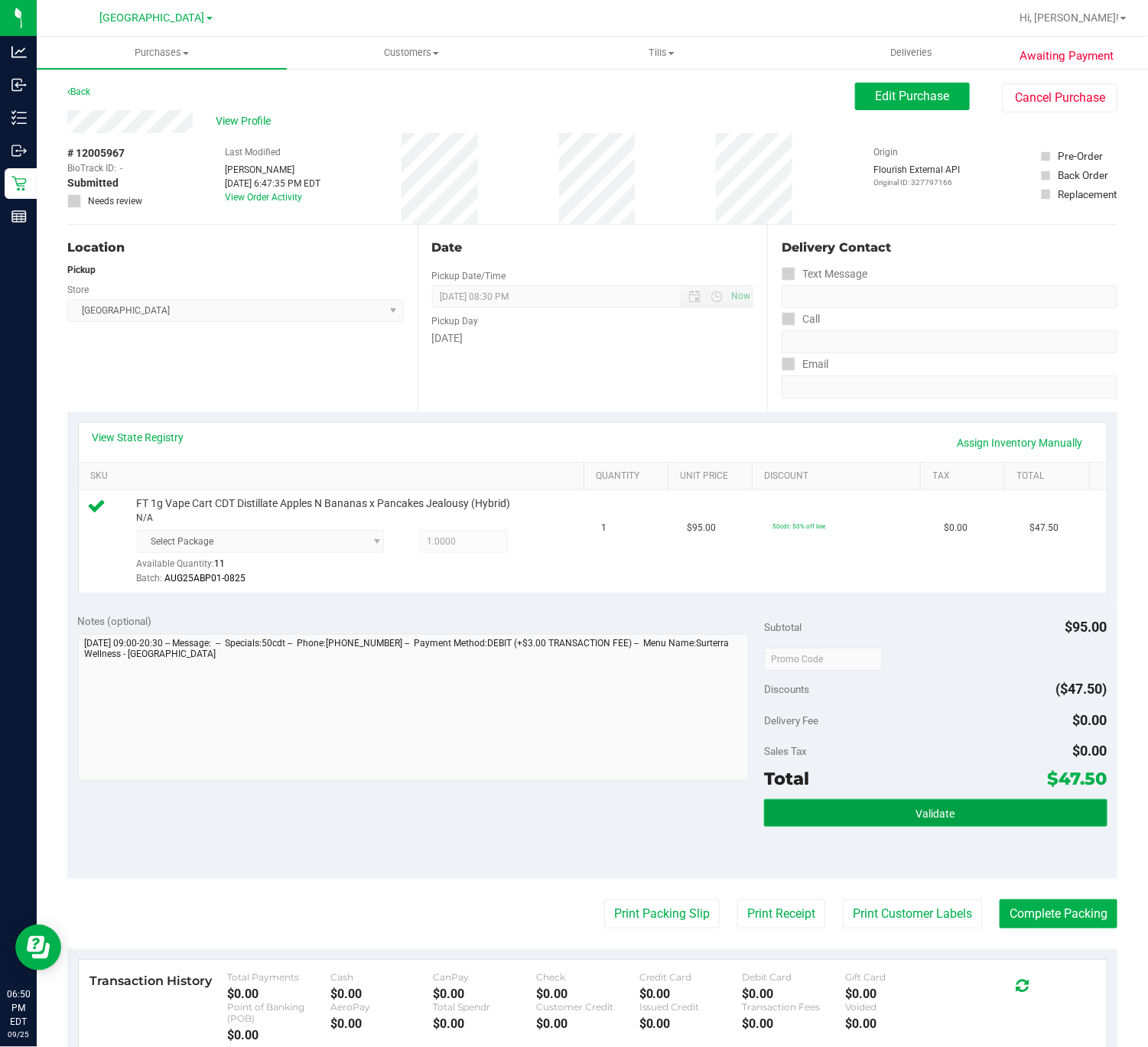
drag, startPoint x: 1024, startPoint y: 807, endPoint x: 1016, endPoint y: 808, distance: 8.1
click at [1019, 808] on button "Validate" at bounding box center [936, 813] width 344 height 28
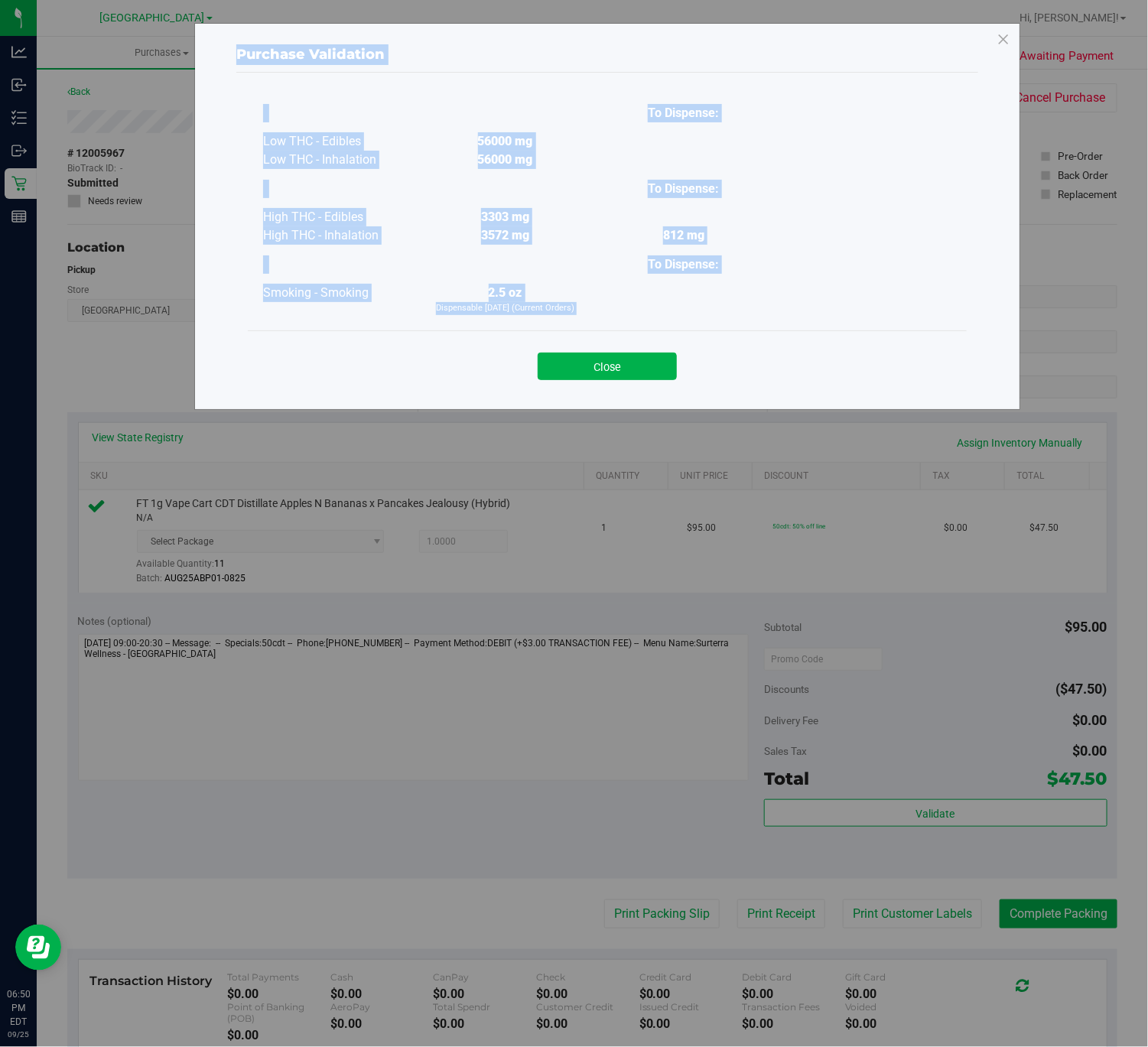
click at [617, 345] on div "Close" at bounding box center [607, 361] width 696 height 38
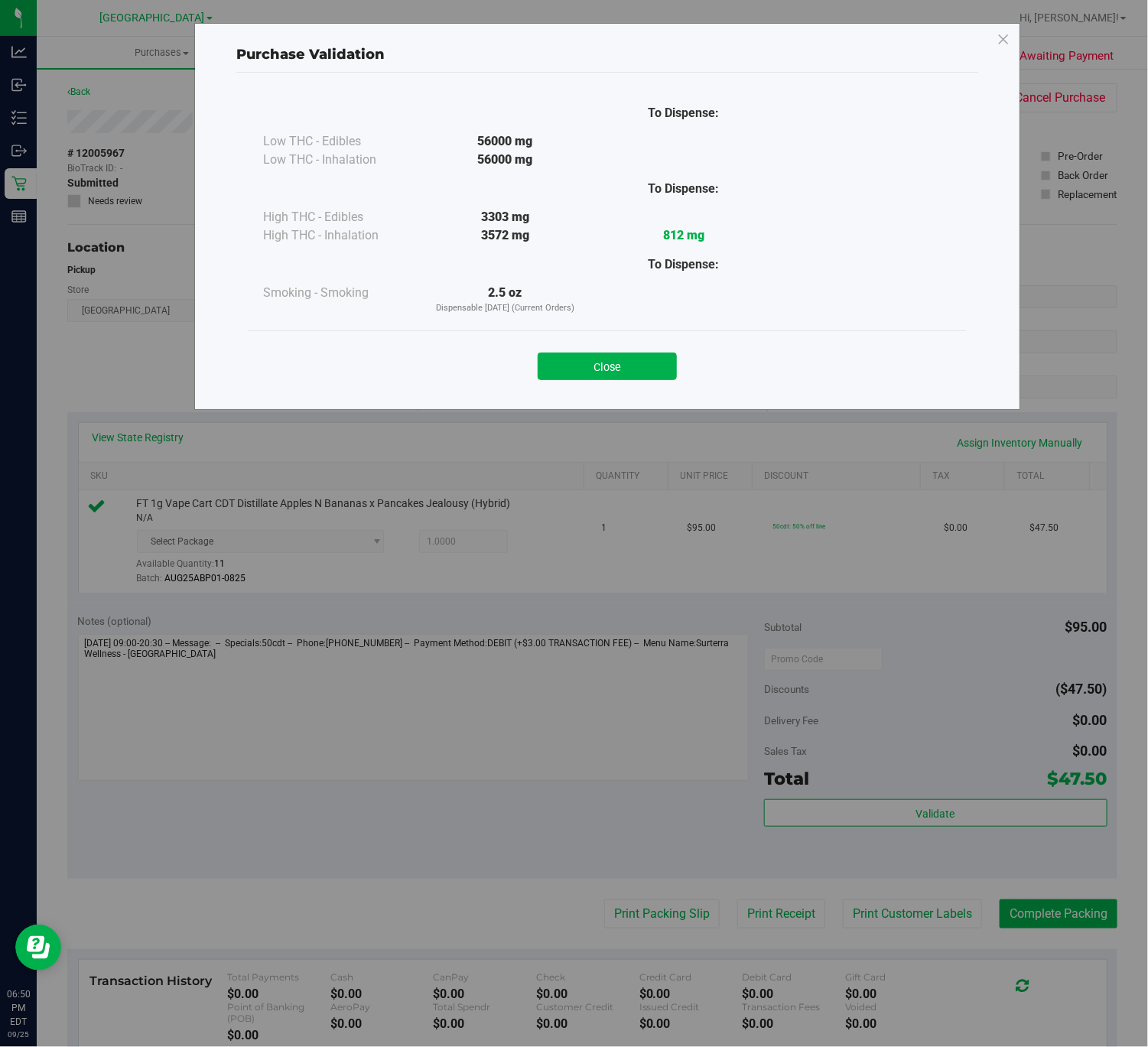
drag, startPoint x: 623, startPoint y: 357, endPoint x: 633, endPoint y: 367, distance: 14.1
click at [625, 357] on button "Close" at bounding box center [607, 366] width 139 height 28
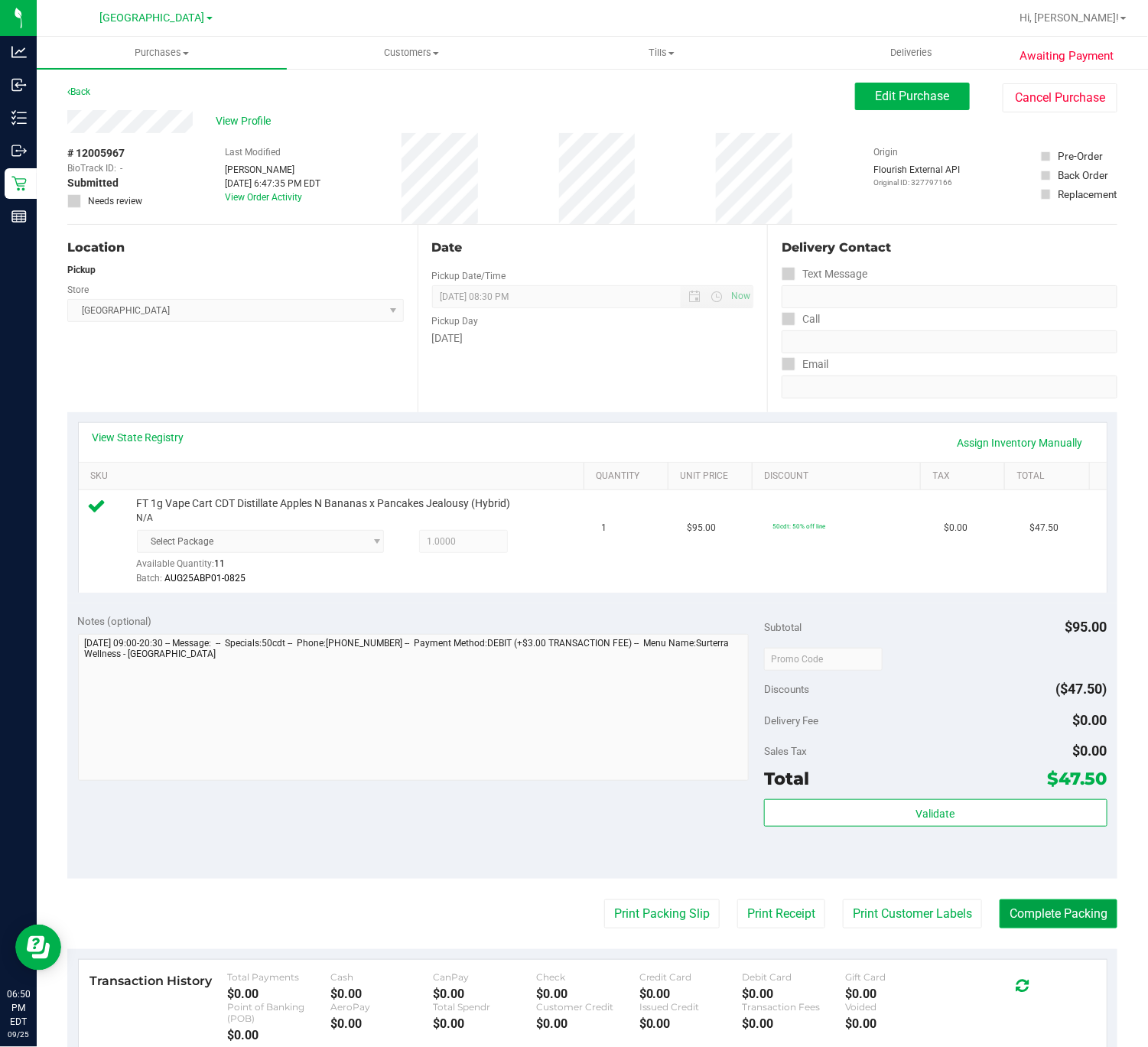
click at [1013, 911] on button "Complete Packing" at bounding box center [1059, 914] width 118 height 29
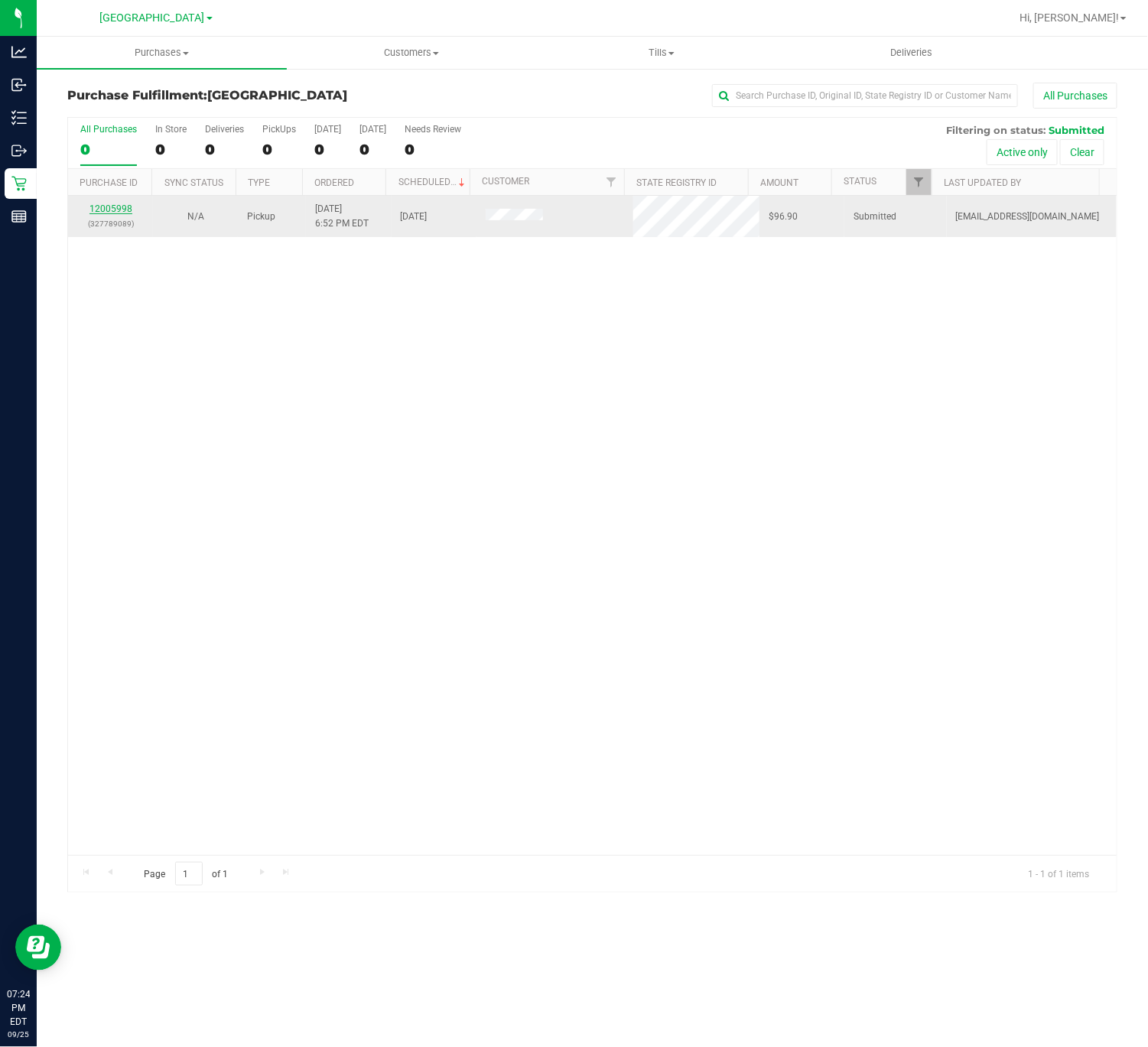
click at [110, 207] on link "12005998" at bounding box center [111, 208] width 43 height 11
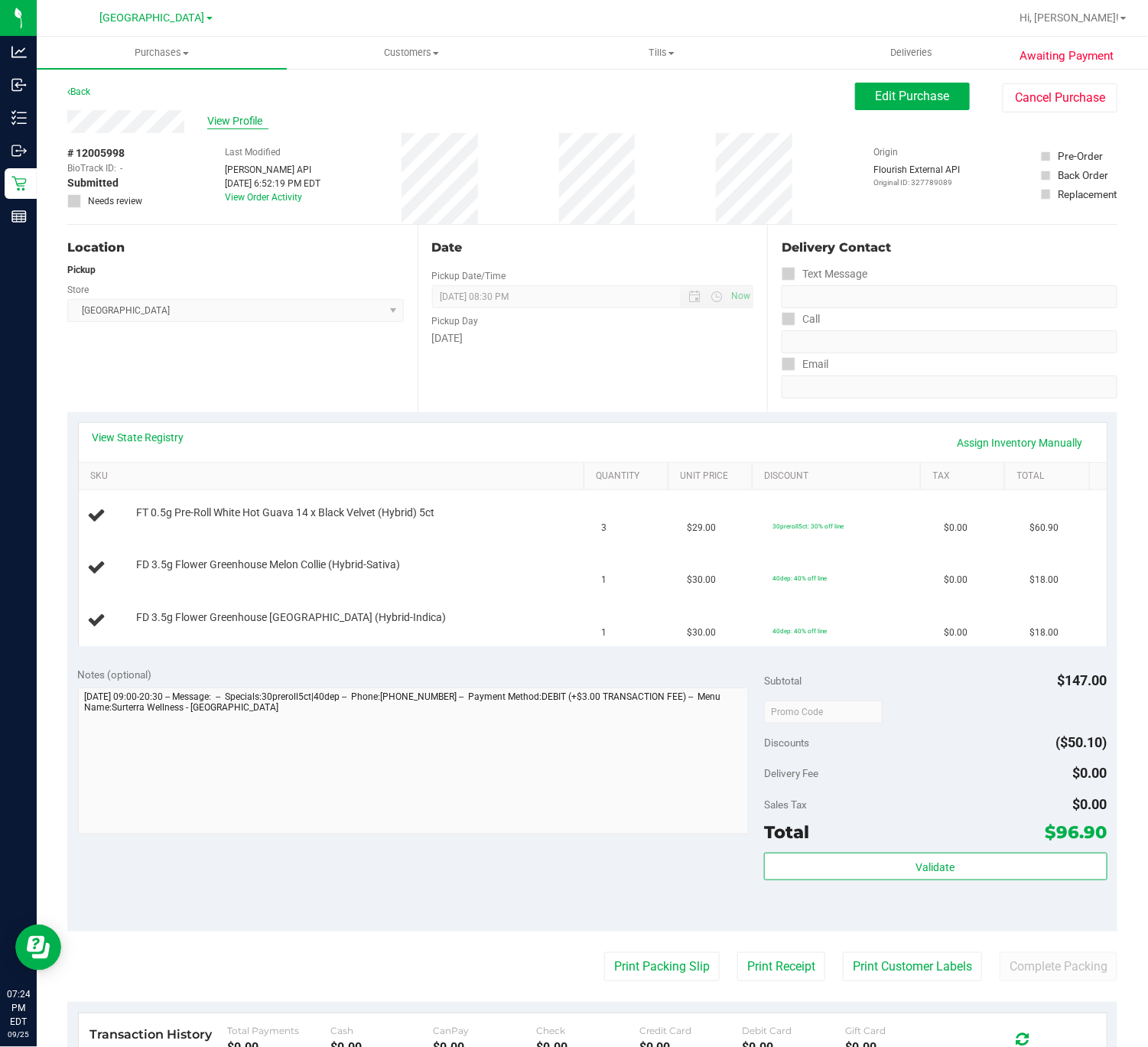
click at [257, 123] on span "View Profile" at bounding box center [238, 121] width 61 height 16
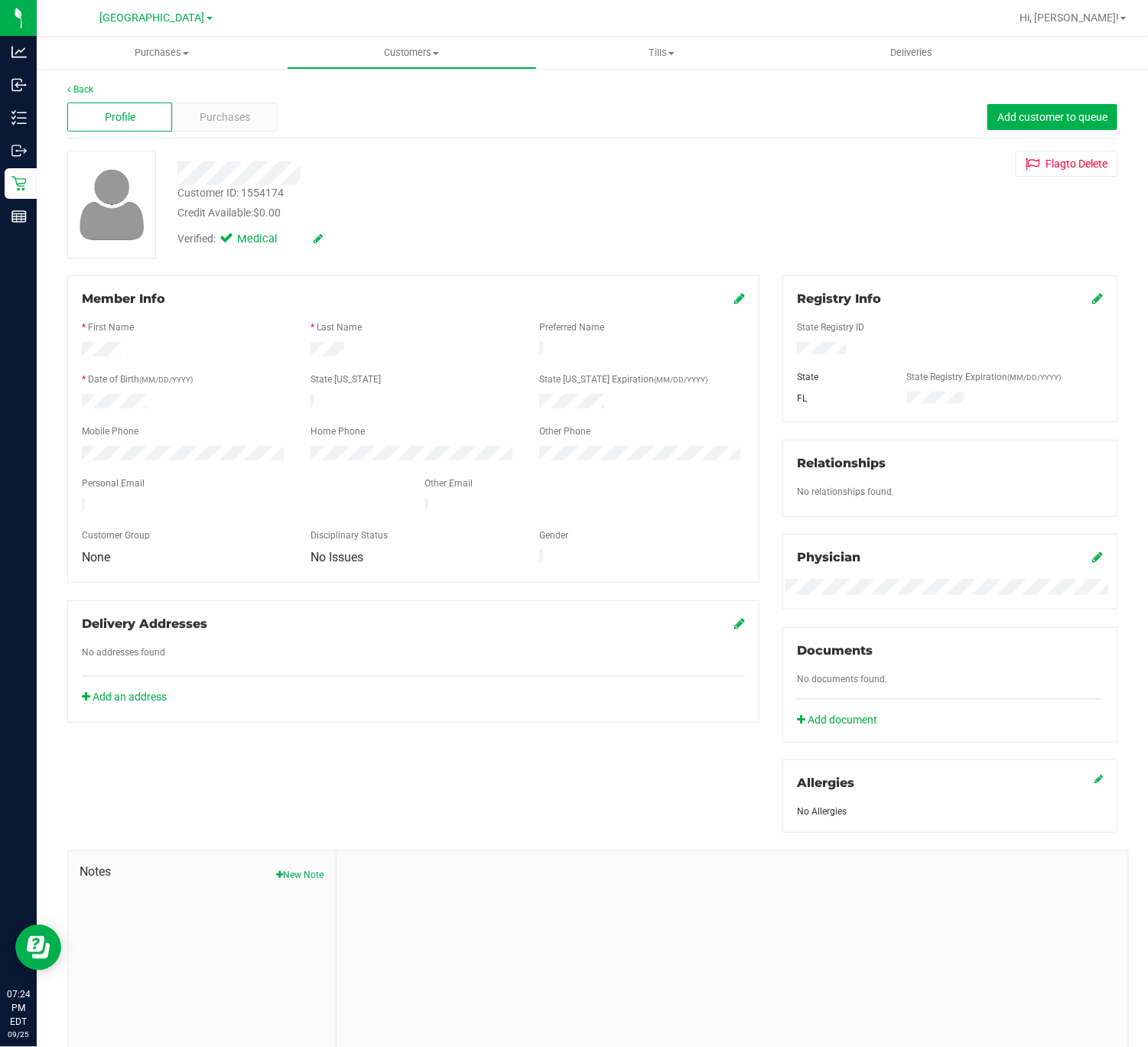
click at [226, 154] on div at bounding box center [434, 167] width 537 height 34
click at [225, 136] on div "Profile Purchases Add customer to queue" at bounding box center [592, 117] width 1050 height 42
click at [220, 113] on span "Purchases" at bounding box center [224, 117] width 50 height 16
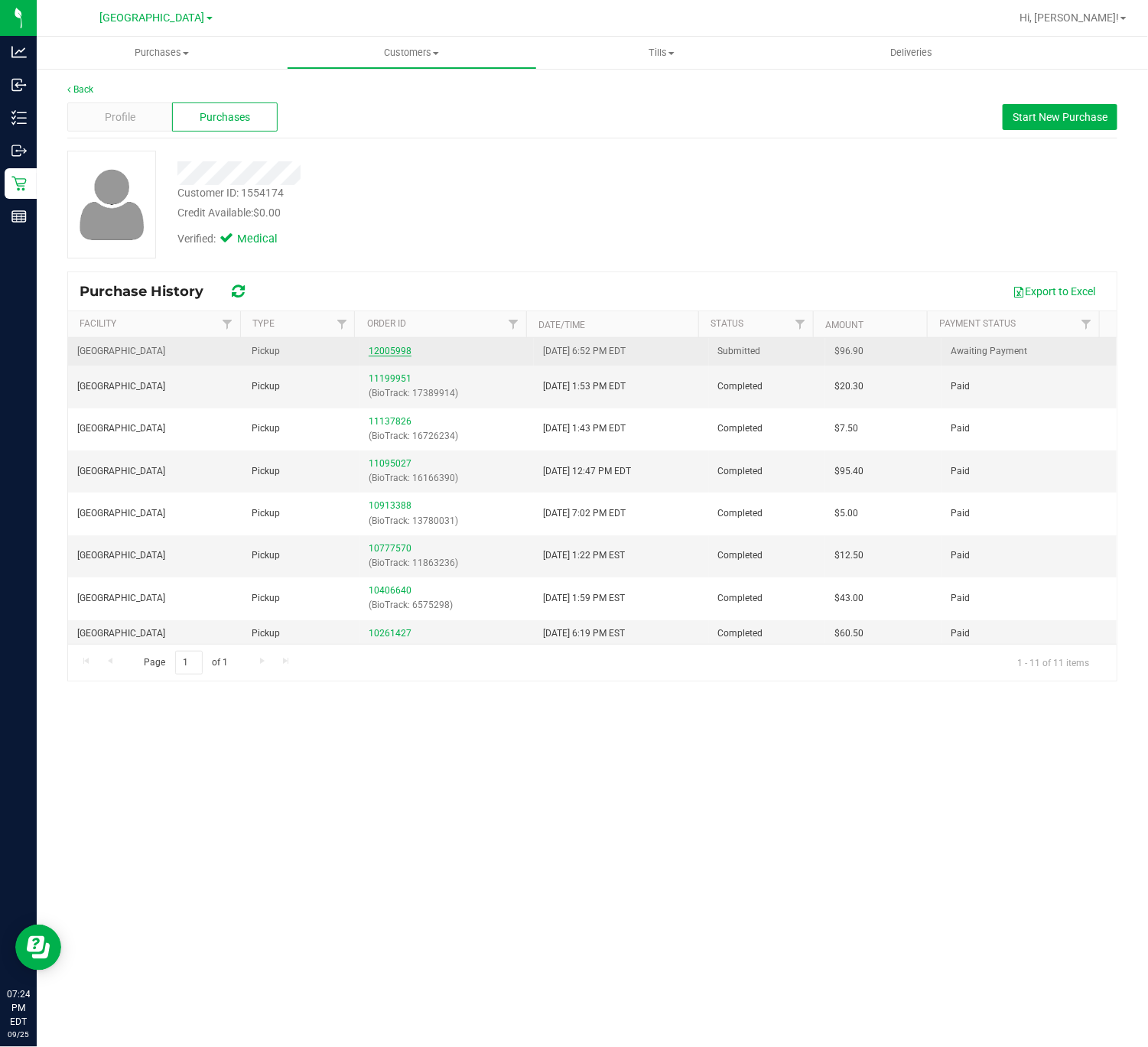
click at [393, 357] on link "12005998" at bounding box center [390, 351] width 43 height 11
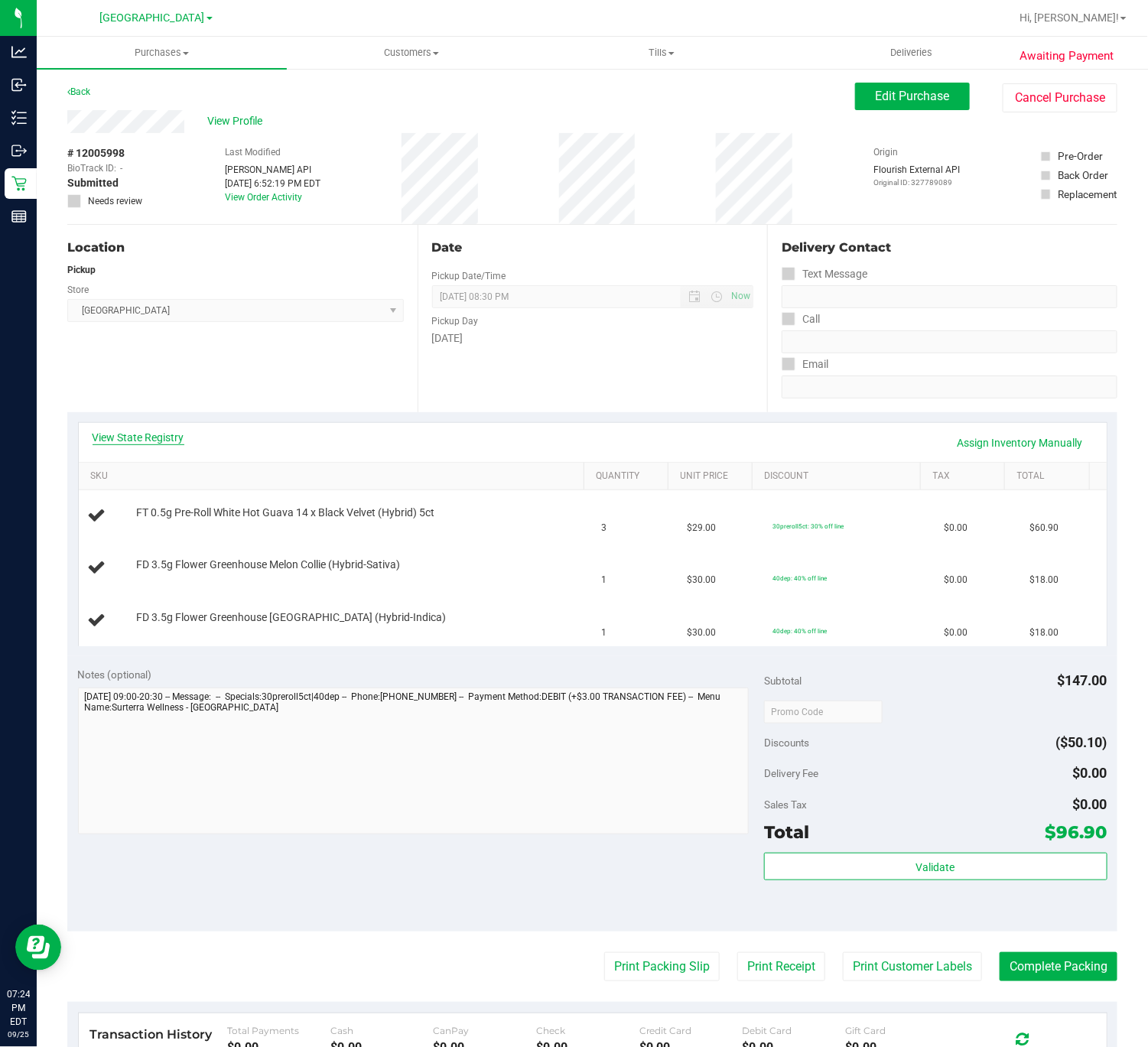
click at [157, 437] on link "View State Registry" at bounding box center [137, 438] width 91 height 16
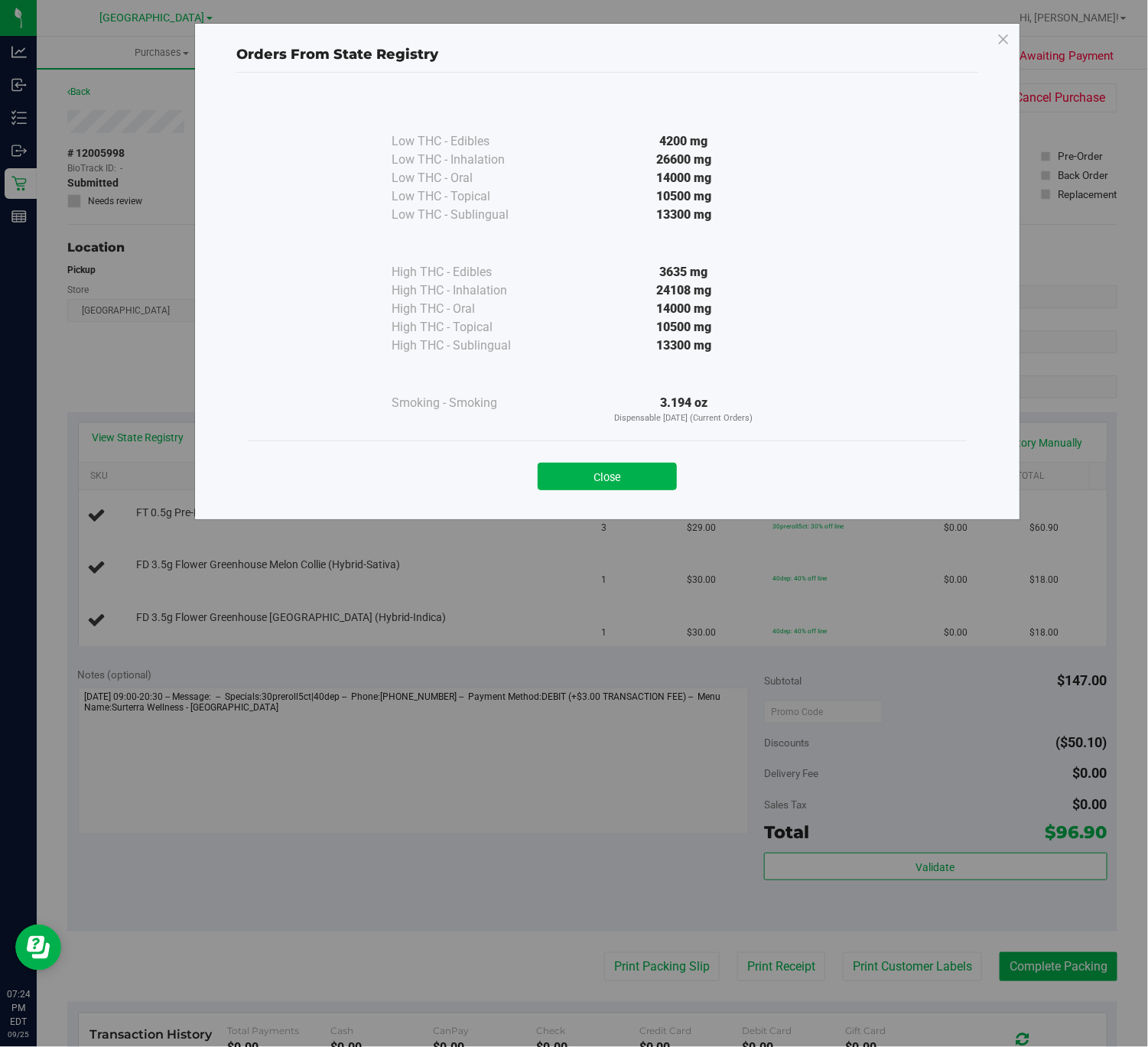
click at [582, 457] on div "Close" at bounding box center [607, 471] width 696 height 38
click at [599, 471] on button "Close" at bounding box center [607, 476] width 139 height 28
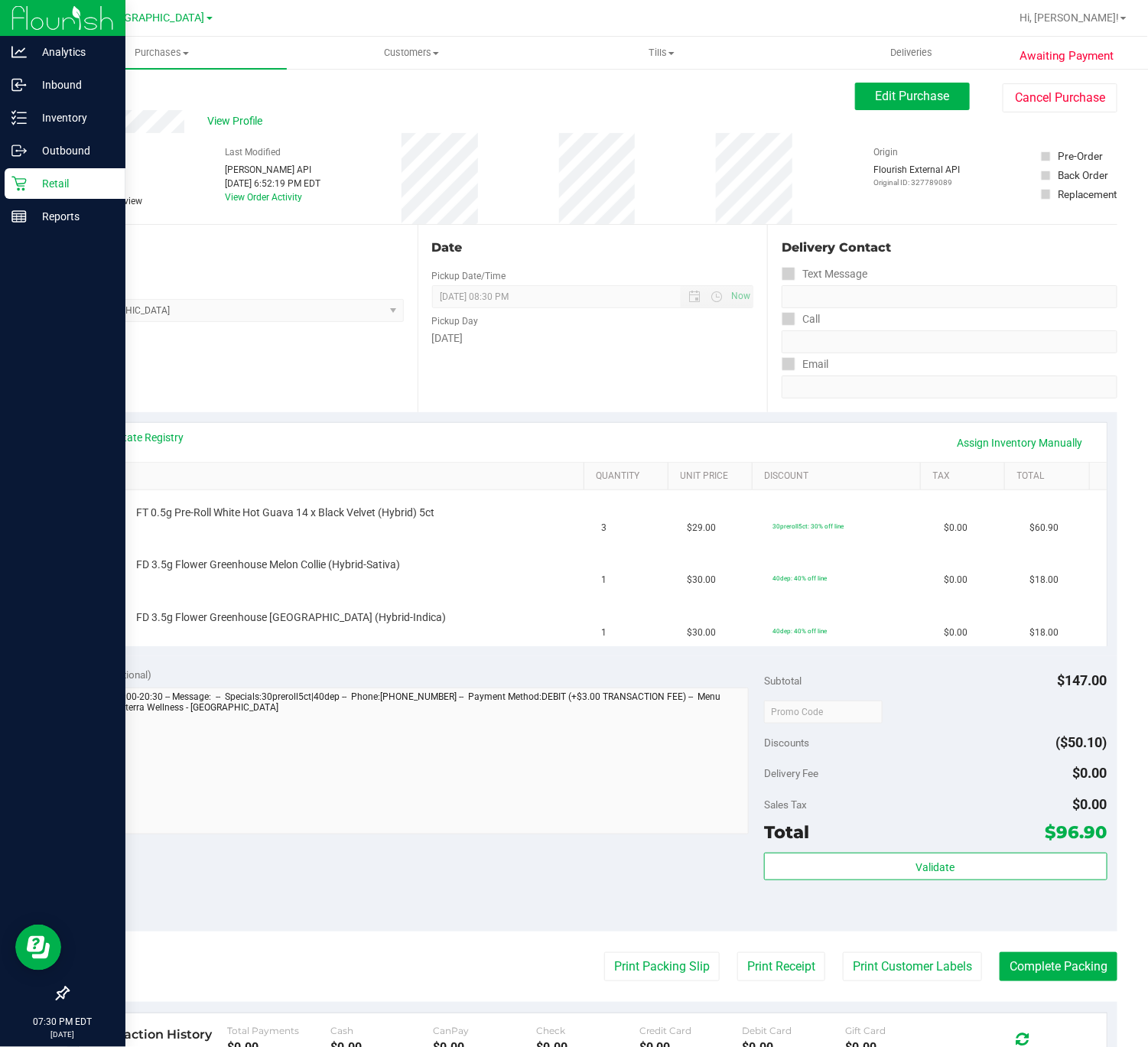
click at [32, 177] on p "Retail" at bounding box center [72, 184] width 91 height 19
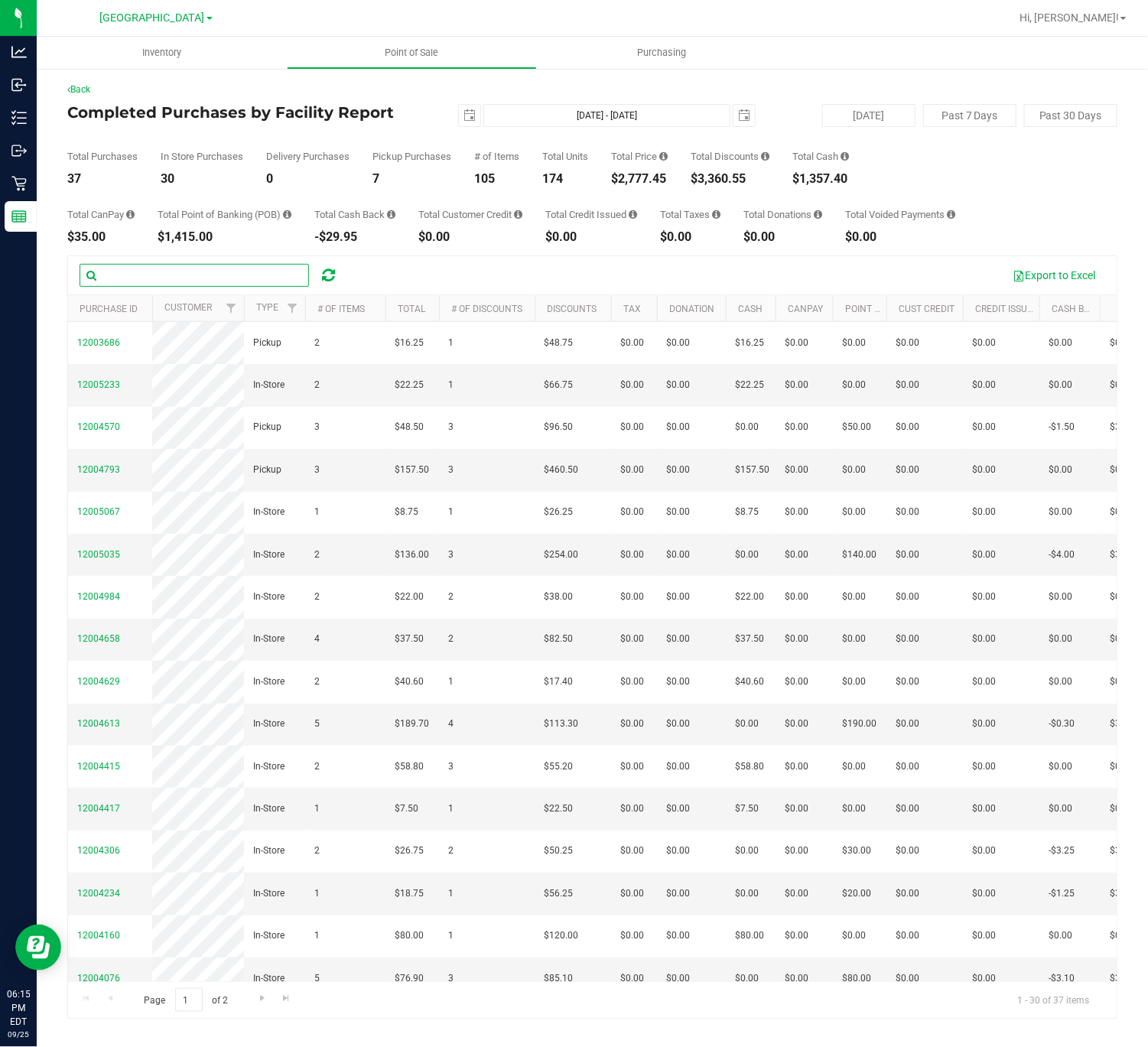
drag, startPoint x: 305, startPoint y: 285, endPoint x: 315, endPoint y: 285, distance: 10.0
click at [308, 285] on input "text" at bounding box center [194, 275] width 230 height 23
click at [317, 285] on div at bounding box center [328, 275] width 24 height 19
click at [329, 280] on icon at bounding box center [328, 276] width 13 height 16
click at [668, 177] on div "$3,002.55" at bounding box center [639, 179] width 57 height 12
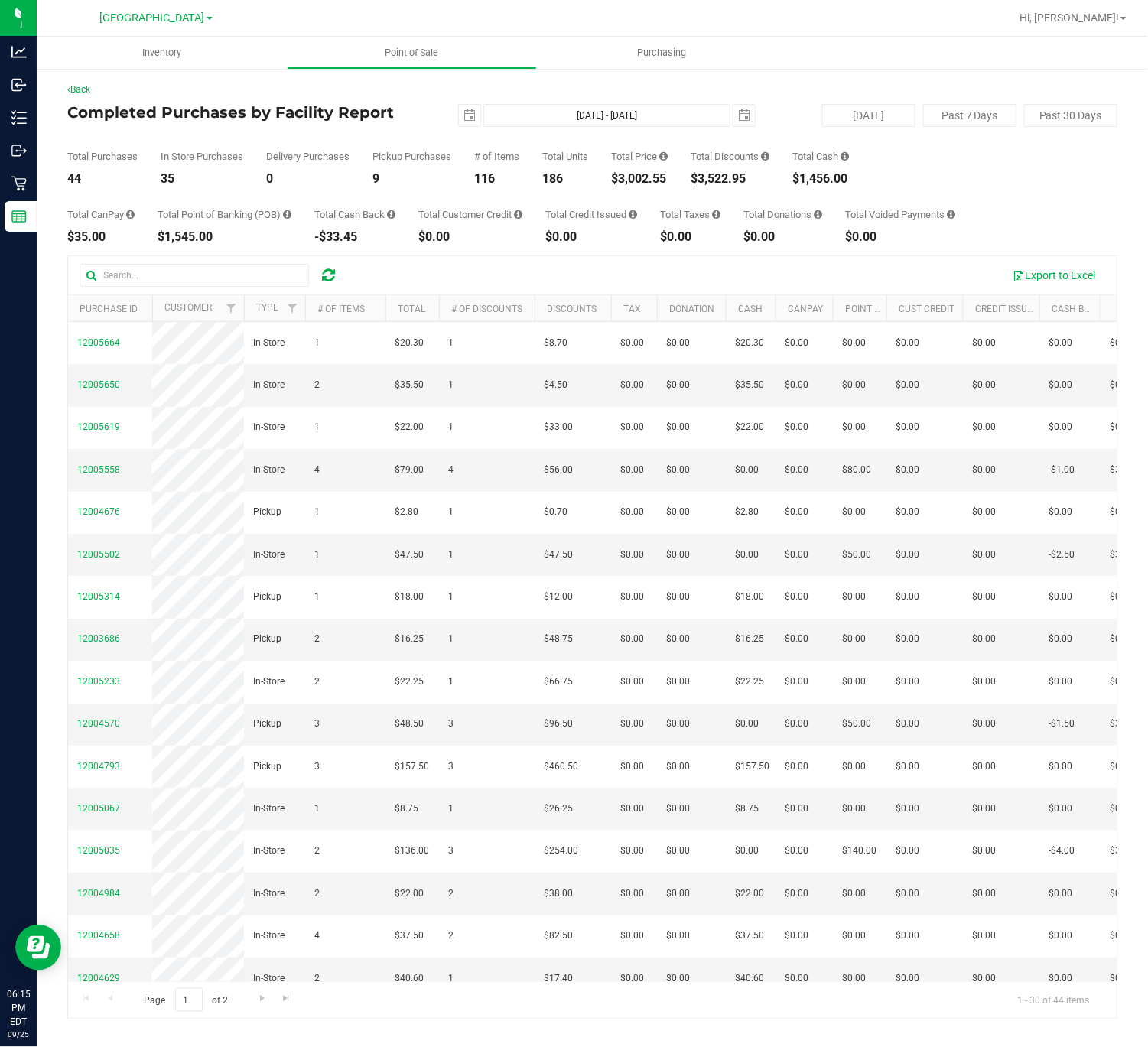
click at [668, 177] on div "$3,002.55" at bounding box center [639, 179] width 57 height 12
click at [661, 177] on div "$3,002.55" at bounding box center [639, 179] width 57 height 12
copy div "3,002.55"
click at [328, 273] on icon at bounding box center [328, 276] width 13 height 16
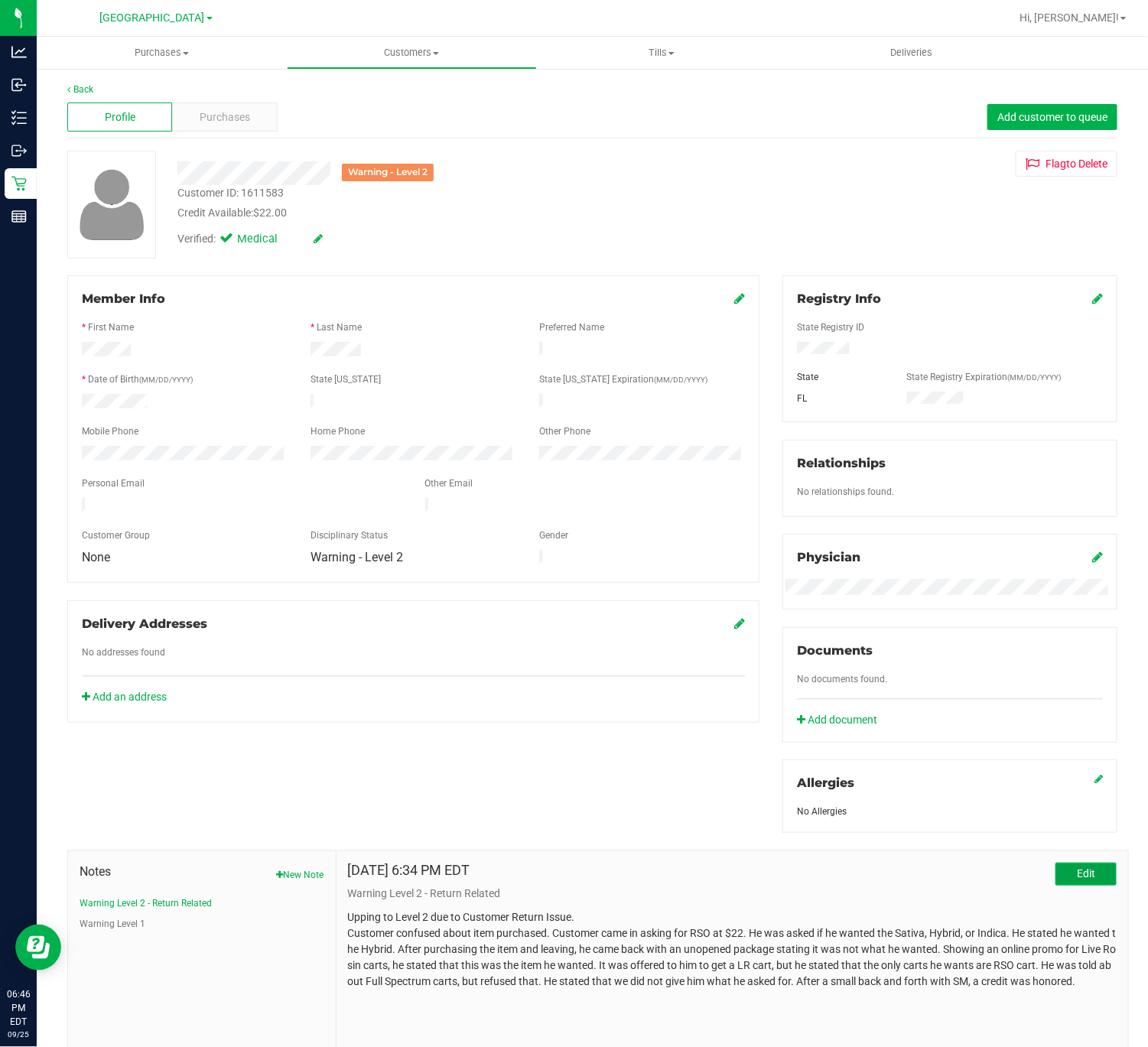
click at [1055, 877] on button "Edit" at bounding box center [1085, 873] width 61 height 23
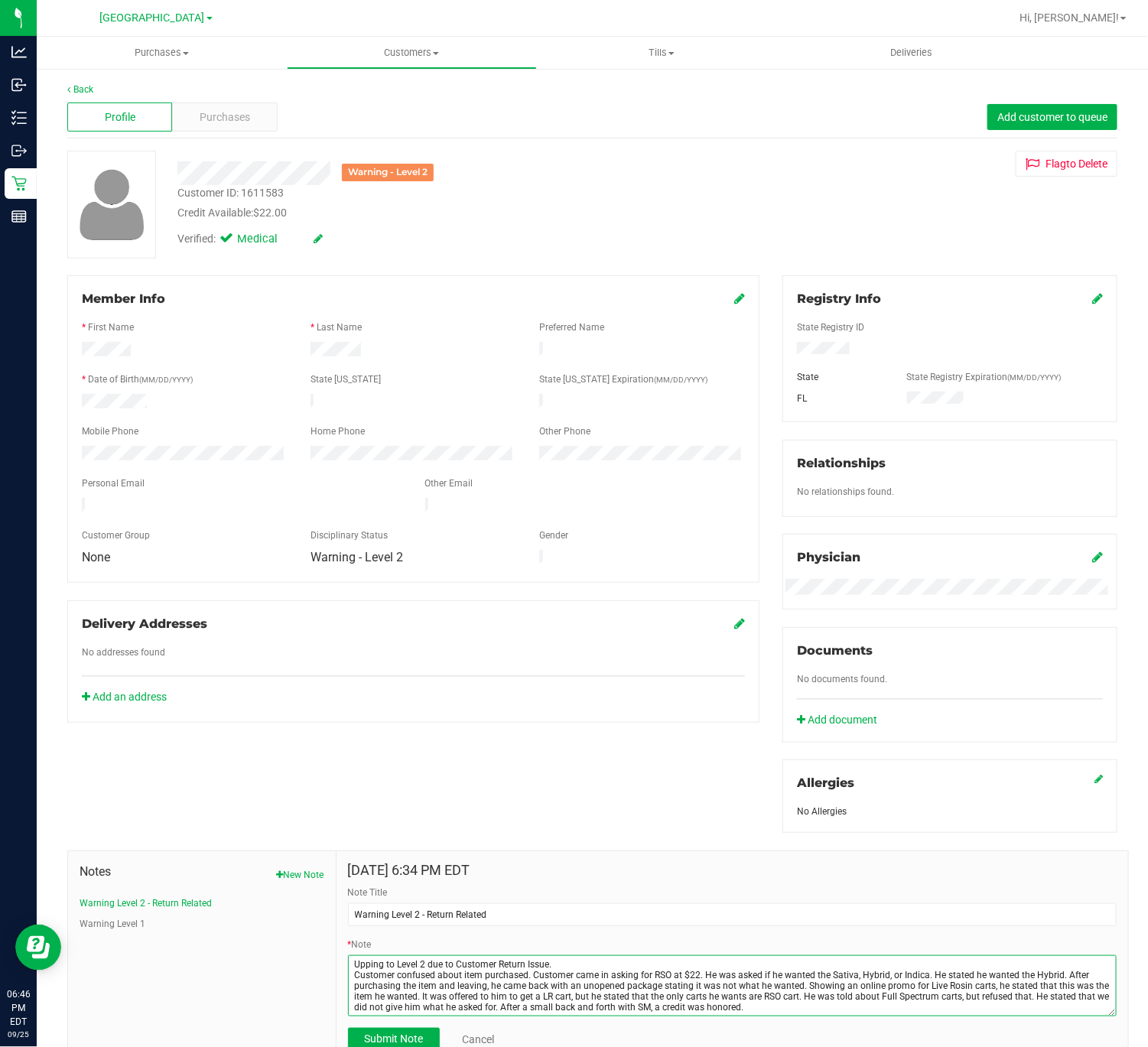
click at [629, 973] on textarea "* Note" at bounding box center [732, 985] width 769 height 61
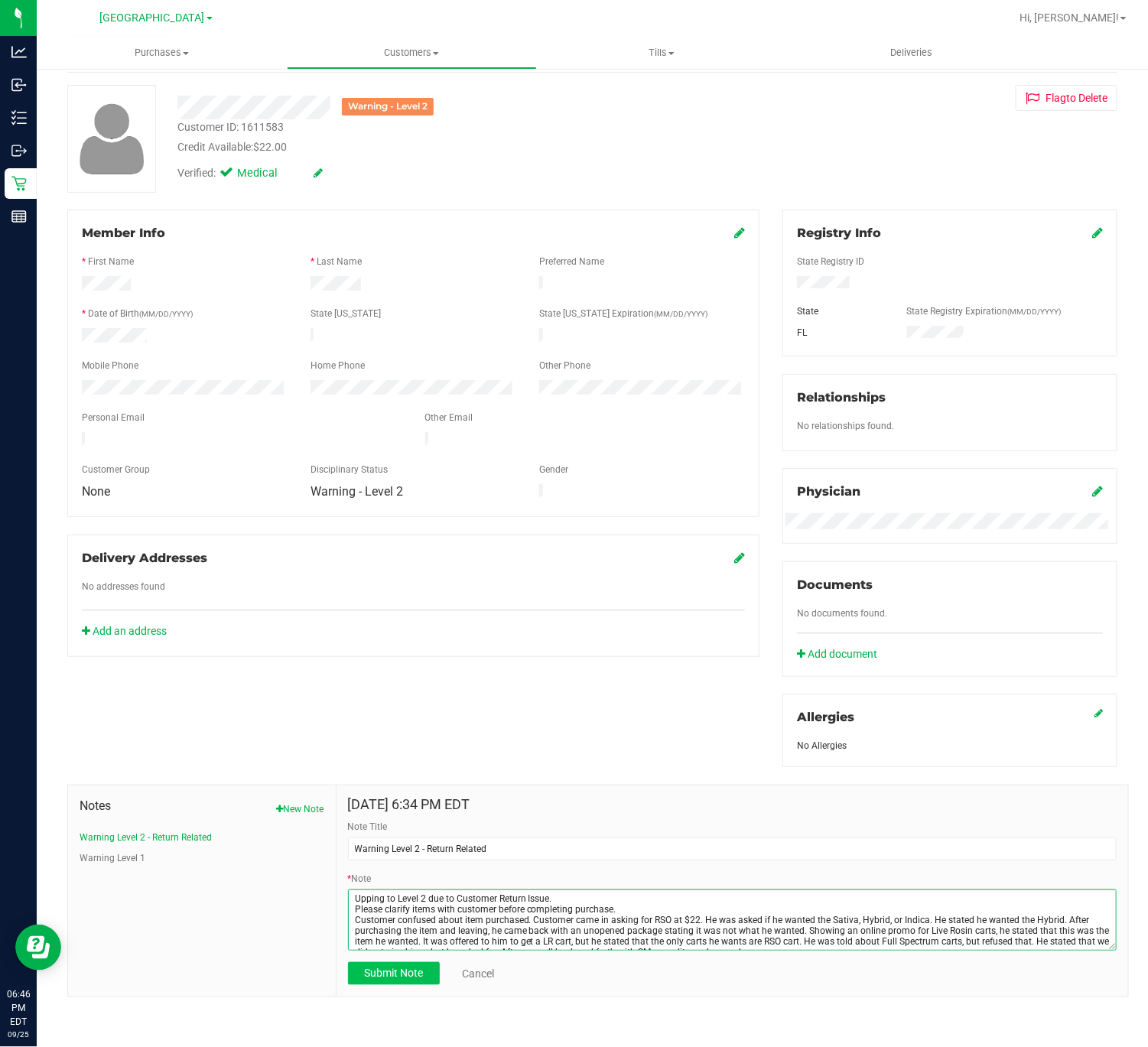
type textarea "Upping to Level 2 due to Customer Return Issue. Please clarify items with custo…"
click at [348, 970] on button "Submit Note" at bounding box center [393, 972] width 91 height 23
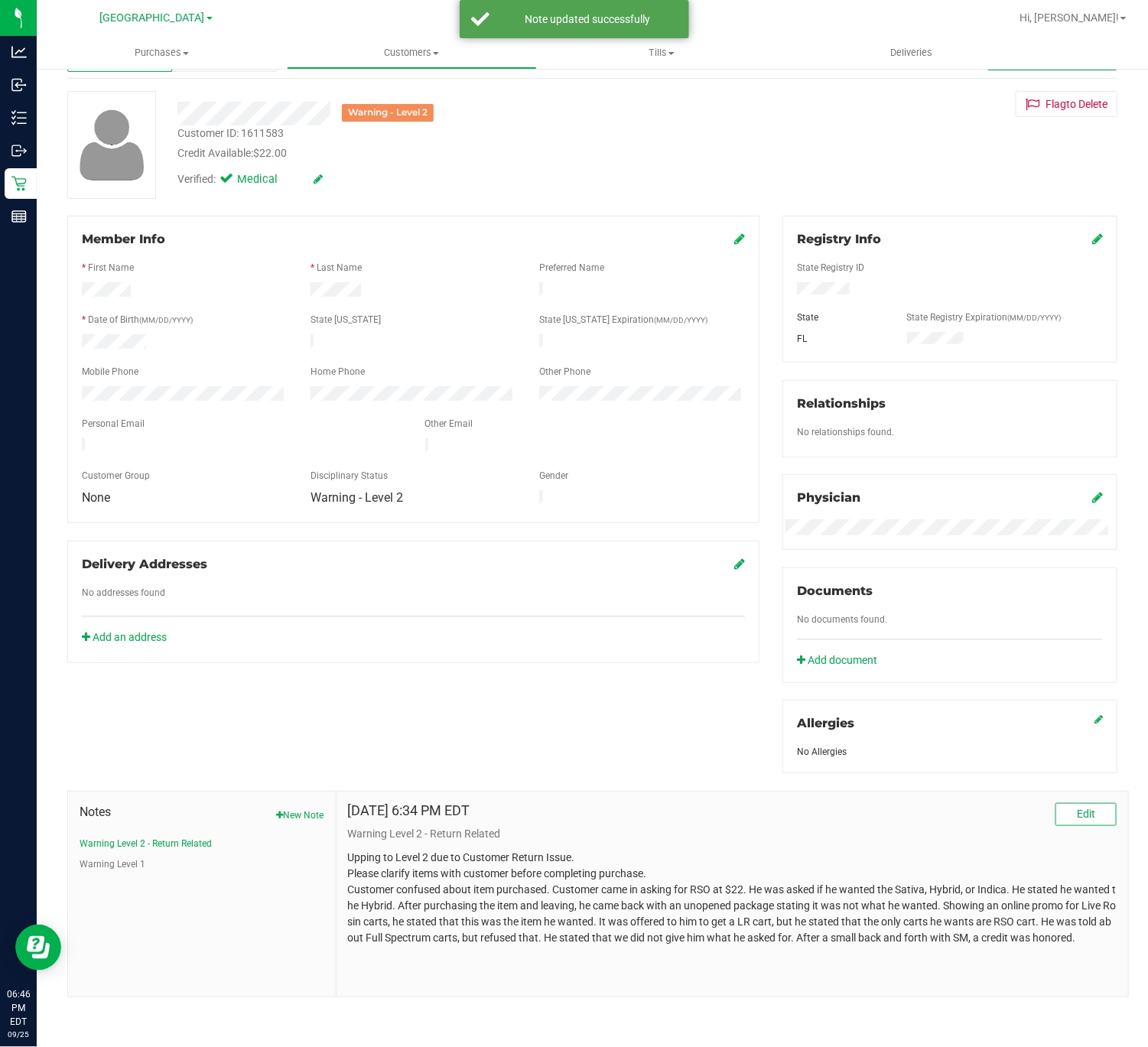
scroll to position [63, 0]
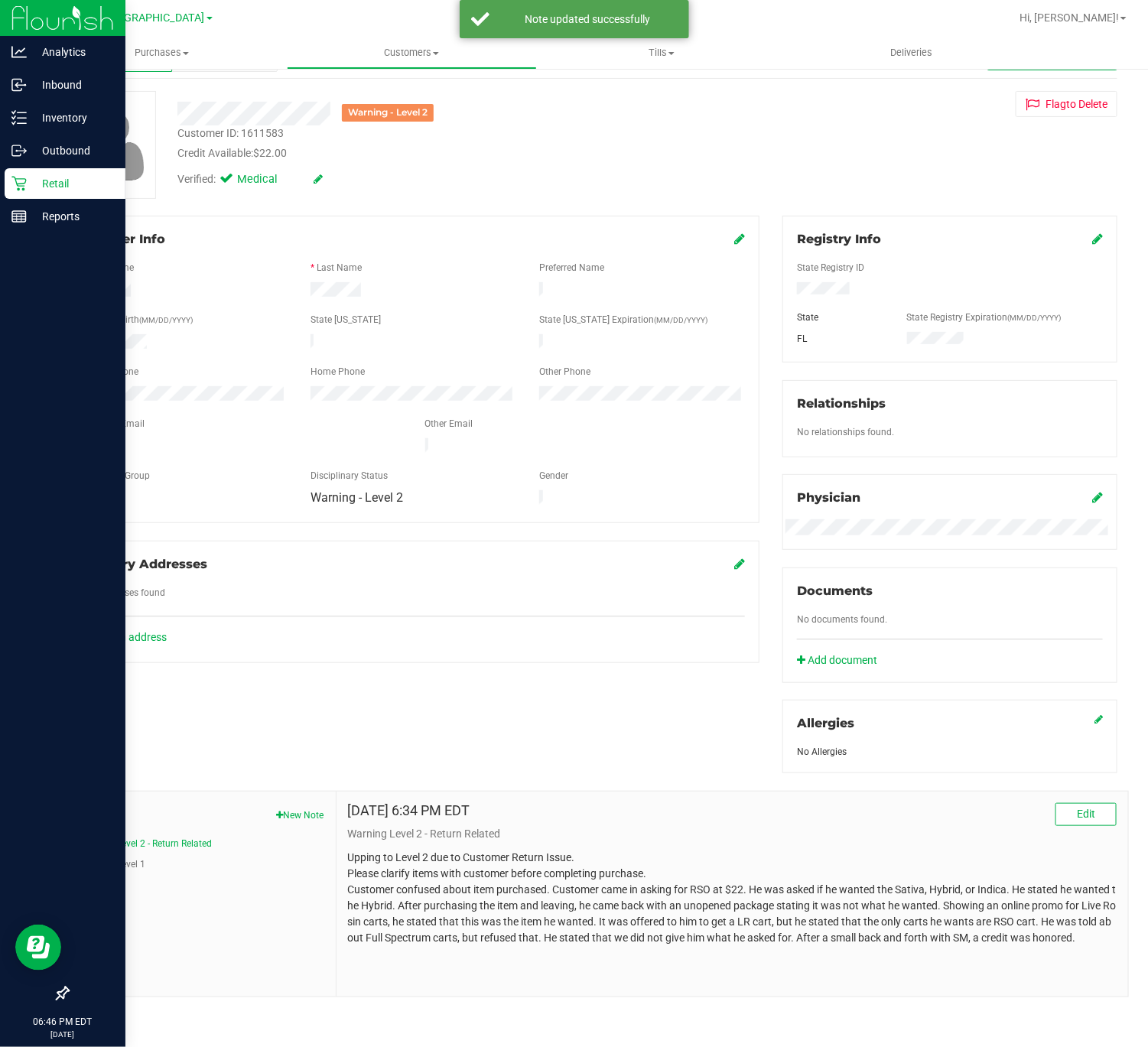
click at [27, 193] on div "Retail" at bounding box center [65, 183] width 121 height 30
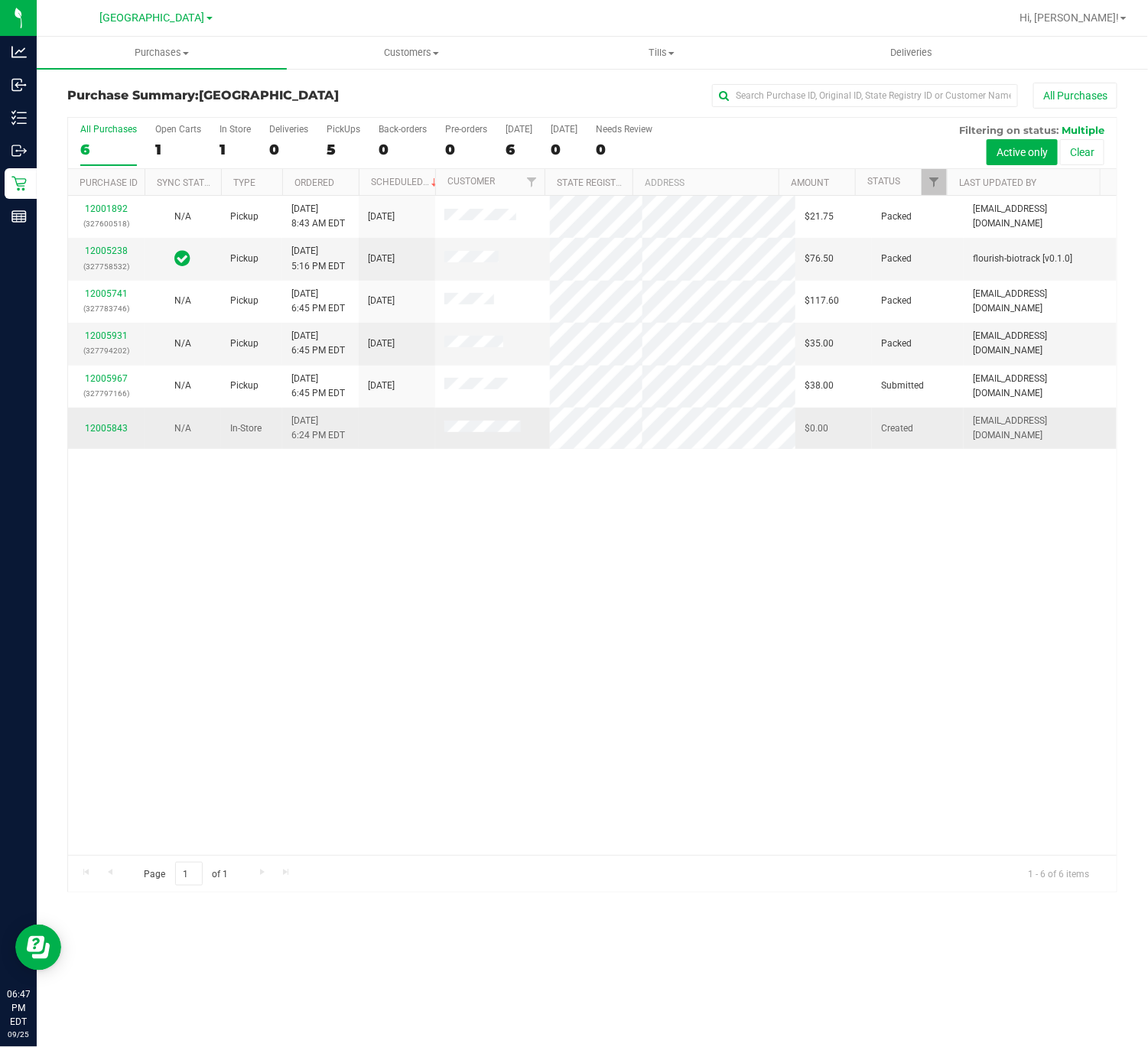
click at [110, 422] on td "12005843" at bounding box center [106, 428] width 77 height 41
click at [111, 433] on link "12005843" at bounding box center [106, 428] width 43 height 11
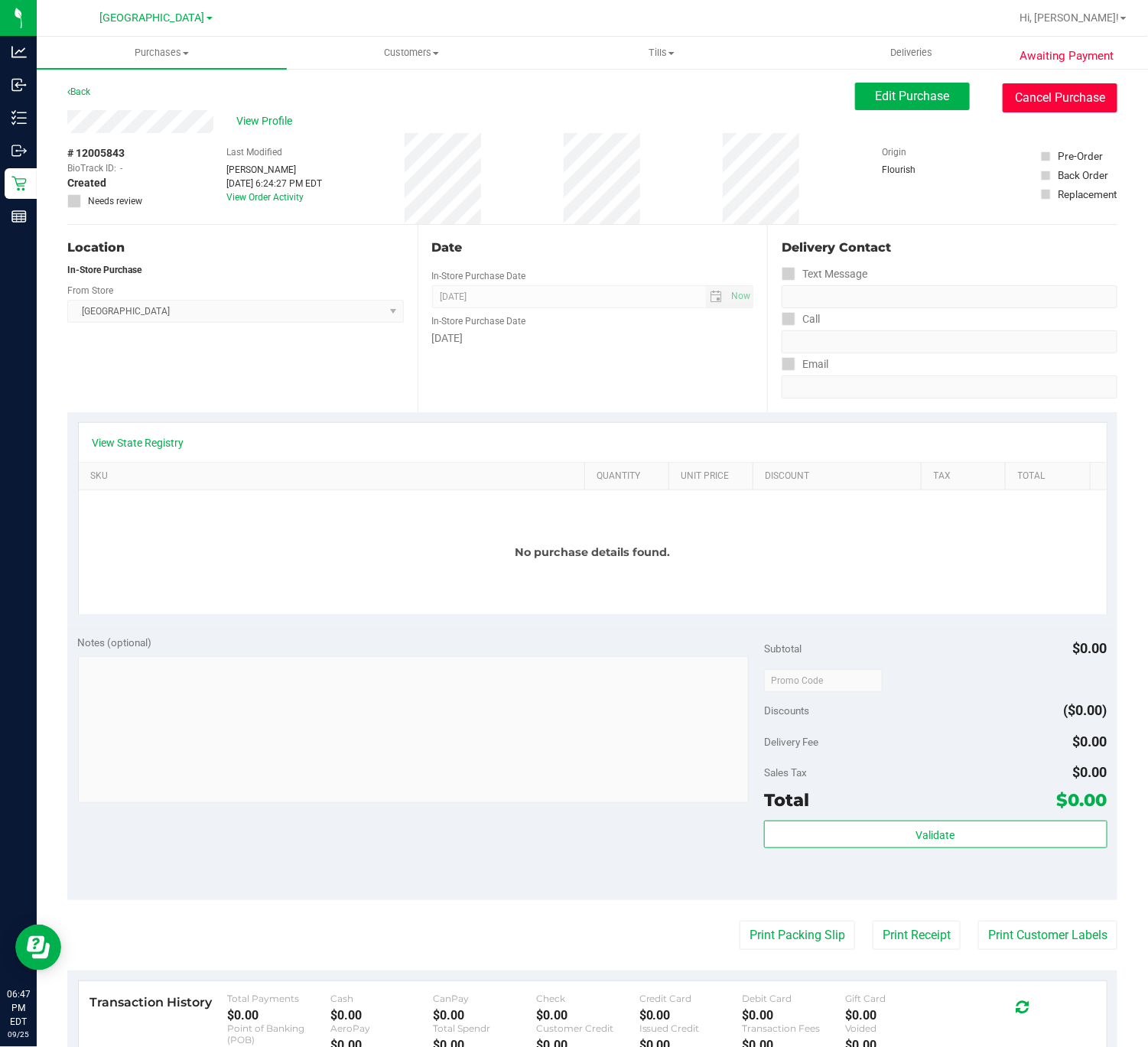
click at [1049, 88] on button "Cancel Purchase" at bounding box center [1060, 98] width 115 height 29
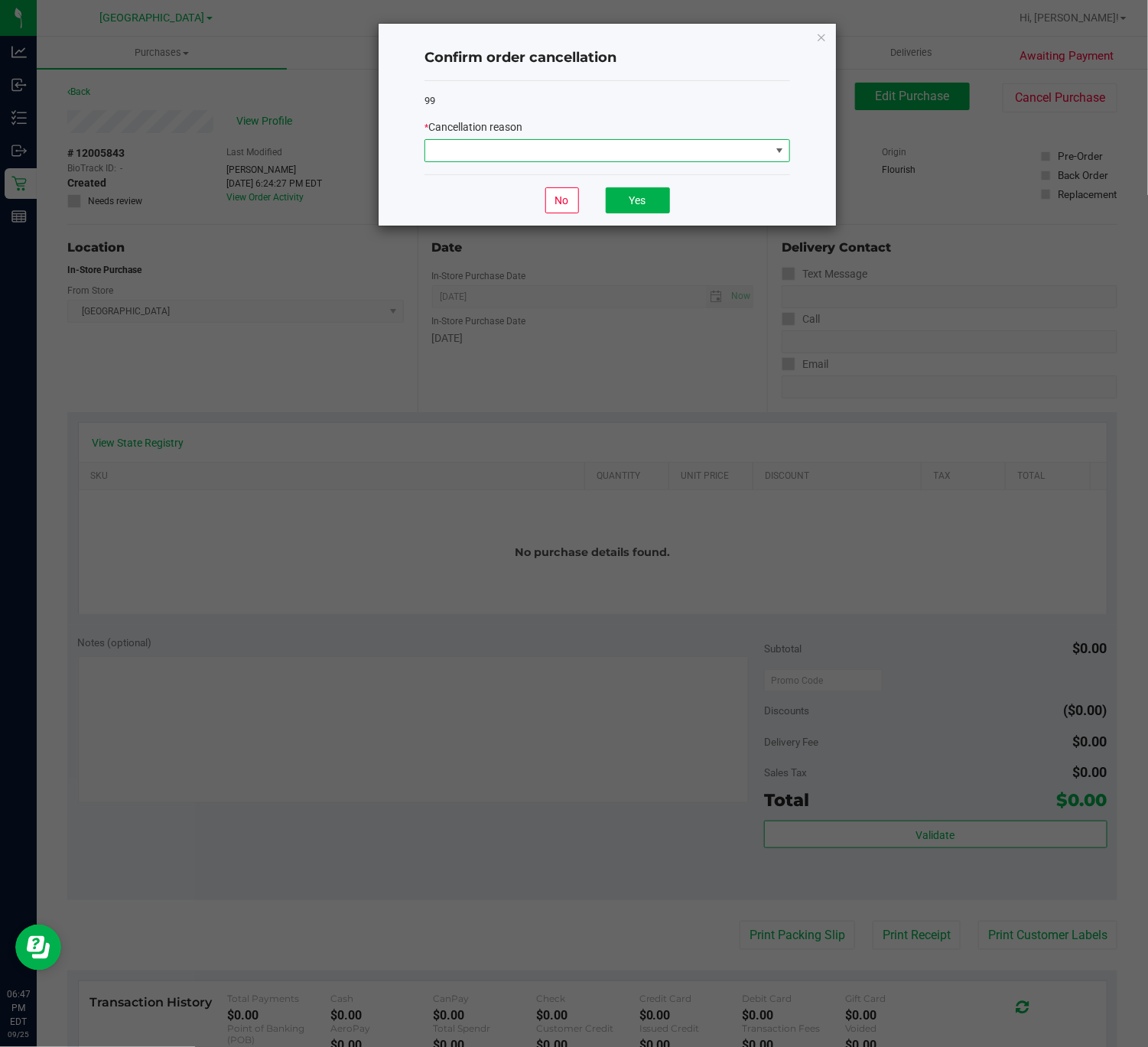
click at [575, 157] on span at bounding box center [597, 150] width 345 height 22
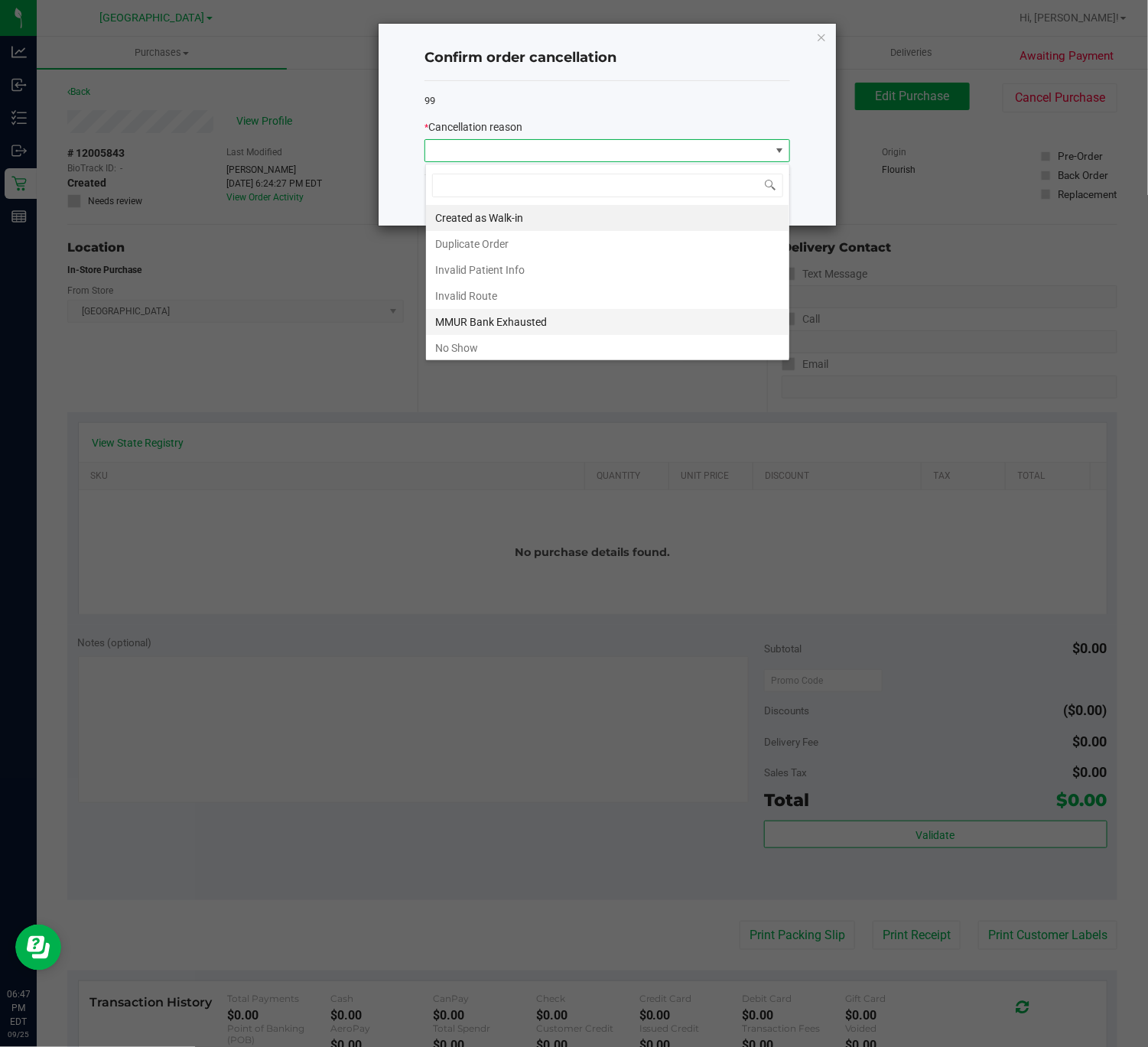
scroll to position [23, 364]
click at [475, 223] on li "Created as Walk-in" at bounding box center [608, 218] width 363 height 26
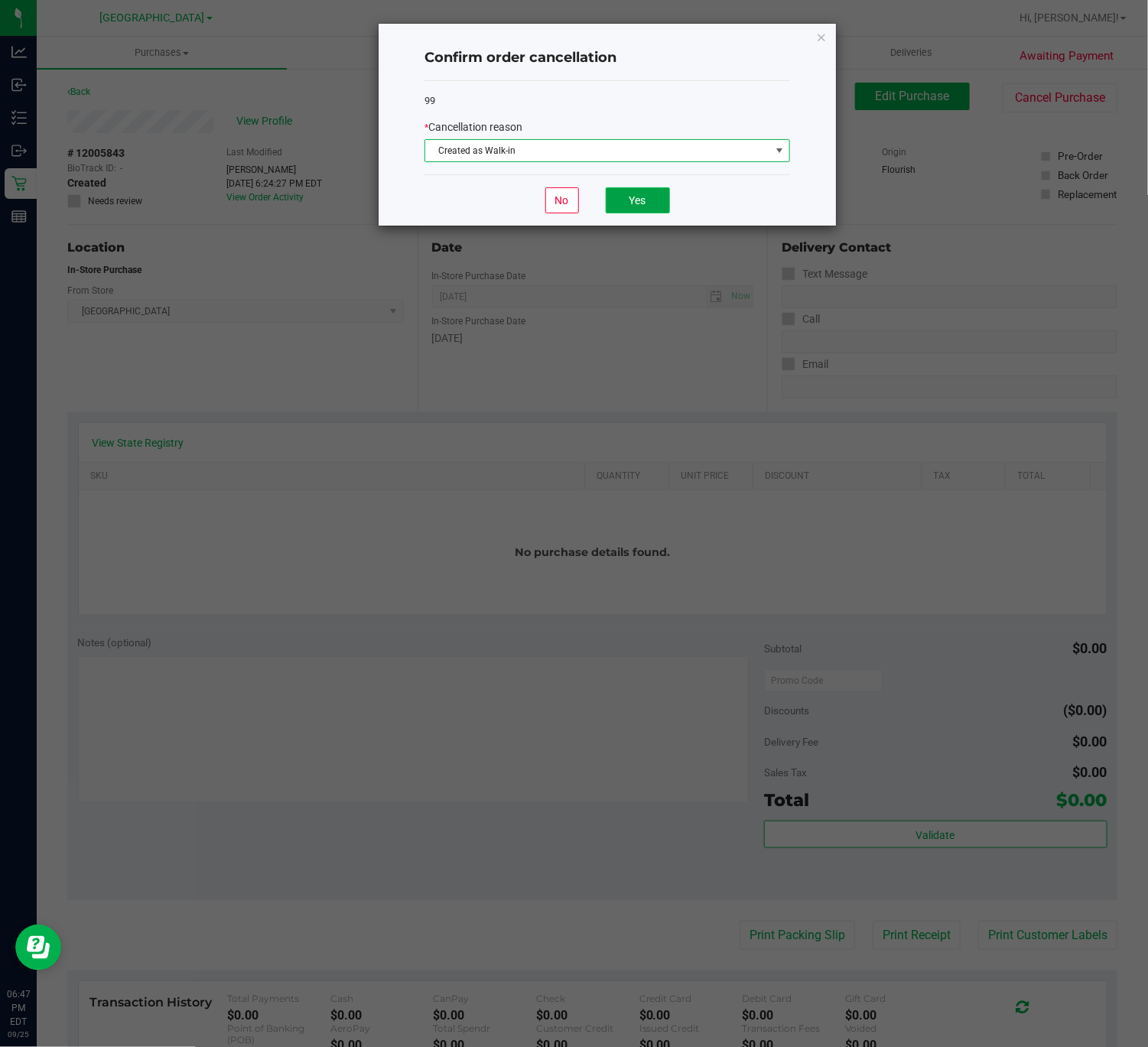
click at [625, 211] on button "Yes" at bounding box center [637, 200] width 64 height 26
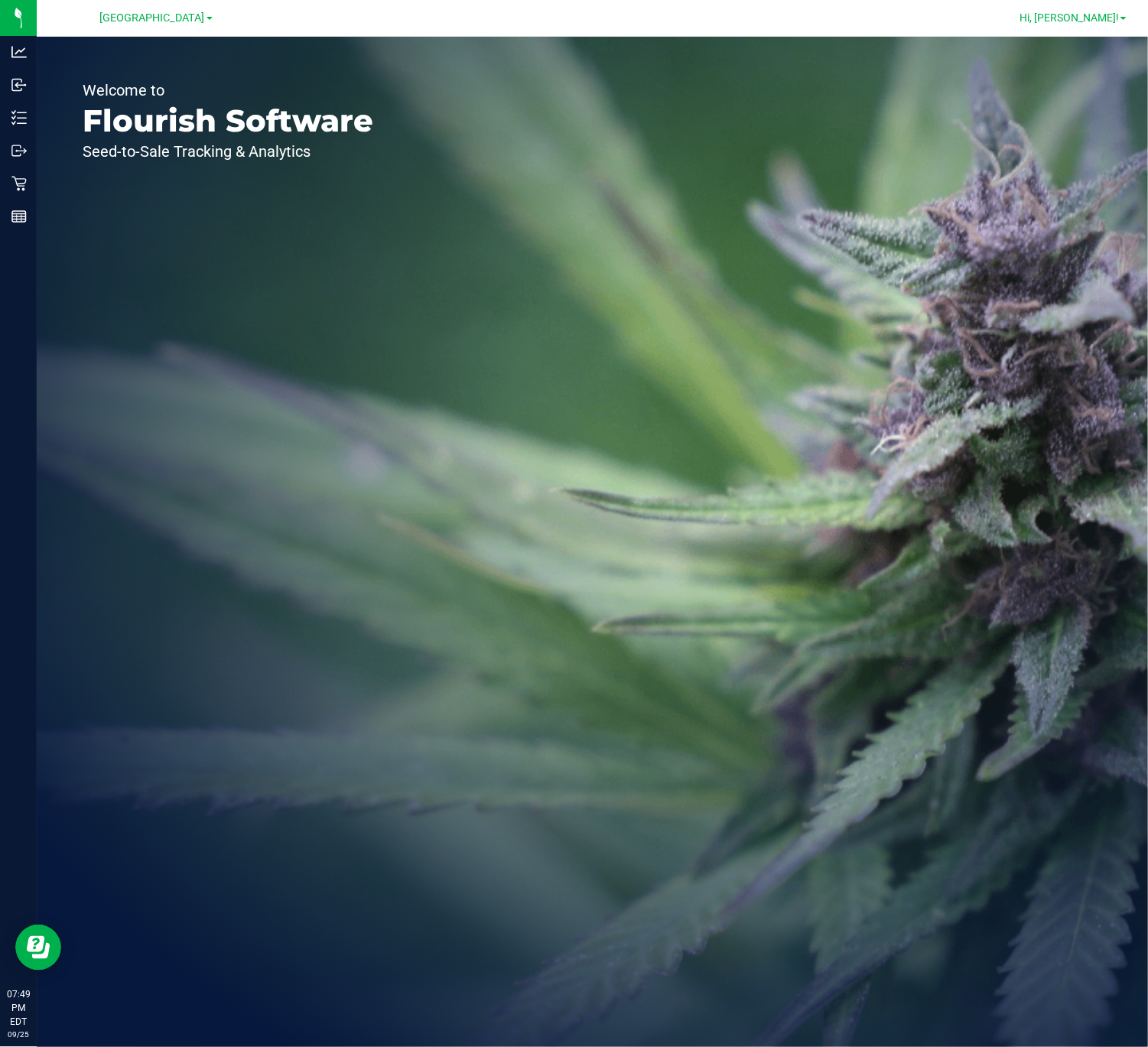
click at [1085, 10] on link "Hi, [PERSON_NAME]!" at bounding box center [1072, 18] width 119 height 16
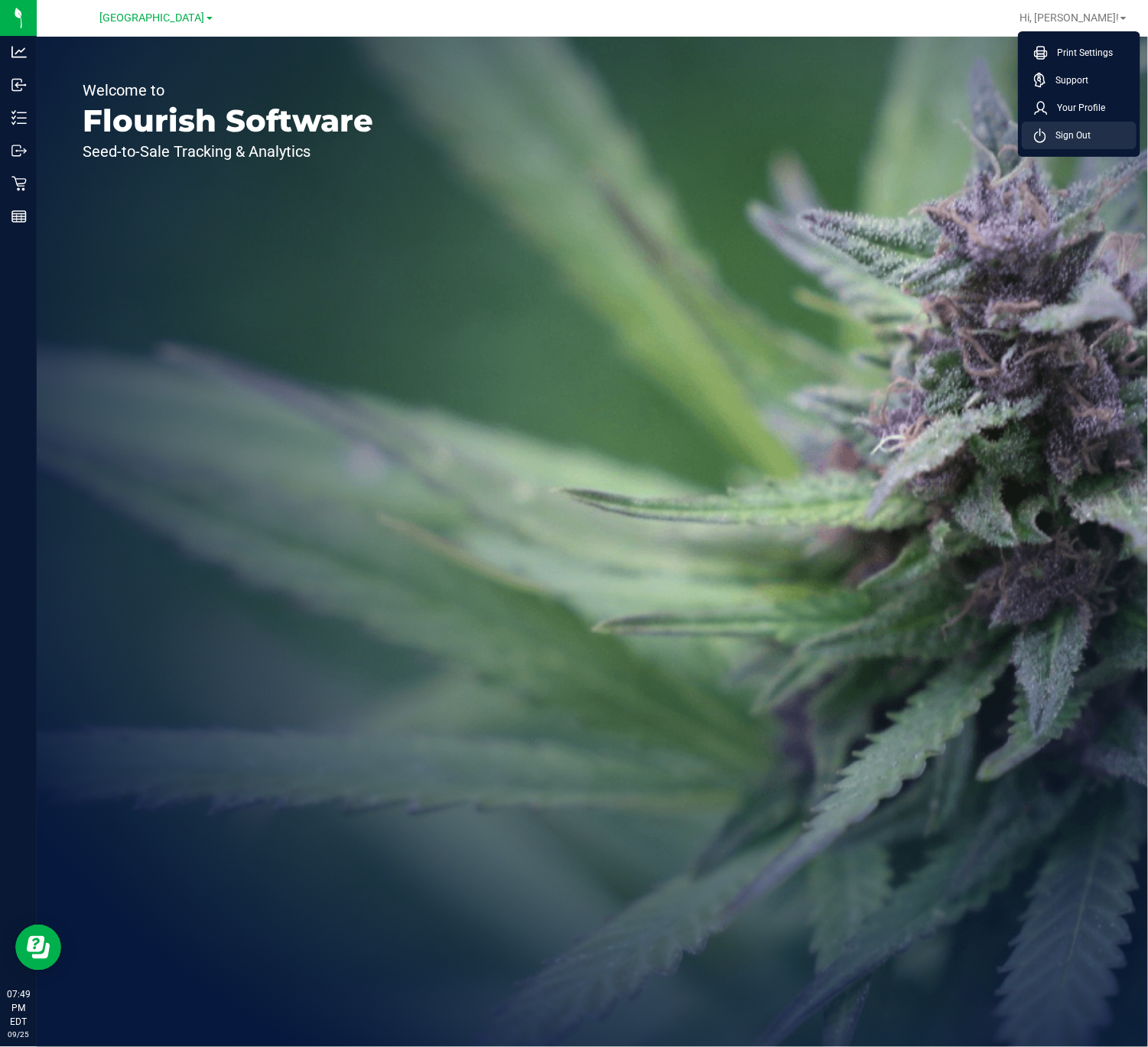
click at [1087, 122] on li "Sign Out" at bounding box center [1078, 136] width 115 height 28
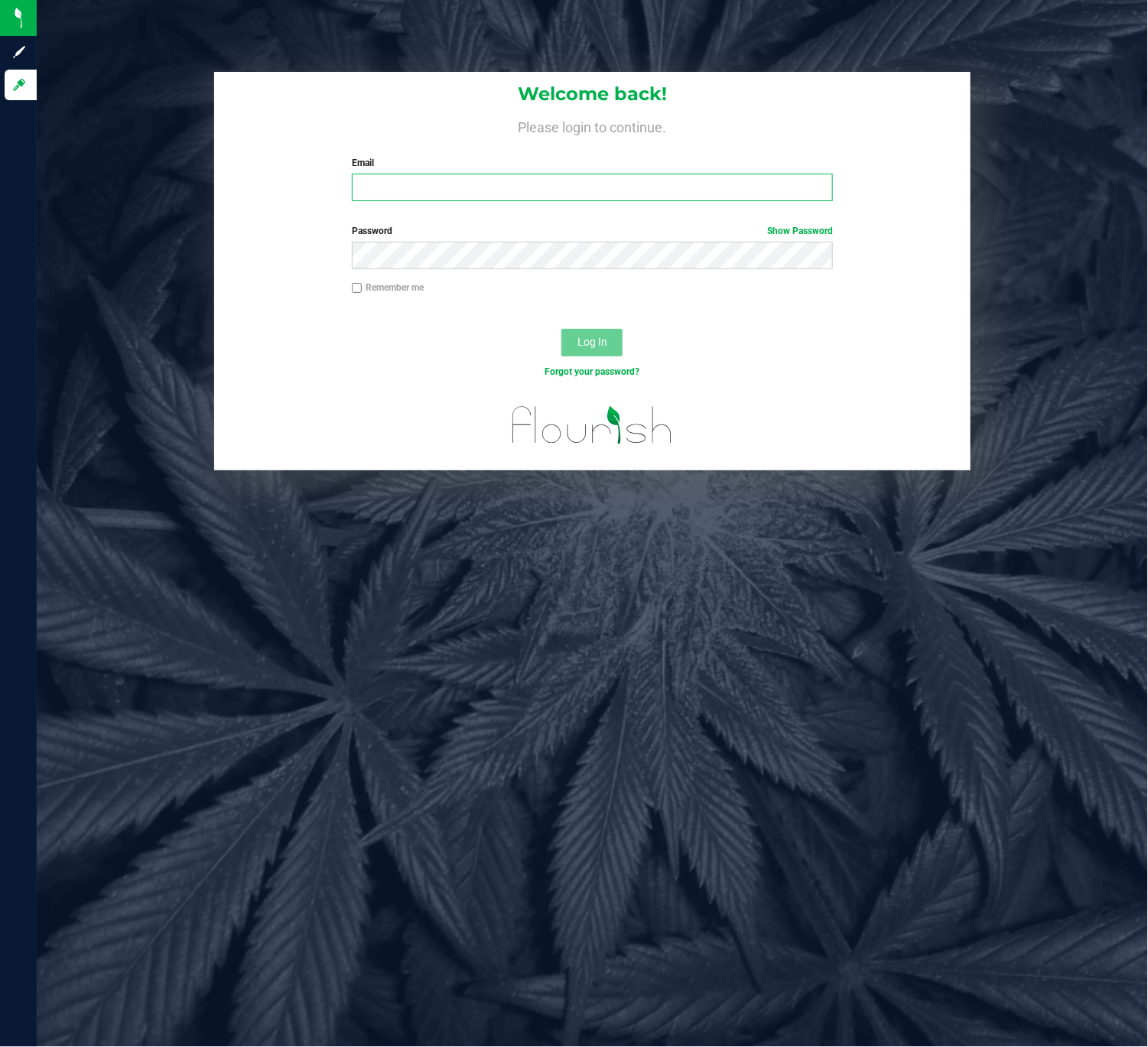
click at [436, 189] on input "Email" at bounding box center [592, 188] width 481 height 28
type input "[EMAIL_ADDRESS][DOMAIN_NAME]"
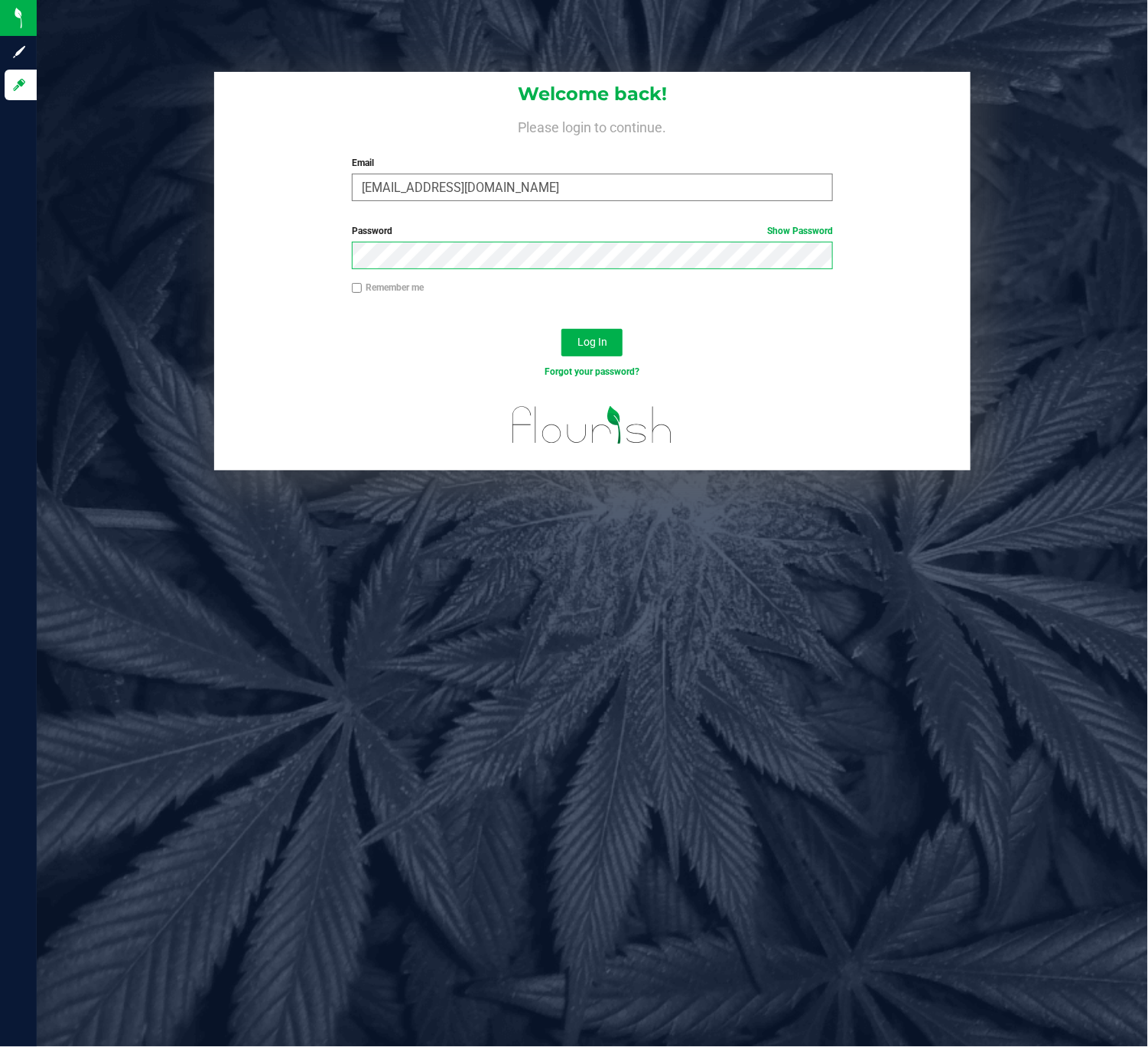
click at [561, 329] on button "Log In" at bounding box center [591, 343] width 61 height 28
